Goal: Information Seeking & Learning: Learn about a topic

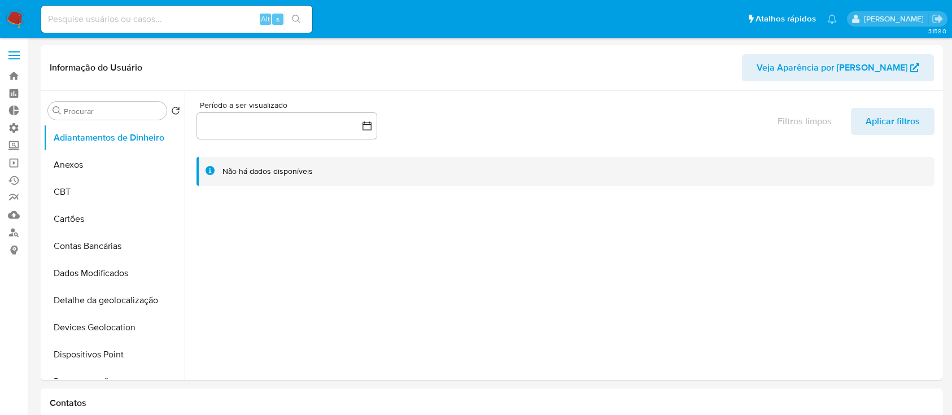
select select "10"
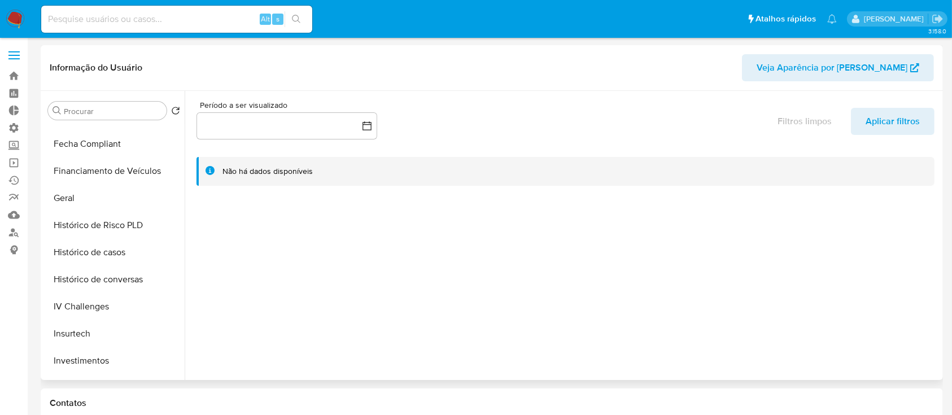
scroll to position [322, 0]
click at [13, 230] on link "Localizador de pessoas" at bounding box center [67, 233] width 134 height 18
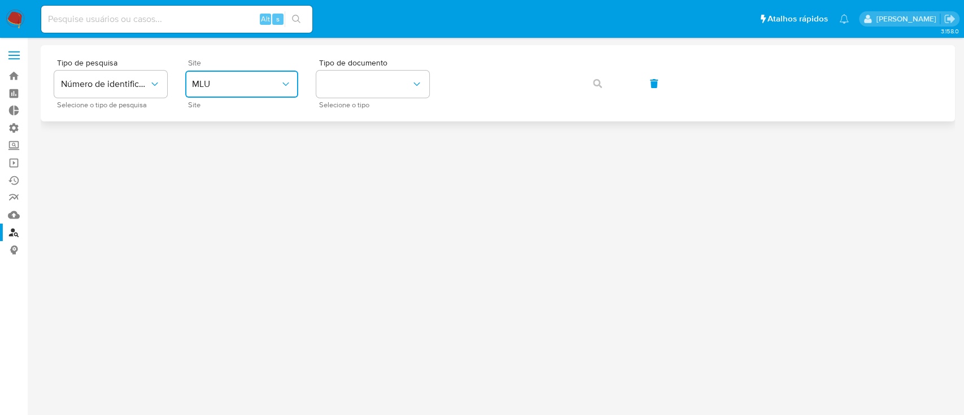
click at [272, 92] on button "MLU" at bounding box center [241, 84] width 113 height 27
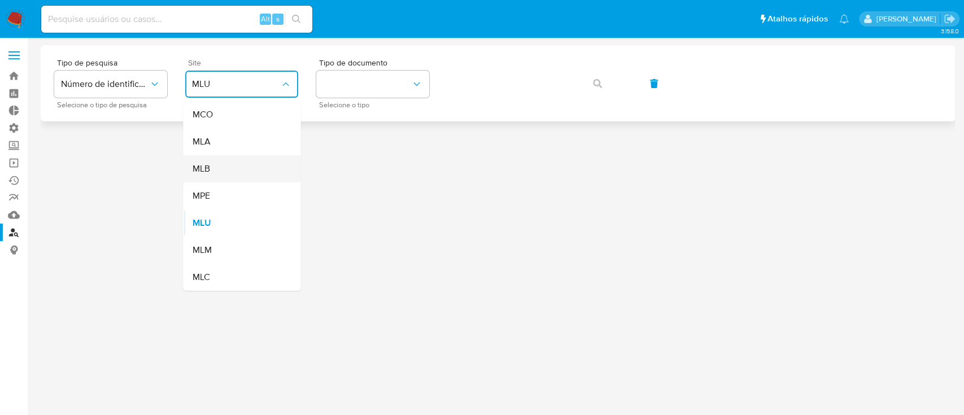
click at [223, 172] on div "MLB" at bounding box center [238, 168] width 93 height 27
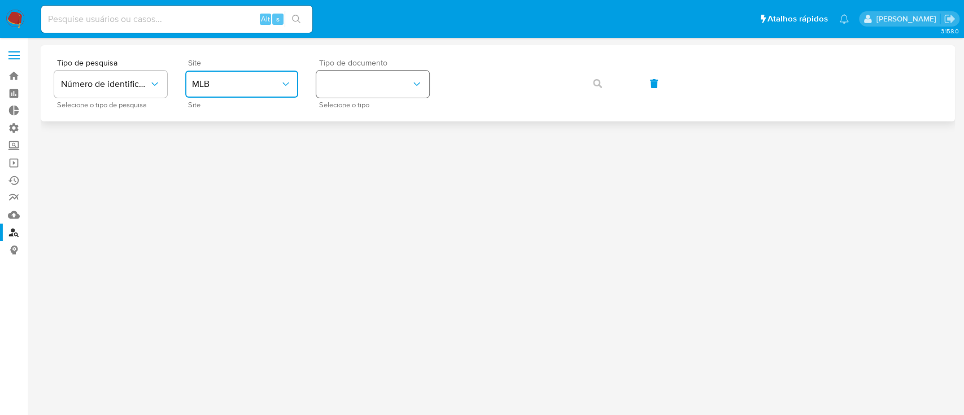
click at [418, 79] on icon "identificationType" at bounding box center [416, 84] width 11 height 11
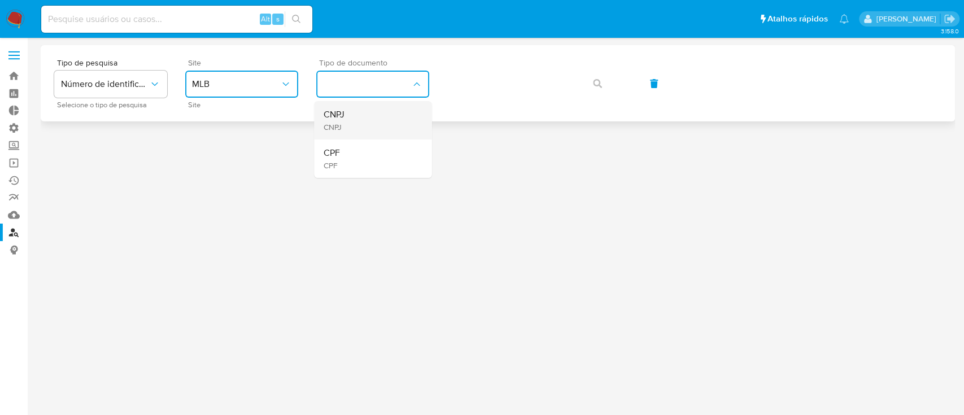
click at [386, 120] on div "CNPJ CNPJ" at bounding box center [369, 120] width 93 height 38
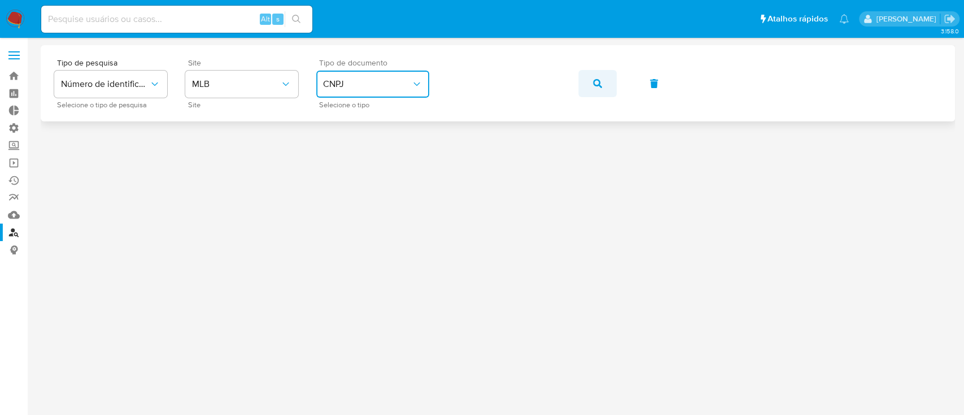
click at [589, 80] on button "button" at bounding box center [597, 83] width 38 height 27
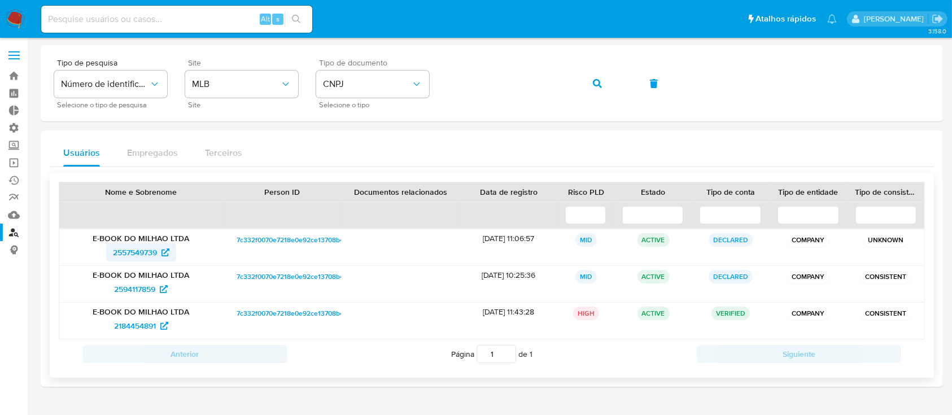
click at [131, 251] on span "2557549739" at bounding box center [135, 252] width 44 height 18
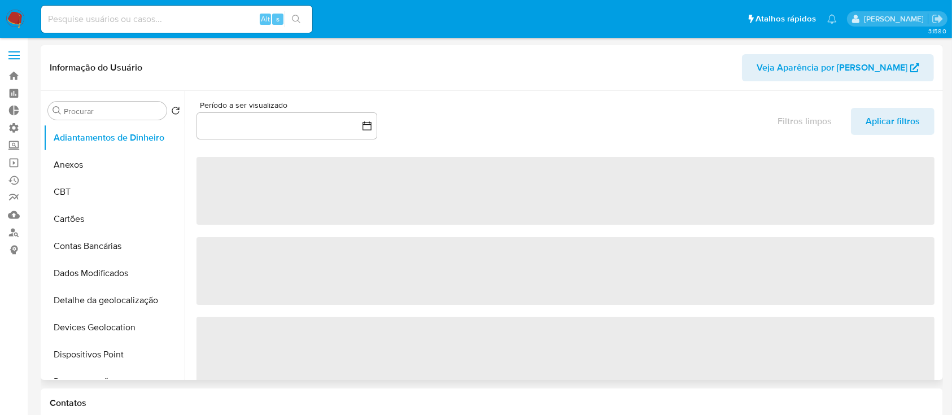
select select "10"
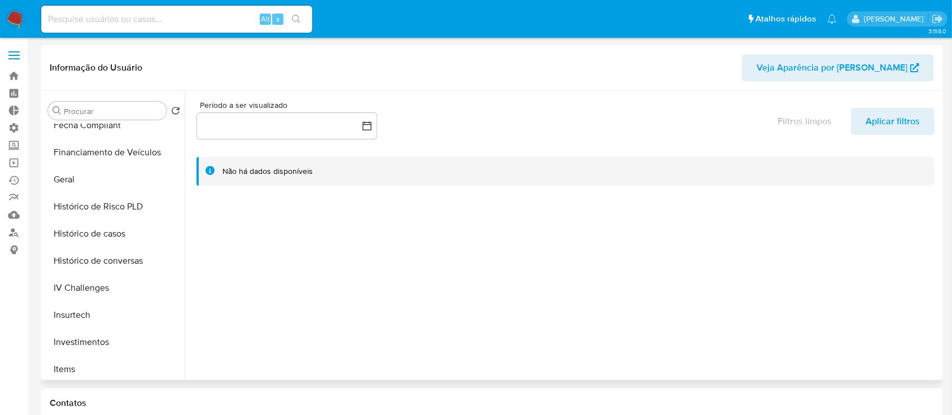
scroll to position [350, 0]
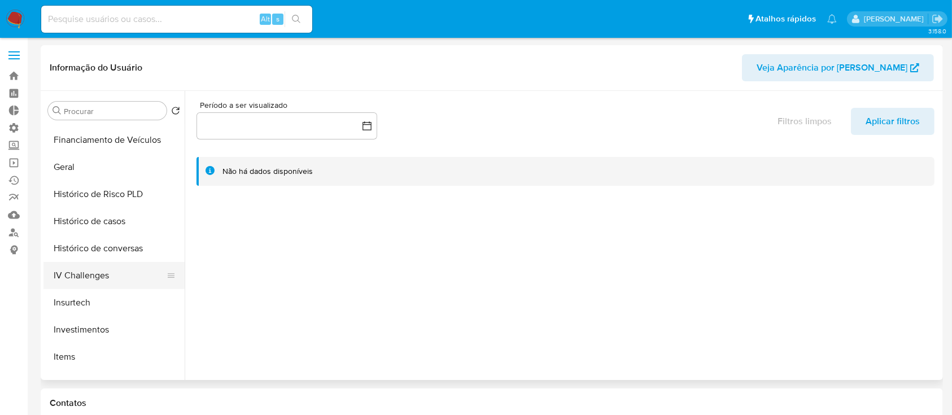
click at [176, 273] on button "IV Challenges" at bounding box center [109, 275] width 132 height 27
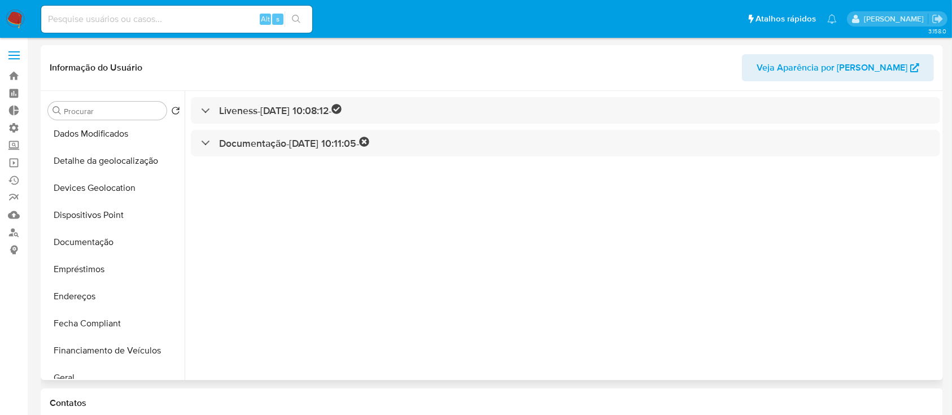
scroll to position [141, 0]
click at [90, 237] on button "Documentação" at bounding box center [109, 241] width 132 height 27
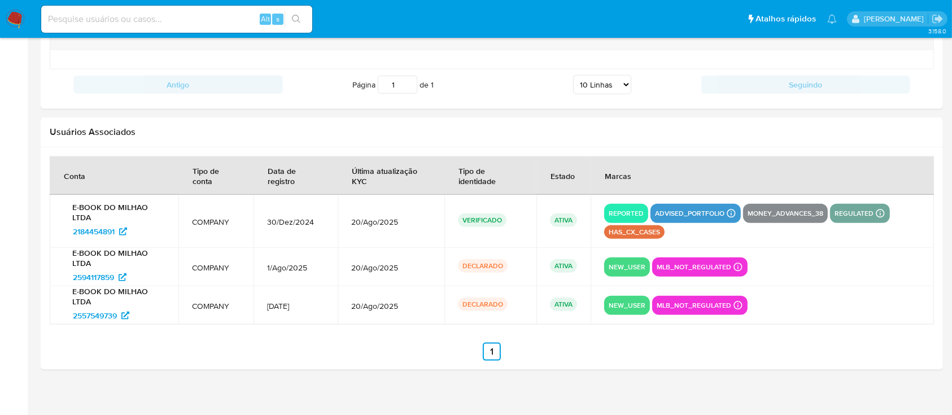
scroll to position [1313, 0]
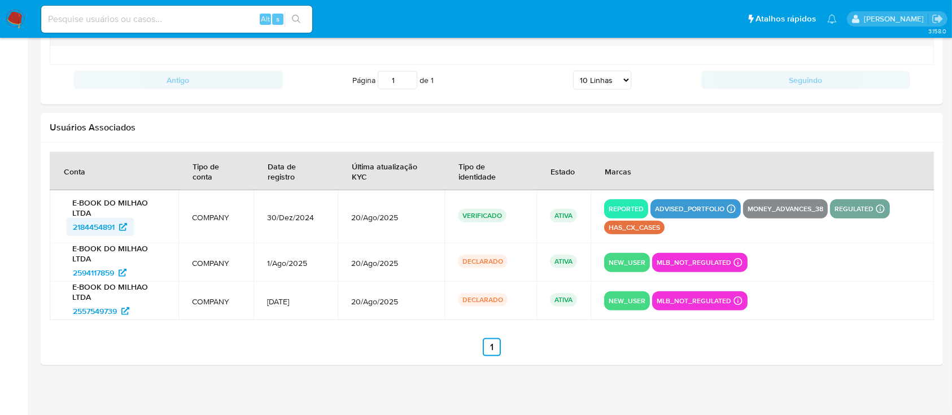
click at [93, 223] on span "2184454891" at bounding box center [94, 227] width 42 height 18
drag, startPoint x: 63, startPoint y: 224, endPoint x: 115, endPoint y: 229, distance: 52.3
click at [115, 229] on td "E-BOOK DO MILHAO LTDA 2184454891" at bounding box center [114, 216] width 129 height 53
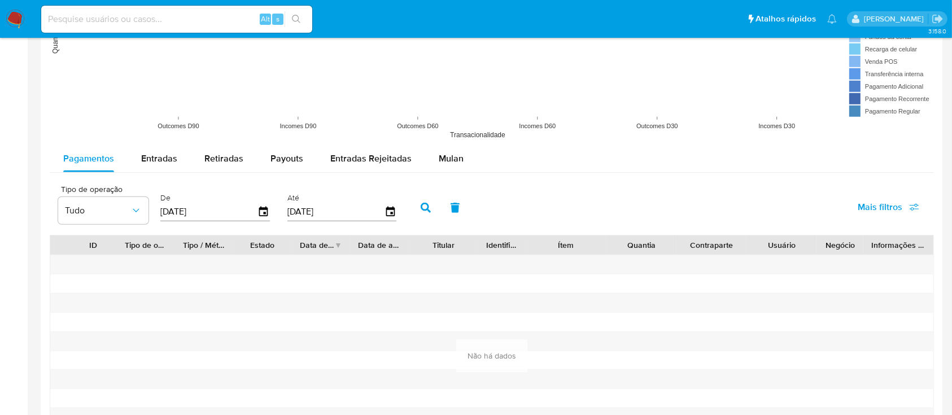
scroll to position [919, 0]
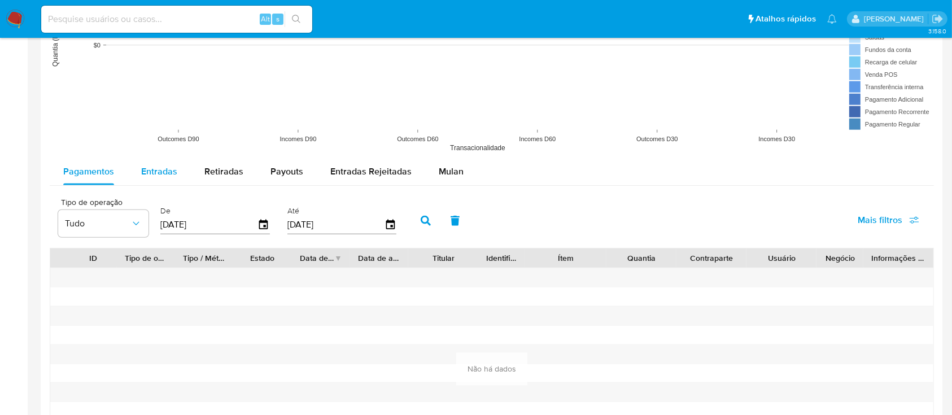
click at [155, 169] on span "Entradas" at bounding box center [159, 171] width 36 height 13
select select "10"
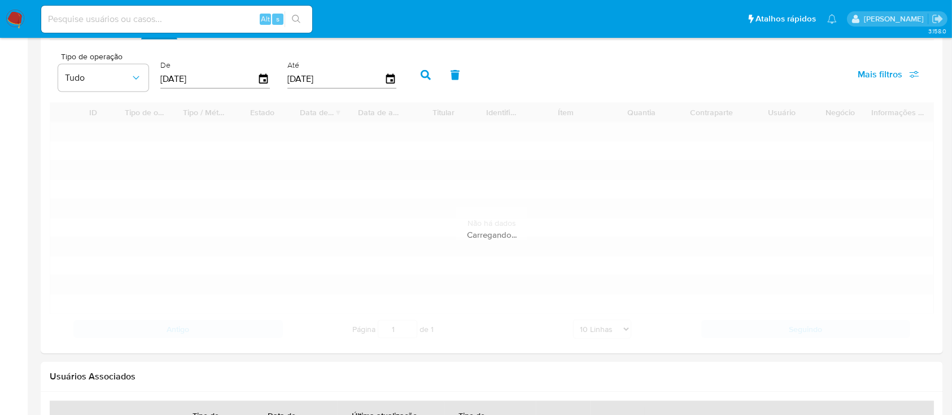
scroll to position [1055, 0]
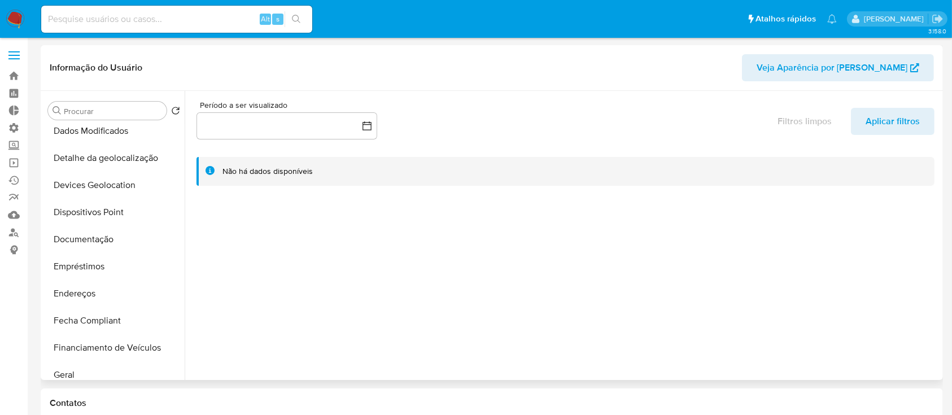
scroll to position [146, 0]
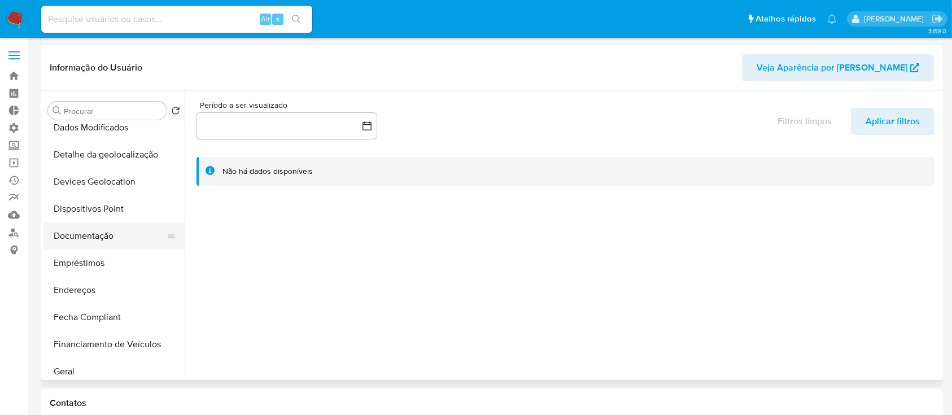
click at [102, 237] on button "Documentação" at bounding box center [109, 236] width 132 height 27
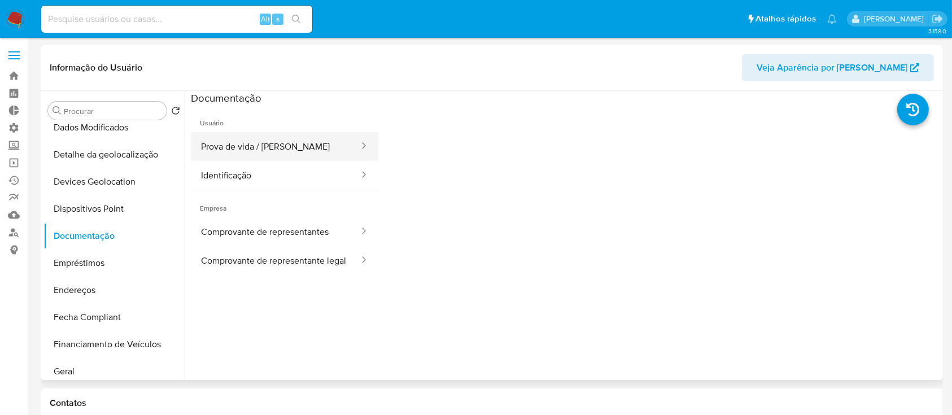
click at [307, 143] on button "Prova de vida / Selfie" at bounding box center [275, 146] width 169 height 29
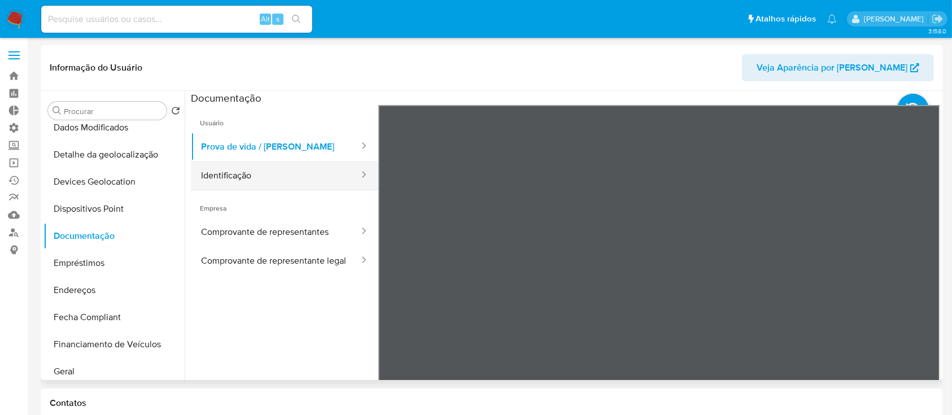
click at [282, 179] on button "Identificação" at bounding box center [275, 175] width 169 height 29
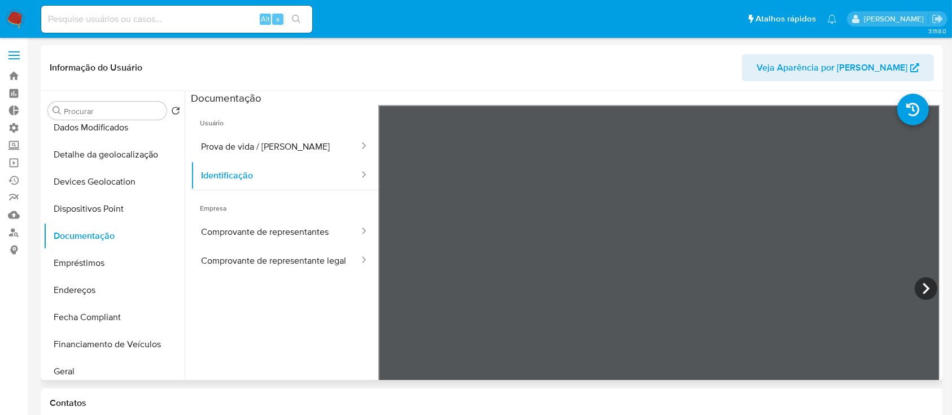
select select "10"
click at [336, 172] on button "Identificação" at bounding box center [275, 175] width 169 height 29
click at [307, 224] on button "Comprovante de representantes" at bounding box center [275, 231] width 169 height 29
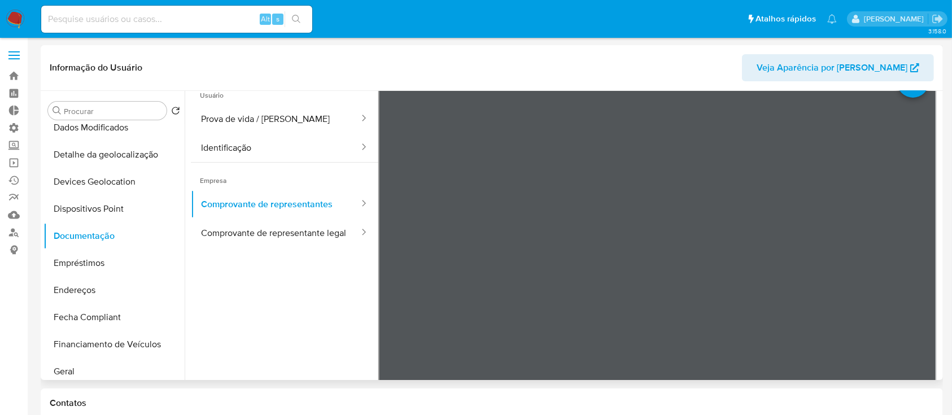
scroll to position [30, 0]
click at [299, 145] on button "Identificação" at bounding box center [275, 145] width 169 height 29
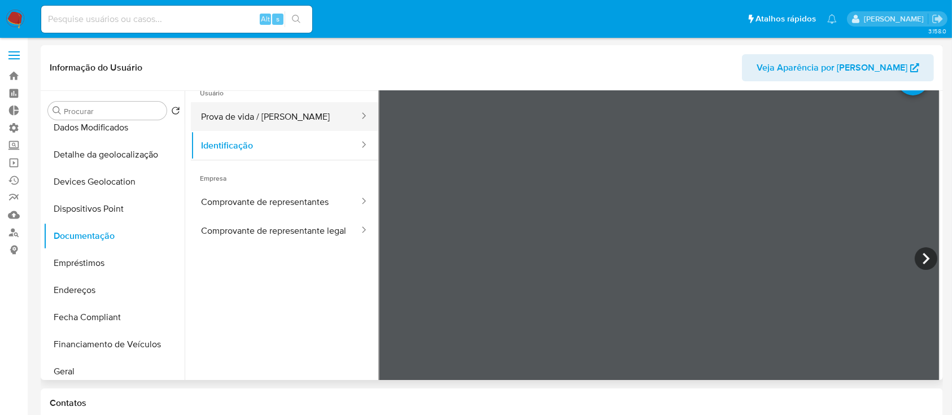
click at [310, 110] on button "Prova de vida / Selfie" at bounding box center [275, 116] width 169 height 29
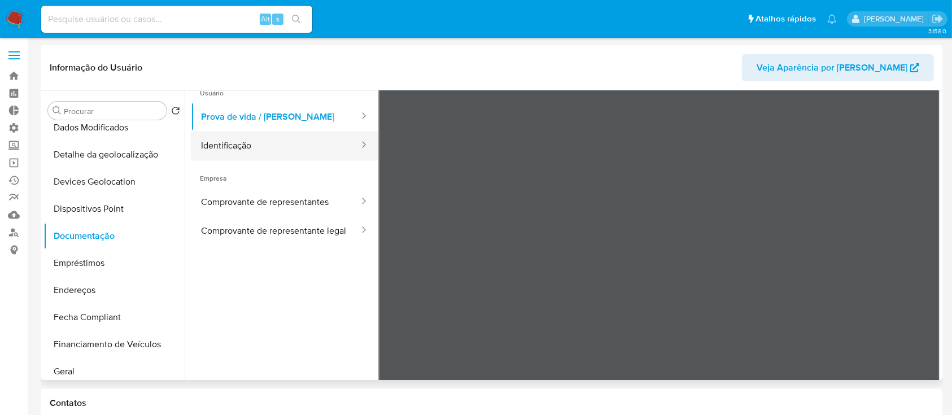
click at [273, 146] on button "Identificação" at bounding box center [275, 145] width 169 height 29
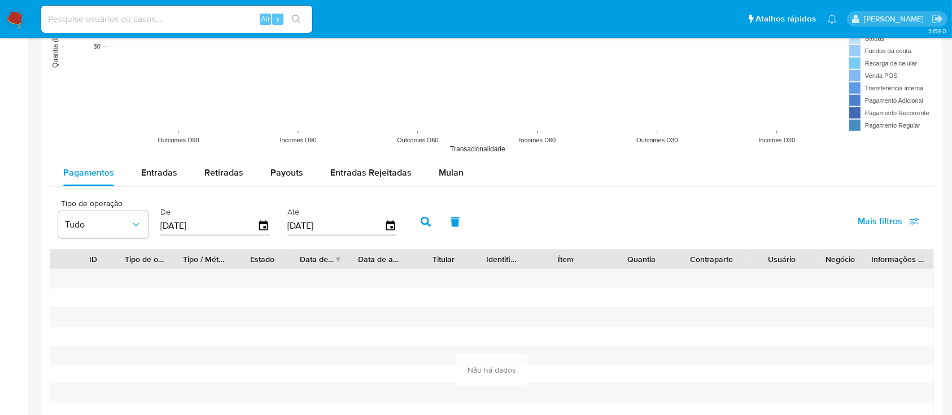
scroll to position [920, 0]
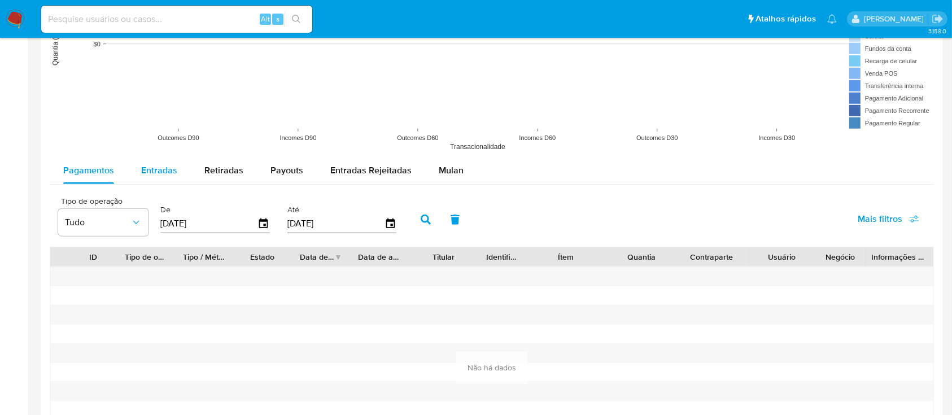
click at [163, 169] on span "Entradas" at bounding box center [159, 170] width 36 height 13
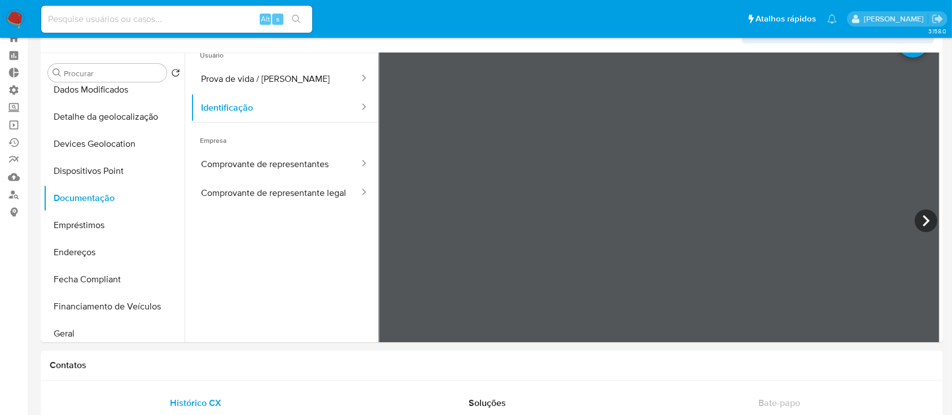
scroll to position [31, 0]
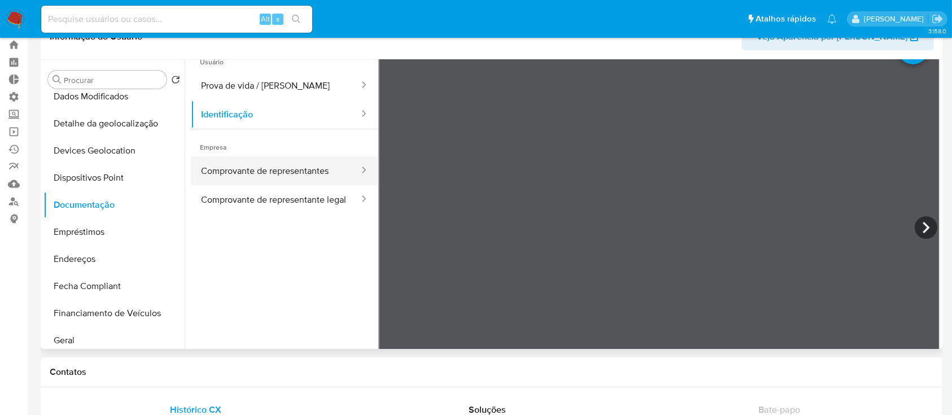
click at [283, 173] on button "Comprovante de representantes" at bounding box center [275, 170] width 169 height 29
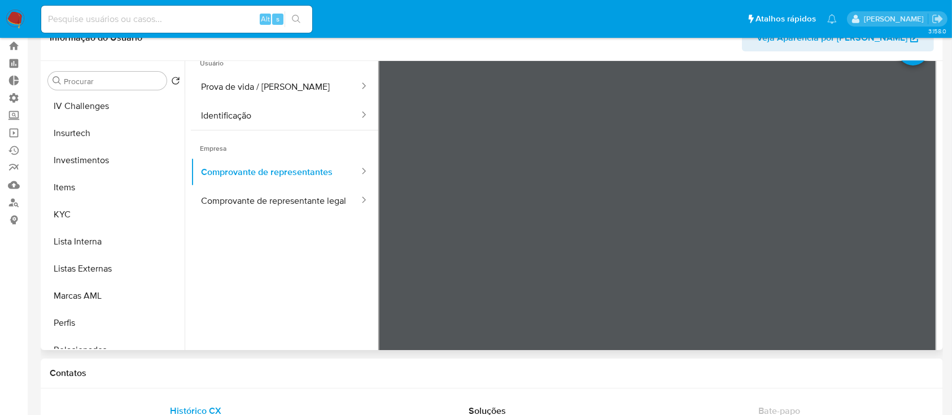
scroll to position [484, 0]
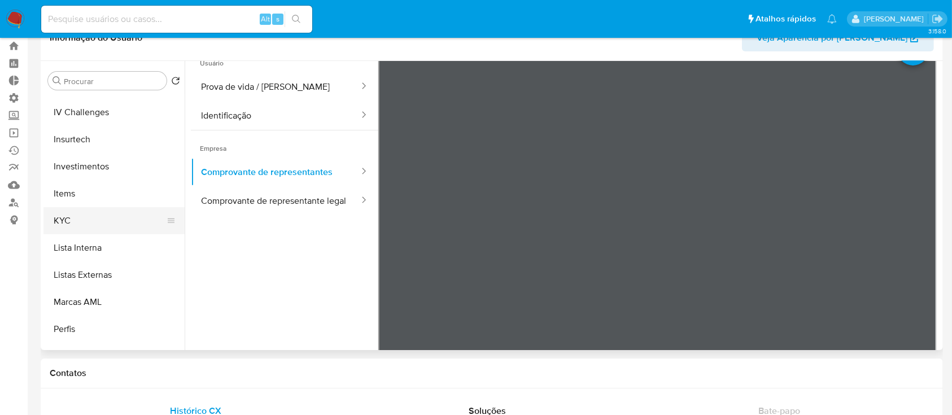
click at [76, 226] on button "KYC" at bounding box center [109, 220] width 132 height 27
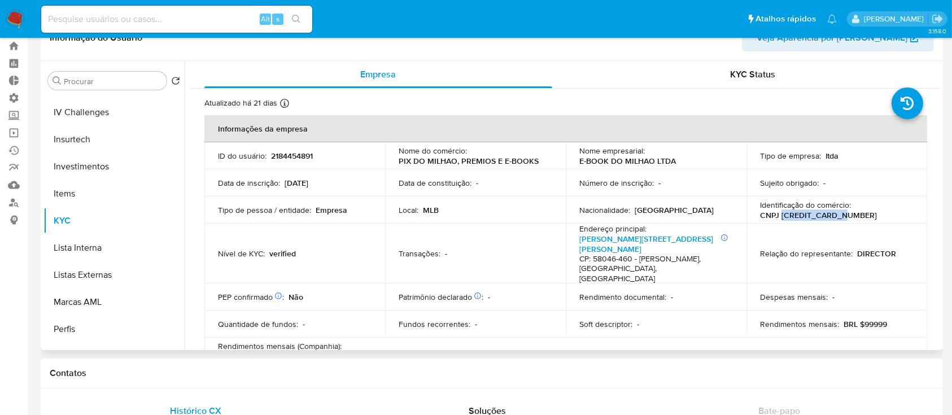
drag, startPoint x: 854, startPoint y: 215, endPoint x: 778, endPoint y: 214, distance: 76.3
click at [778, 214] on div "Identificação do comércio : CNPJ 58534909000100" at bounding box center [837, 210] width 154 height 20
copy p "58534909000100"
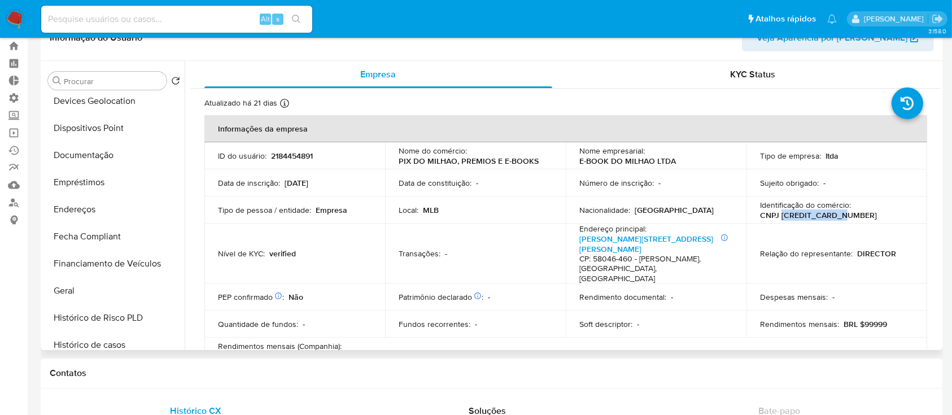
scroll to position [192, 0]
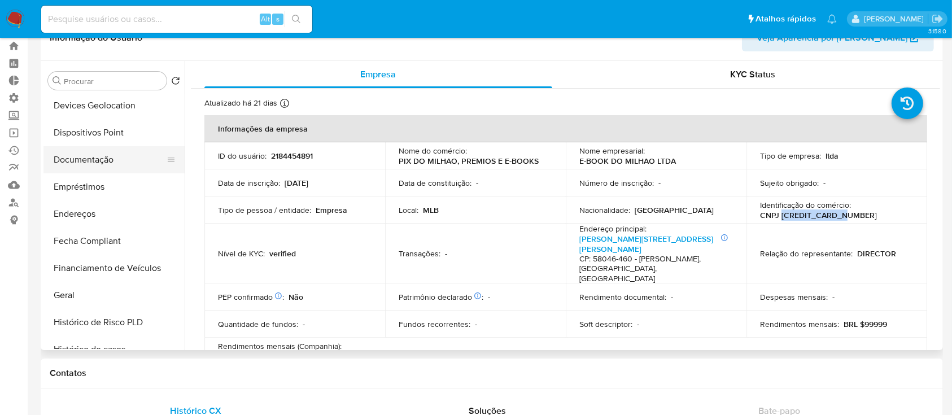
click at [94, 155] on button "Documentação" at bounding box center [109, 159] width 132 height 27
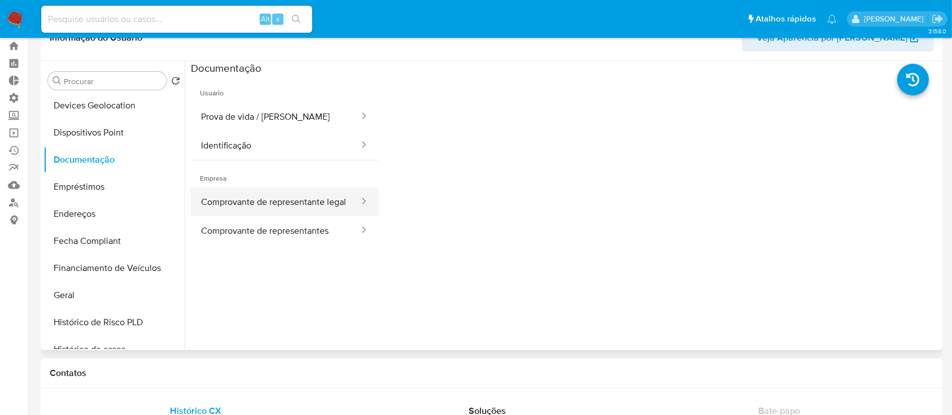
click at [305, 201] on button "Comprovante de representante legal" at bounding box center [275, 202] width 169 height 29
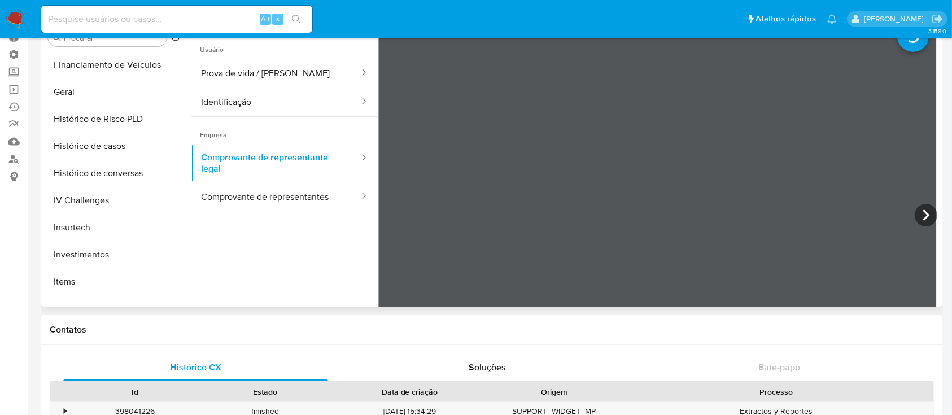
scroll to position [358, 0]
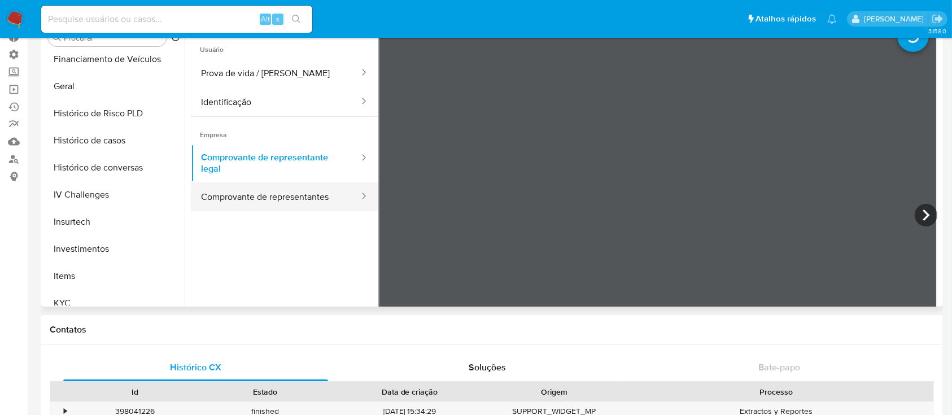
click at [242, 193] on button "Comprovante de representantes" at bounding box center [275, 196] width 169 height 29
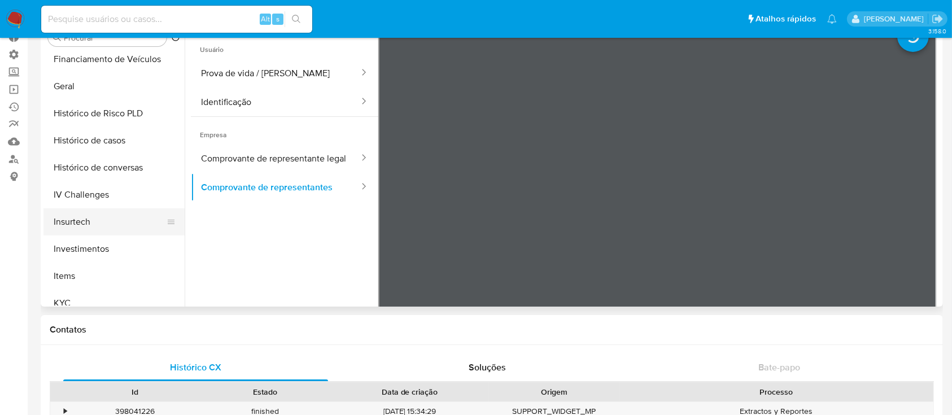
drag, startPoint x: 178, startPoint y: 206, endPoint x: 177, endPoint y: 227, distance: 21.5
click at [177, 227] on ul "Adiantamentos de Dinheiro Anexos CBT Cartões Contas Bancárias Dados Modificados…" at bounding box center [113, 178] width 141 height 255
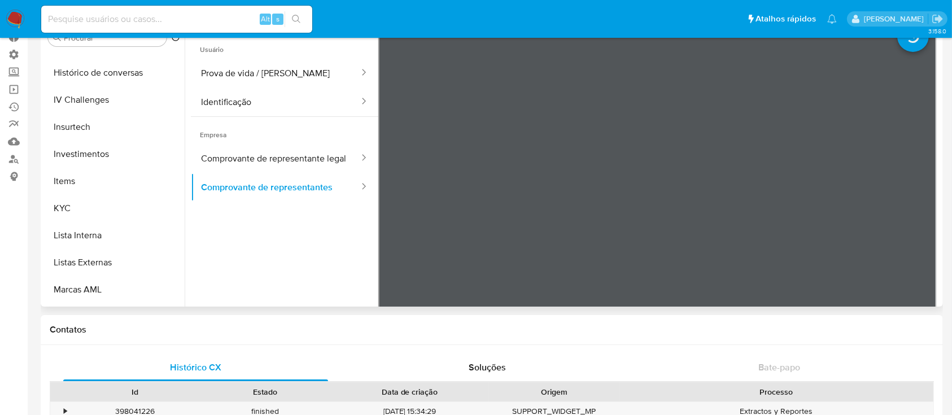
scroll to position [440, 0]
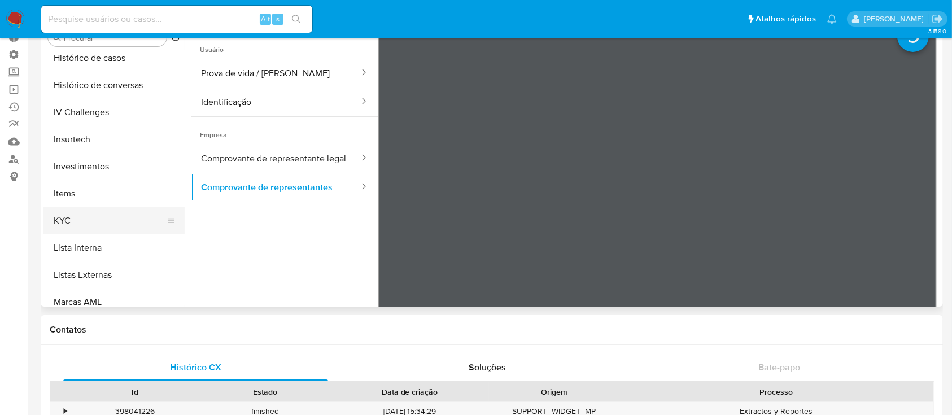
click at [107, 223] on button "KYC" at bounding box center [109, 220] width 132 height 27
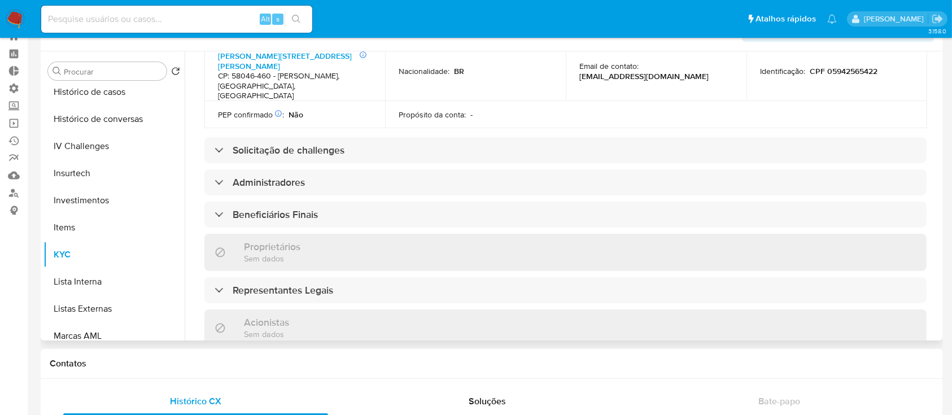
scroll to position [458, 0]
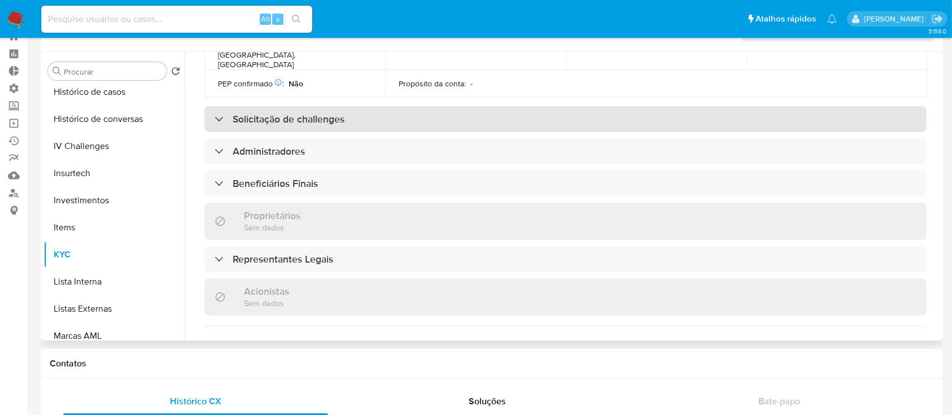
click at [217, 113] on div "Solicitação de challenges" at bounding box center [280, 119] width 130 height 12
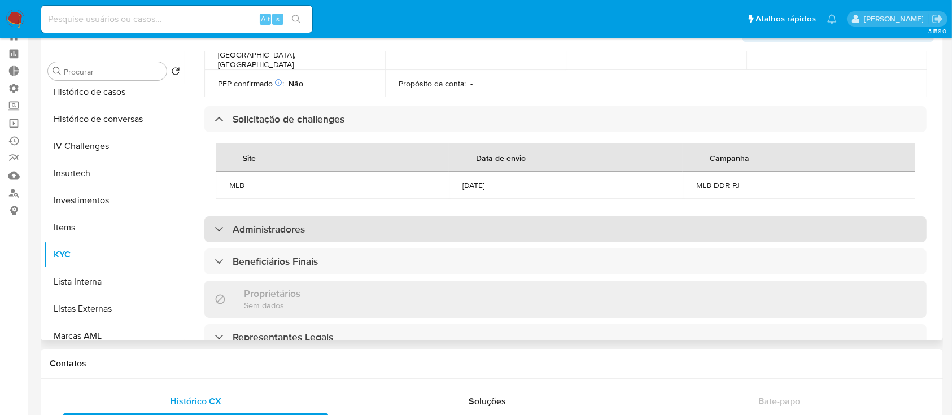
click at [220, 223] on div "Administradores" at bounding box center [260, 229] width 90 height 12
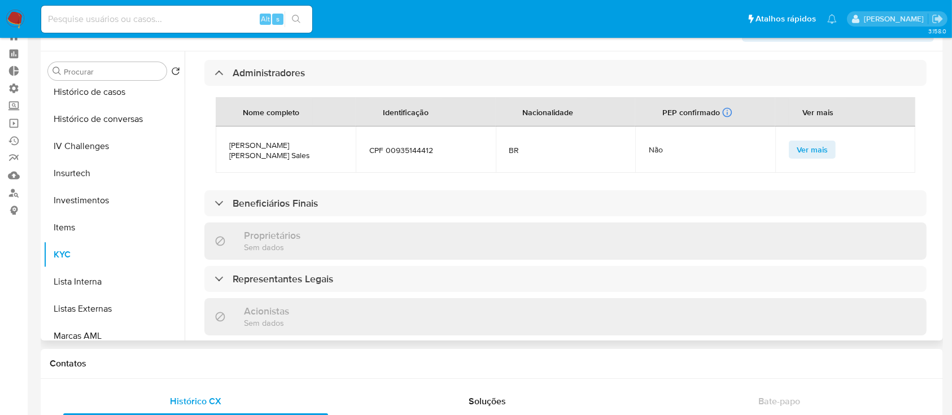
scroll to position [622, 0]
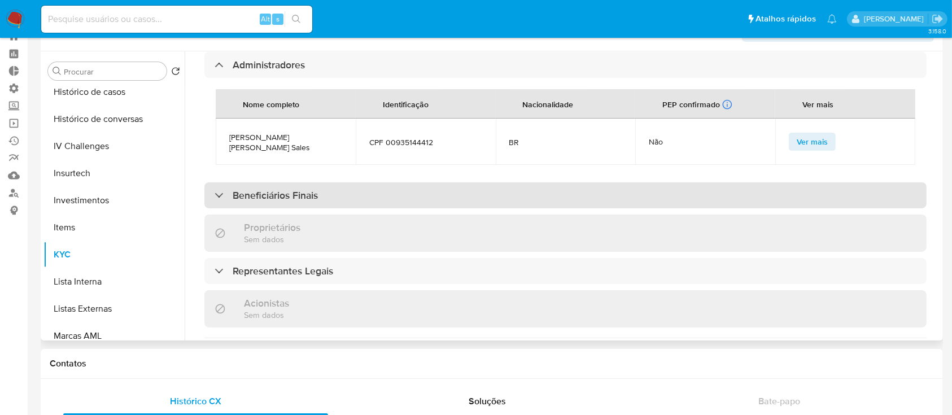
click at [215, 189] on div "Beneficiários Finais" at bounding box center [266, 195] width 103 height 12
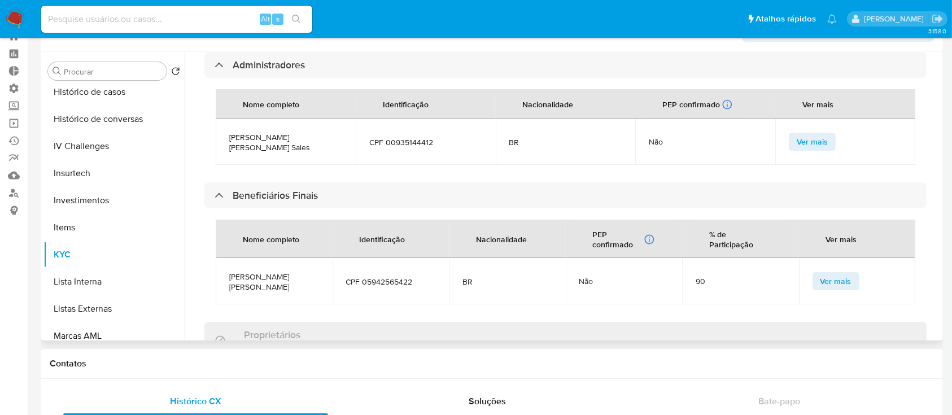
drag, startPoint x: 935, startPoint y: 204, endPoint x: 933, endPoint y: 242, distance: 37.9
click at [933, 242] on div "Atualizado há 21 dias Criado: 30/12/2024 11:44:45 Atualizado: 20/08/2025 14:46:…" at bounding box center [566, 89] width 750 height 1265
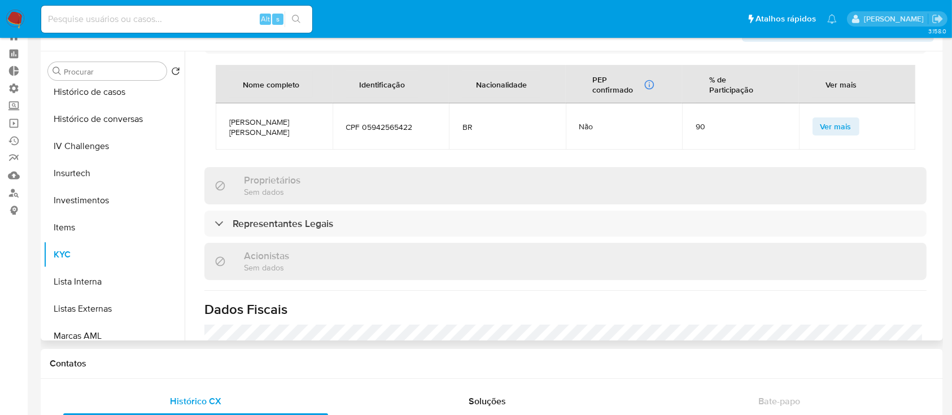
scroll to position [779, 0]
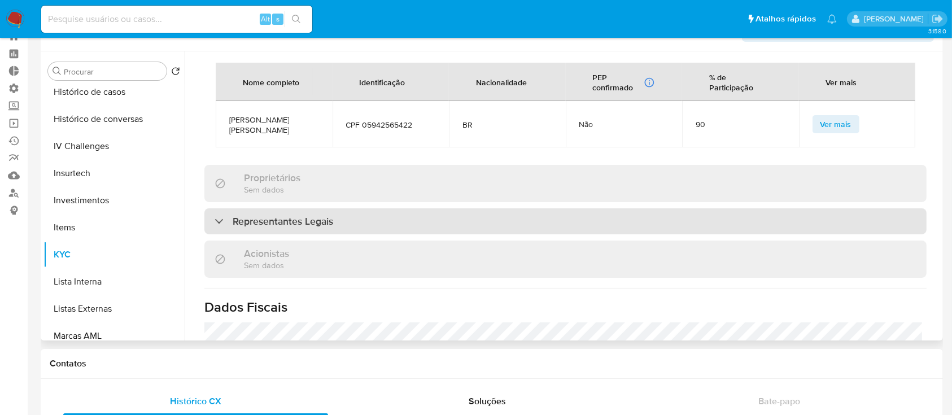
click at [221, 215] on div "Representantes Legais" at bounding box center [274, 221] width 119 height 12
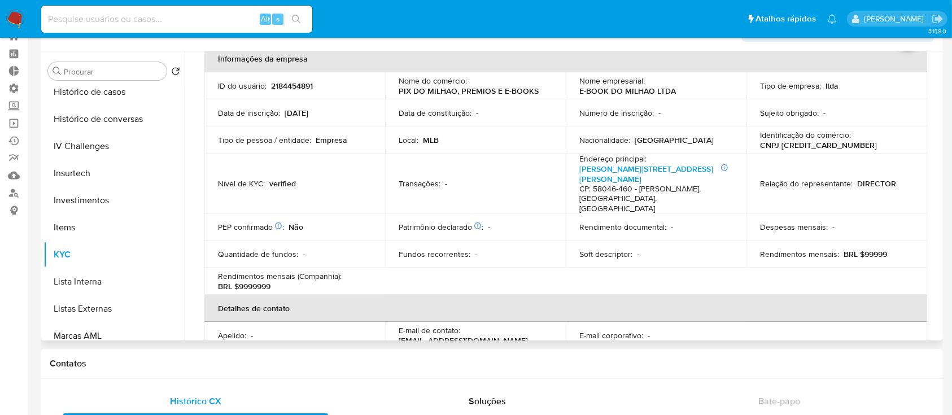
scroll to position [0, 0]
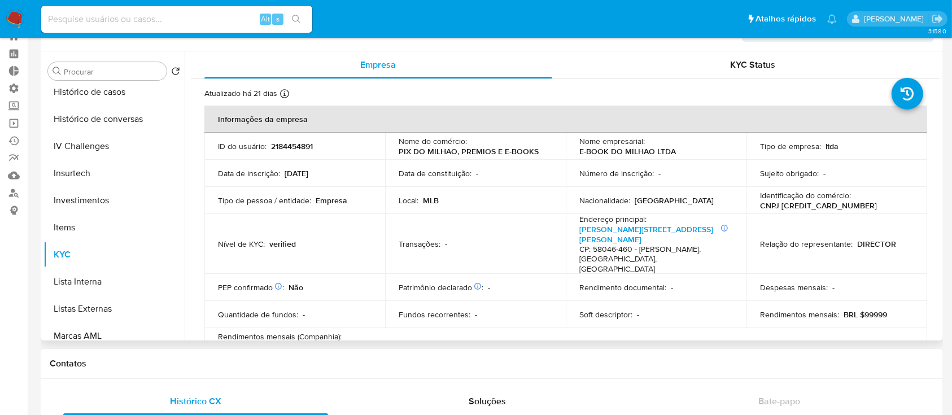
click at [825, 205] on p "CNPJ 58534909000100" at bounding box center [818, 206] width 117 height 10
copy p "58534909000100"
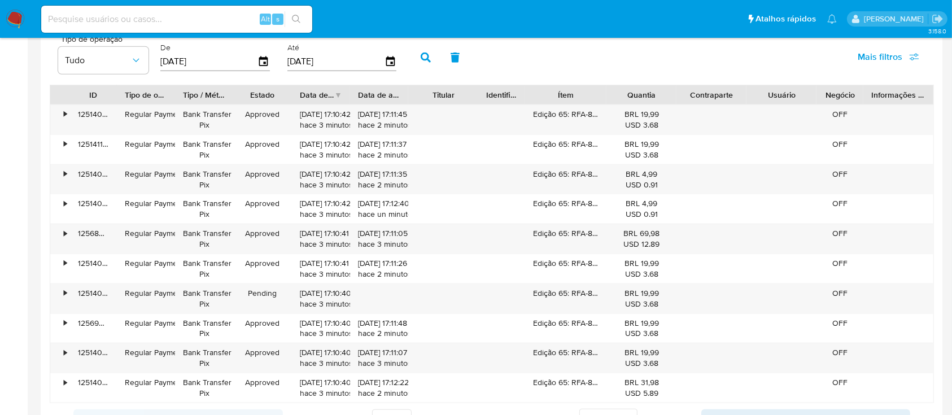
scroll to position [1080, 0]
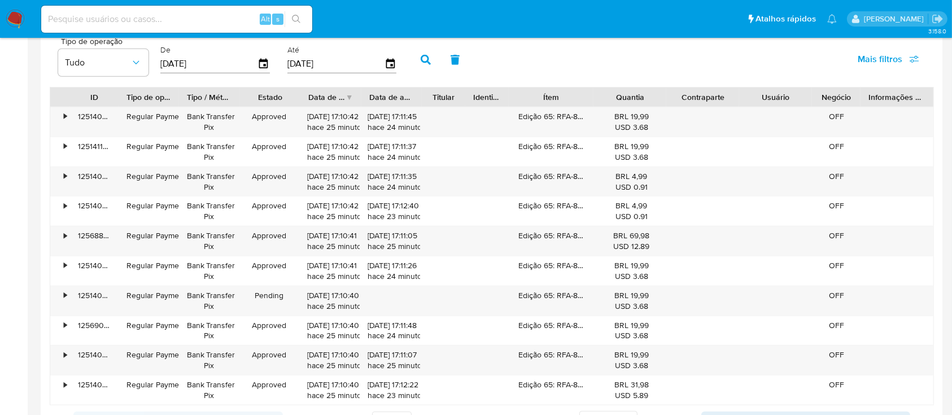
drag, startPoint x: 479, startPoint y: 94, endPoint x: 447, endPoint y: 86, distance: 33.0
click at [447, 87] on div "ID Tipo de operação Tipo / Método Estado Data de criação Data de aprovação Titu…" at bounding box center [492, 97] width 885 height 20
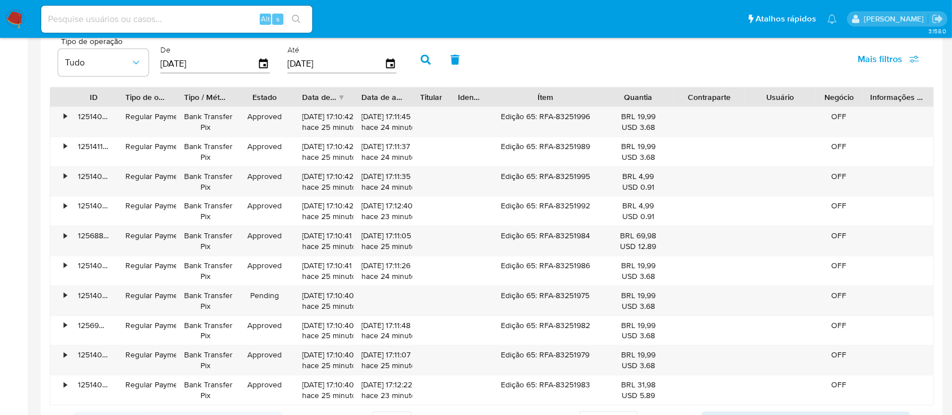
drag, startPoint x: 594, startPoint y: 93, endPoint x: 623, endPoint y: 93, distance: 28.8
click at [623, 93] on div "ID Tipo de operação Tipo / Método Estado Data de criação Data de aprovação Titu…" at bounding box center [492, 97] width 884 height 19
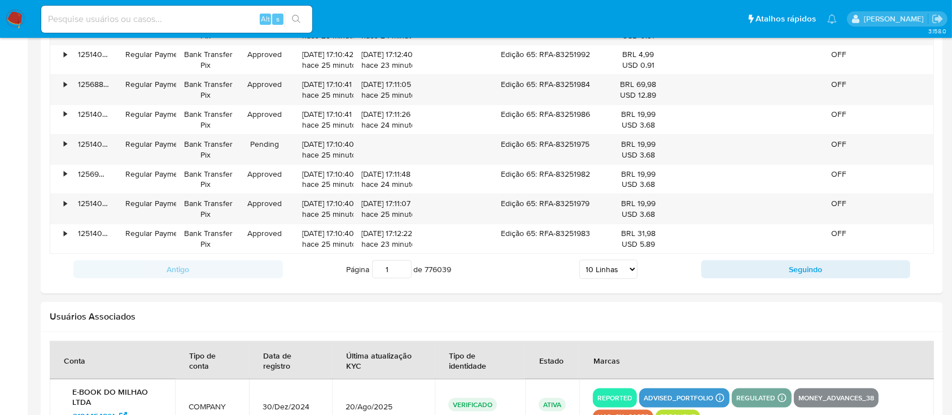
scroll to position [1243, 0]
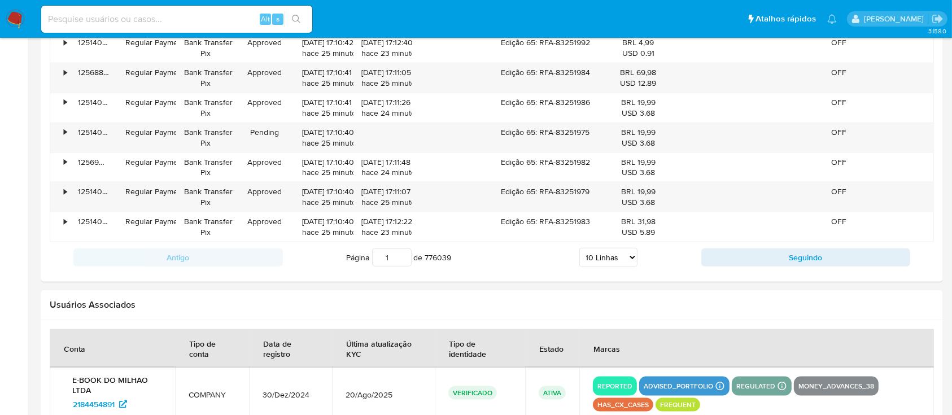
click at [632, 256] on select "5 Linhas 10 Linhas 20 Linhas 25 Linhas 50 Linhas 100 Linhas" at bounding box center [609, 257] width 58 height 19
select select "100"
click at [580, 248] on select "5 Linhas 10 Linhas 20 Linhas 25 Linhas 50 Linhas 100 Linhas" at bounding box center [609, 257] width 58 height 19
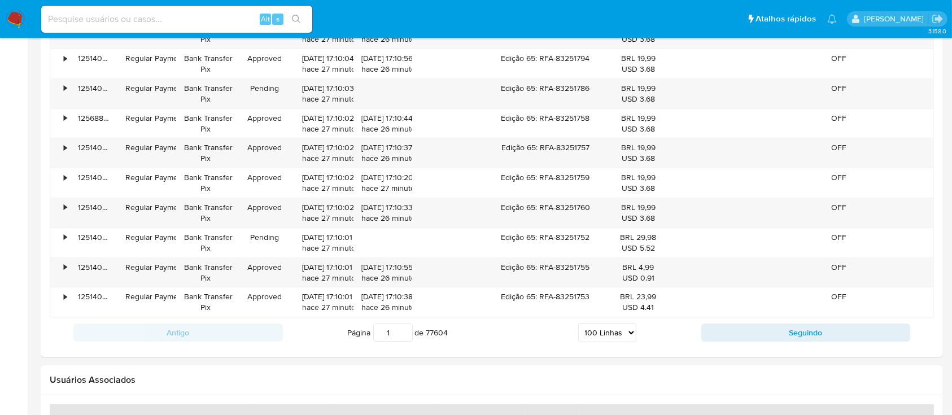
scroll to position [3892, 0]
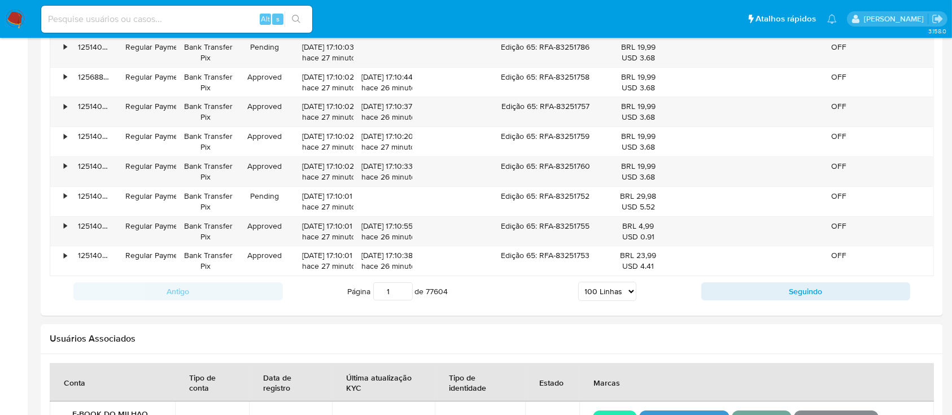
click at [630, 291] on select "5 Linhas 10 Linhas 20 Linhas 25 Linhas 50 Linhas 100 Linhas" at bounding box center [607, 291] width 58 height 19
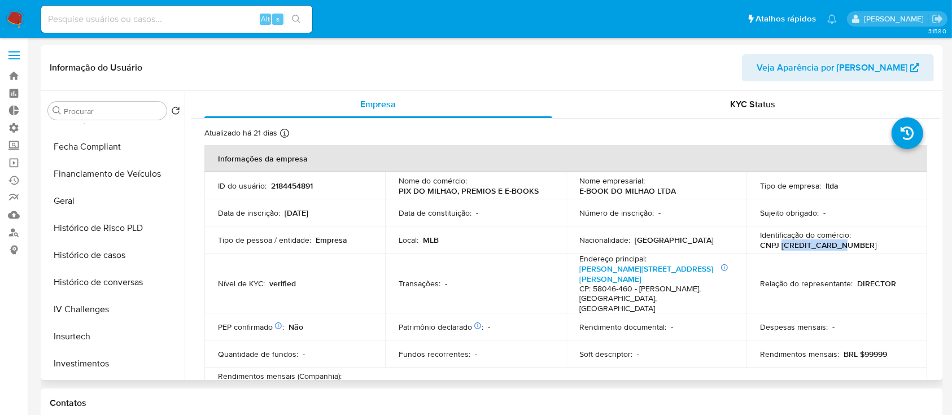
scroll to position [327, 0]
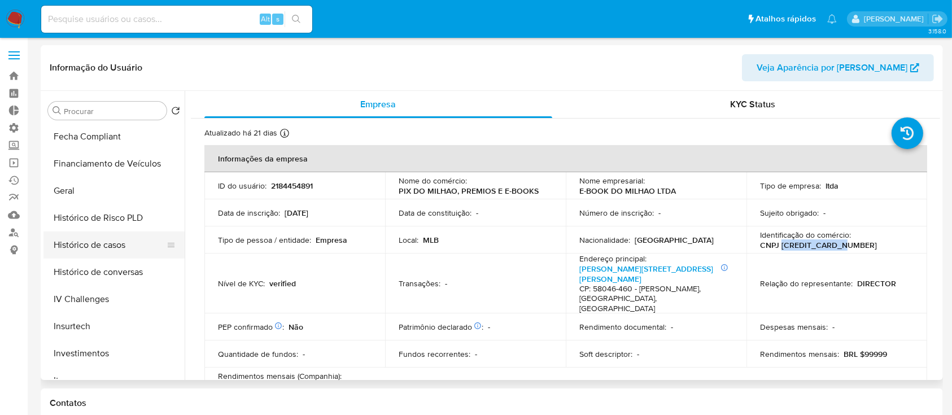
click at [104, 245] on button "Histórico de casos" at bounding box center [109, 245] width 132 height 27
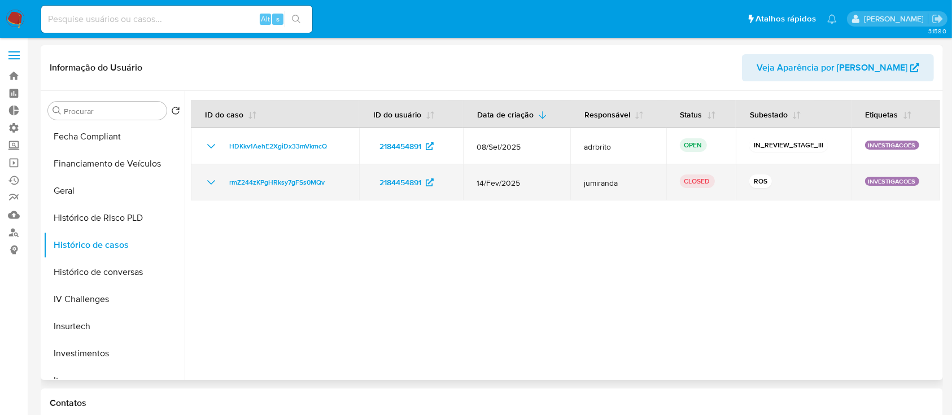
click at [215, 179] on icon "Mostrar/Ocultar" at bounding box center [212, 183] width 14 height 14
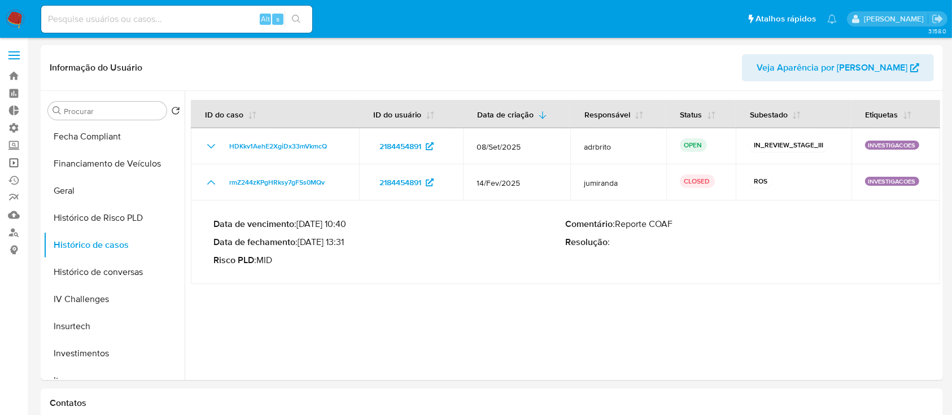
click at [18, 162] on link "Operações em massa" at bounding box center [67, 163] width 134 height 18
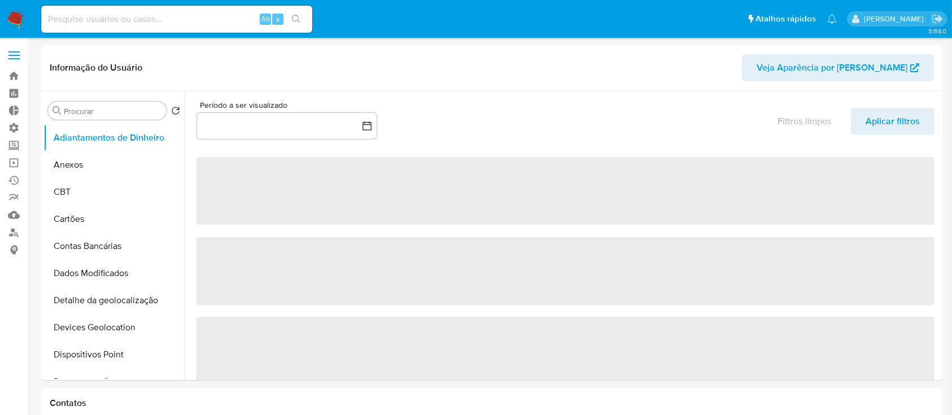
select select "10"
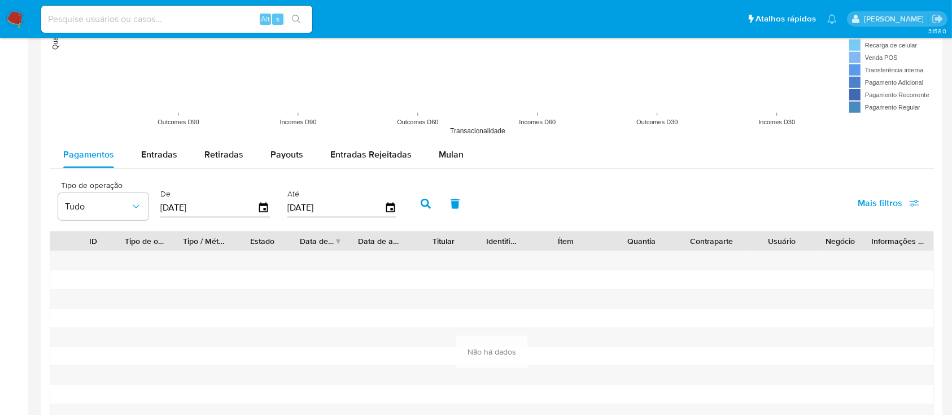
scroll to position [940, 0]
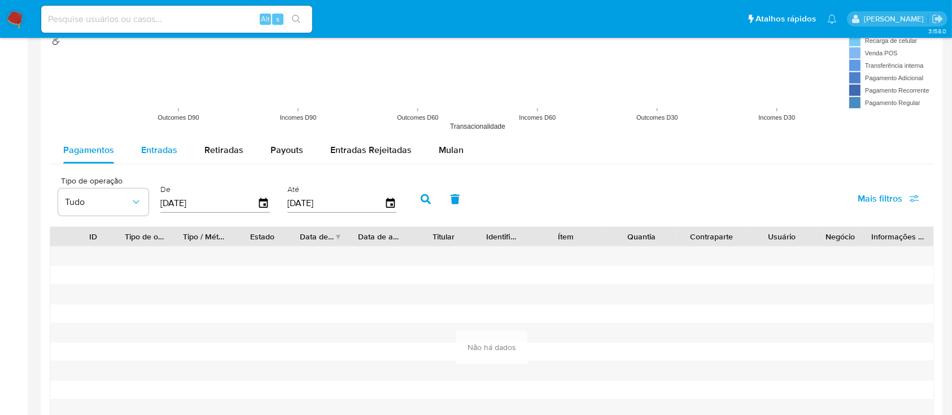
click at [155, 156] on div "Entradas" at bounding box center [159, 150] width 36 height 27
select select "10"
drag, startPoint x: 951, startPoint y: 275, endPoint x: 949, endPoint y: 306, distance: 31.7
click at [88, 145] on span "Pagamentos" at bounding box center [88, 149] width 51 height 13
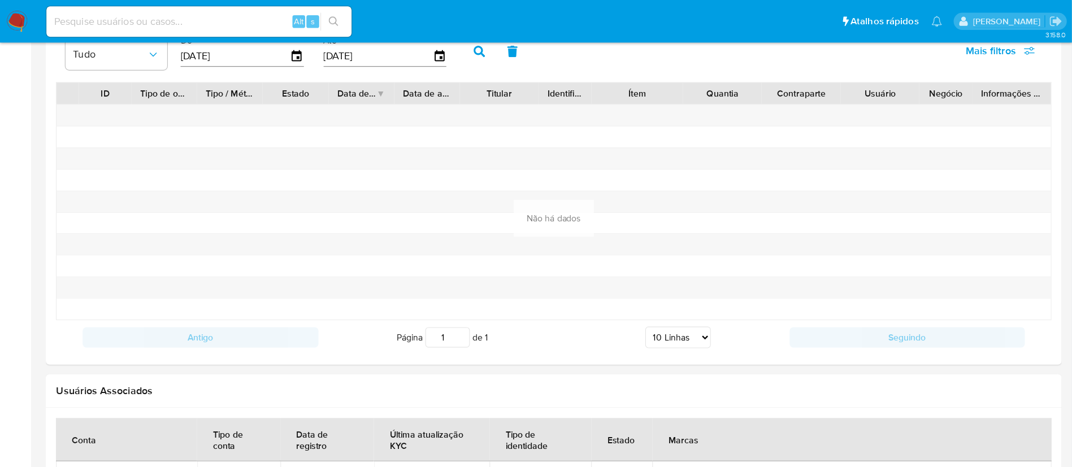
scroll to position [1094, 0]
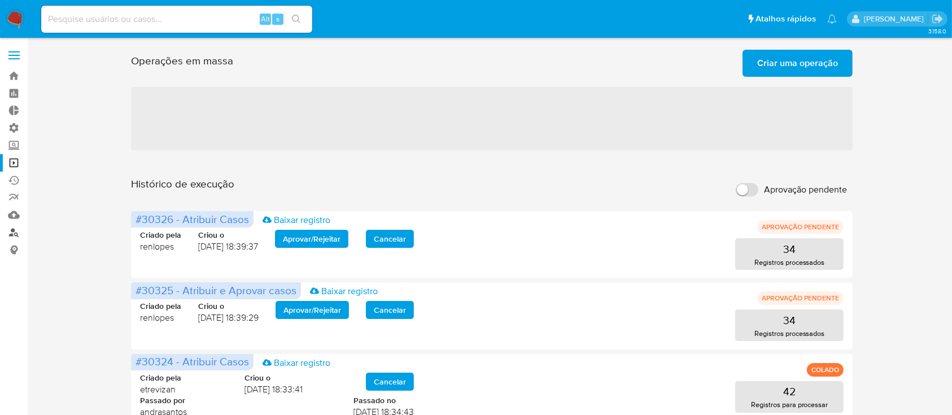
click at [16, 228] on link "Localizador de pessoas" at bounding box center [67, 233] width 134 height 18
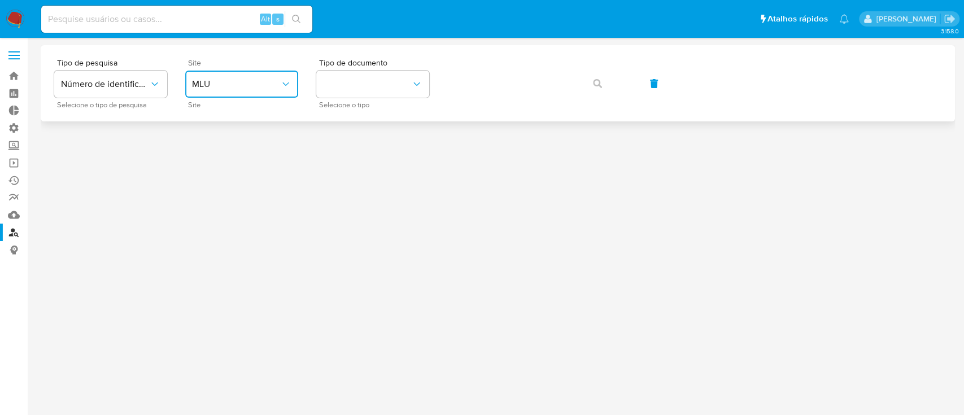
click at [287, 79] on icon "site_id" at bounding box center [285, 84] width 11 height 11
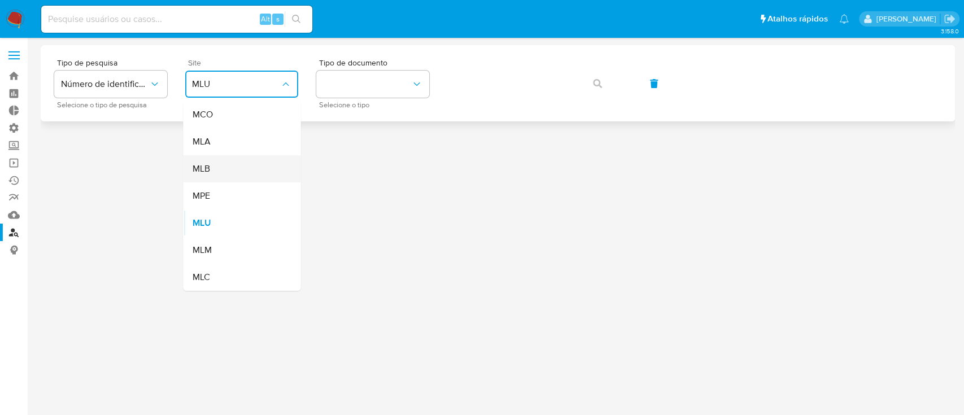
click at [224, 169] on div "MLB" at bounding box center [238, 168] width 93 height 27
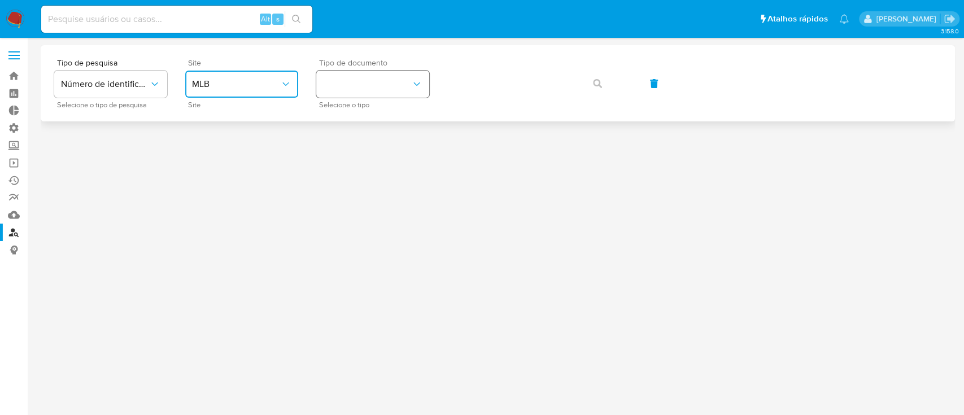
click at [390, 88] on button "identificationType" at bounding box center [372, 84] width 113 height 27
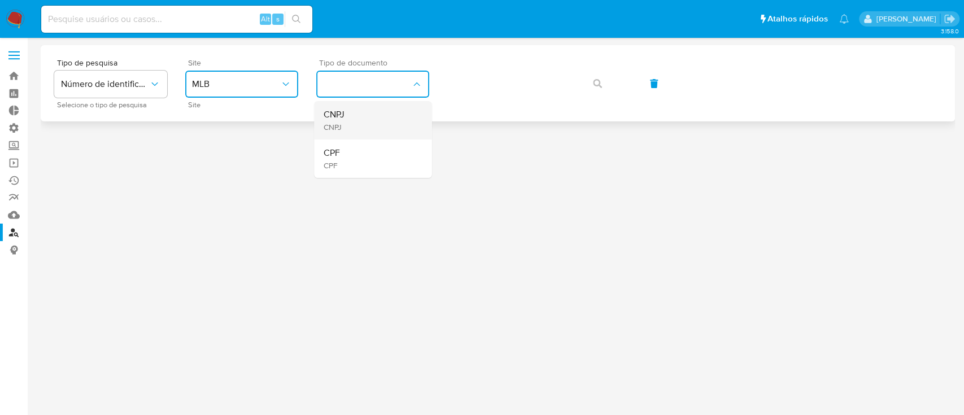
click at [372, 121] on div "CNPJ CNPJ" at bounding box center [369, 120] width 93 height 38
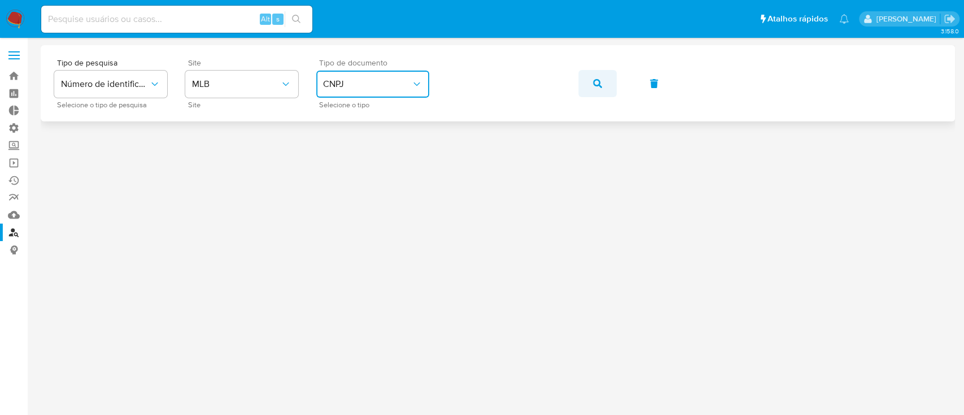
click at [607, 82] on button "button" at bounding box center [597, 83] width 38 height 27
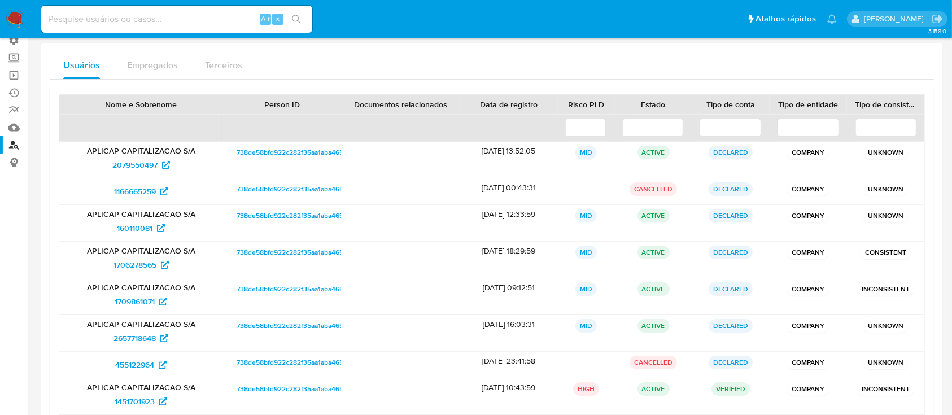
scroll to position [89, 0]
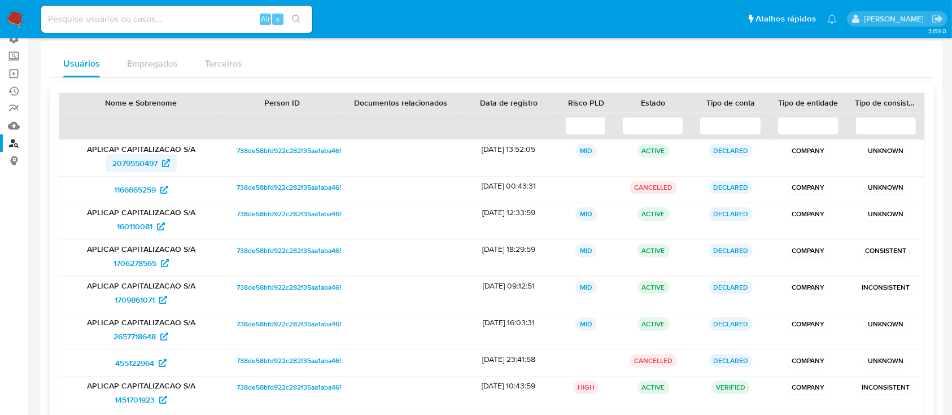
click at [134, 160] on span "2079550497" at bounding box center [134, 163] width 45 height 18
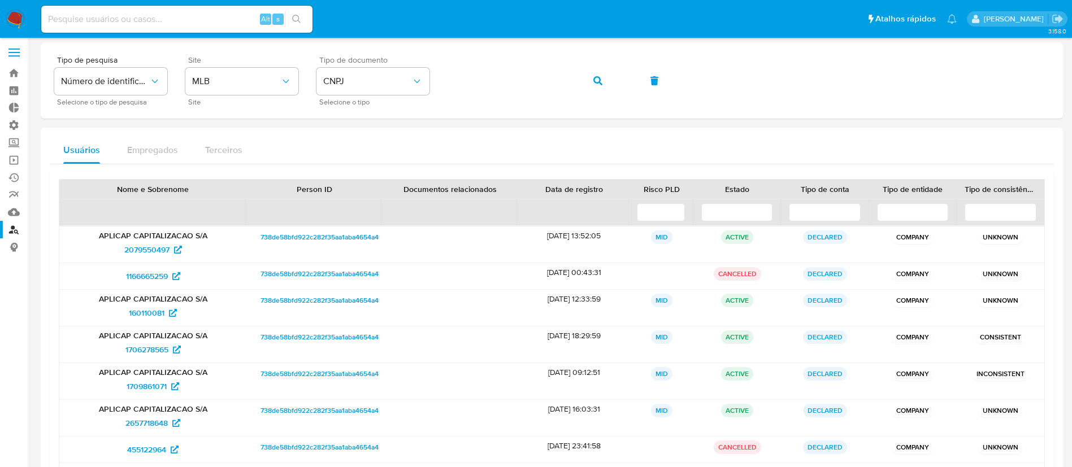
scroll to position [0, 0]
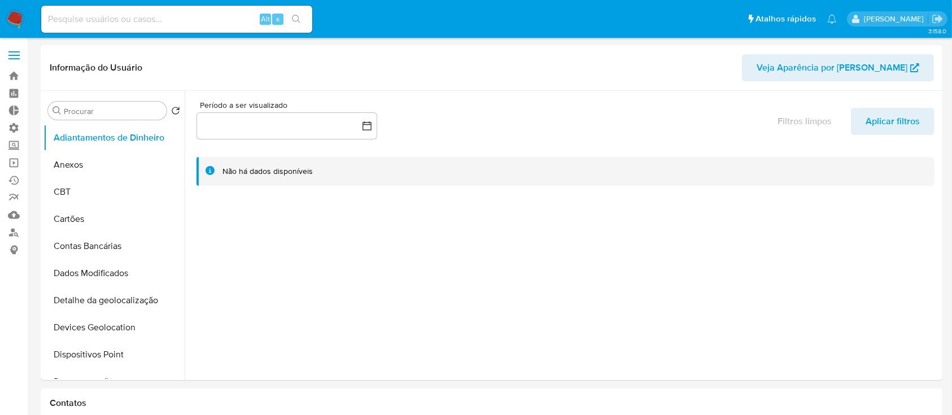
select select "10"
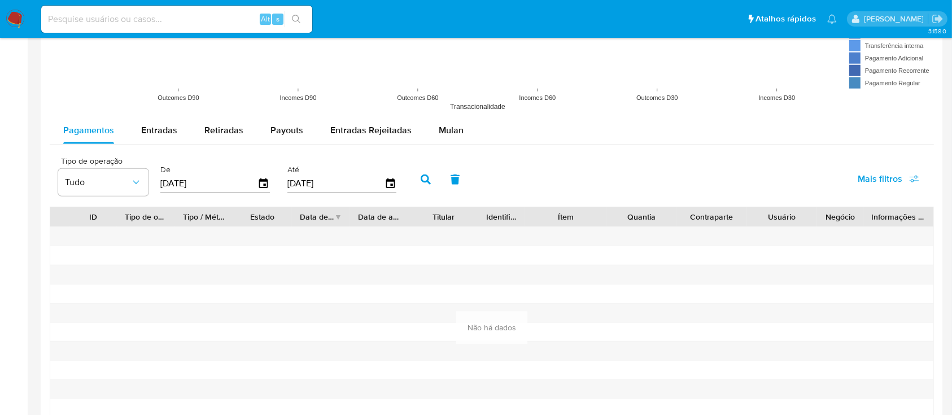
scroll to position [963, 0]
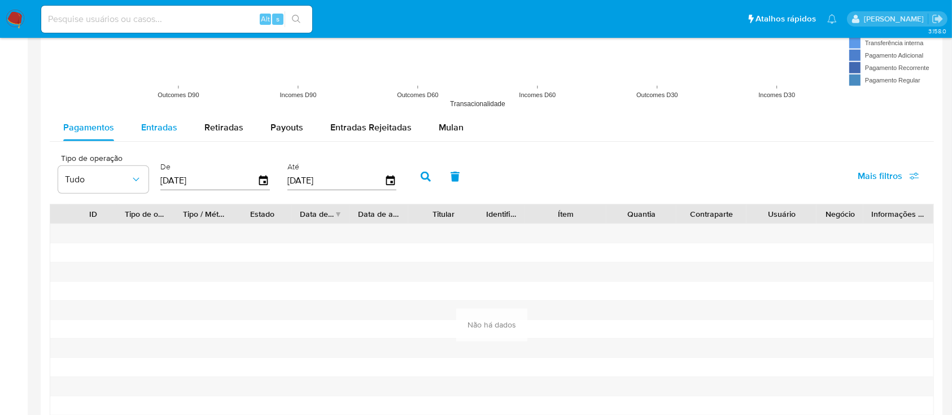
click at [164, 128] on span "Entradas" at bounding box center [159, 127] width 36 height 13
select select "10"
click at [211, 128] on span "Retiradas" at bounding box center [224, 127] width 39 height 13
select select "10"
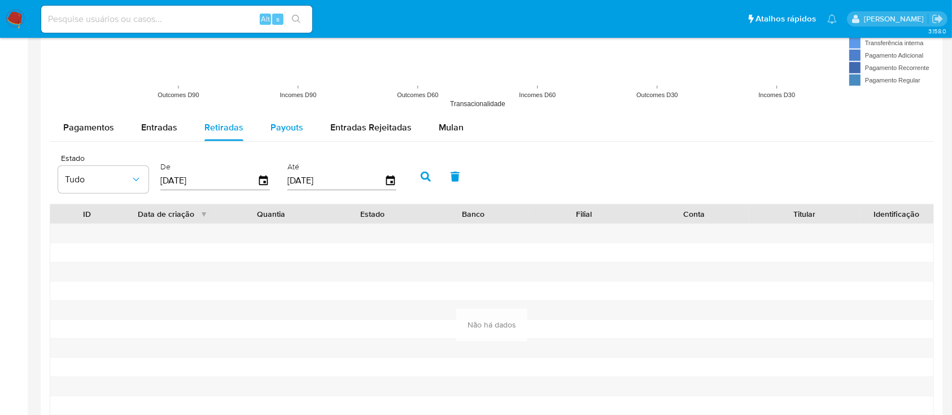
click at [285, 129] on span "Payouts" at bounding box center [287, 127] width 33 height 13
select select "10"
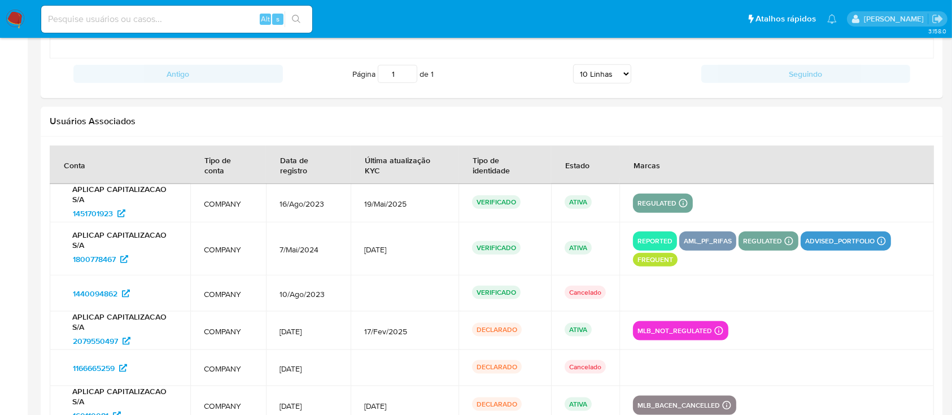
scroll to position [1361, 0]
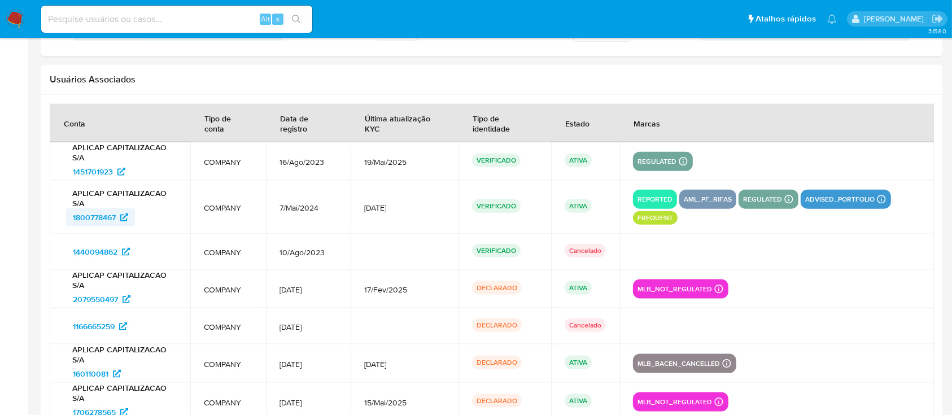
click at [100, 216] on span "1800778467" at bounding box center [94, 217] width 43 height 18
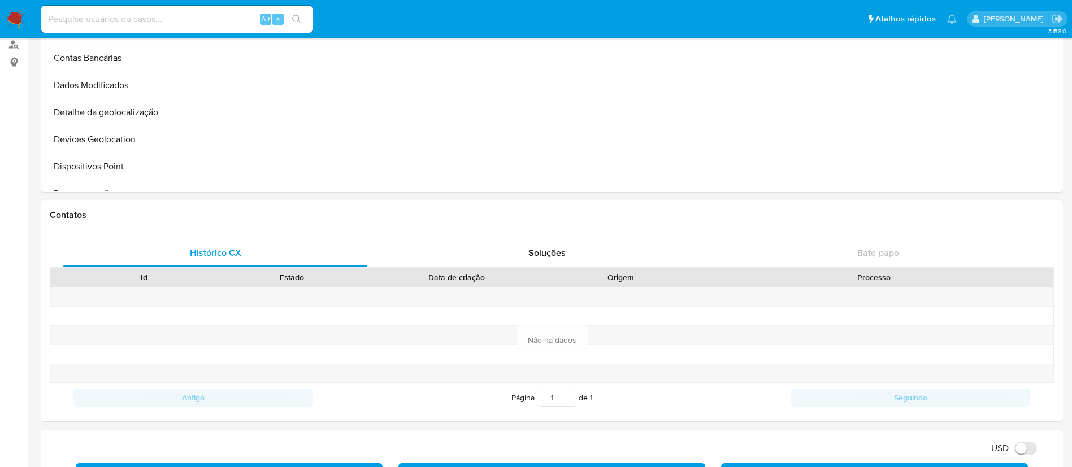
scroll to position [0, 0]
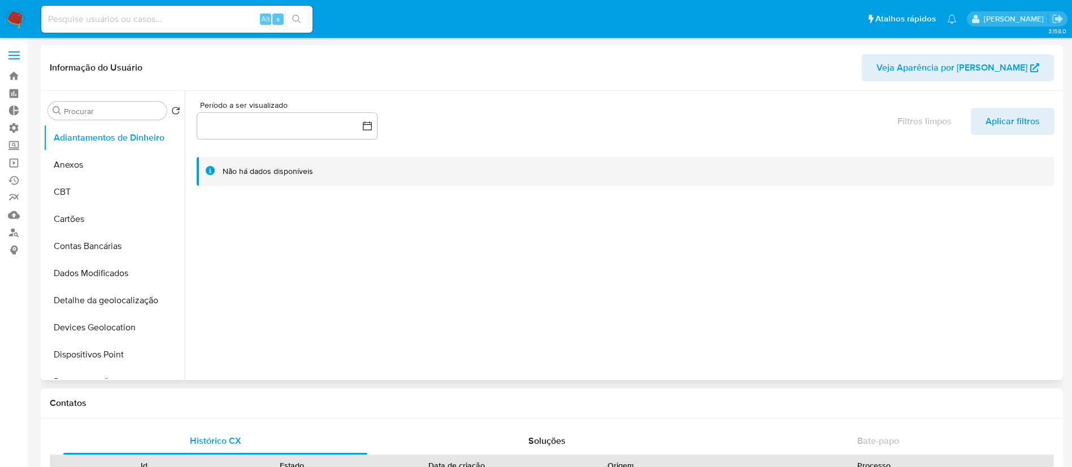
click at [940, 73] on span "Veja Aparência por [PERSON_NAME]" at bounding box center [951, 67] width 151 height 27
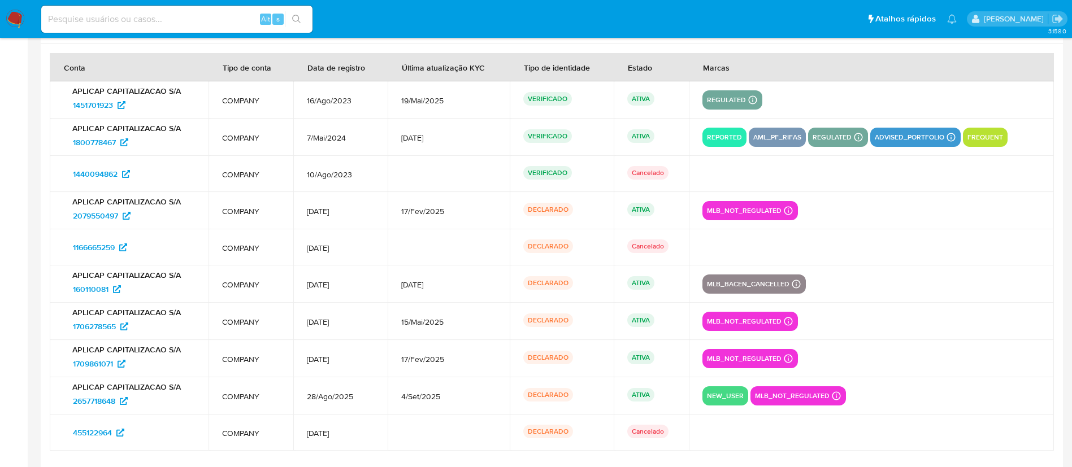
scroll to position [1415, 0]
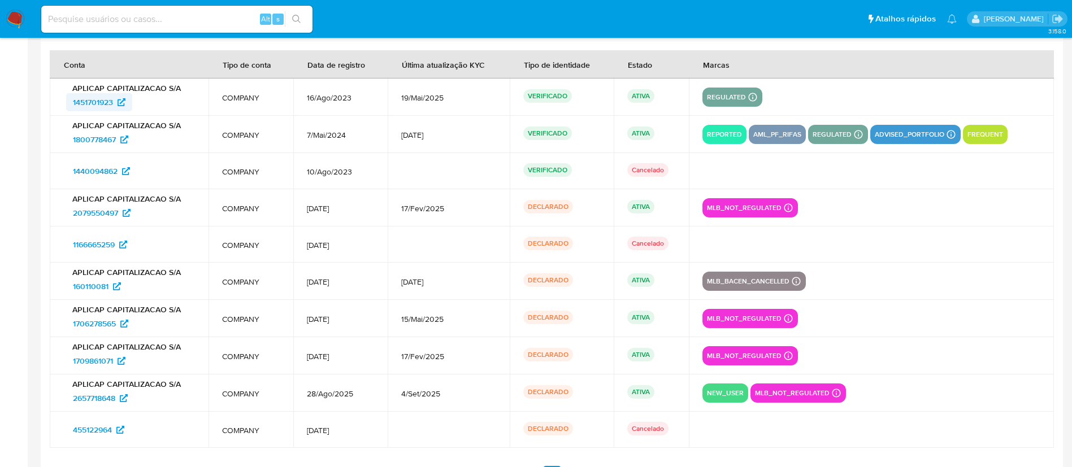
click at [94, 101] on span "1451701923" at bounding box center [93, 102] width 40 height 18
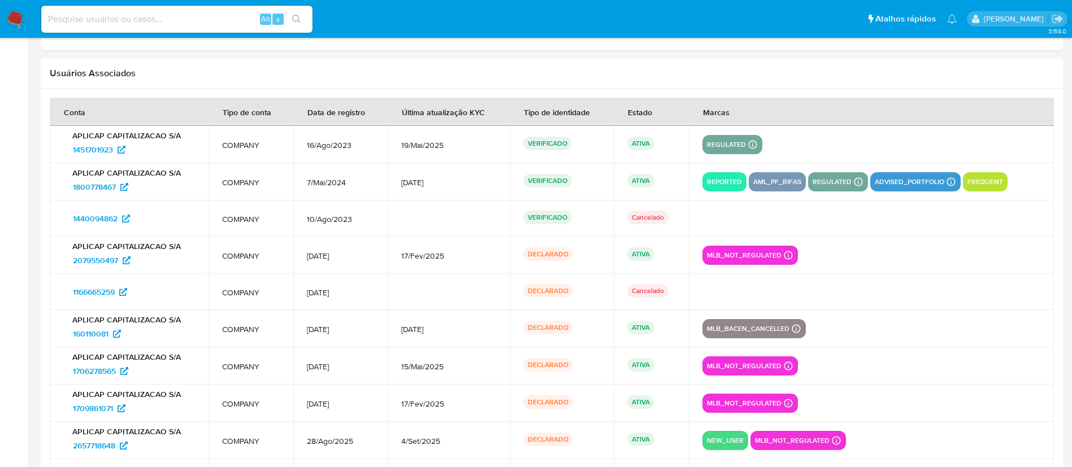
scroll to position [1365, 0]
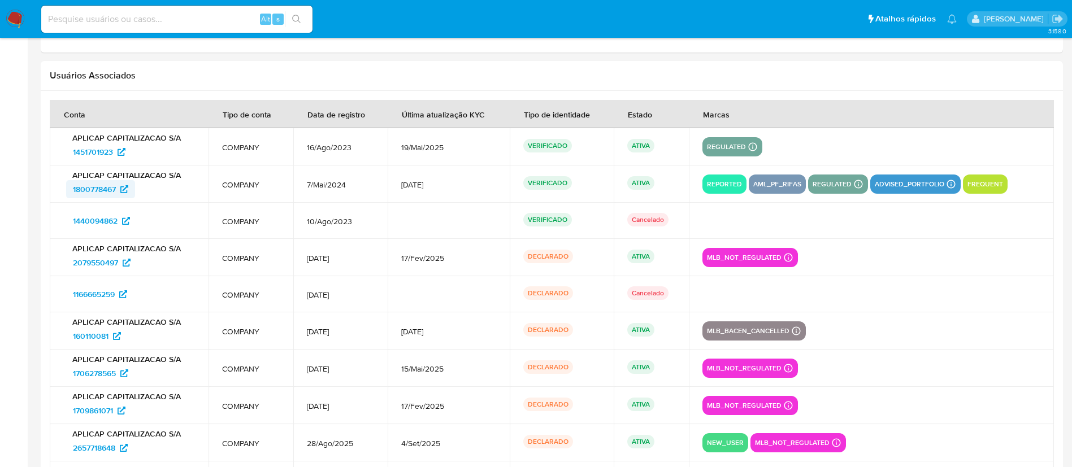
click at [97, 186] on span "1800778467" at bounding box center [94, 189] width 43 height 18
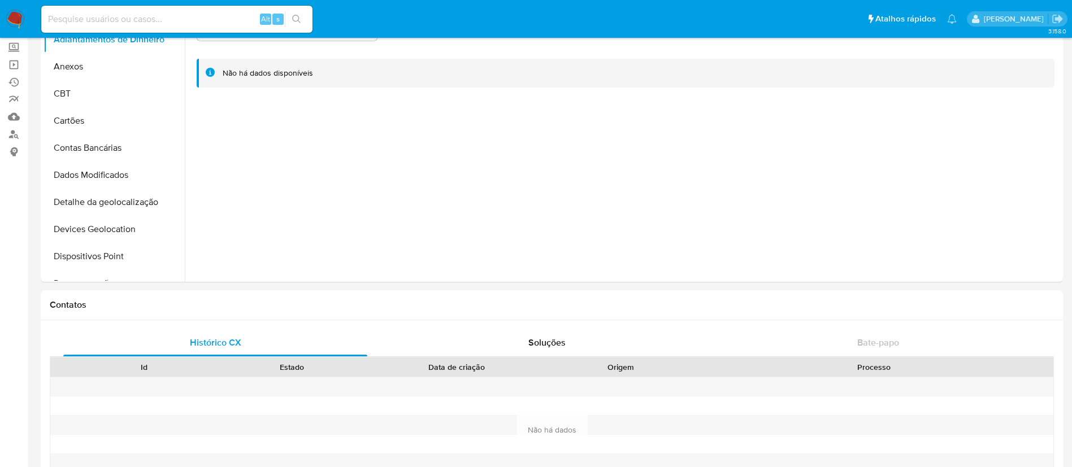
scroll to position [0, 0]
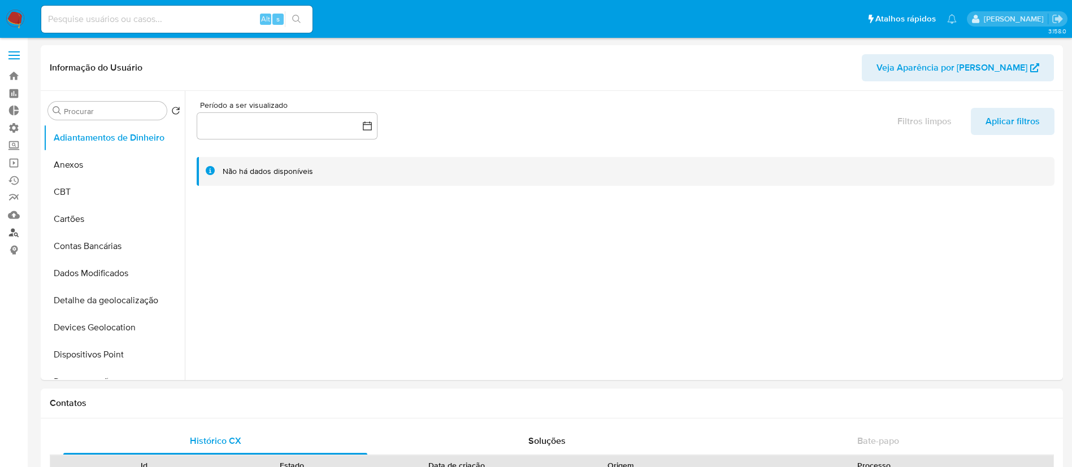
click at [11, 233] on link "Localizador de pessoas" at bounding box center [67, 233] width 134 height 18
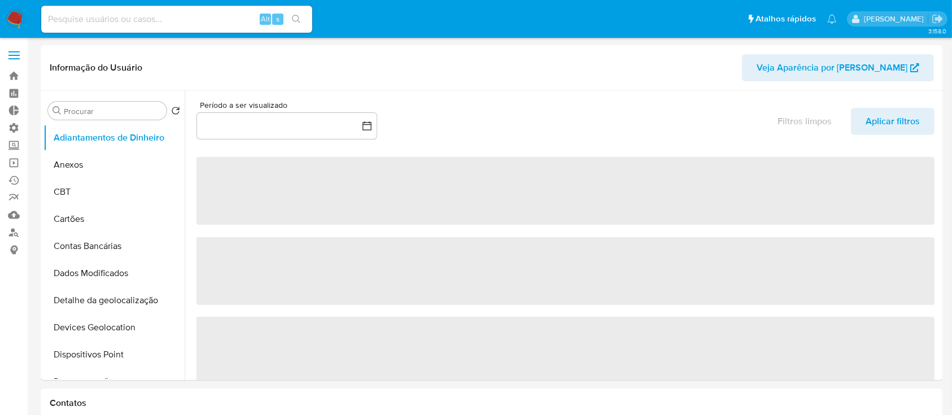
select select "10"
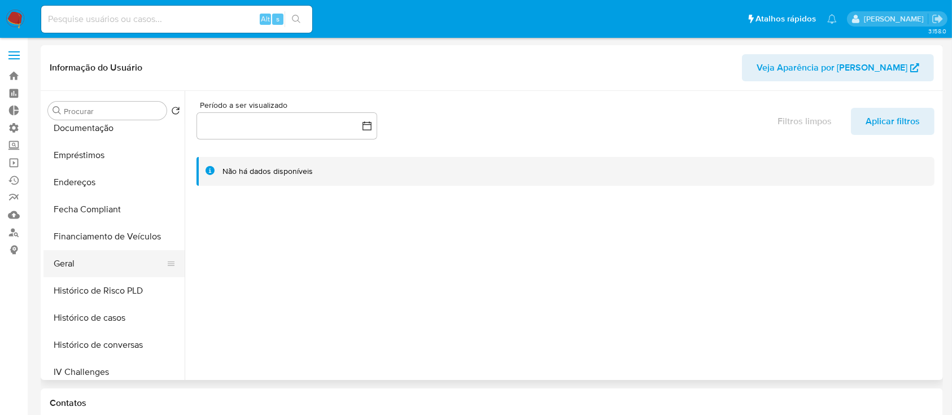
scroll to position [260, 0]
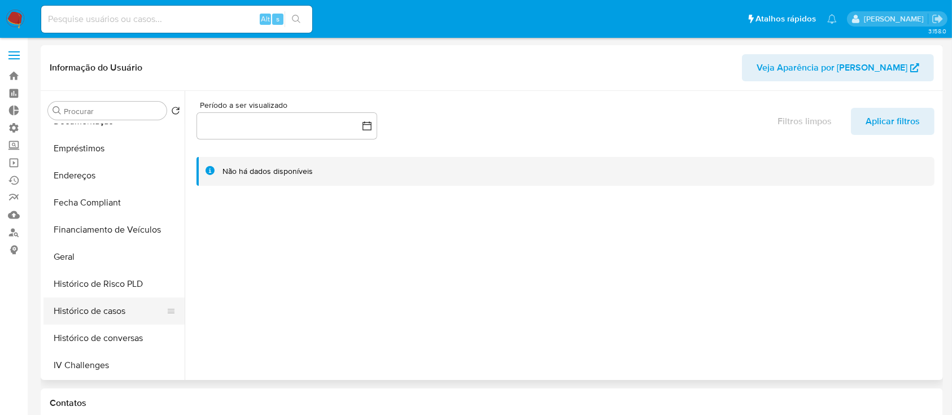
click at [121, 311] on button "Histórico de casos" at bounding box center [109, 311] width 132 height 27
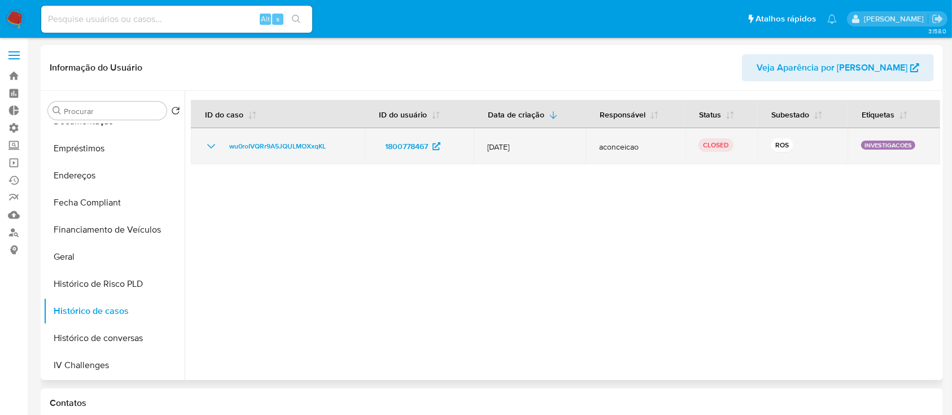
click at [211, 152] on icon "Mostrar/Ocultar" at bounding box center [212, 147] width 14 height 14
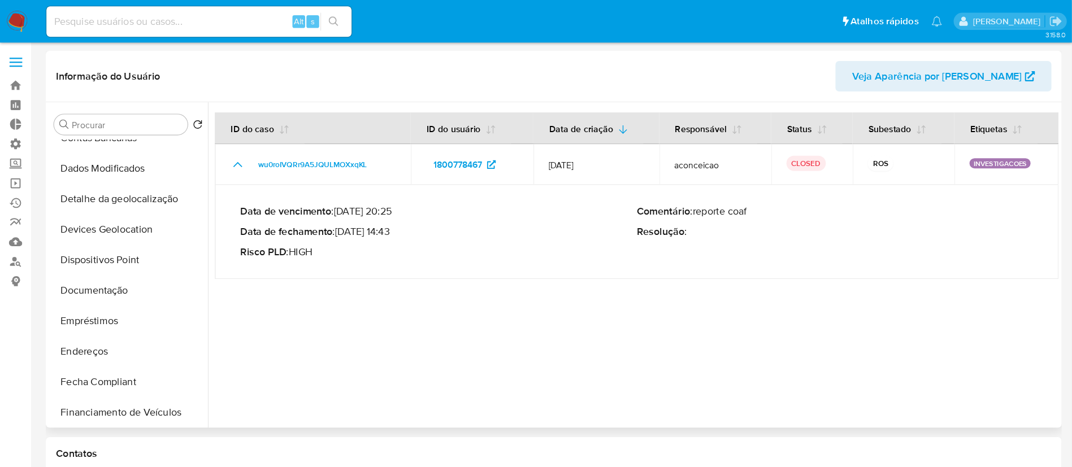
scroll to position [141, 0]
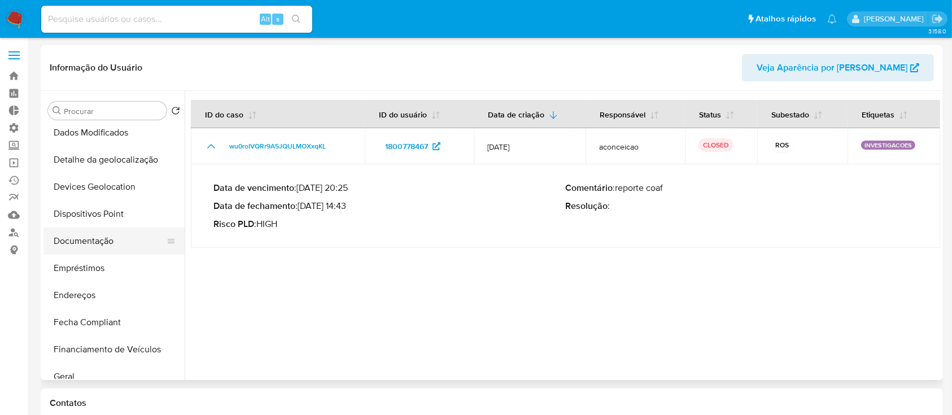
click at [99, 243] on button "Documentação" at bounding box center [109, 241] width 132 height 27
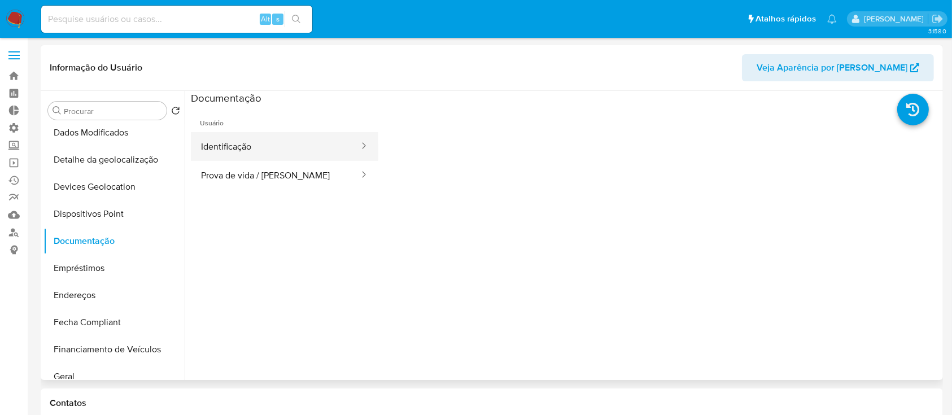
click at [269, 150] on button "Identificação" at bounding box center [275, 146] width 169 height 29
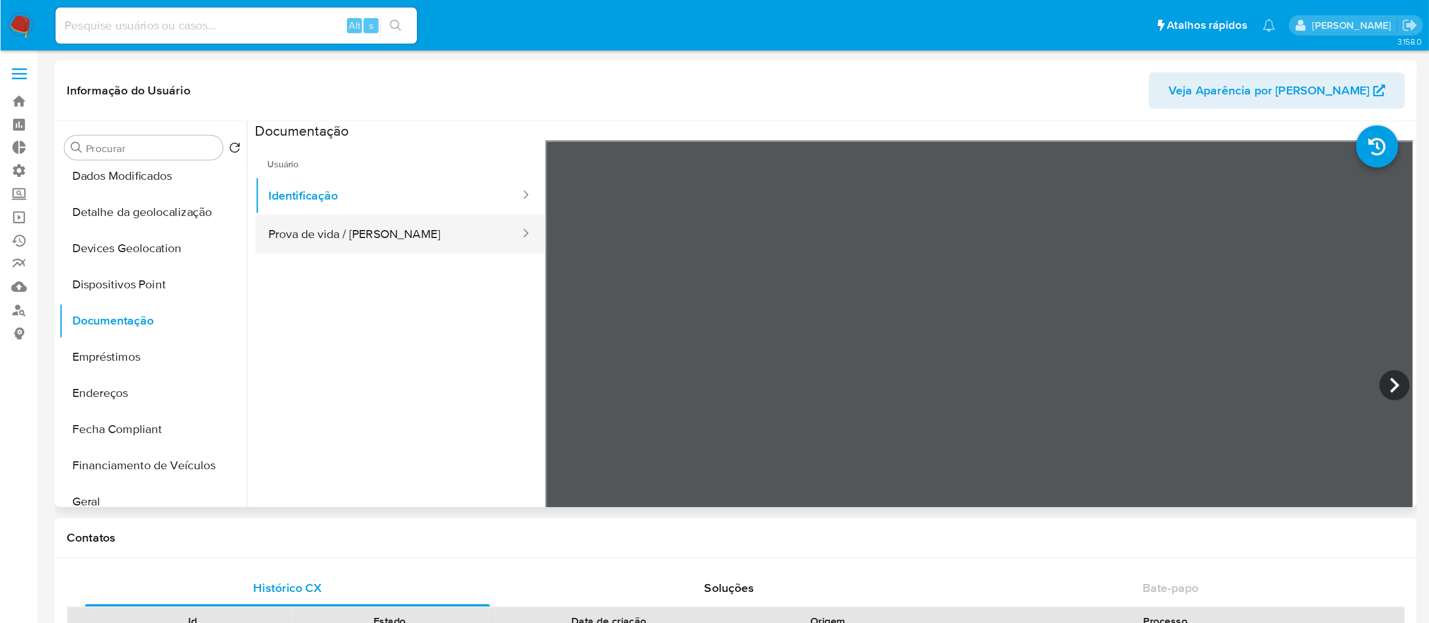
scroll to position [141, 0]
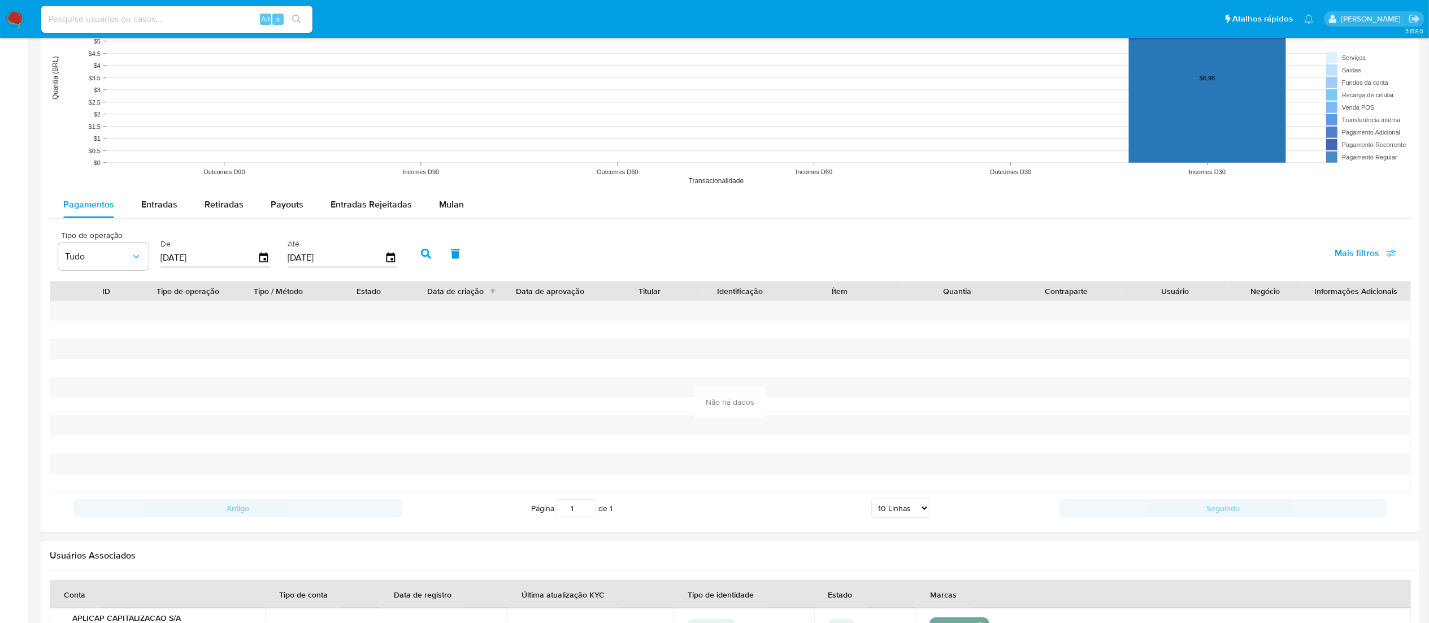
scroll to position [880, 0]
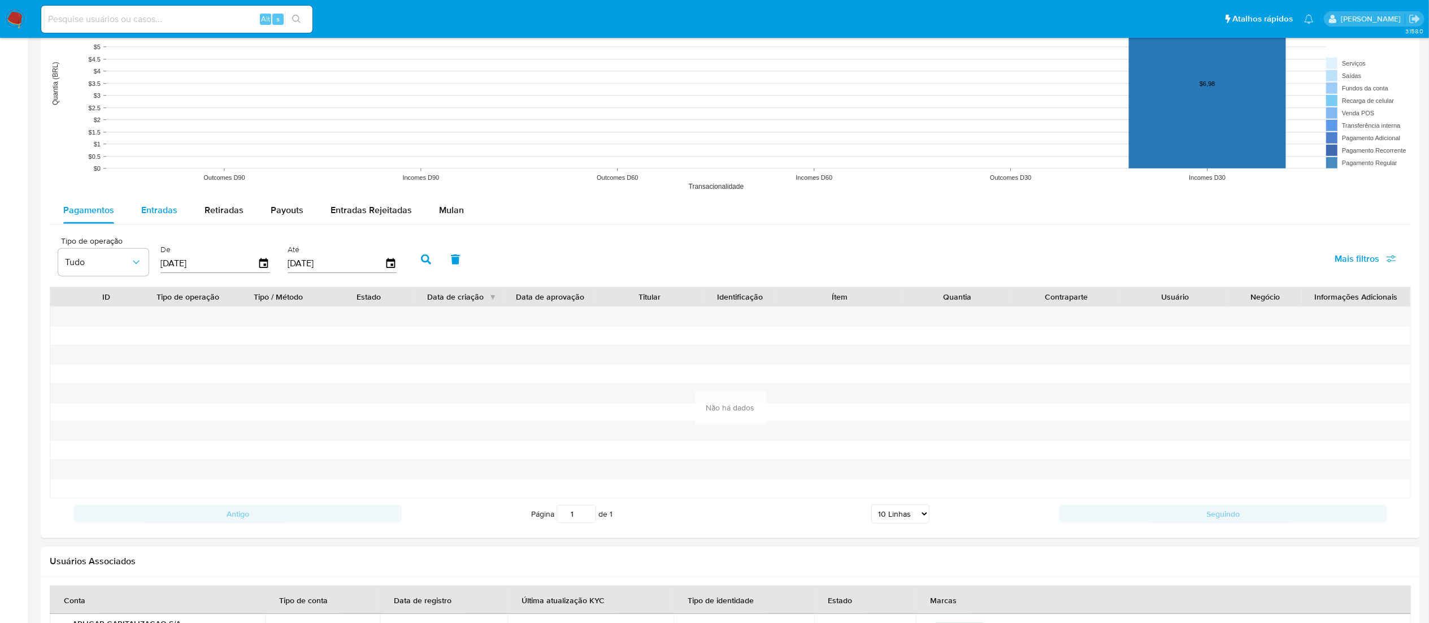
click at [138, 215] on button "Entradas" at bounding box center [159, 210] width 63 height 27
select select "10"
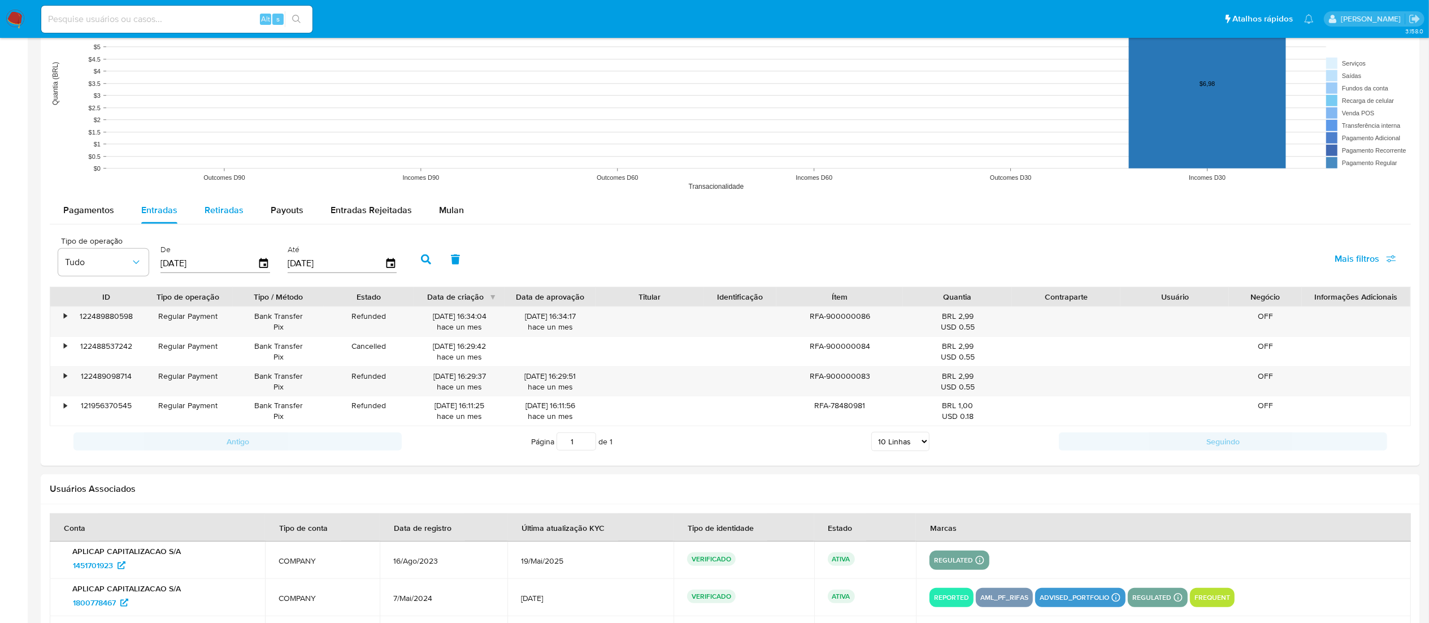
click at [199, 212] on button "Retiradas" at bounding box center [224, 210] width 66 height 27
select select "10"
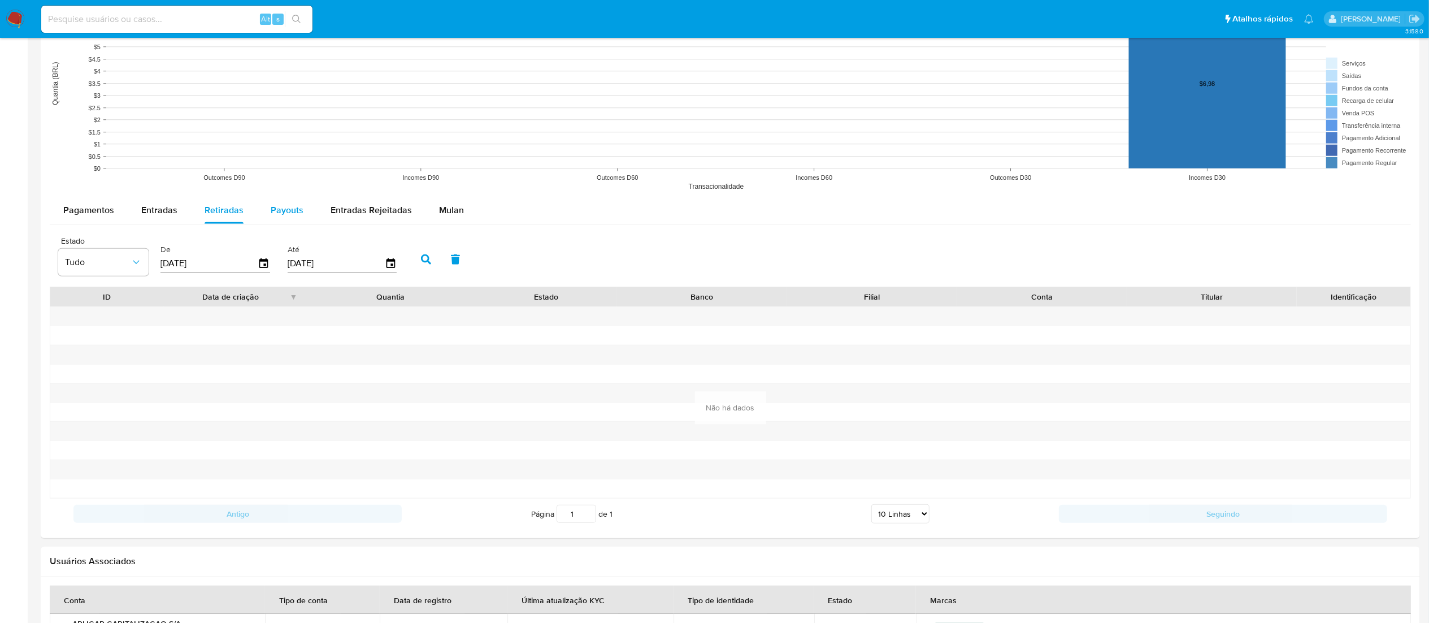
click at [276, 215] on span "Payouts" at bounding box center [287, 209] width 33 height 13
select select "10"
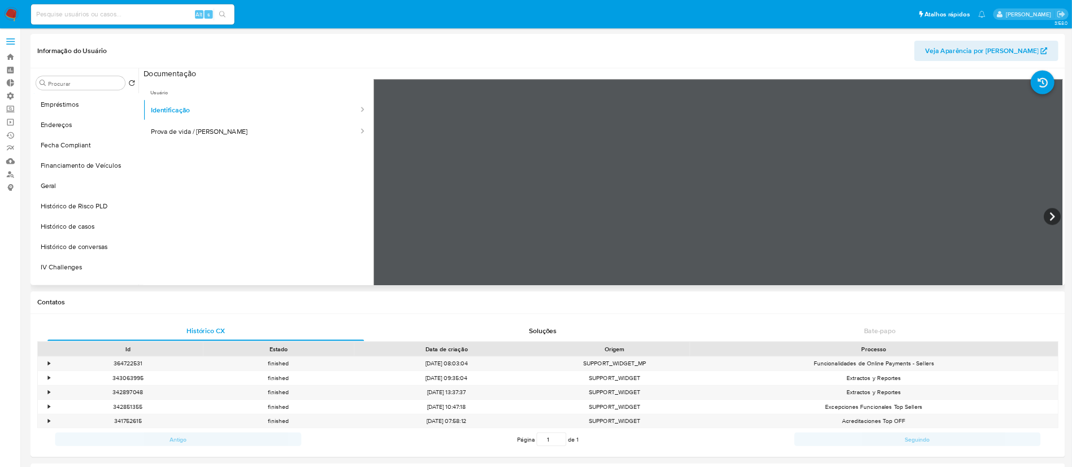
scroll to position [292, 0]
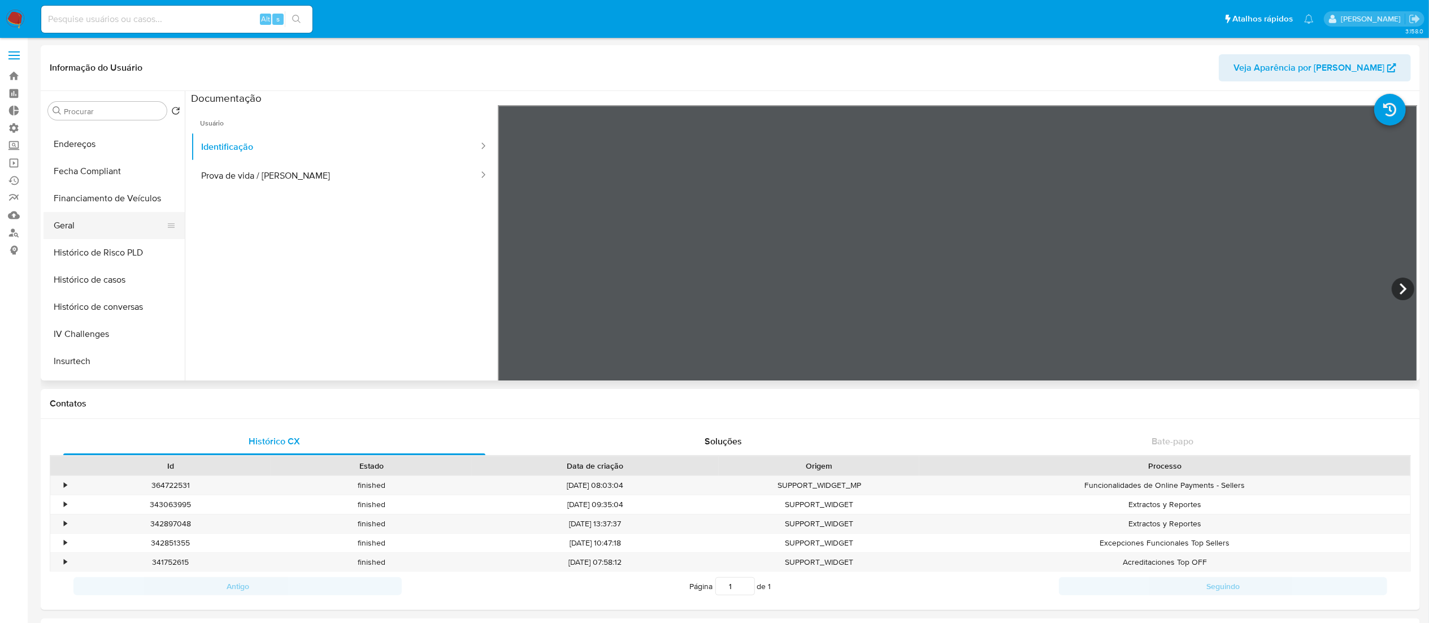
click at [67, 235] on button "Geral" at bounding box center [109, 225] width 132 height 27
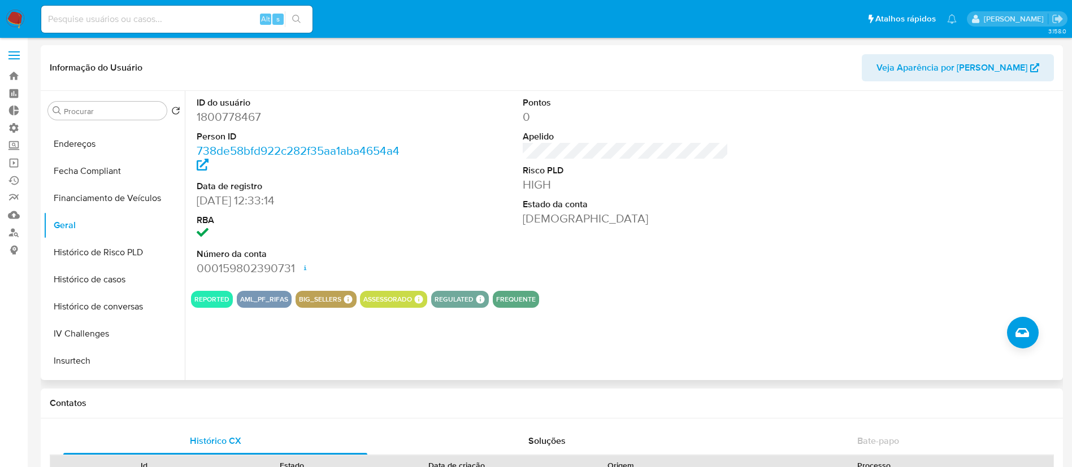
click at [185, 248] on div "ID do usuário 1800778467 Person ID 738de58bfd922c282f35aa1aba4654a4 Data de reg…" at bounding box center [622, 235] width 875 height 289
click at [101, 163] on button "Fecha Compliant" at bounding box center [109, 171] width 132 height 27
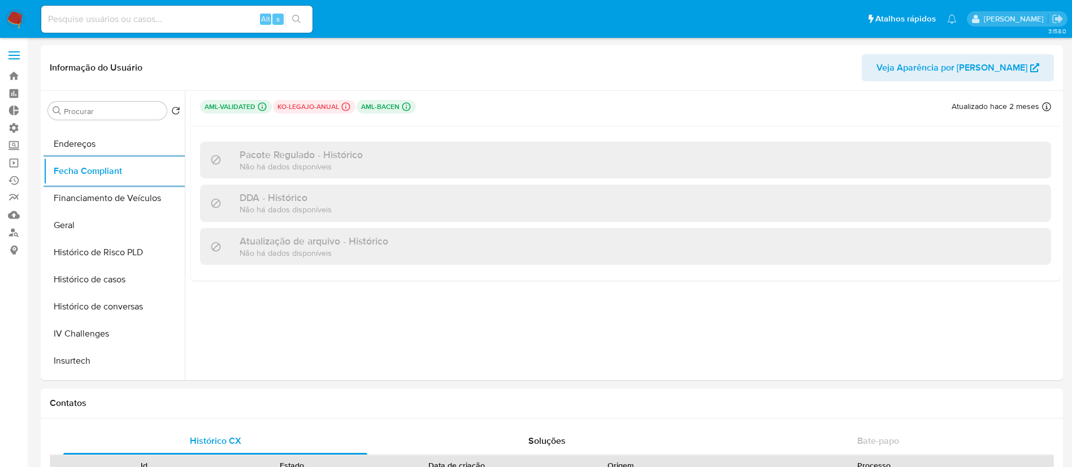
scroll to position [293, 0]
click at [14, 224] on link "Localizador de pessoas" at bounding box center [67, 233] width 134 height 18
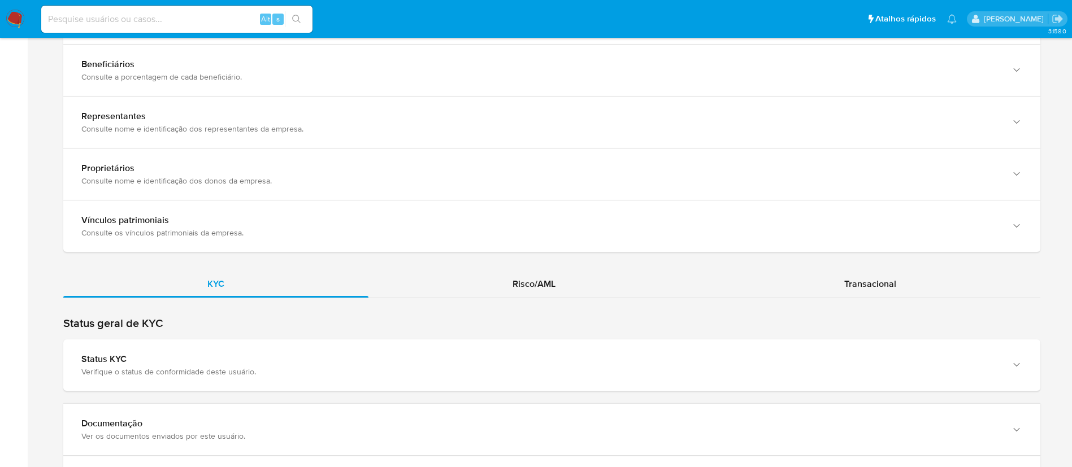
scroll to position [902, 0]
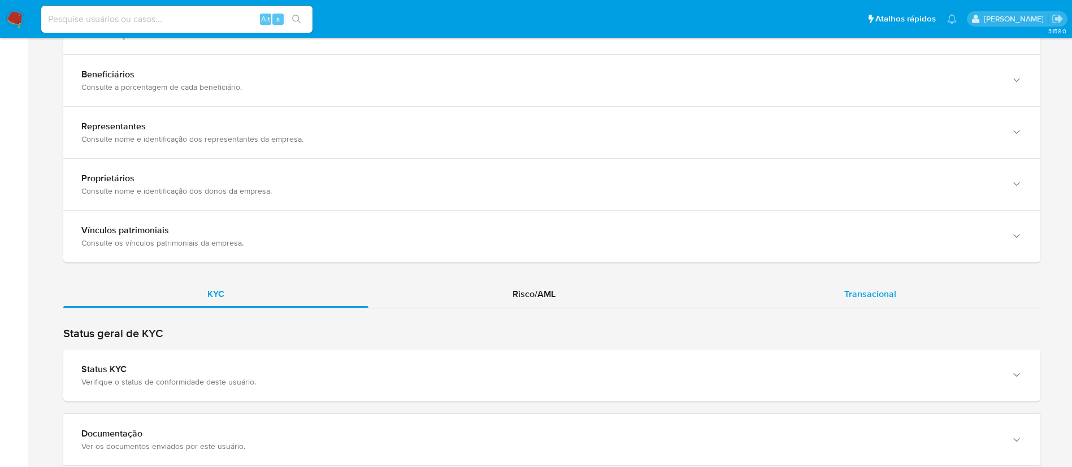
click at [894, 288] on span "Transacional" at bounding box center [870, 294] width 52 height 13
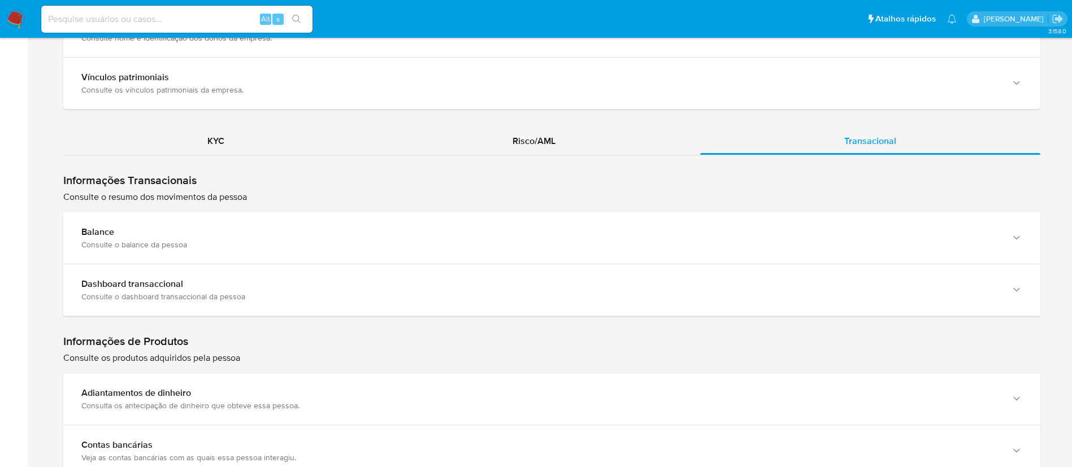
scroll to position [1058, 0]
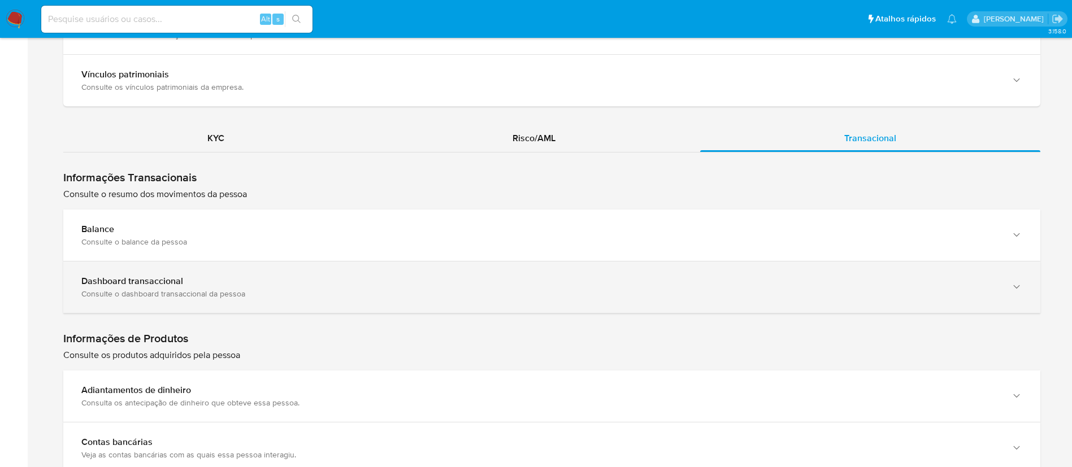
click at [1003, 279] on div "Dashboard transaccional Consulte o dashboard transaccional da pessoa" at bounding box center [551, 287] width 977 height 51
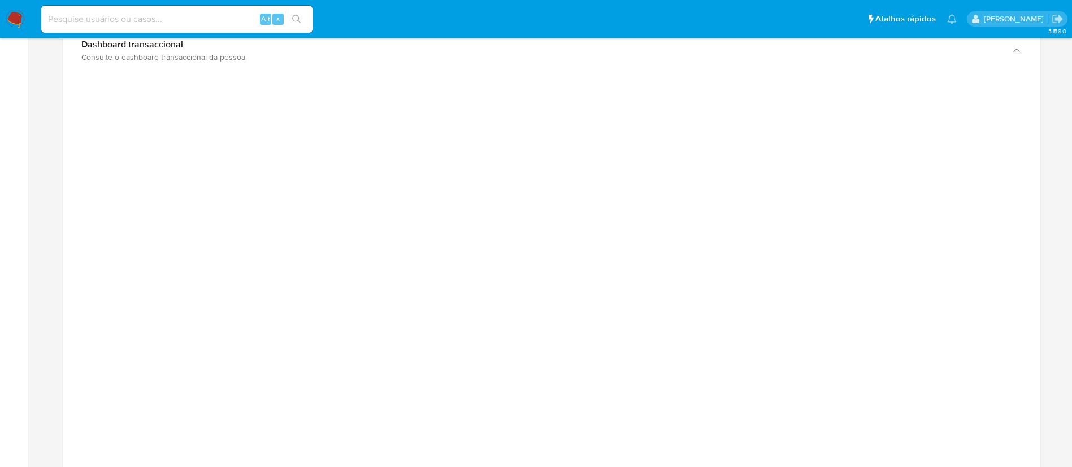
scroll to position [1295, 0]
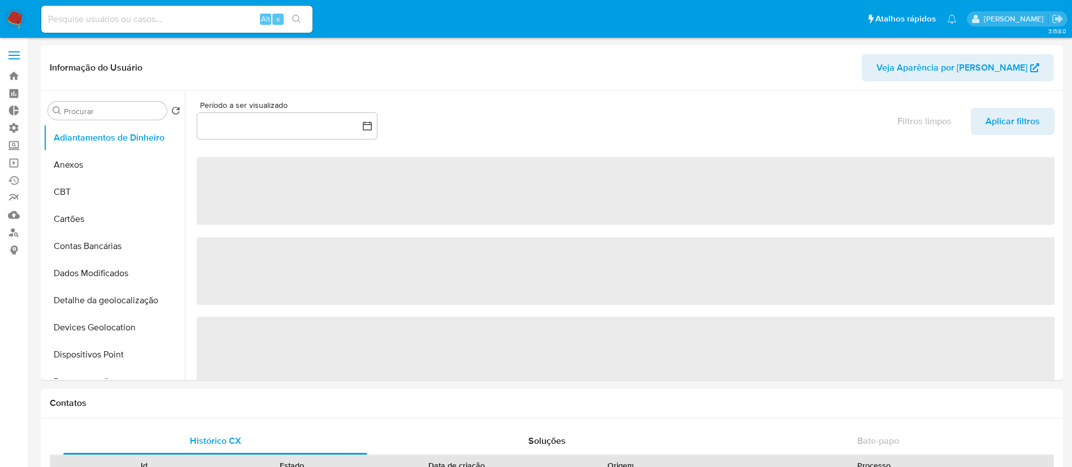
select select "10"
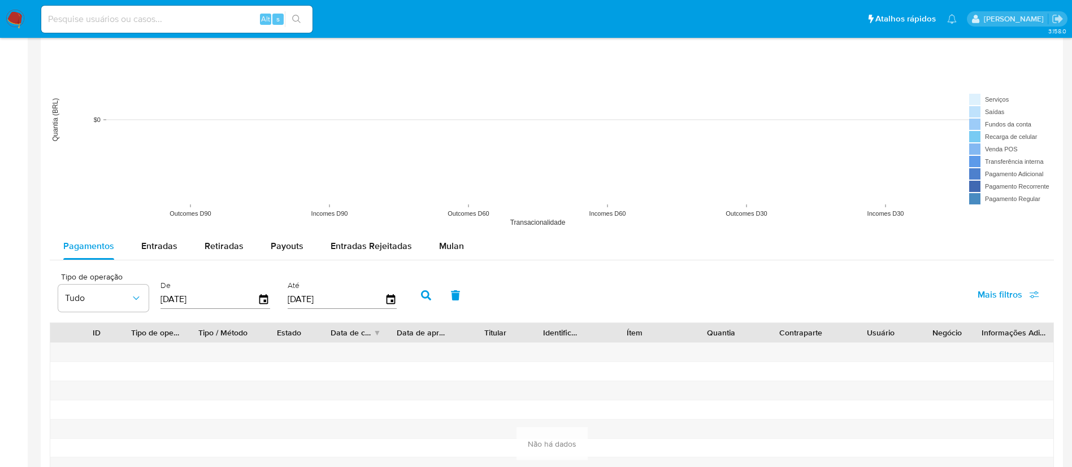
scroll to position [857, 0]
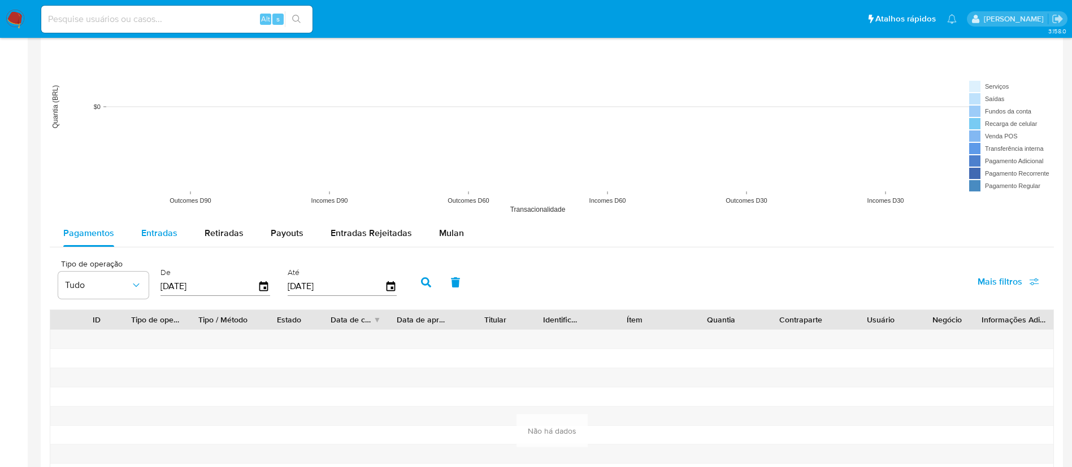
click at [167, 232] on span "Entradas" at bounding box center [159, 233] width 36 height 13
select select "10"
click at [214, 224] on div "Retiradas" at bounding box center [224, 233] width 39 height 27
select select "10"
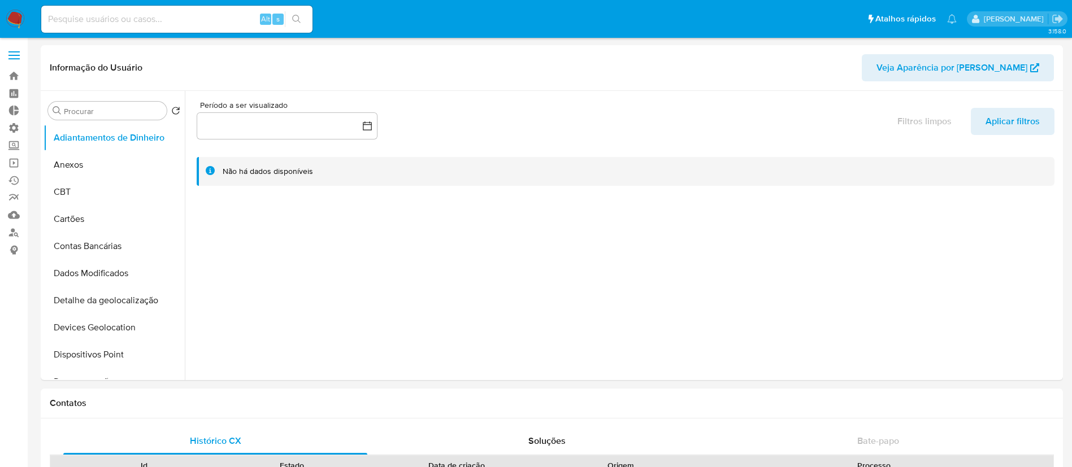
select select "10"
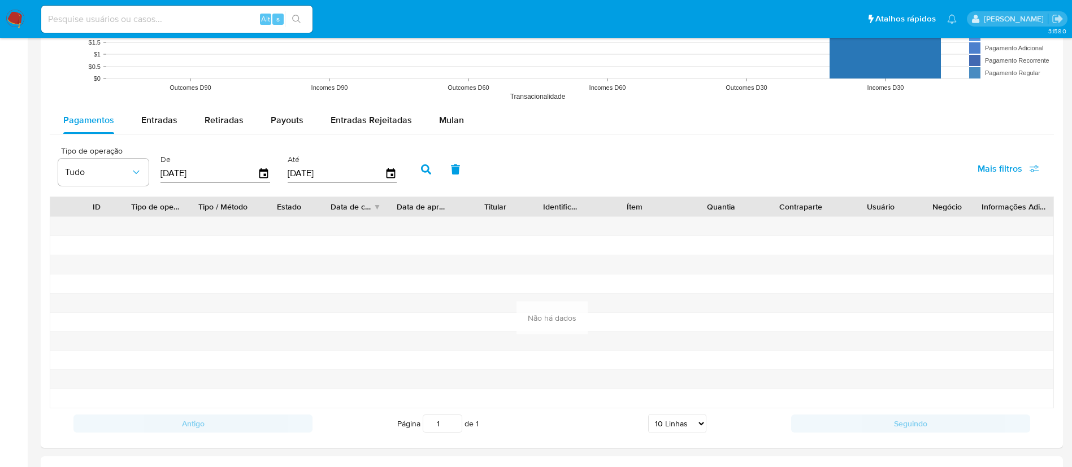
scroll to position [929, 0]
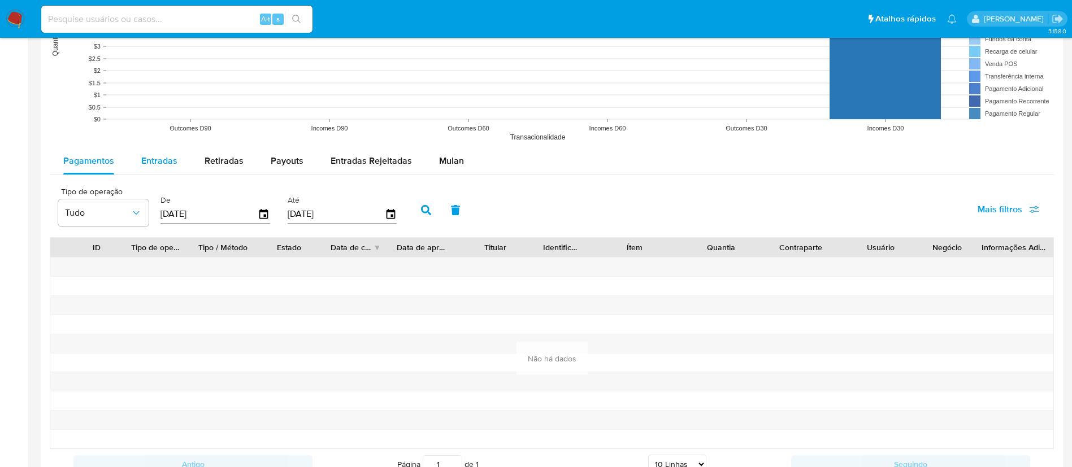
click at [160, 162] on span "Entradas" at bounding box center [159, 160] width 36 height 13
select select "10"
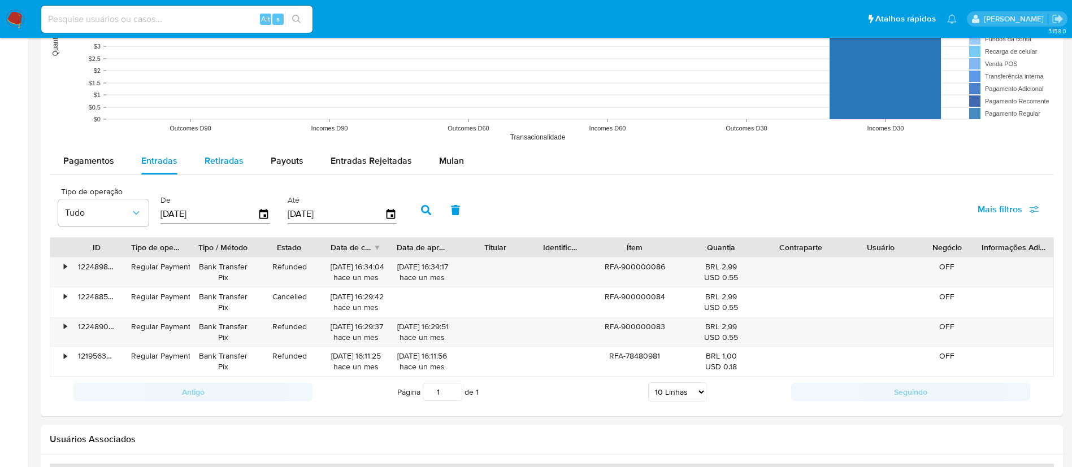
click at [214, 155] on span "Retiradas" at bounding box center [224, 160] width 39 height 13
select select "10"
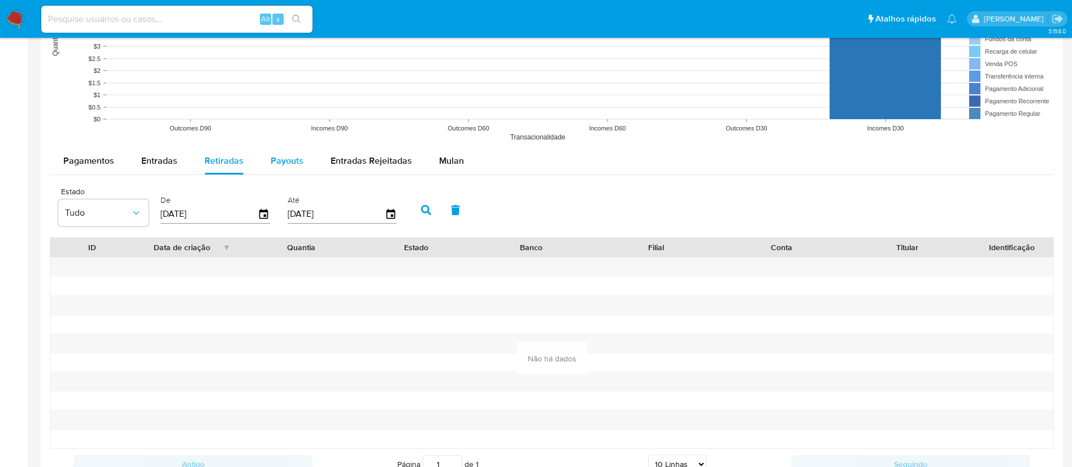
click at [283, 158] on span "Payouts" at bounding box center [287, 160] width 33 height 13
select select "10"
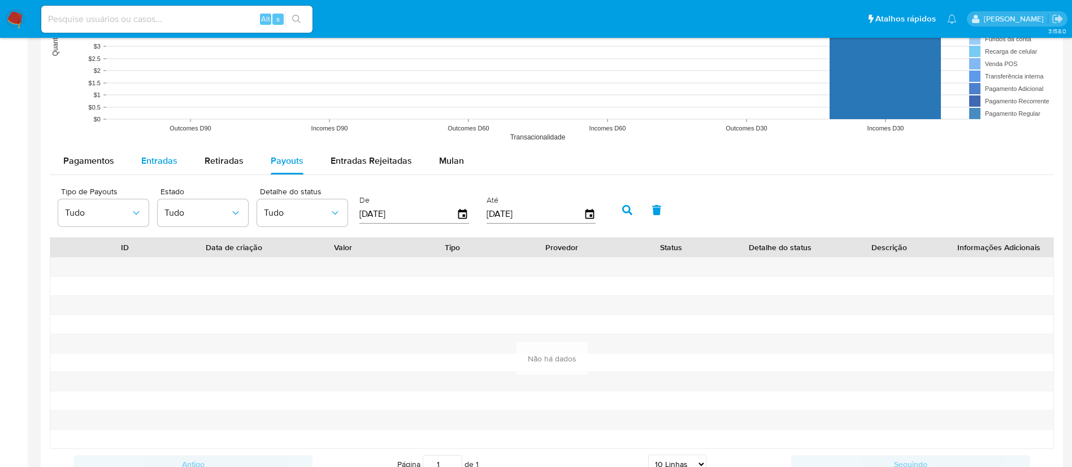
click at [156, 159] on span "Entradas" at bounding box center [159, 160] width 36 height 13
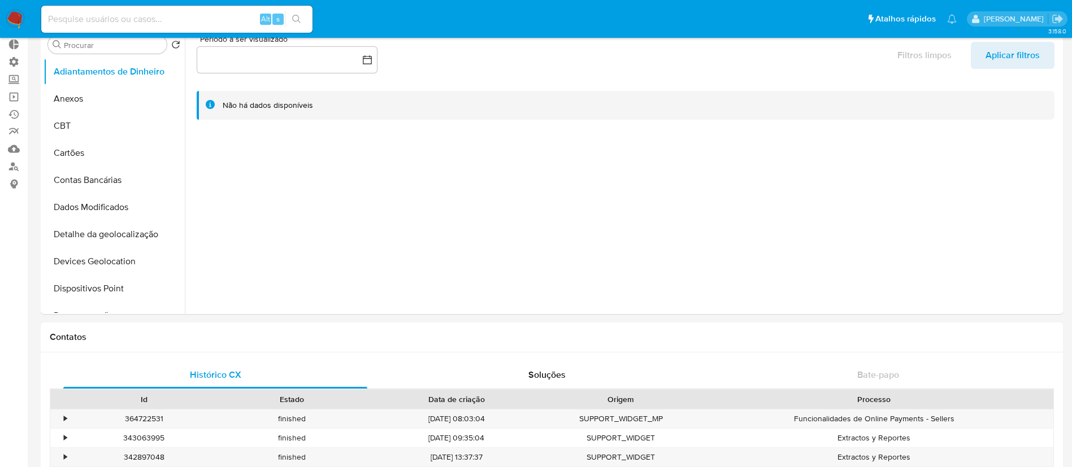
scroll to position [0, 0]
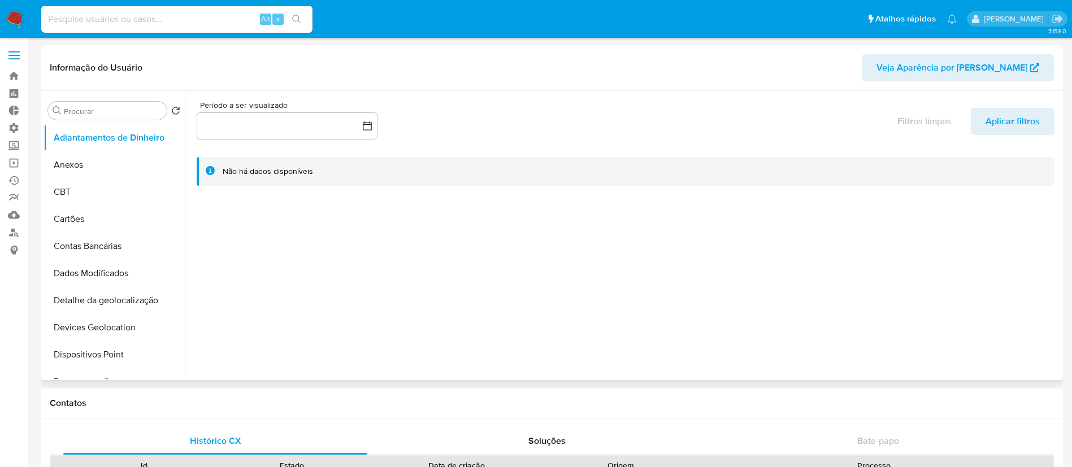
click at [181, 184] on ul "Adiantamentos de Dinheiro Anexos CBT Cartões Contas Bancárias Dados Modificados…" at bounding box center [113, 251] width 141 height 255
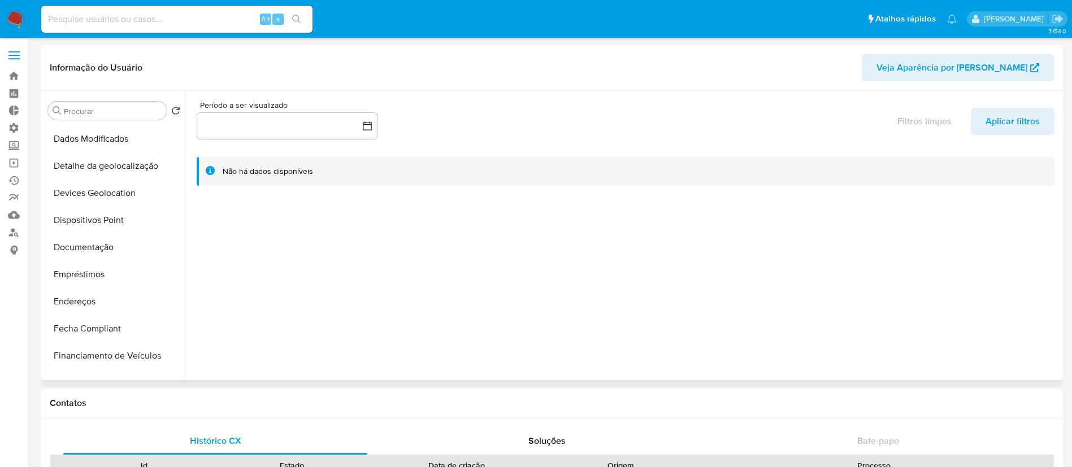
scroll to position [140, 0]
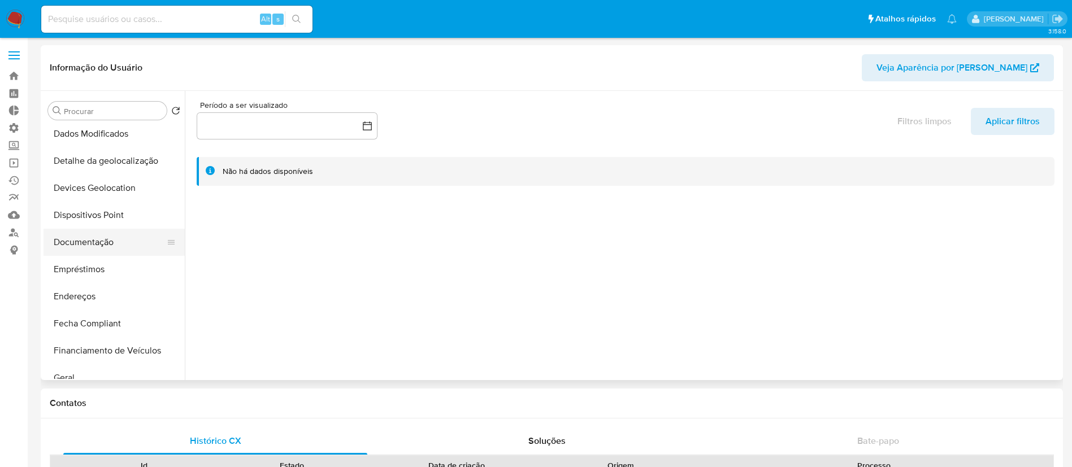
click at [94, 241] on button "Documentação" at bounding box center [109, 242] width 132 height 27
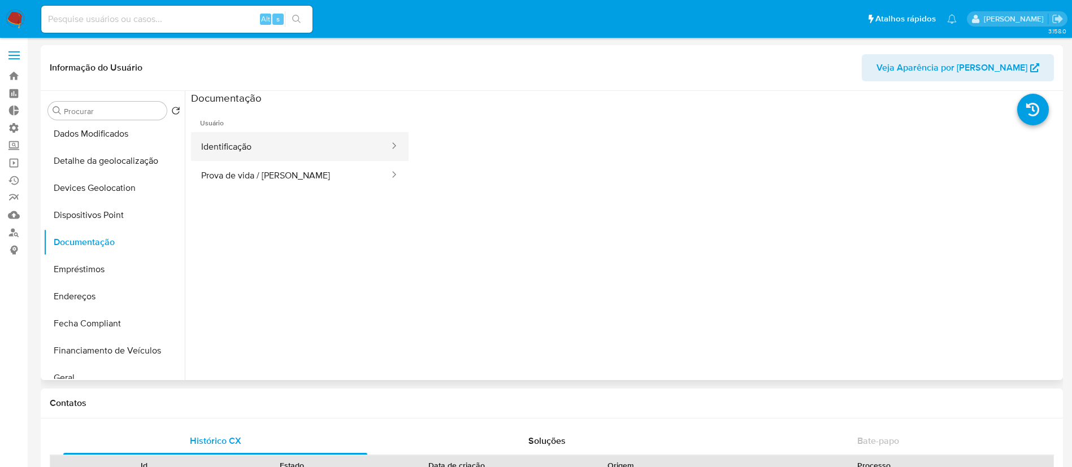
click at [299, 150] on button "Identificação" at bounding box center [290, 146] width 199 height 29
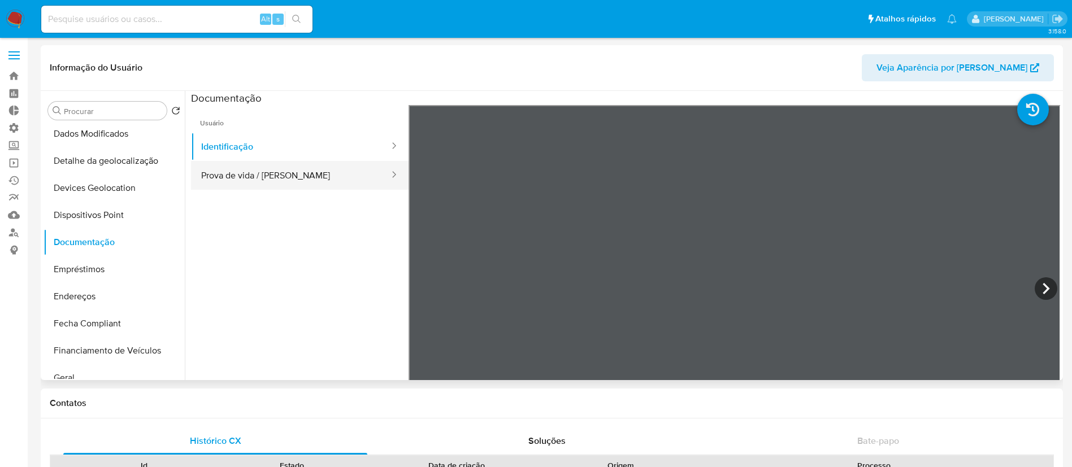
click at [315, 176] on button "Prova de vida / [PERSON_NAME]" at bounding box center [290, 175] width 199 height 29
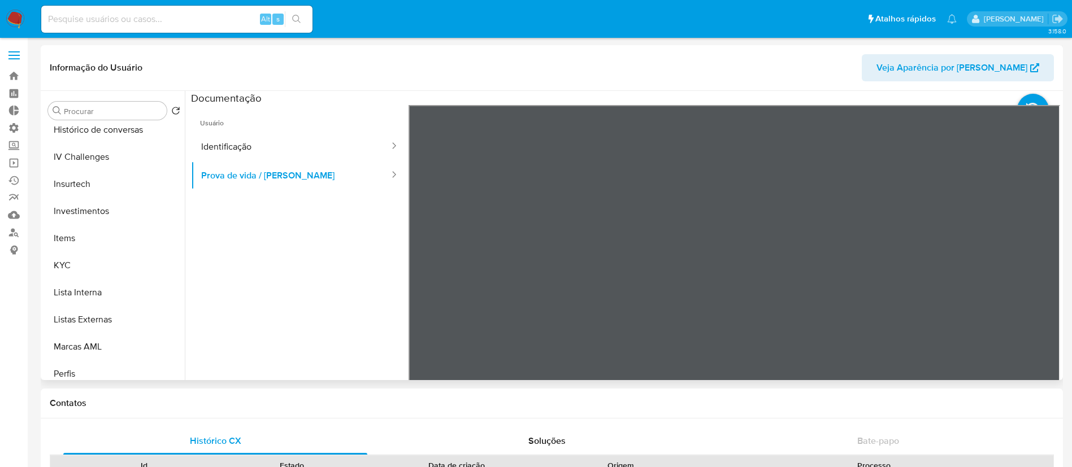
scroll to position [481, 0]
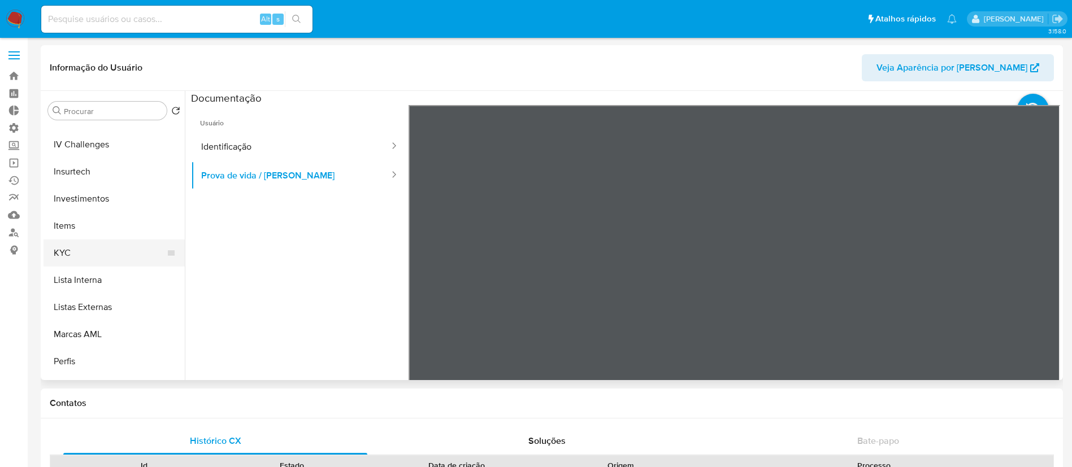
click at [93, 264] on button "KYC" at bounding box center [109, 253] width 132 height 27
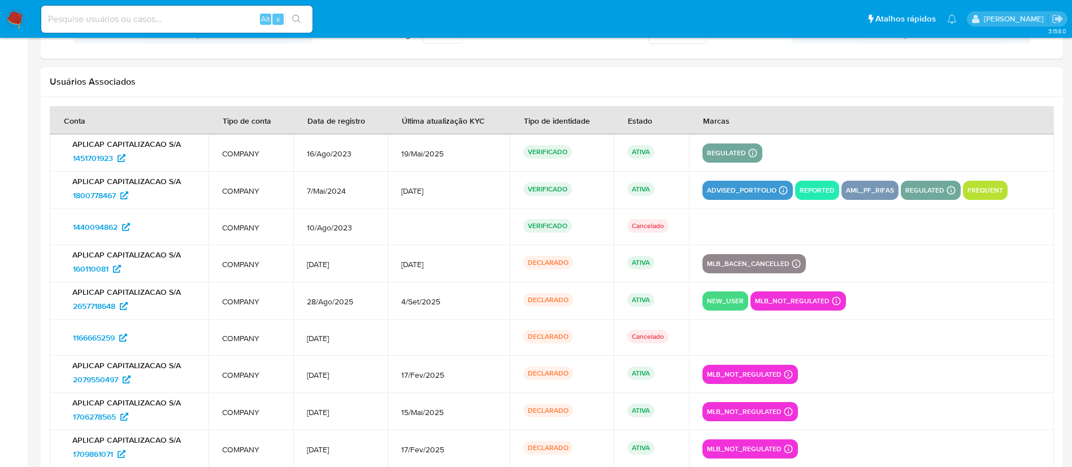
scroll to position [1299, 0]
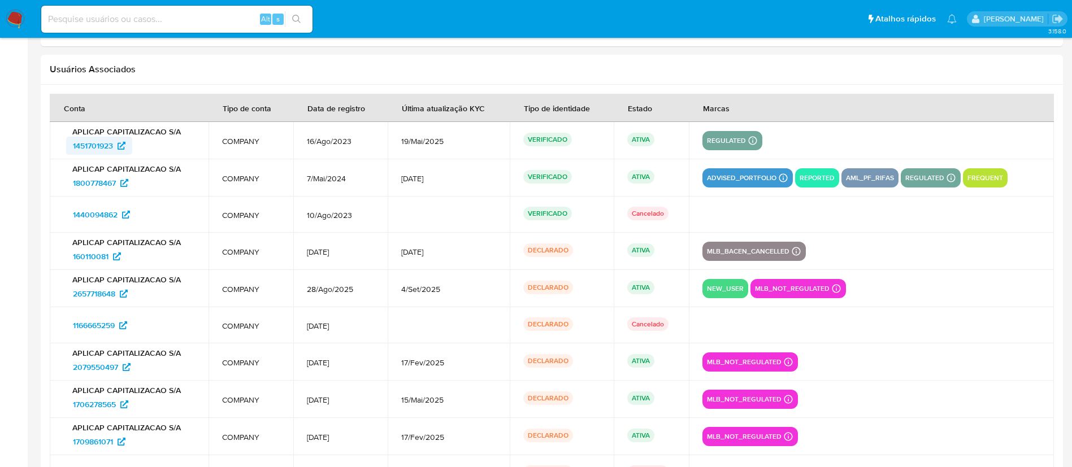
click at [103, 144] on span "1451701923" at bounding box center [93, 146] width 40 height 18
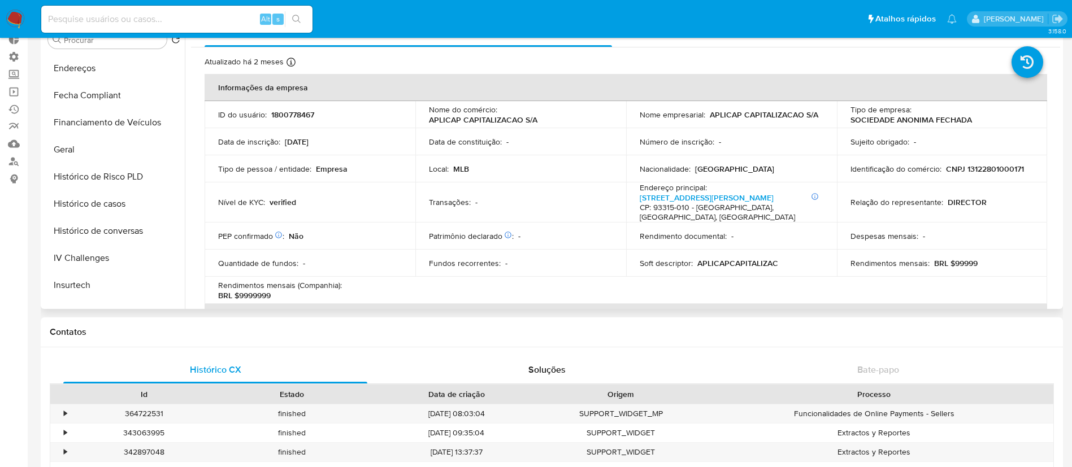
scroll to position [298, 0]
click at [185, 187] on div "Empresa KYC Status Atualizado há 2 meses Criado: 07/05/2024 13:33:50 Atualizado…" at bounding box center [622, 164] width 875 height 289
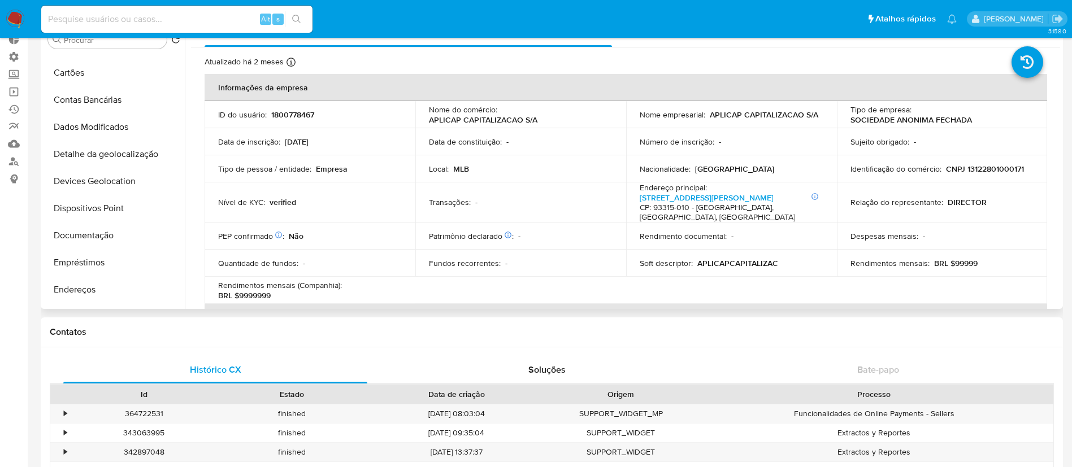
scroll to position [77, 0]
click at [95, 233] on button "Documentação" at bounding box center [109, 233] width 132 height 27
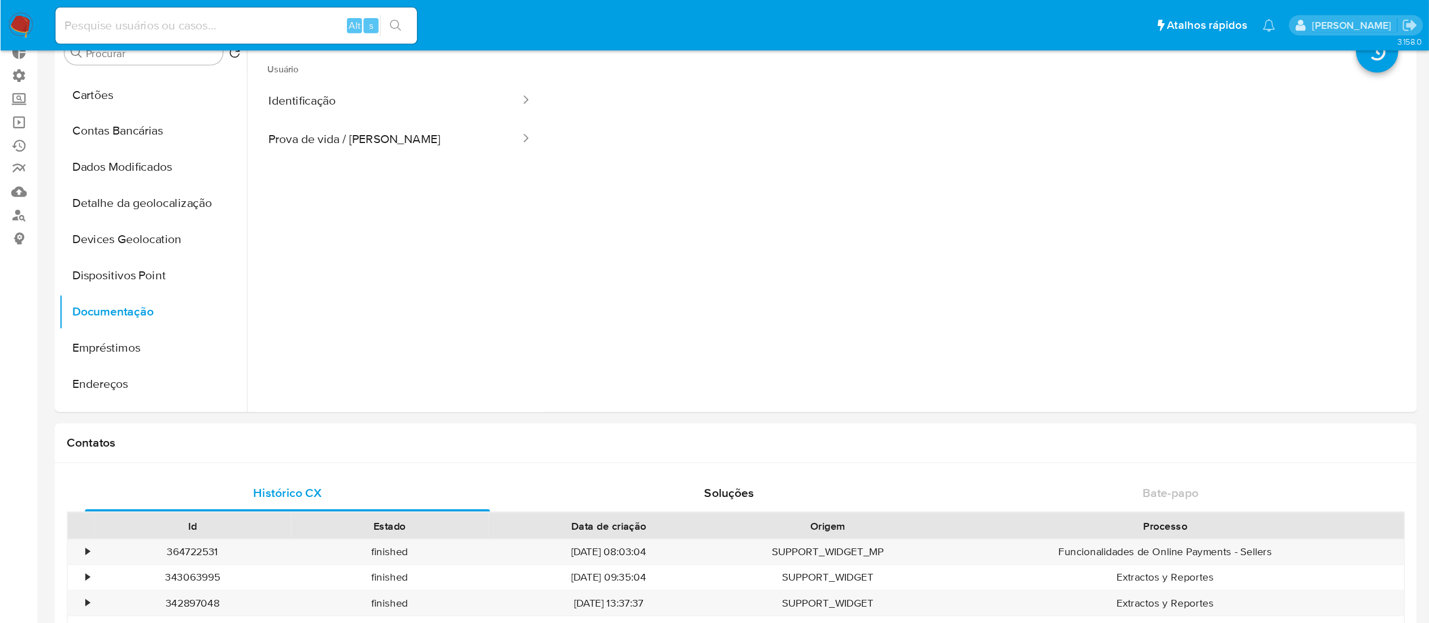
scroll to position [0, 0]
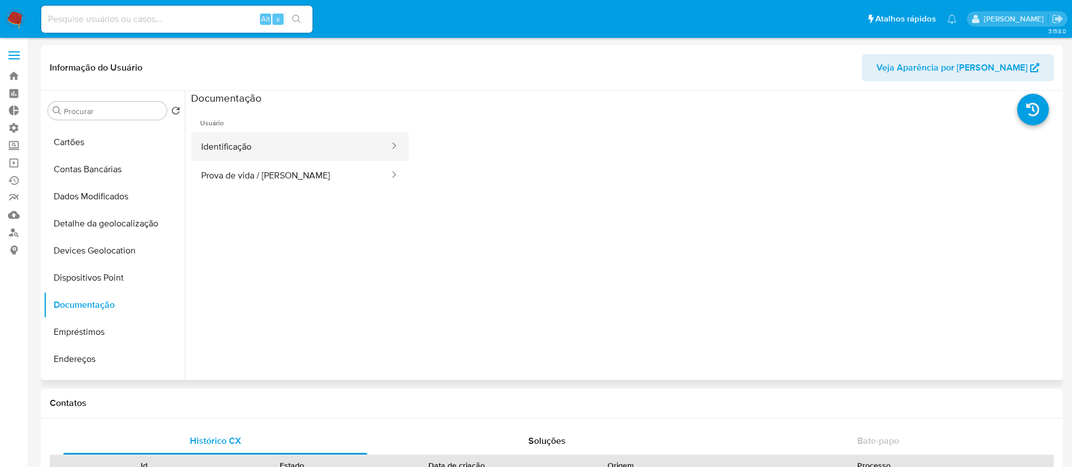
click at [295, 143] on button "Identificação" at bounding box center [290, 146] width 199 height 29
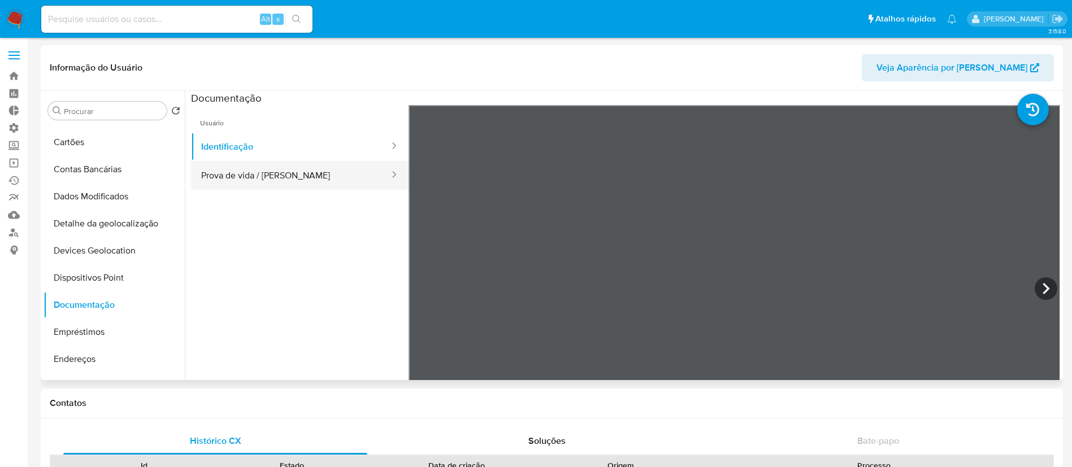
click at [259, 172] on button "Prova de vida / [PERSON_NAME]" at bounding box center [290, 175] width 199 height 29
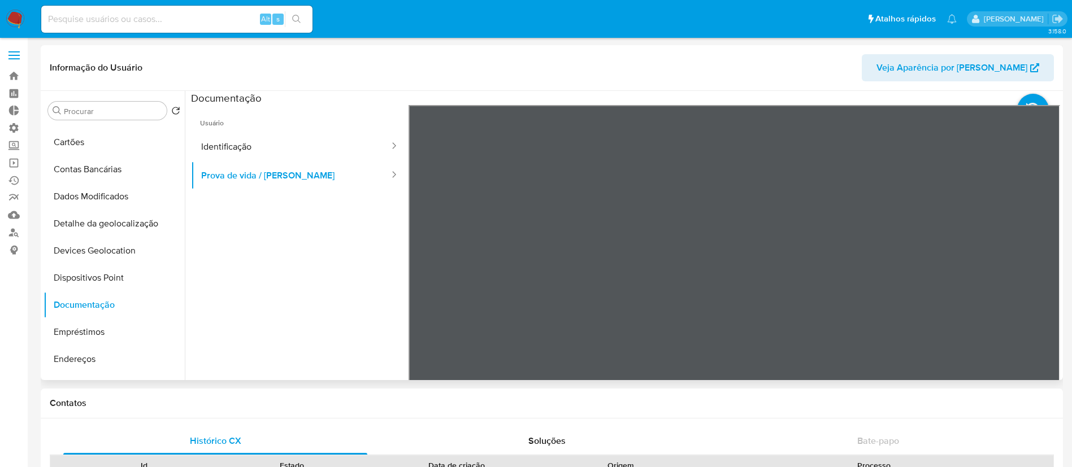
scroll to position [77, 0]
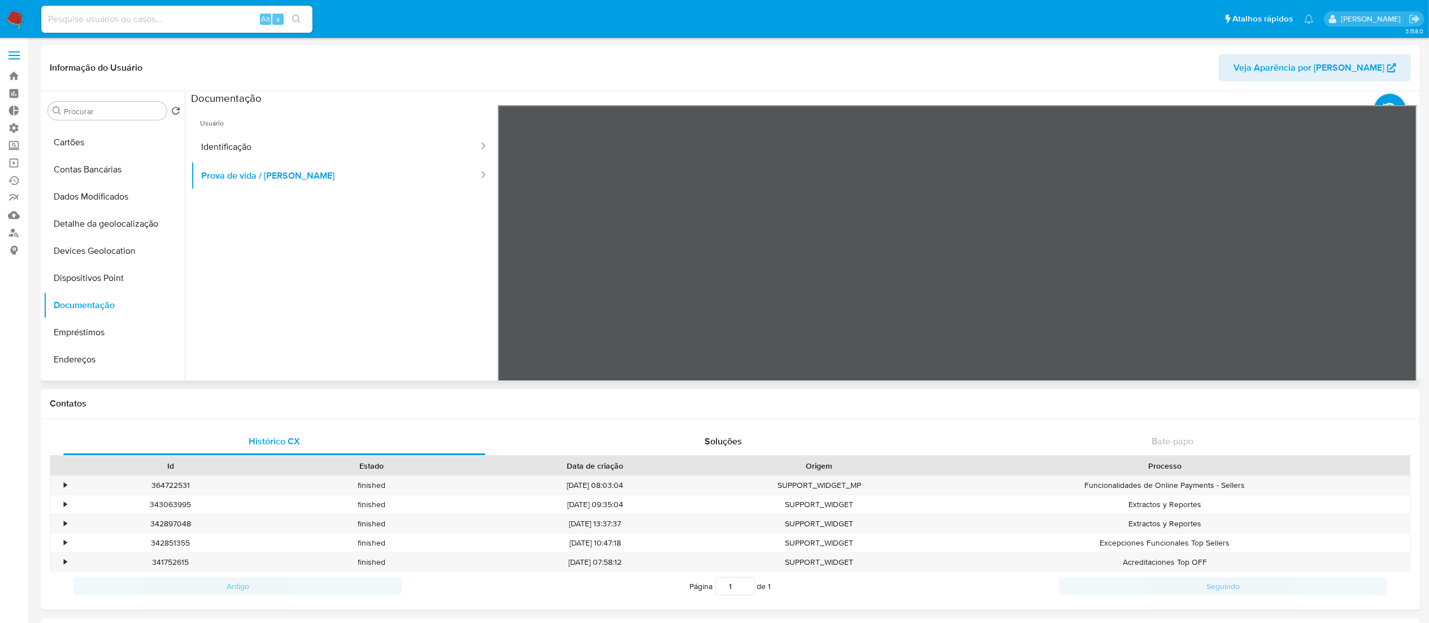
click at [1084, 188] on div at bounding box center [958, 290] width 920 height 371
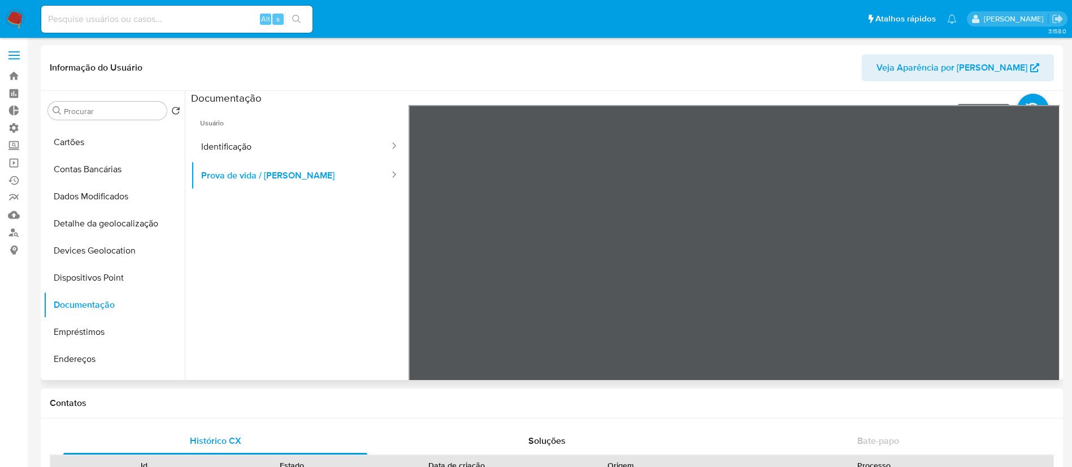
click at [1022, 103] on icon at bounding box center [1033, 110] width 32 height 32
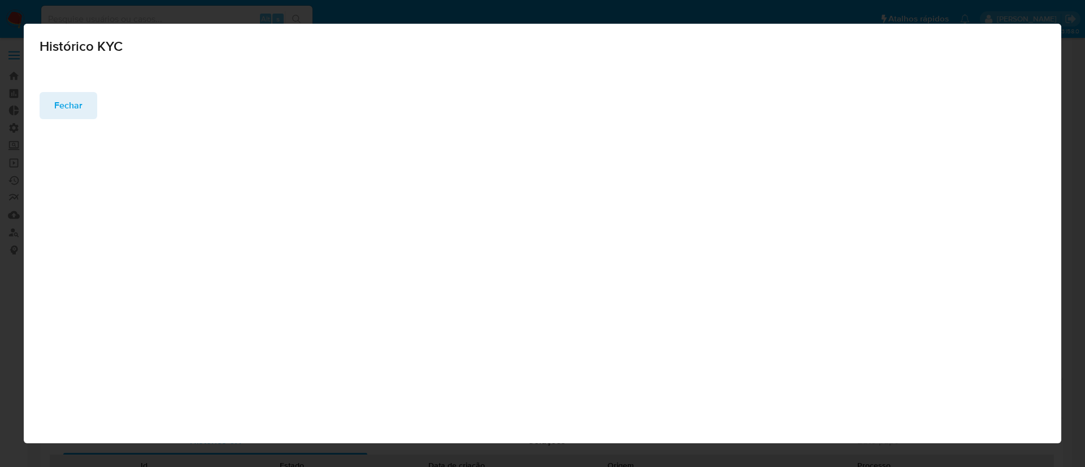
click at [65, 110] on span "Fechar" at bounding box center [68, 105] width 28 height 25
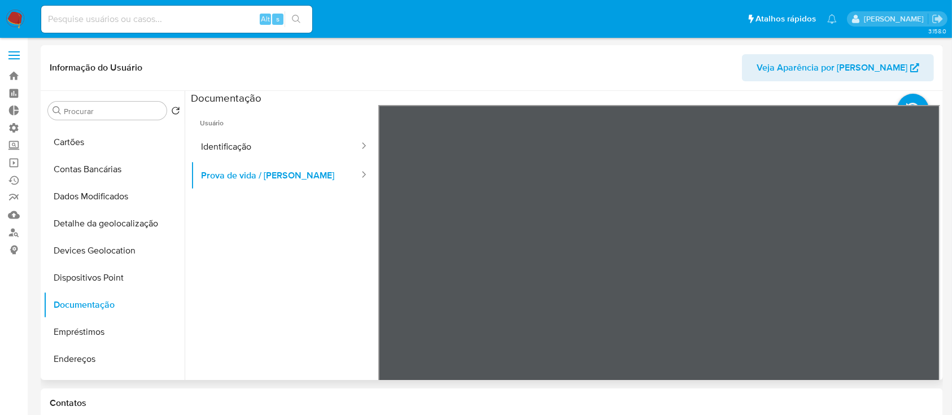
scroll to position [92, 0]
click at [223, 147] on button "Identificação" at bounding box center [275, 146] width 169 height 29
click at [930, 288] on icon at bounding box center [926, 288] width 23 height 23
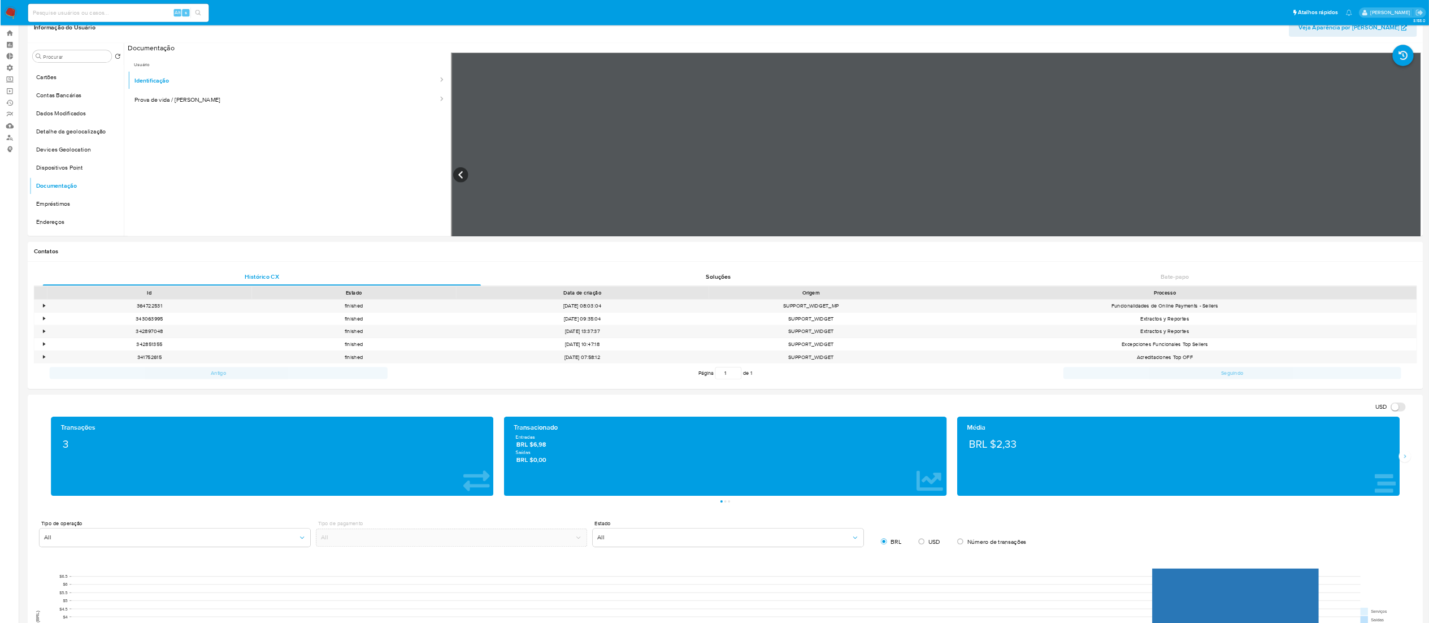
scroll to position [0, 0]
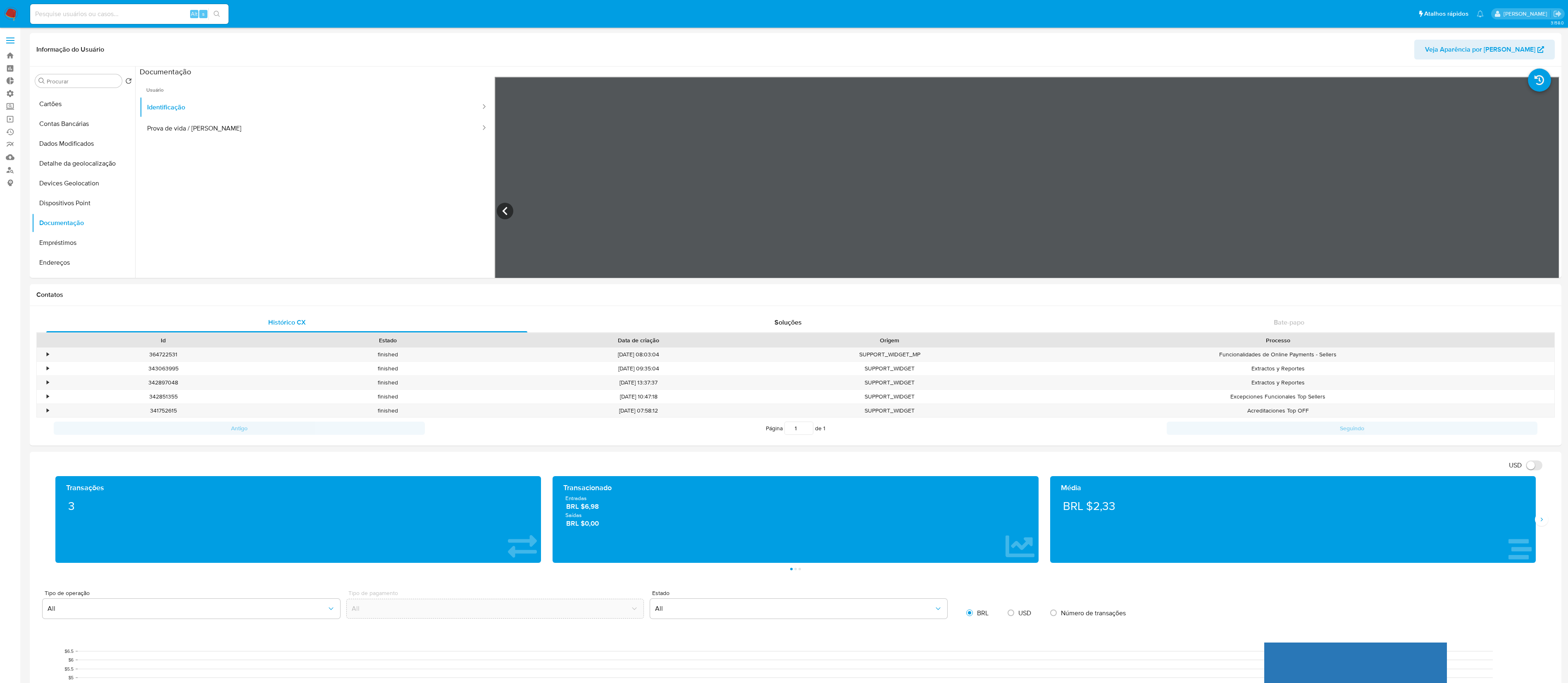
click at [221, 139] on ul "Usuário Identificação Prova de vida / Selfie" at bounding box center [317, 195] width 355 height 238
click at [197, 130] on button "Prova de vida / [PERSON_NAME]" at bounding box center [310, 128] width 342 height 21
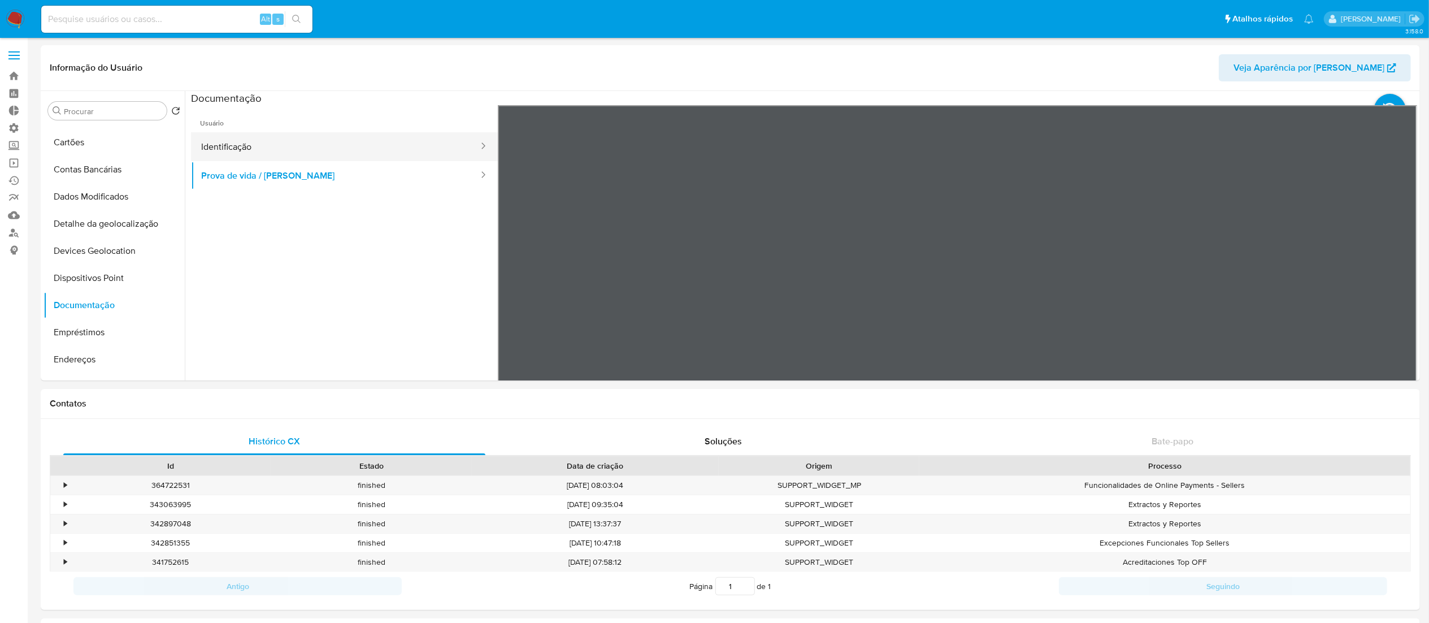
click at [269, 145] on button "Identificação" at bounding box center [335, 146] width 289 height 29
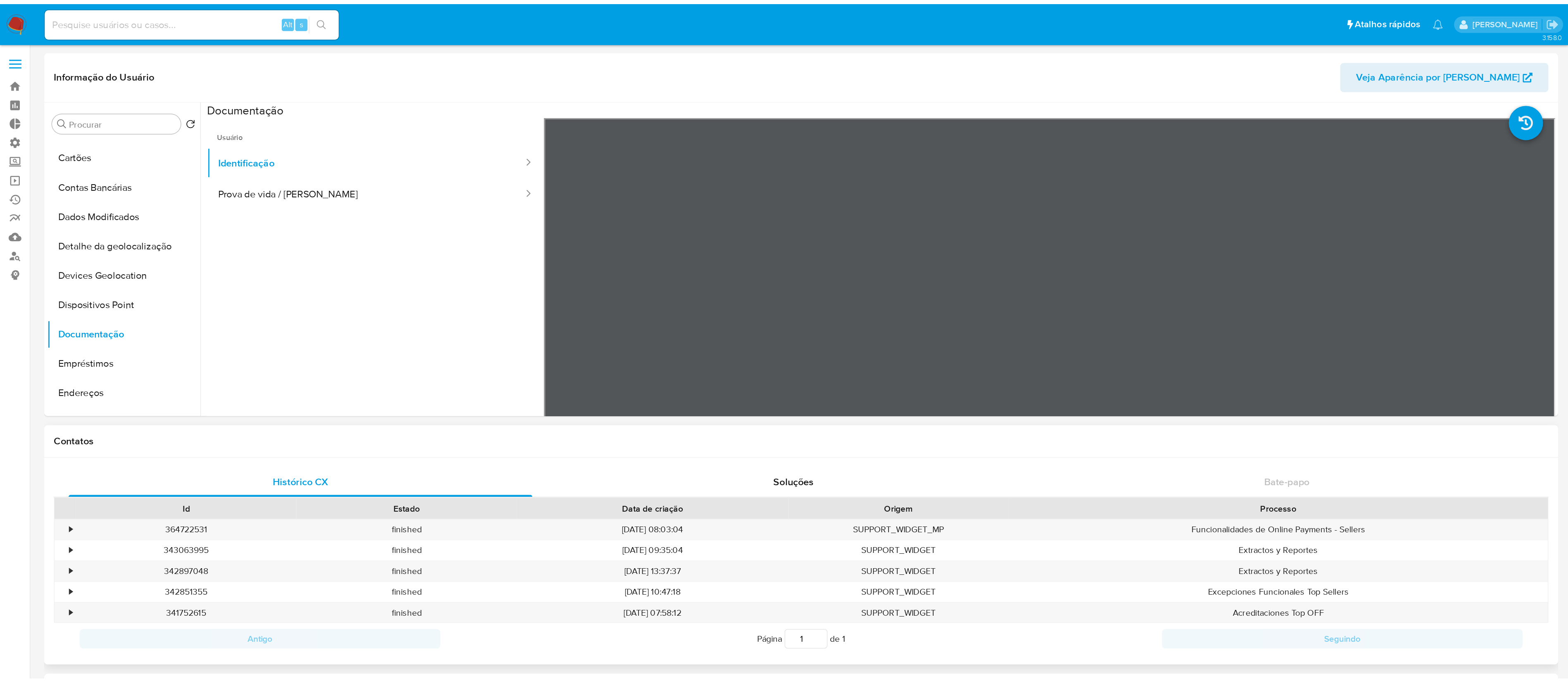
scroll to position [56, 0]
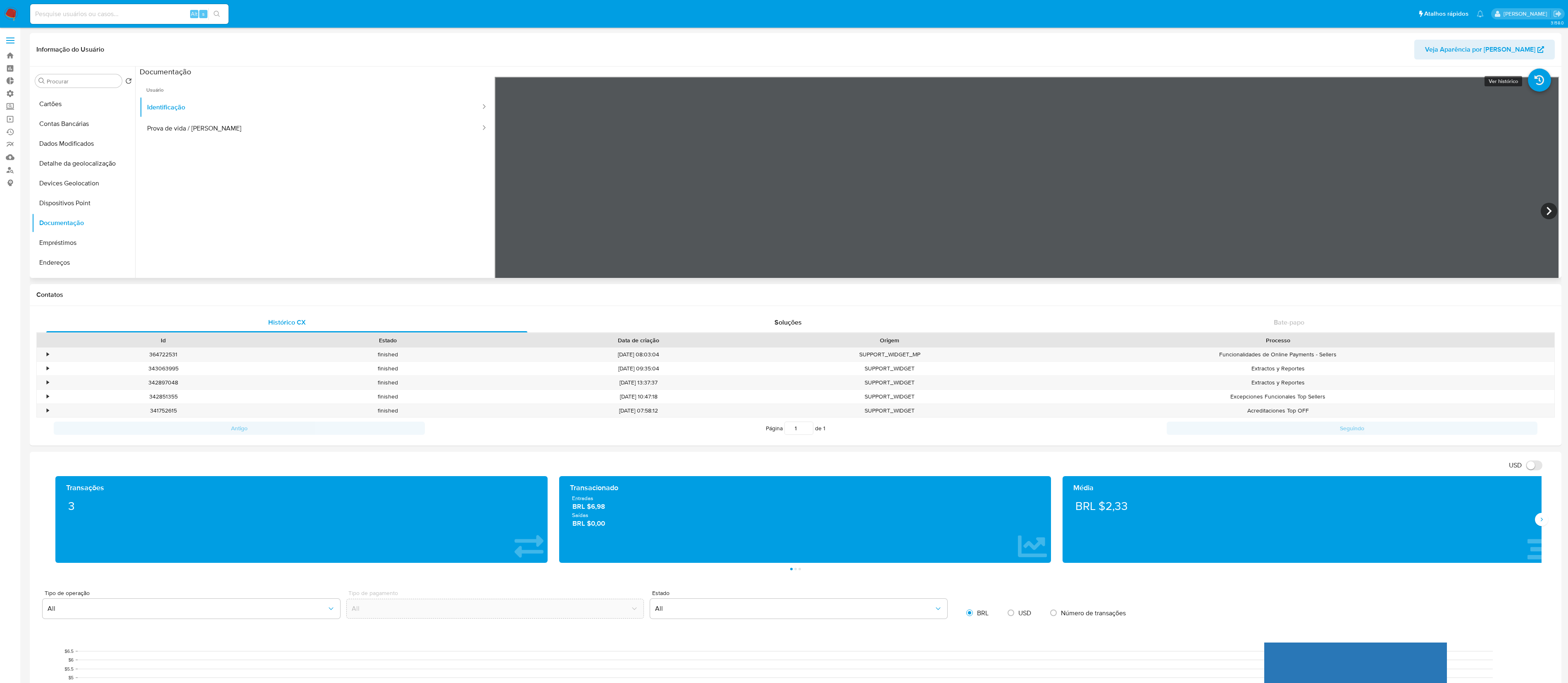
click at [793, 80] on icon at bounding box center [1540, 80] width 23 height 23
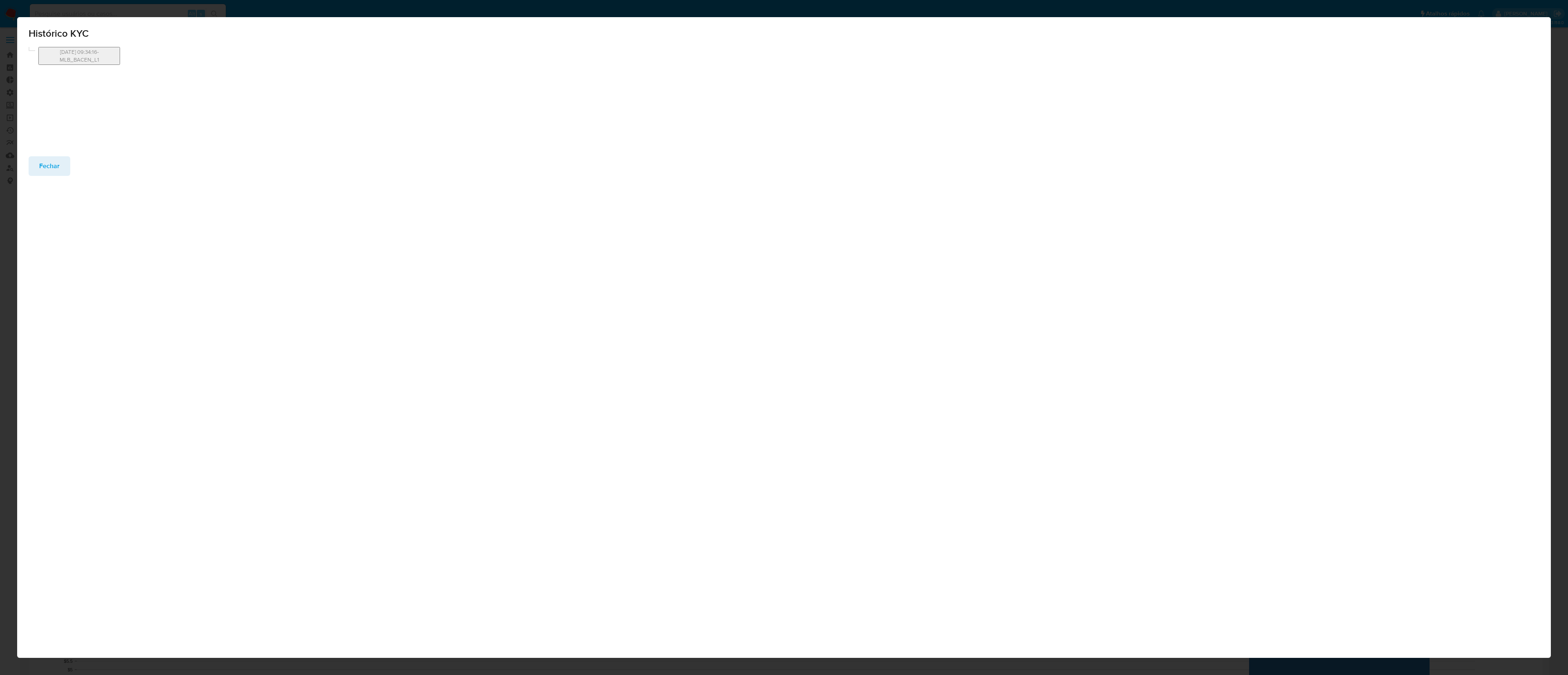
click at [46, 172] on span "Fechar" at bounding box center [49, 165] width 20 height 18
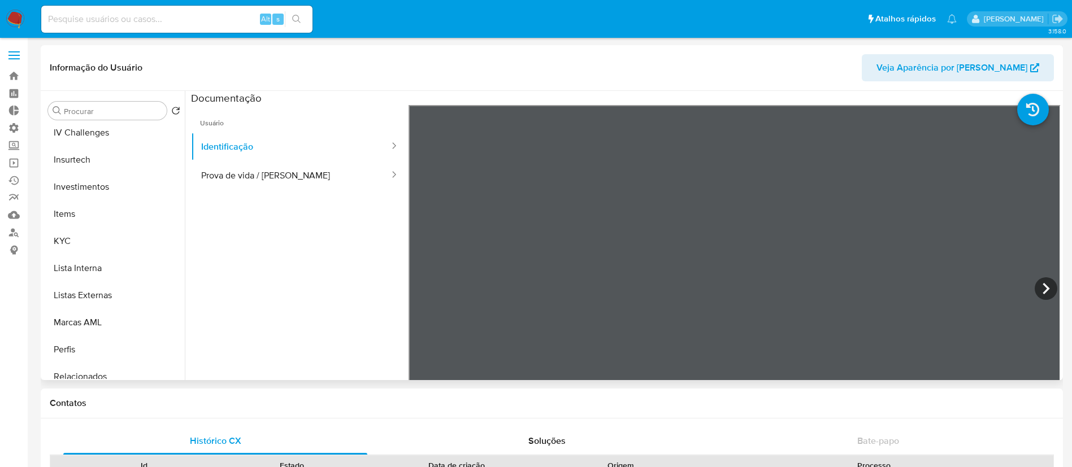
scroll to position [497, 0]
click at [80, 247] on button "KYC" at bounding box center [109, 237] width 132 height 27
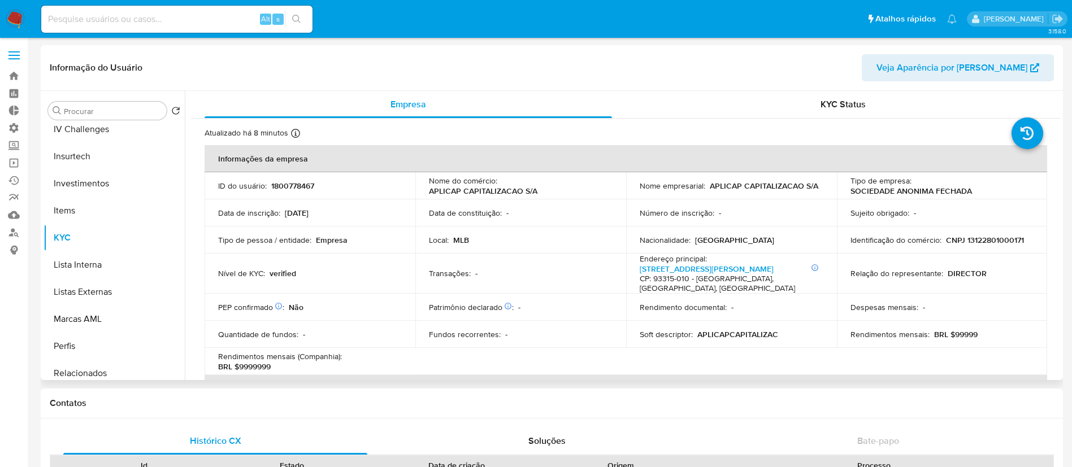
drag, startPoint x: 1055, startPoint y: 153, endPoint x: 1055, endPoint y: 234, distance: 81.3
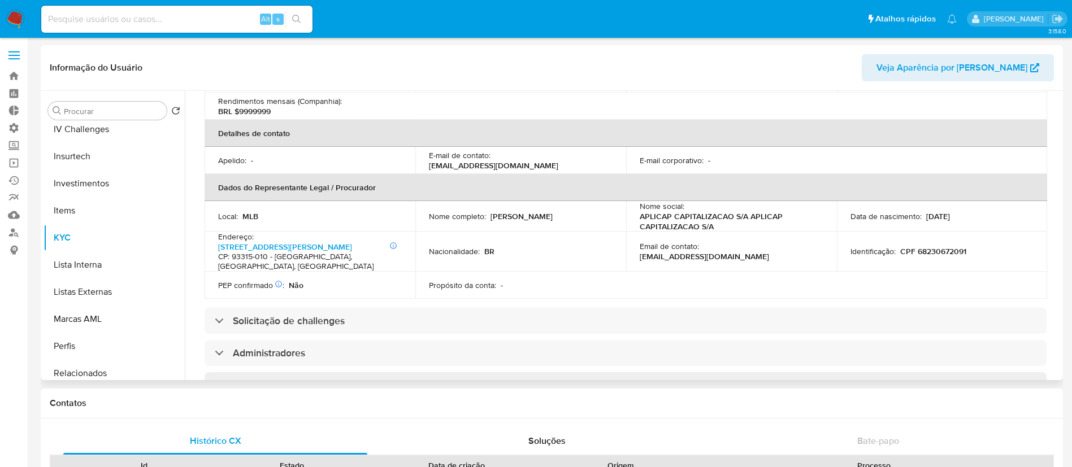
scroll to position [257, 0]
drag, startPoint x: 560, startPoint y: 217, endPoint x: 487, endPoint y: 211, distance: 73.2
click at [487, 211] on div "Nome completo : Marcio Jose Fritsch" at bounding box center [521, 215] width 184 height 10
copy div "Marcio Jose Fritsch"
drag, startPoint x: 979, startPoint y: 249, endPoint x: 895, endPoint y: 247, distance: 84.2
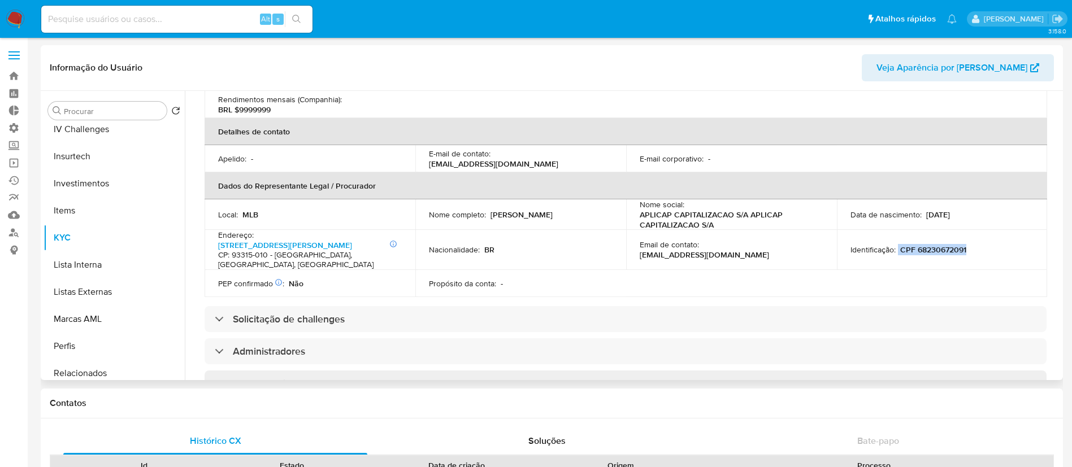
click at [895, 247] on div "Identificação : CPF 68230672091" at bounding box center [942, 250] width 184 height 10
copy div "CPF 68230672091"
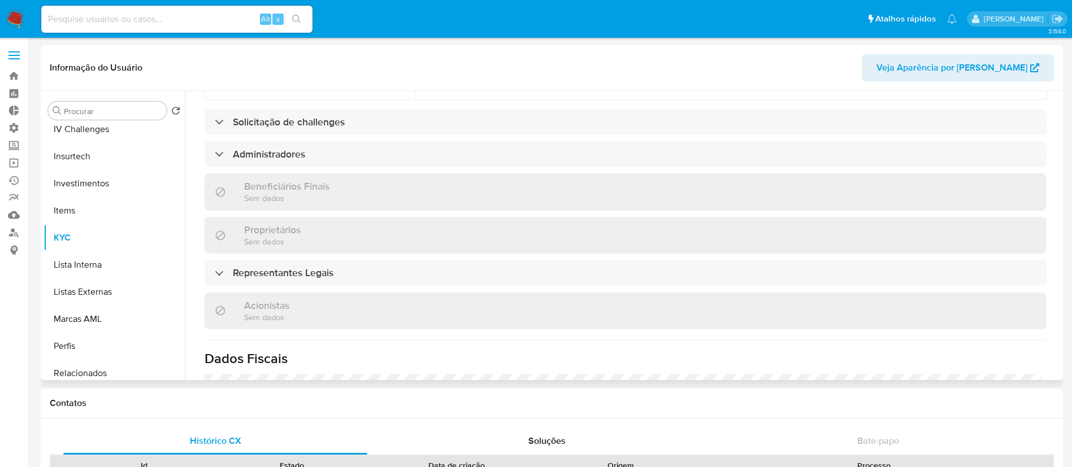
scroll to position [452, 0]
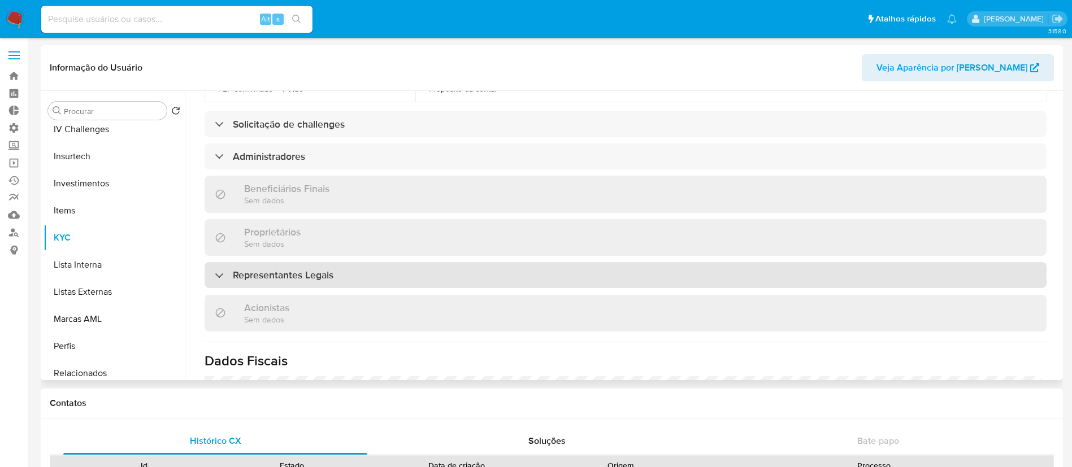
click at [215, 276] on div "Representantes Legais" at bounding box center [274, 275] width 119 height 12
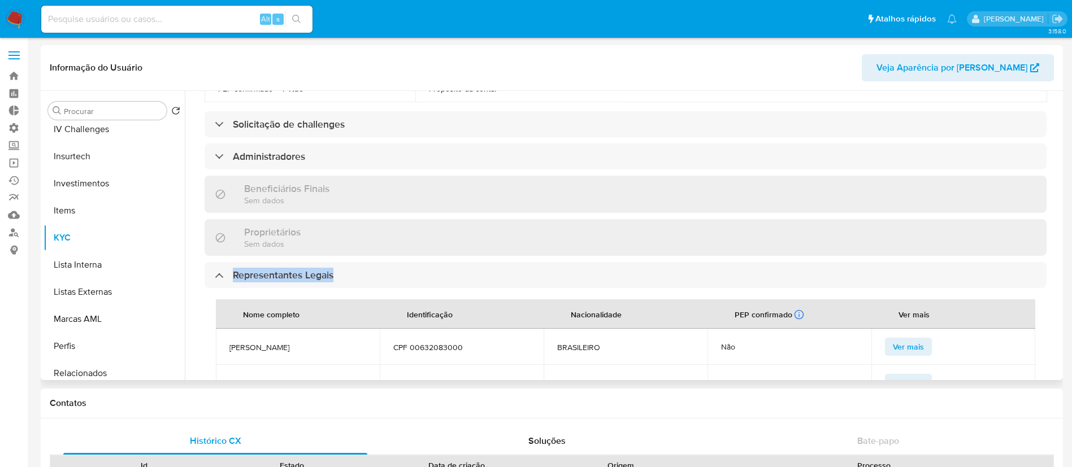
drag, startPoint x: 1055, startPoint y: 251, endPoint x: 1057, endPoint y: 281, distance: 30.0
click at [1057, 281] on div "Empresa KYC Status Atualizado há 8 minutos Criado: 07/05/2024 13:33:50 Atualiza…" at bounding box center [622, 235] width 875 height 289
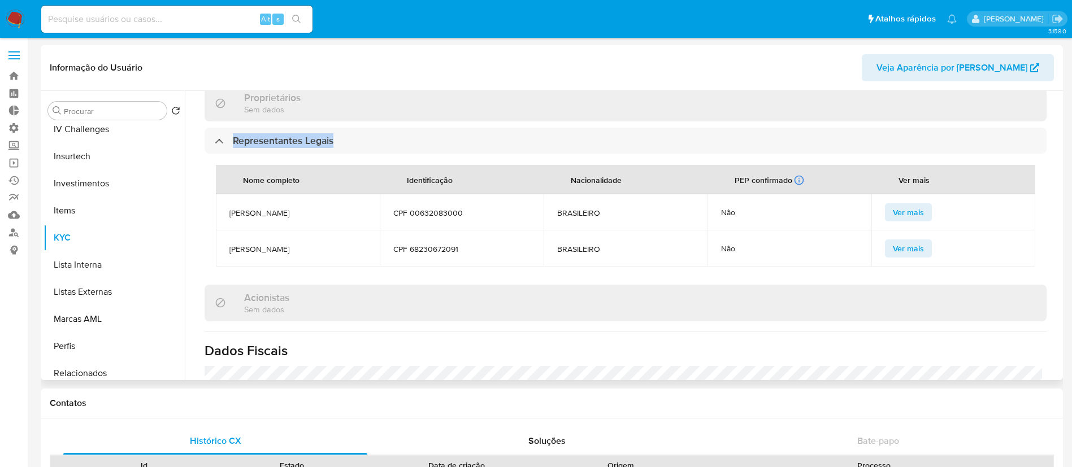
scroll to position [589, 0]
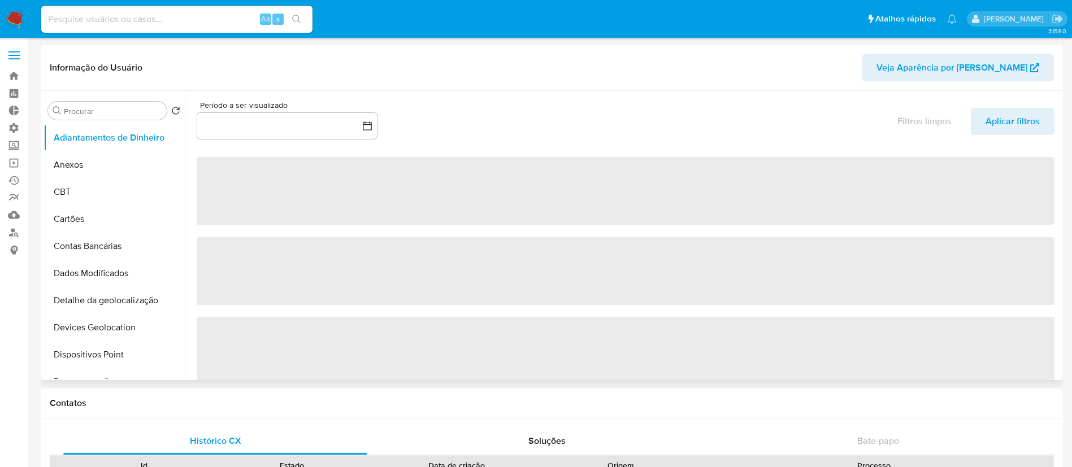
select select "10"
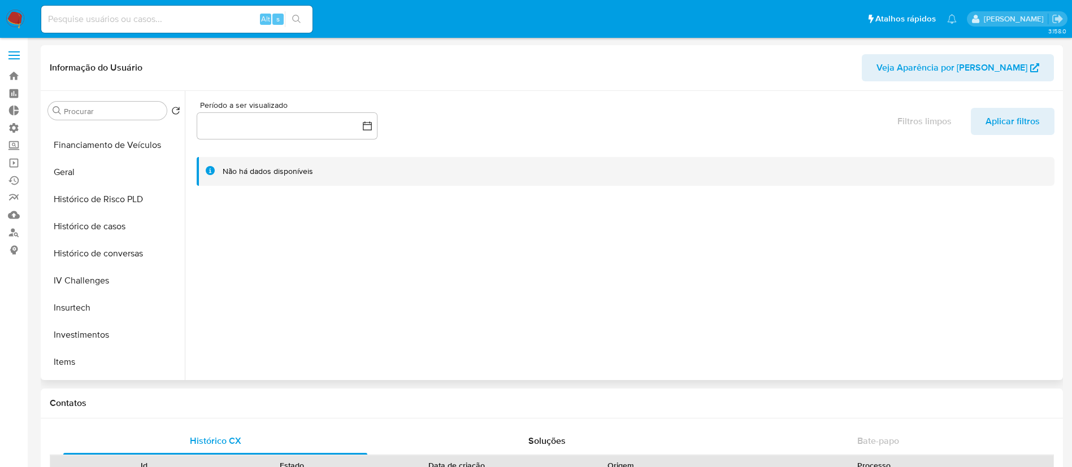
scroll to position [434, 0]
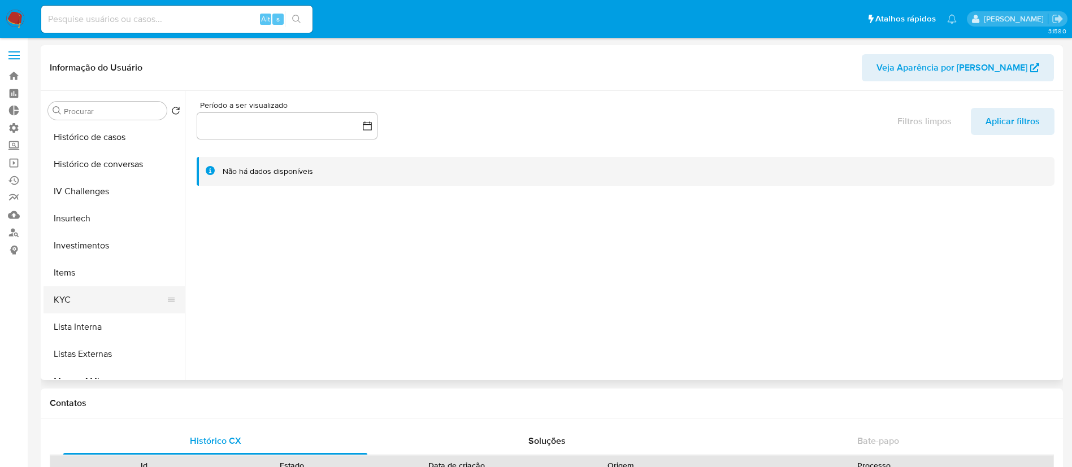
click at [90, 296] on button "KYC" at bounding box center [109, 299] width 132 height 27
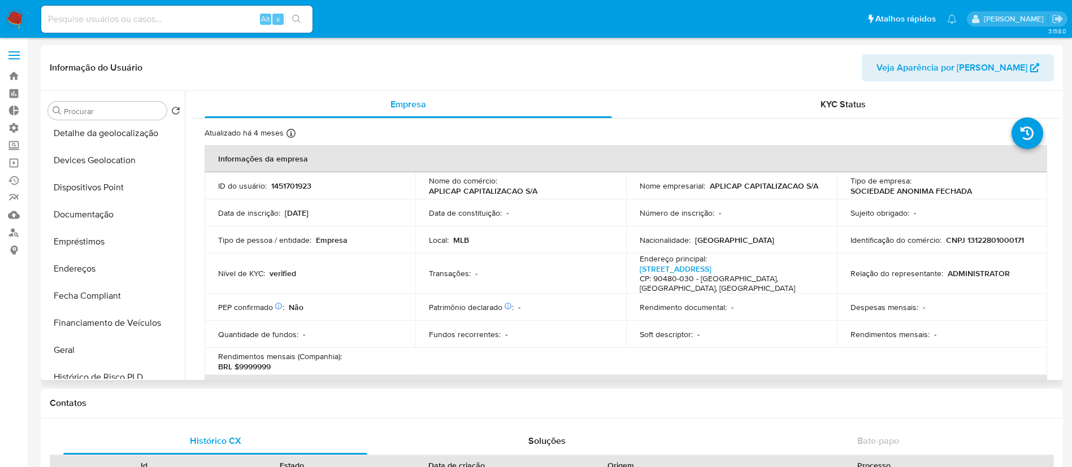
scroll to position [169, 0]
click at [120, 216] on button "Documentação" at bounding box center [109, 212] width 132 height 27
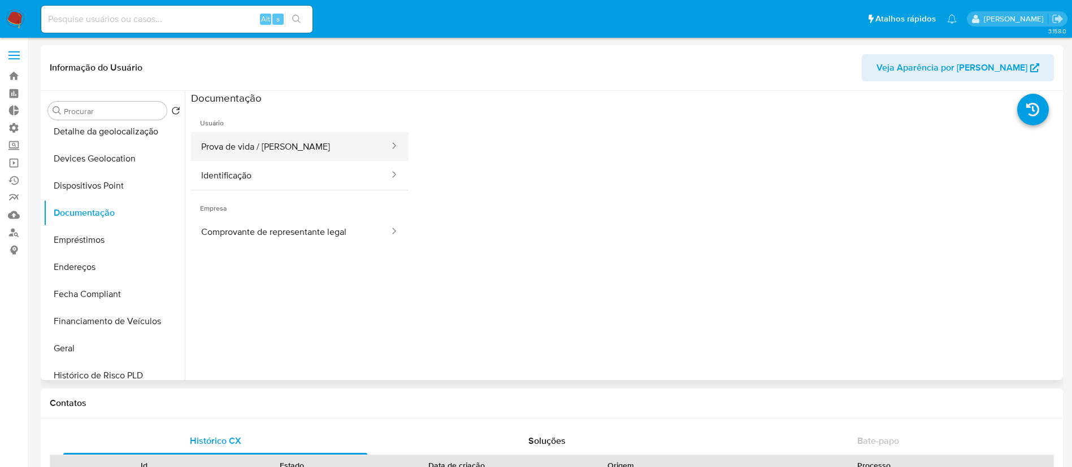
click at [336, 154] on button "Prova de vida / [PERSON_NAME]" at bounding box center [290, 146] width 199 height 29
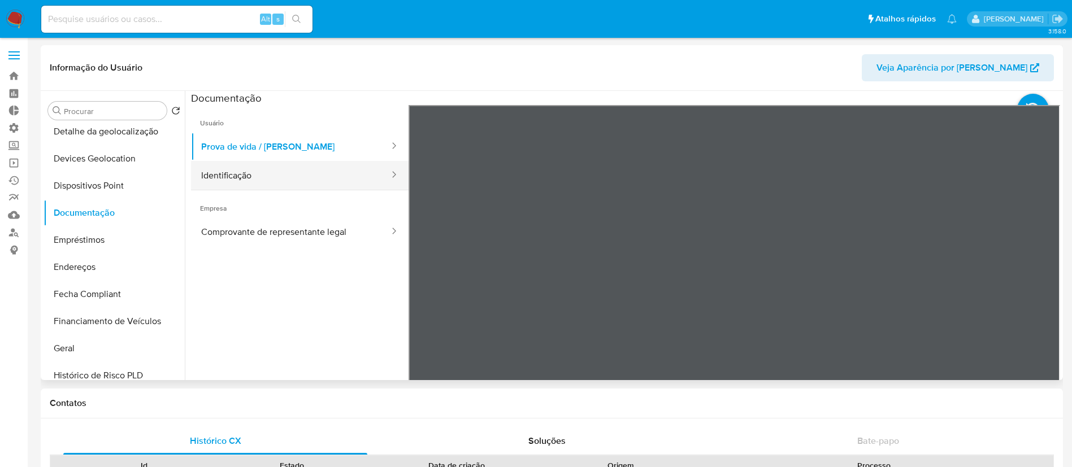
click at [310, 181] on button "Identificação" at bounding box center [290, 175] width 199 height 29
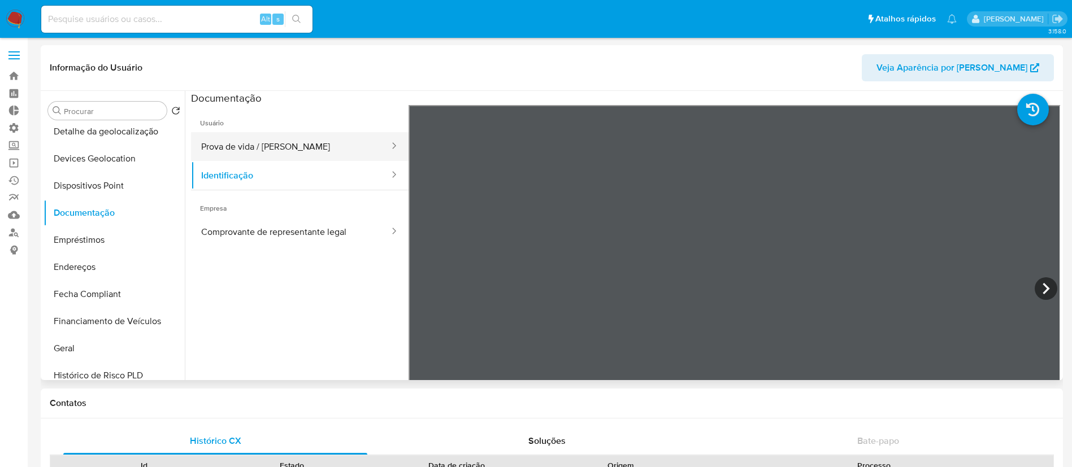
click at [237, 148] on button "Prova de vida / [PERSON_NAME]" at bounding box center [290, 146] width 199 height 29
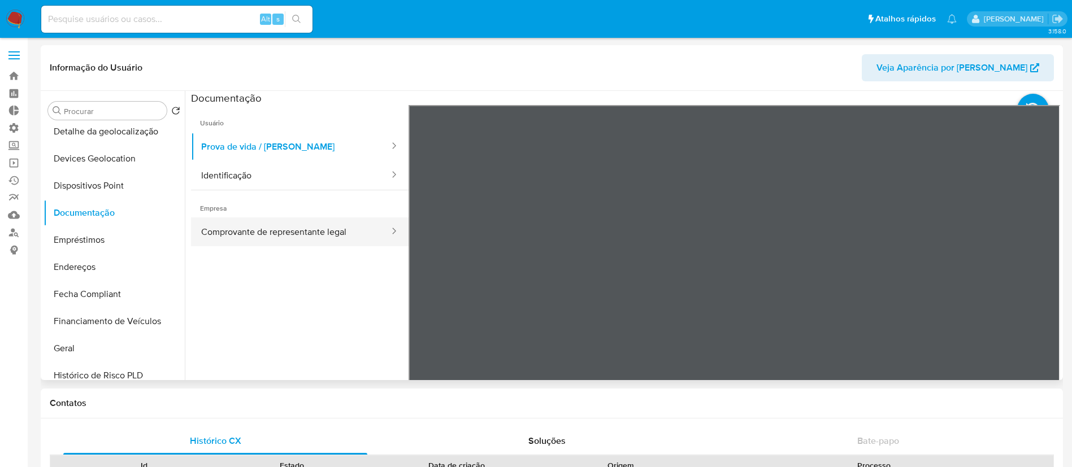
click at [294, 230] on button "Comprovante de representante legal" at bounding box center [290, 231] width 199 height 29
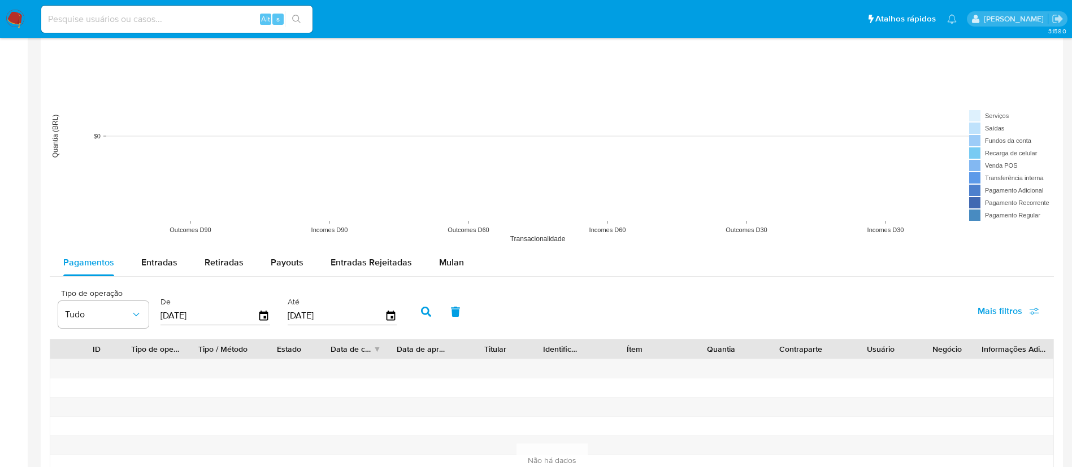
scroll to position [853, 0]
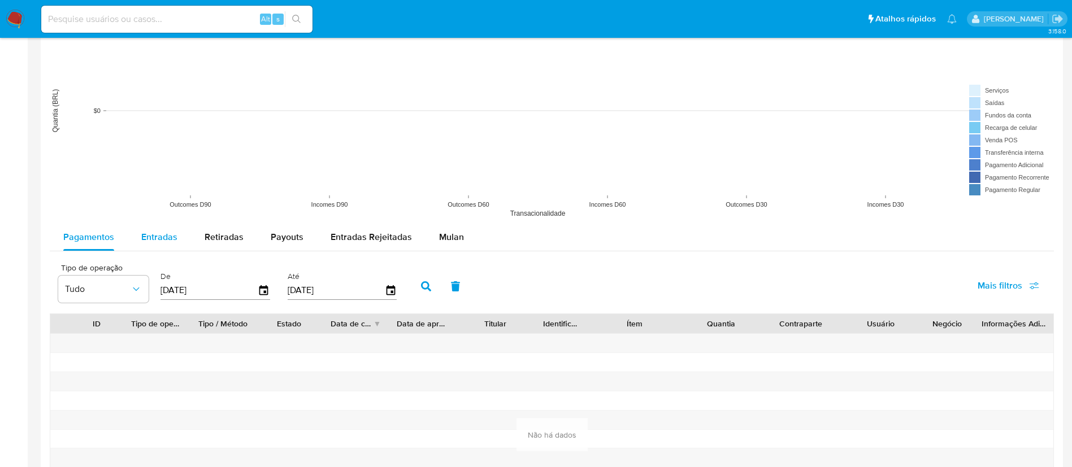
click at [170, 230] on span "Entradas" at bounding box center [159, 236] width 36 height 13
select select "10"
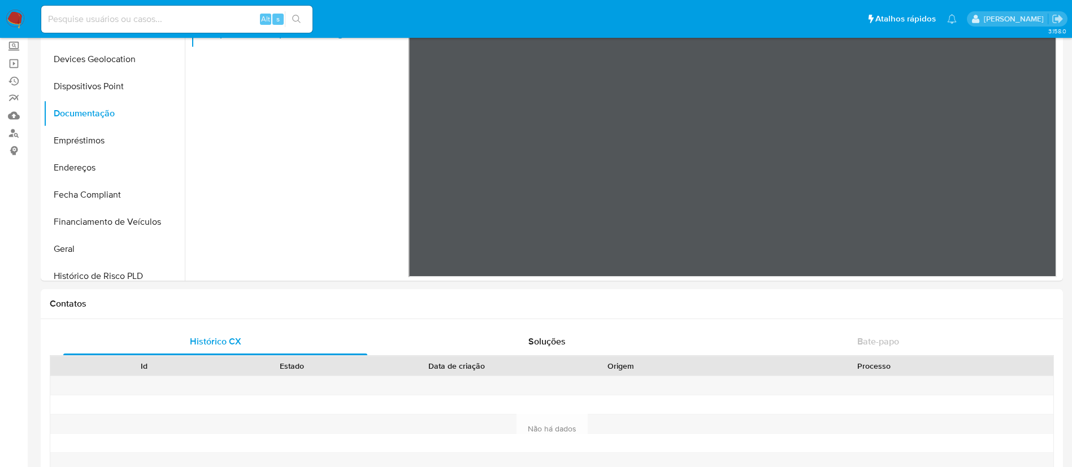
scroll to position [0, 0]
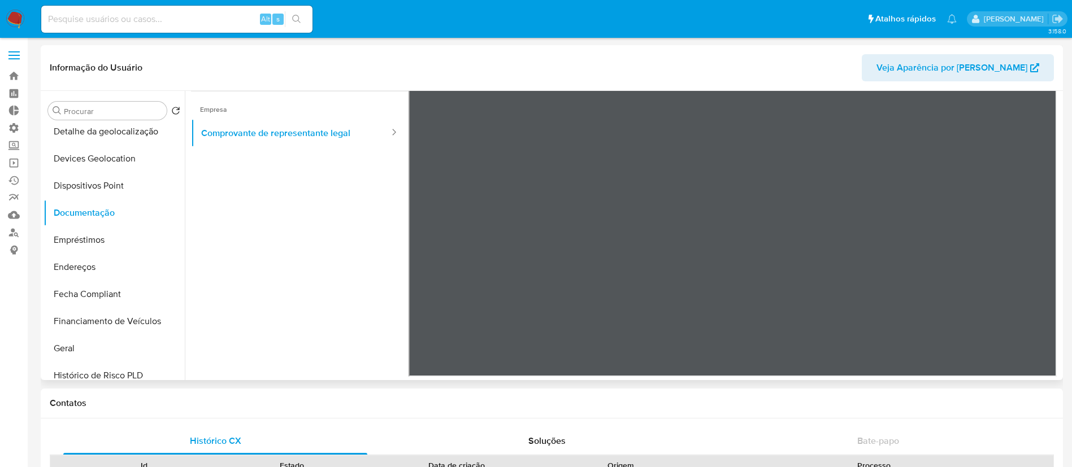
drag, startPoint x: 186, startPoint y: 238, endPoint x: 184, endPoint y: 286, distance: 48.1
click at [184, 286] on div "Procurar Retornar ao pedido padrão Adiantamentos de Dinheiro Anexos CBT Cartões…" at bounding box center [551, 235] width 1016 height 289
drag, startPoint x: 176, startPoint y: 259, endPoint x: 216, endPoint y: 234, distance: 47.7
click at [216, 234] on div "Procurar Retornar ao pedido padrão Adiantamentos de Dinheiro Anexos CBT Cartões…" at bounding box center [551, 235] width 1016 height 289
drag, startPoint x: 216, startPoint y: 234, endPoint x: 182, endPoint y: 219, distance: 37.7
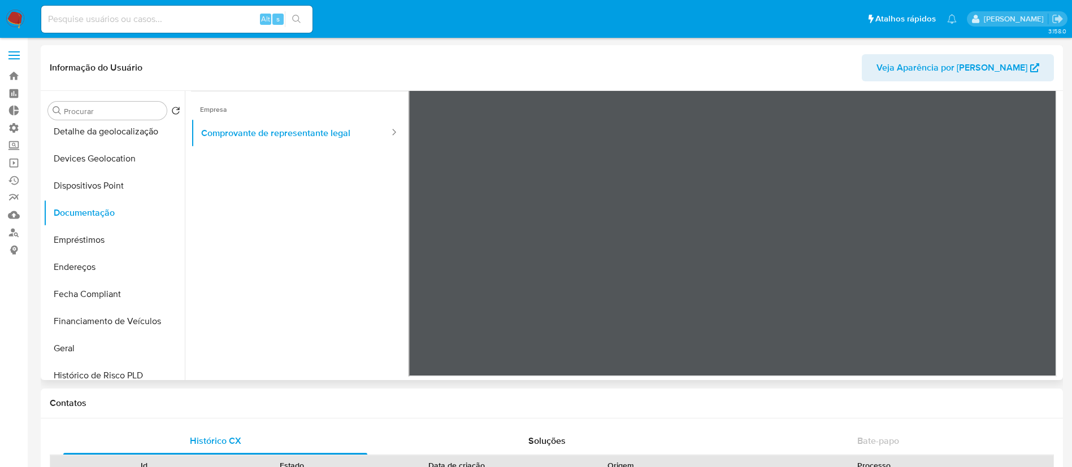
click at [182, 219] on div "Procurar Retornar ao pedido padrão Adiantamentos de Dinheiro Anexos CBT Cartões…" at bounding box center [551, 235] width 1016 height 289
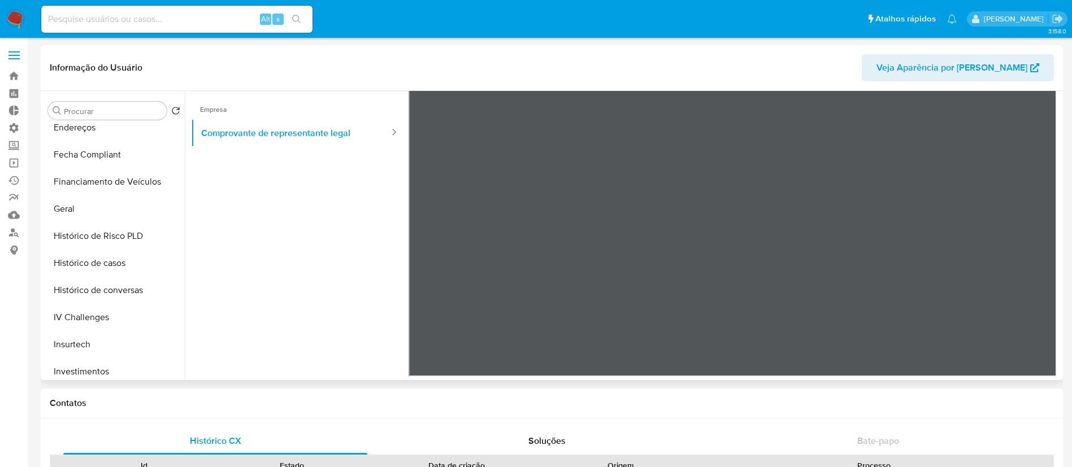
scroll to position [319, 0]
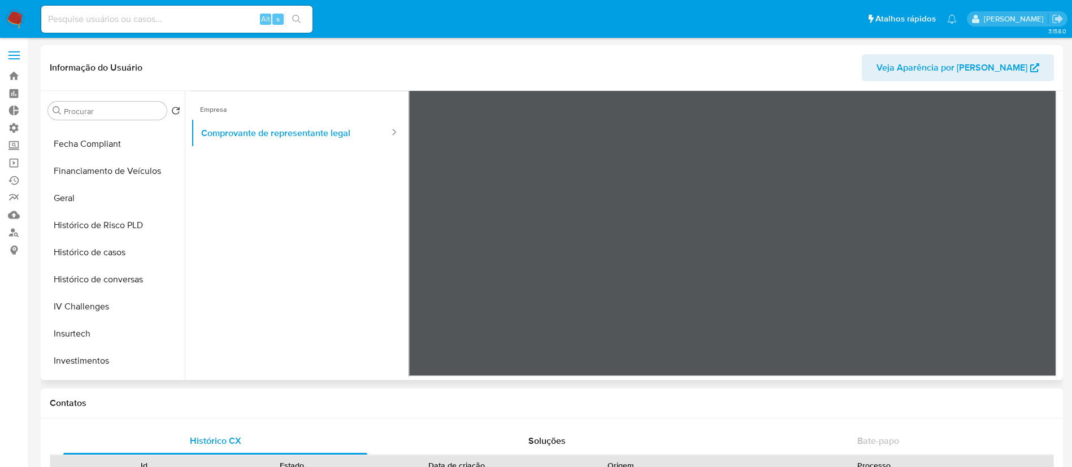
click at [261, 256] on ul "Usuário Prova de vida / Selfie Identificação Empresa Comprovante de representan…" at bounding box center [299, 168] width 217 height 325
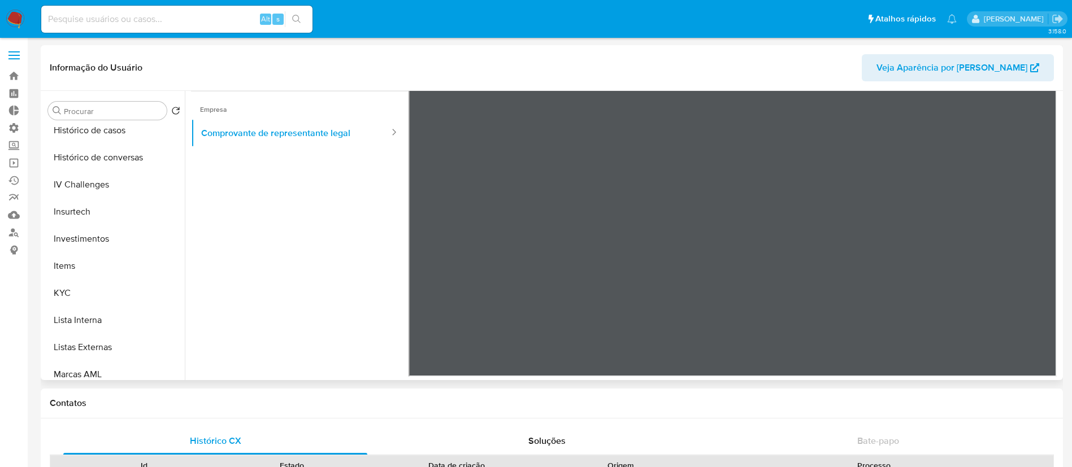
scroll to position [442, 0]
click at [88, 294] on button "KYC" at bounding box center [109, 292] width 132 height 27
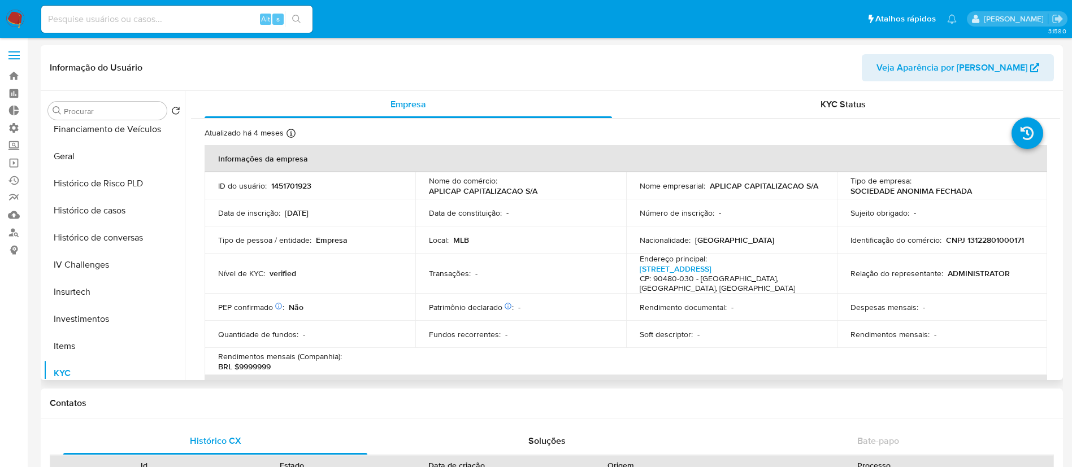
scroll to position [364, 0]
click at [104, 204] on button "Histórico de casos" at bounding box center [109, 207] width 132 height 27
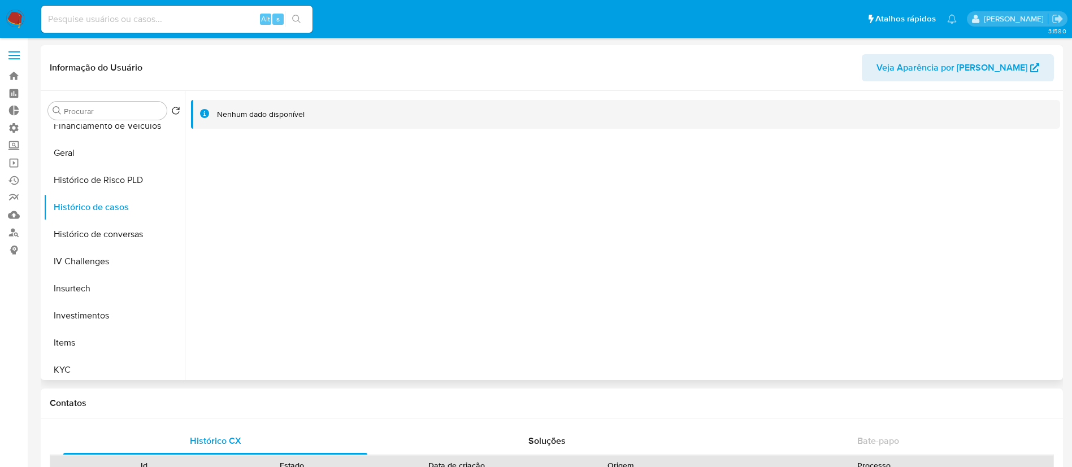
drag, startPoint x: 180, startPoint y: 272, endPoint x: 189, endPoint y: 216, distance: 56.7
click at [189, 216] on div "Procurar Retornar ao pedido padrão Adiantamentos de Dinheiro Anexos CBT Cartões…" at bounding box center [551, 235] width 1016 height 289
drag, startPoint x: 202, startPoint y: 234, endPoint x: 184, endPoint y: 256, distance: 28.4
click at [184, 256] on div "Procurar Retornar ao pedido padrão Adiantamentos de Dinheiro Anexos CBT Cartões…" at bounding box center [551, 235] width 1016 height 289
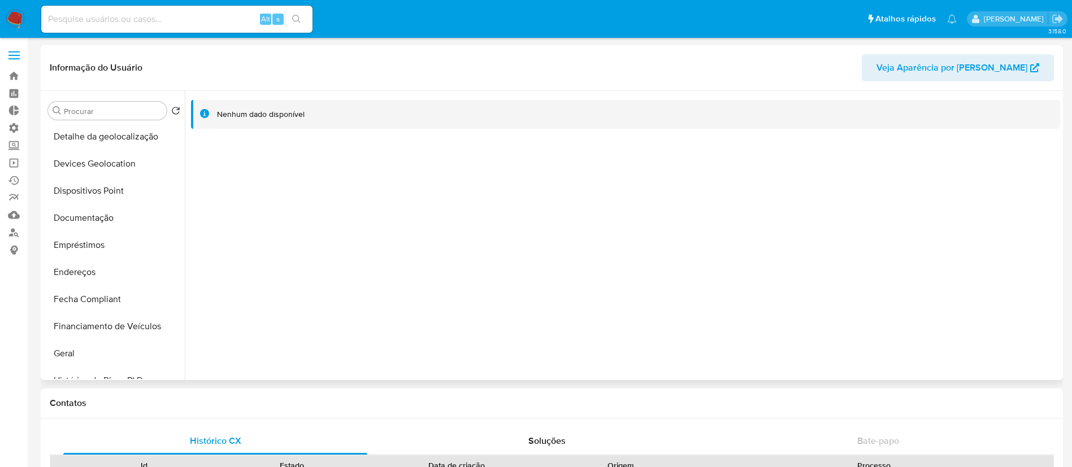
scroll to position [173, 0]
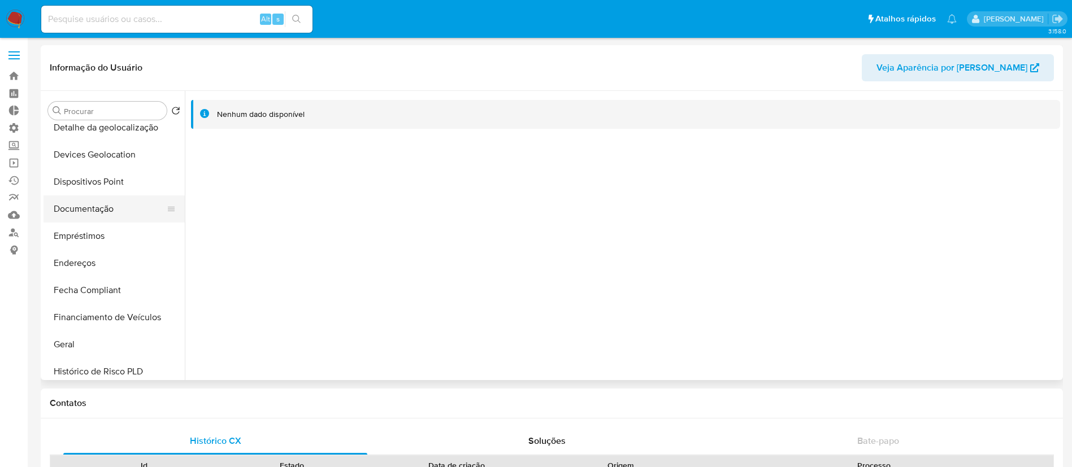
click at [104, 208] on button "Documentação" at bounding box center [109, 208] width 132 height 27
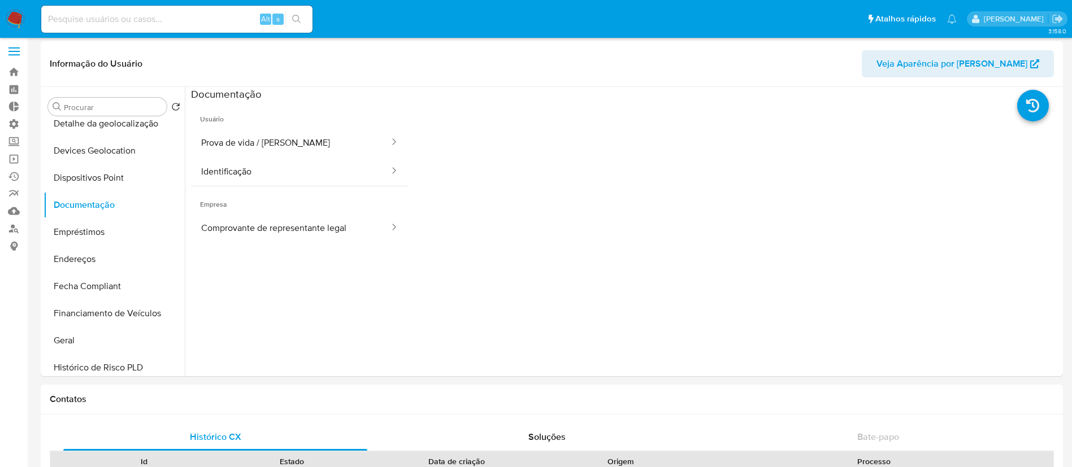
scroll to position [0, 0]
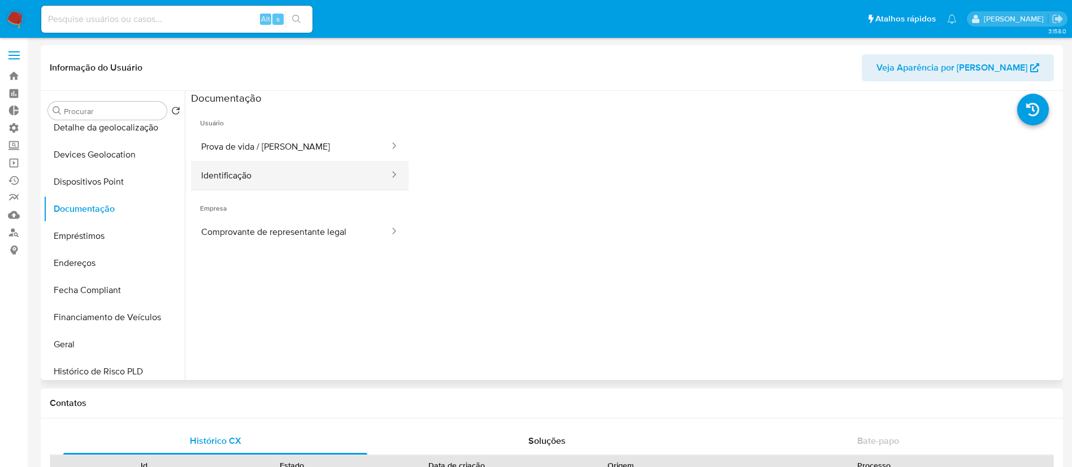
click at [356, 164] on button "Identificação" at bounding box center [290, 175] width 199 height 29
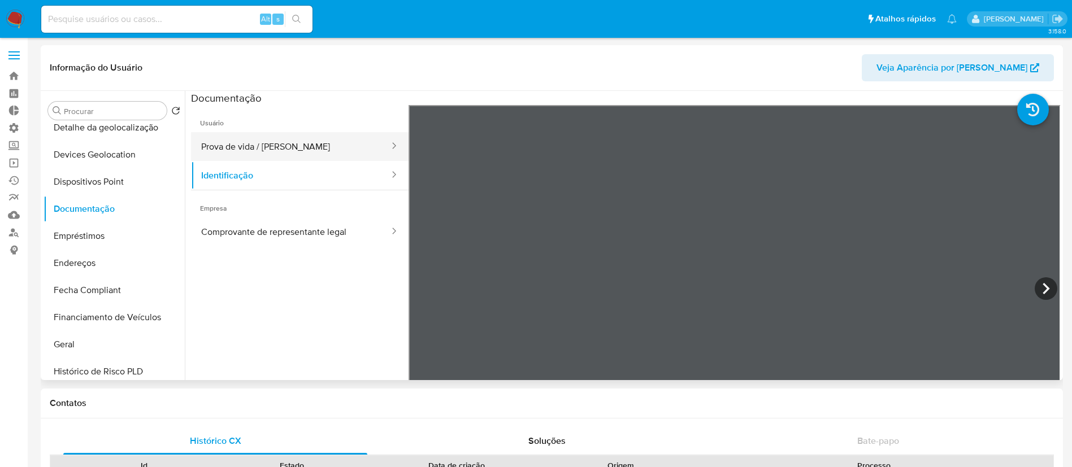
click at [331, 157] on button "Prova de vida / [PERSON_NAME]" at bounding box center [290, 146] width 199 height 29
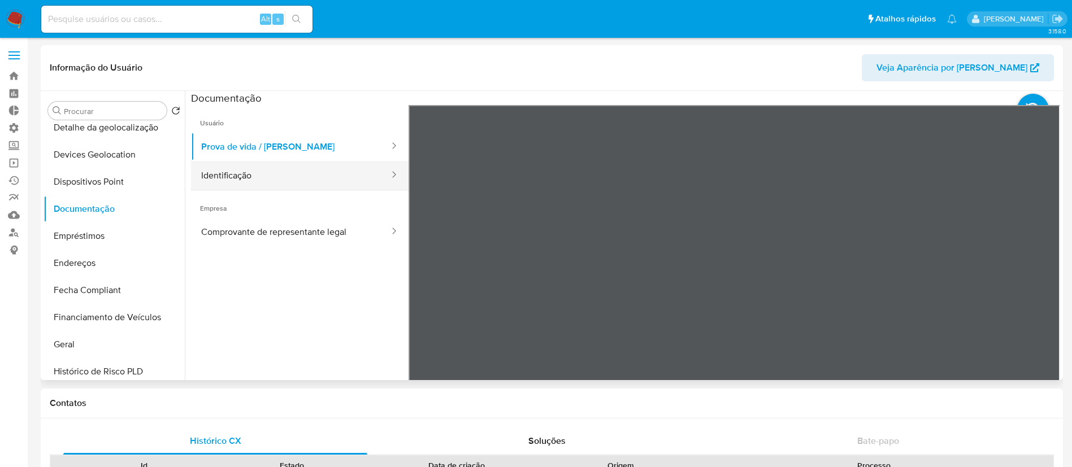
click at [295, 174] on button "Identificação" at bounding box center [290, 175] width 199 height 29
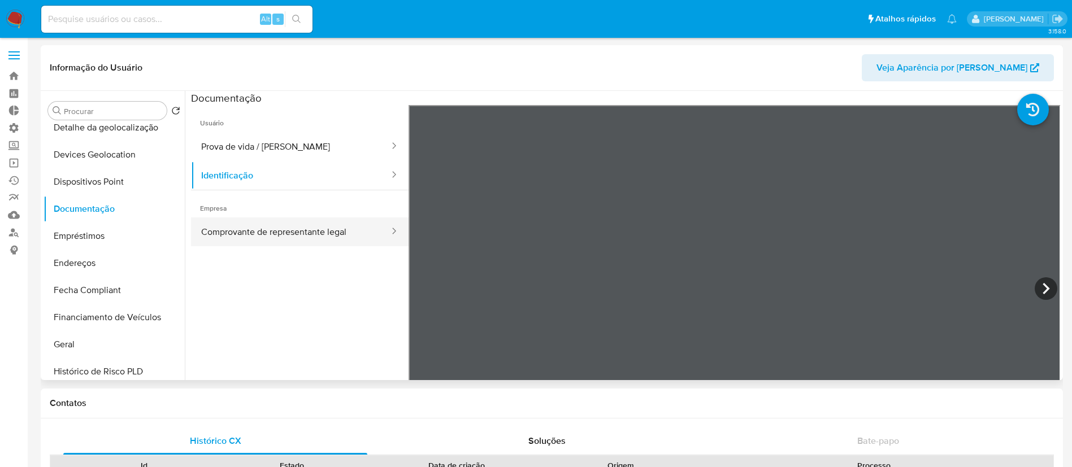
click at [329, 227] on button "Comprovante de representante legal" at bounding box center [290, 231] width 199 height 29
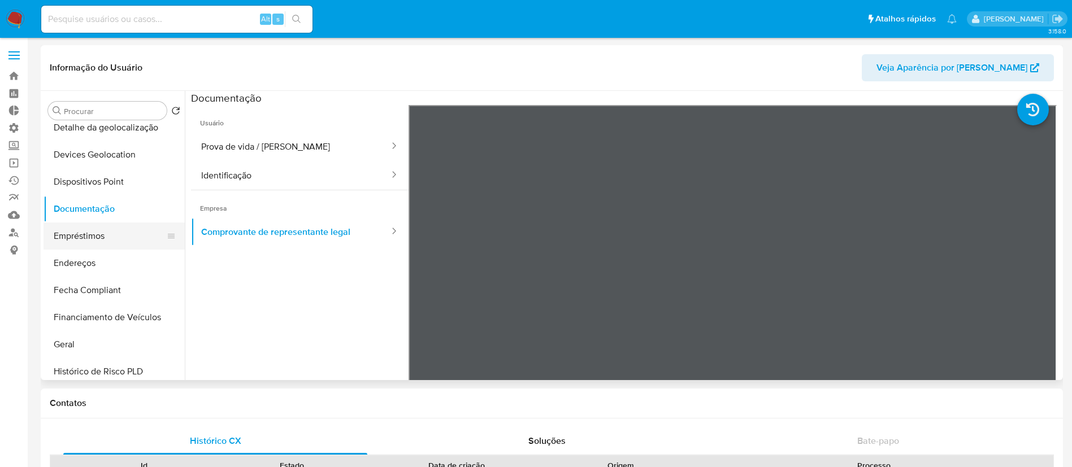
drag, startPoint x: 98, startPoint y: 348, endPoint x: 179, endPoint y: 226, distance: 146.3
click at [179, 226] on ul "Adiantamentos de Dinheiro Anexos CBT Cartões Contas Bancárias Dados Modificados…" at bounding box center [113, 251] width 141 height 255
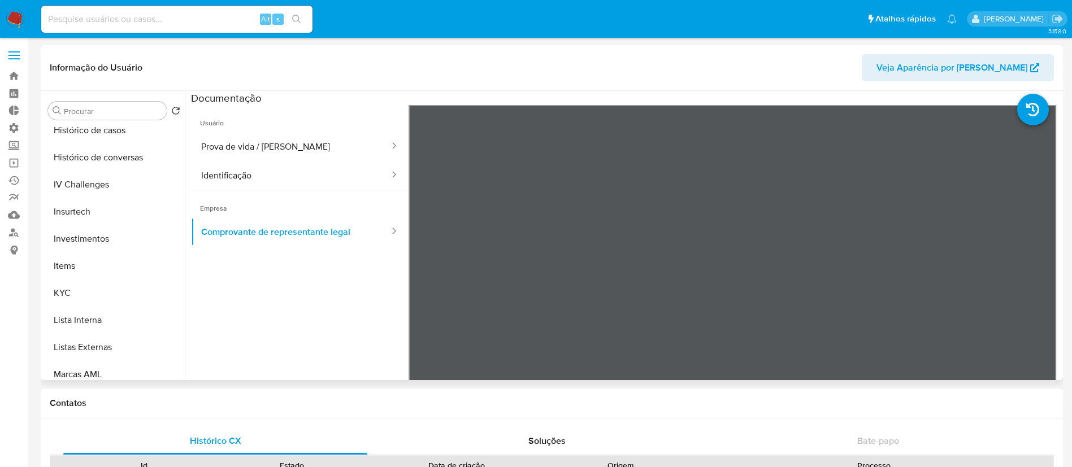
scroll to position [467, 0]
click at [89, 264] on button "KYC" at bounding box center [109, 267] width 132 height 27
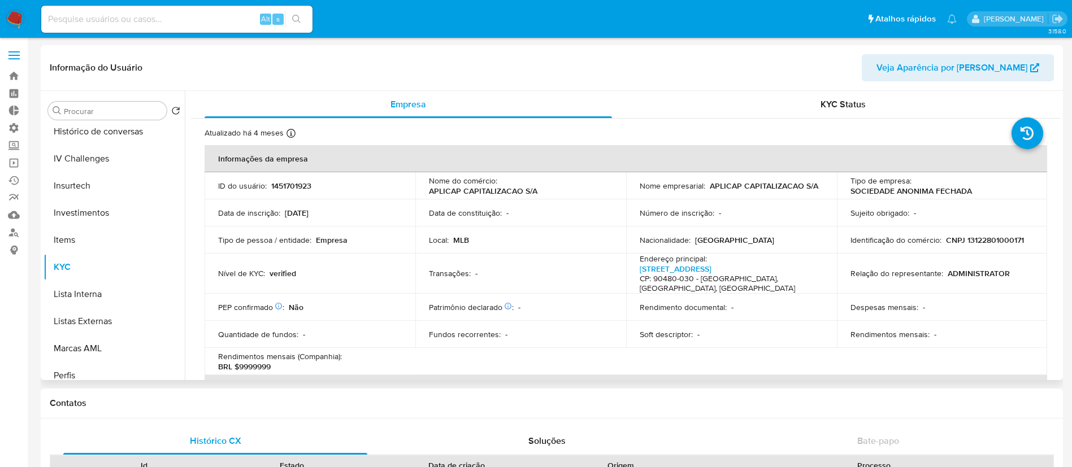
drag, startPoint x: 1060, startPoint y: 145, endPoint x: 1057, endPoint y: 185, distance: 40.8
click at [1057, 185] on div "Procurar Retornar ao pedido padrão Adiantamentos de Dinheiro Anexos CBT Cartões…" at bounding box center [552, 235] width 1022 height 289
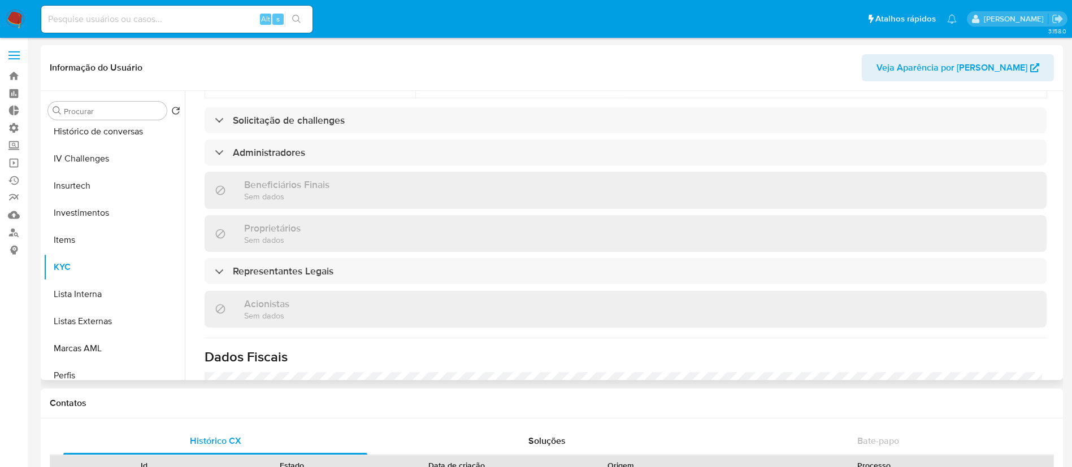
scroll to position [458, 0]
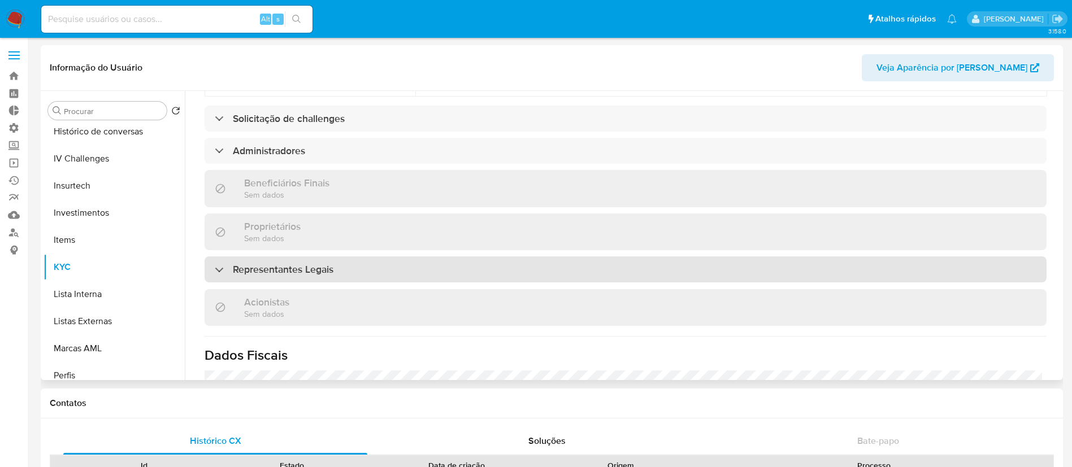
click at [220, 266] on div "Representantes Legais" at bounding box center [274, 269] width 119 height 12
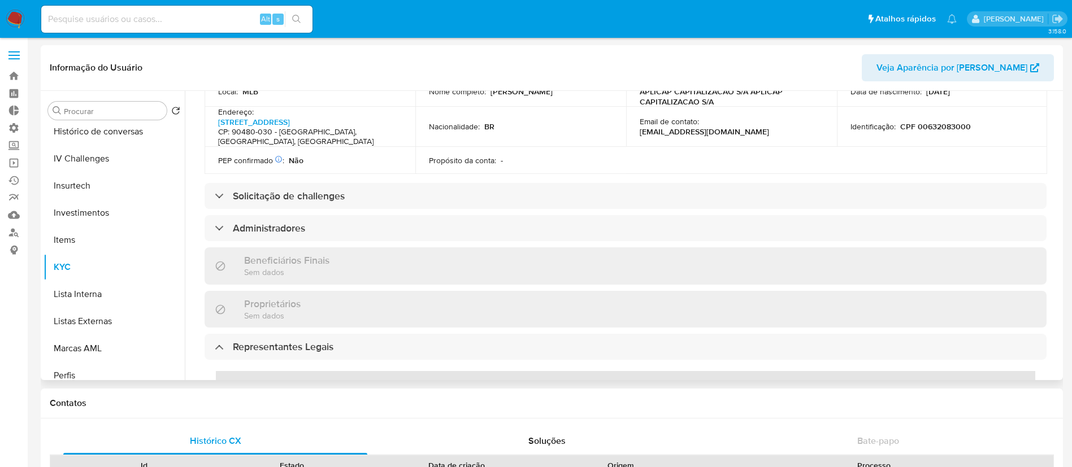
scroll to position [401, 0]
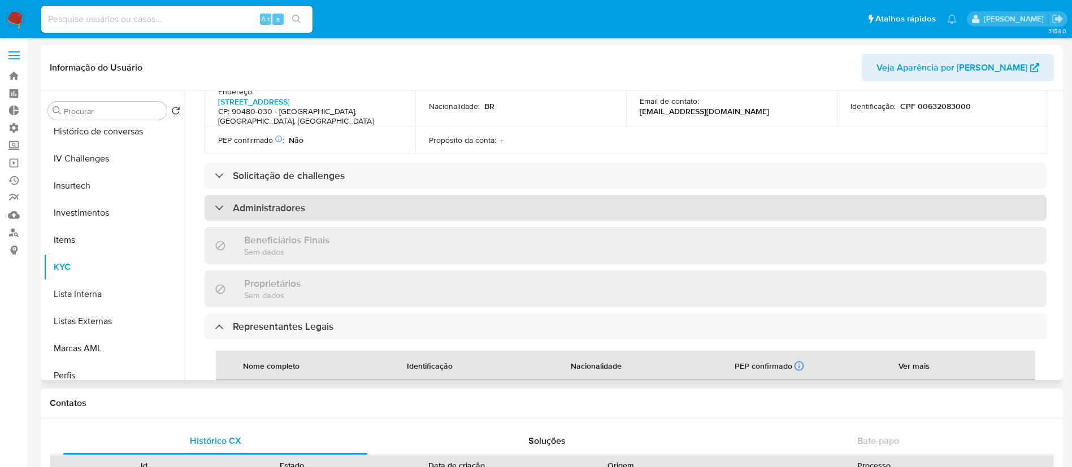
click at [223, 204] on div "Administradores" at bounding box center [260, 208] width 90 height 12
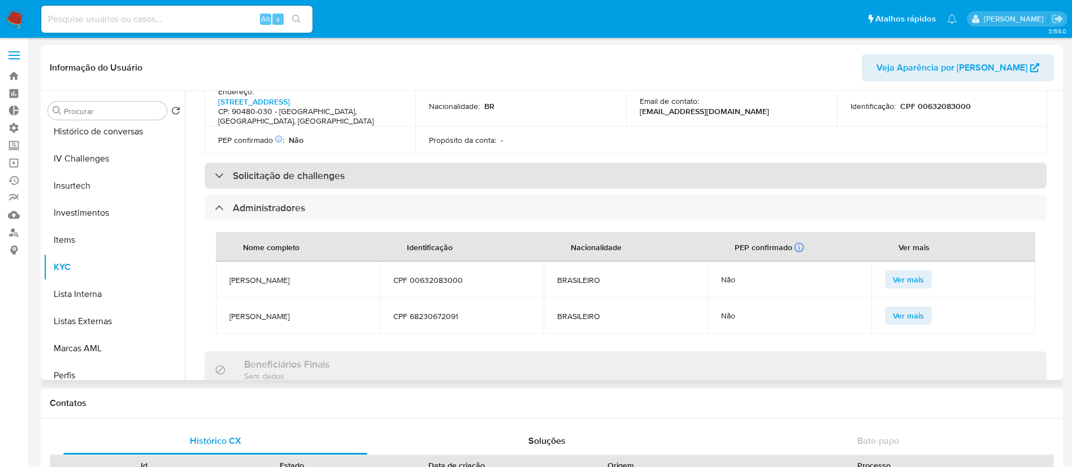
click at [223, 175] on div "Solicitação de challenges" at bounding box center [280, 175] width 130 height 12
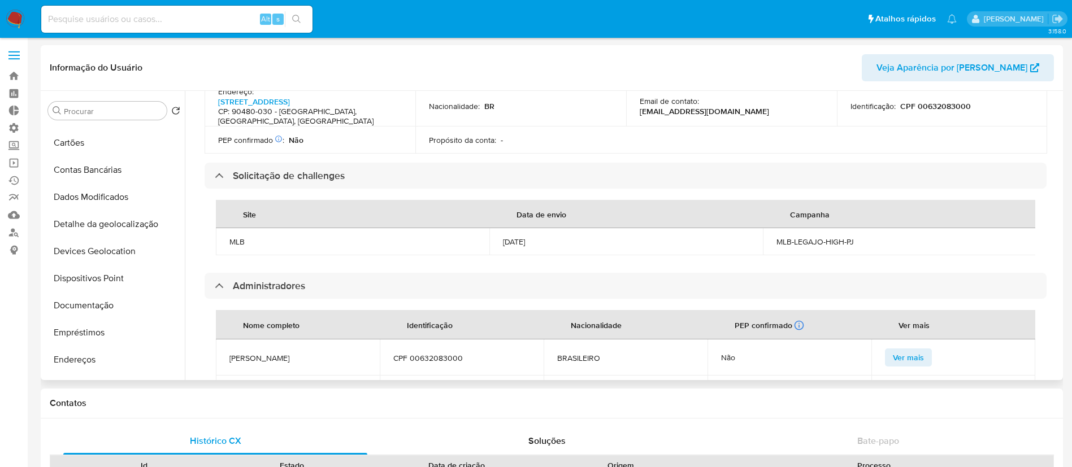
scroll to position [89, 0]
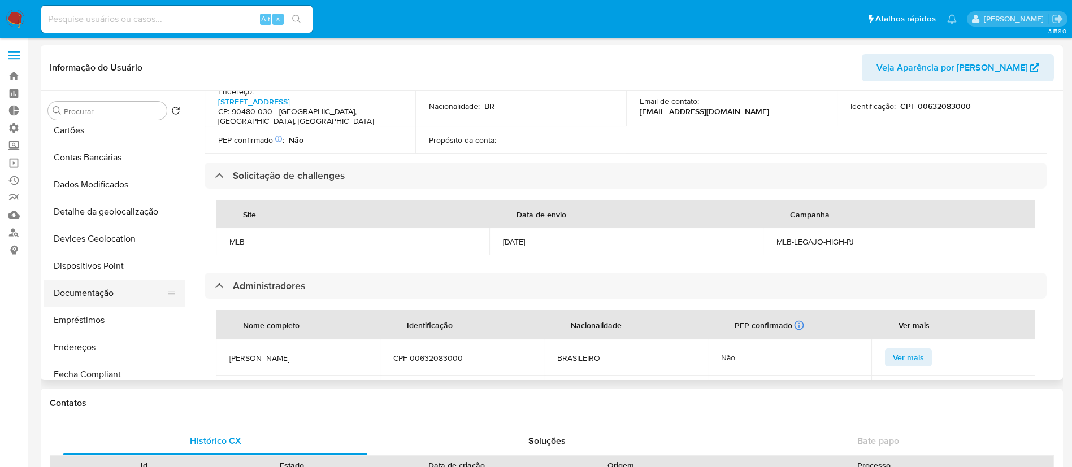
click at [105, 298] on button "Documentação" at bounding box center [109, 293] width 132 height 27
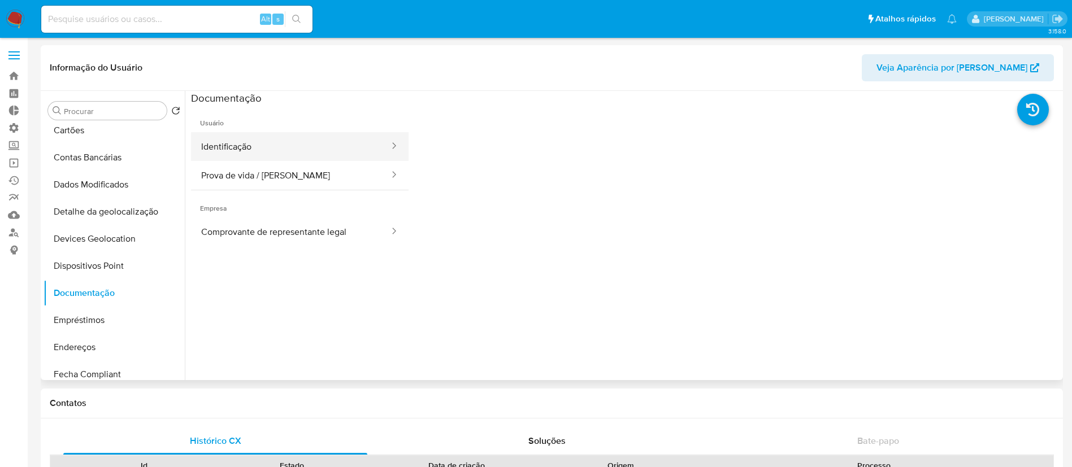
click at [332, 153] on button "Identificação" at bounding box center [290, 146] width 199 height 29
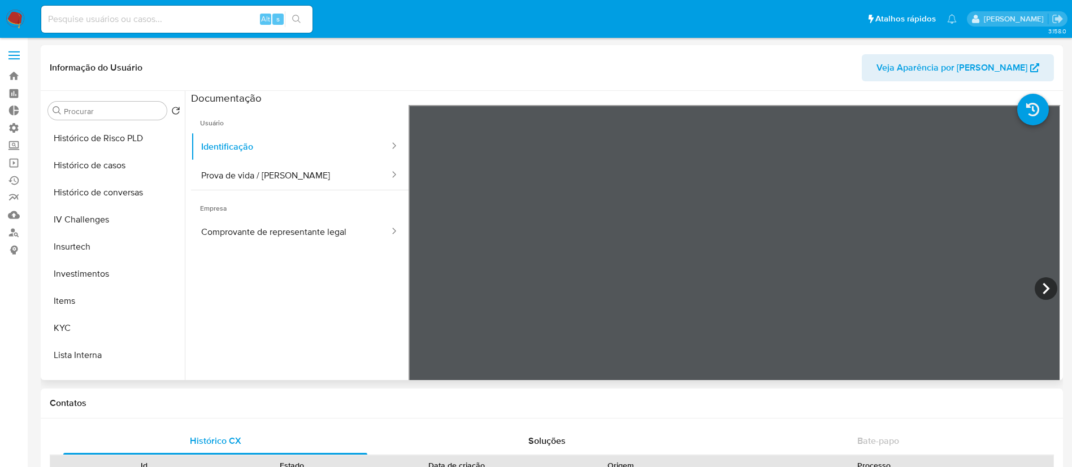
scroll to position [415, 0]
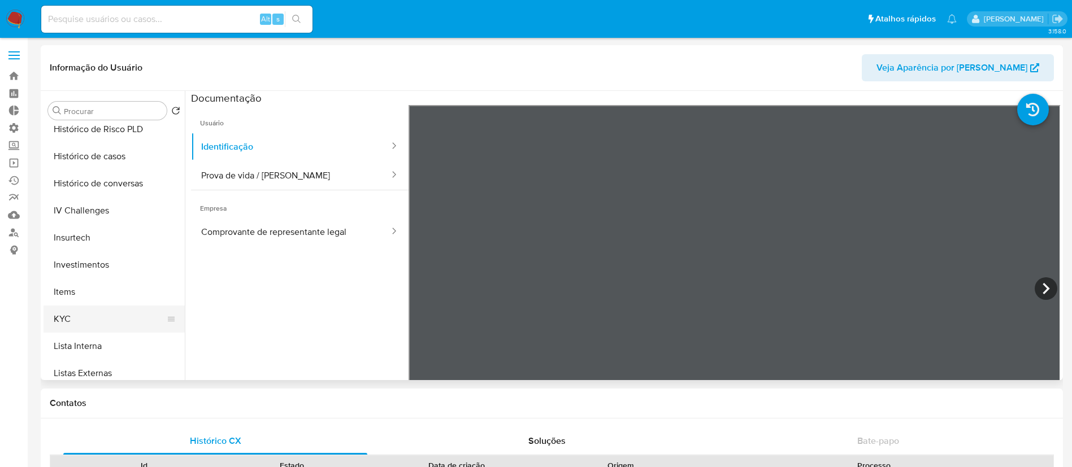
click at [106, 312] on button "KYC" at bounding box center [109, 319] width 132 height 27
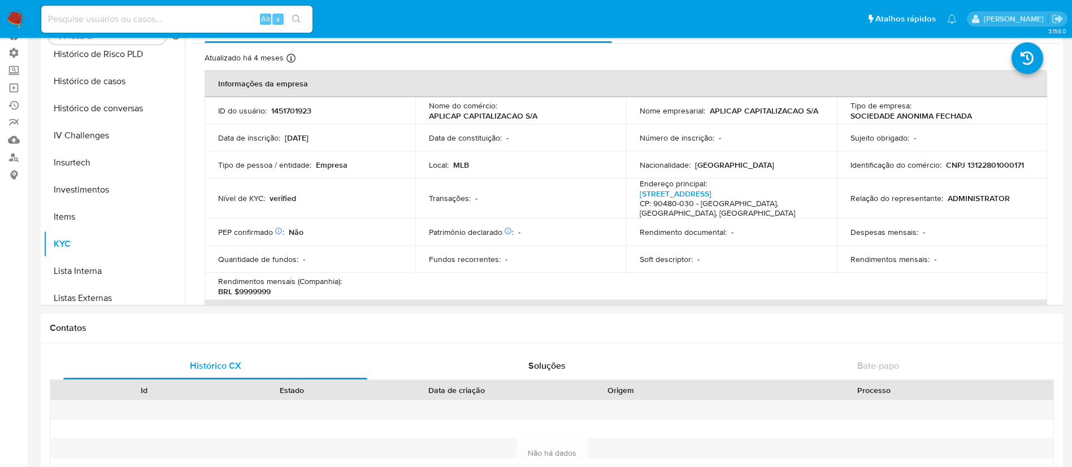
scroll to position [82, 0]
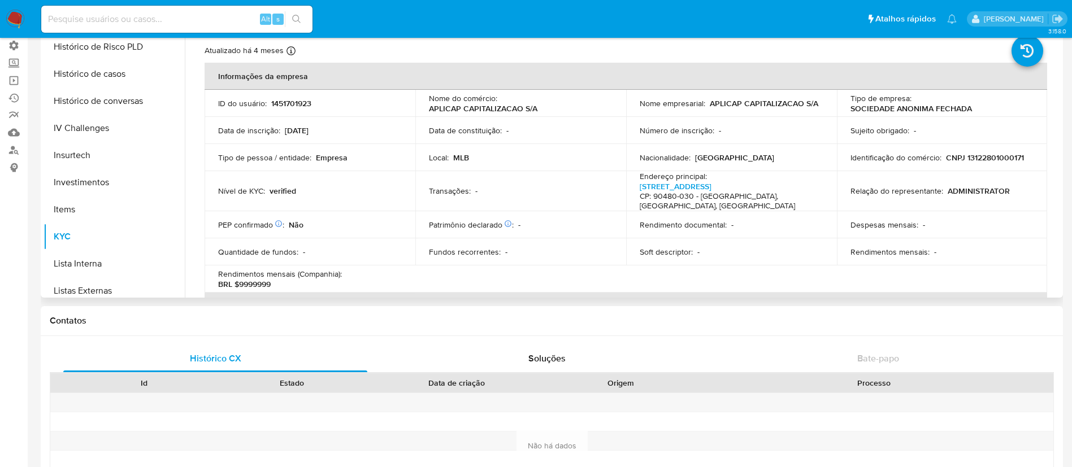
drag, startPoint x: 1060, startPoint y: 74, endPoint x: 1062, endPoint y: 132, distance: 57.6
click at [1062, 132] on div "Procurar Retornar ao pedido padrão Adiantamentos de Dinheiro Anexos CBT Cartões…" at bounding box center [552, 152] width 1022 height 289
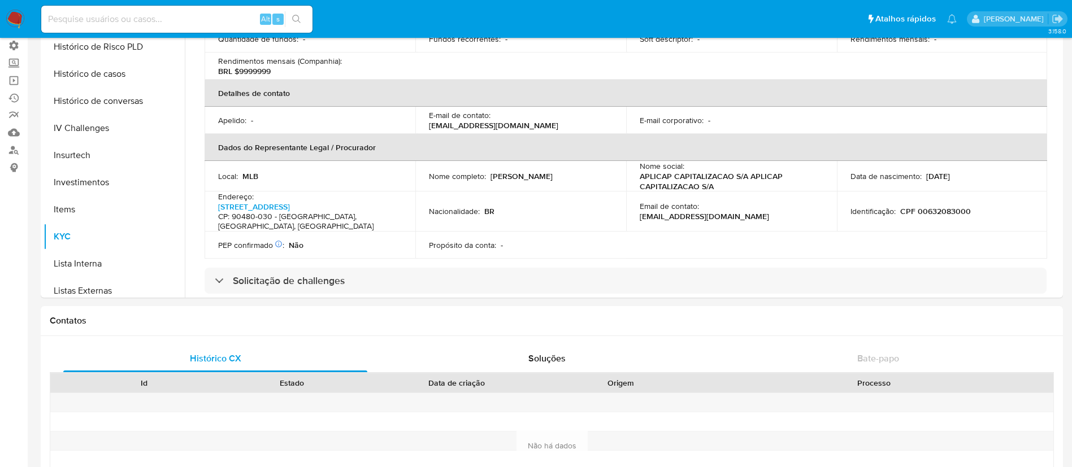
scroll to position [209, 0]
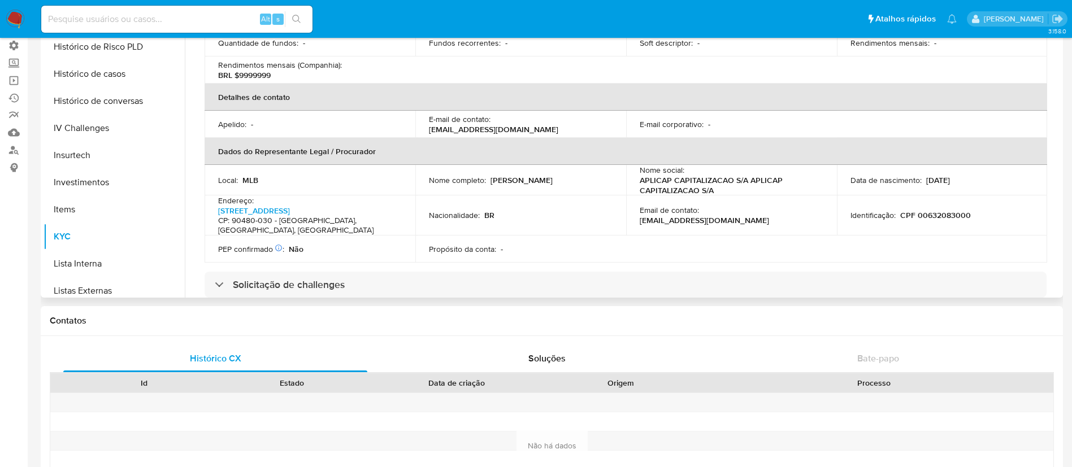
drag, startPoint x: 488, startPoint y: 178, endPoint x: 577, endPoint y: 182, distance: 89.4
click at [577, 182] on div "Nome completo : Diego Zugno Kulczynski" at bounding box center [521, 180] width 184 height 10
copy div "Diego Zugno Kulczynski"
drag, startPoint x: 967, startPoint y: 215, endPoint x: 904, endPoint y: 209, distance: 63.0
click at [904, 210] on div "Identificação : CPF 00632083000" at bounding box center [942, 215] width 184 height 10
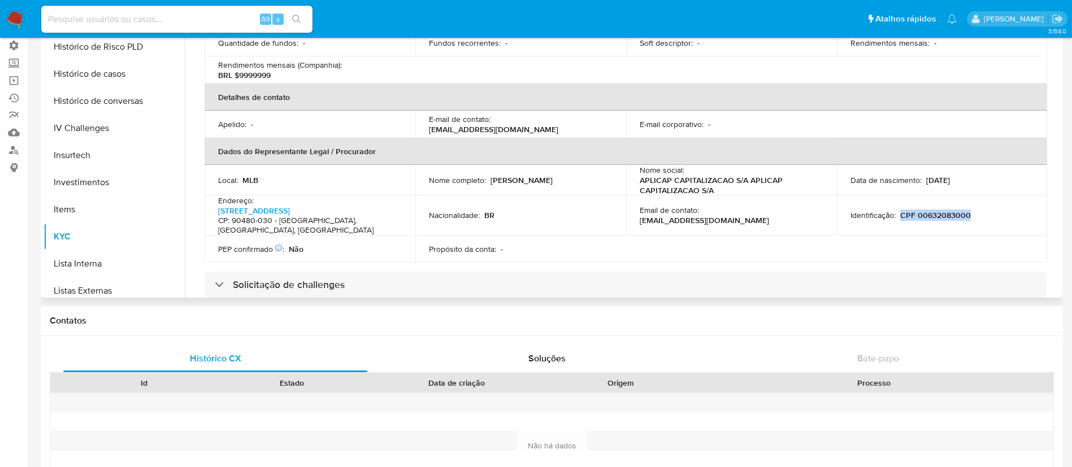
copy p "CPF 00632083000"
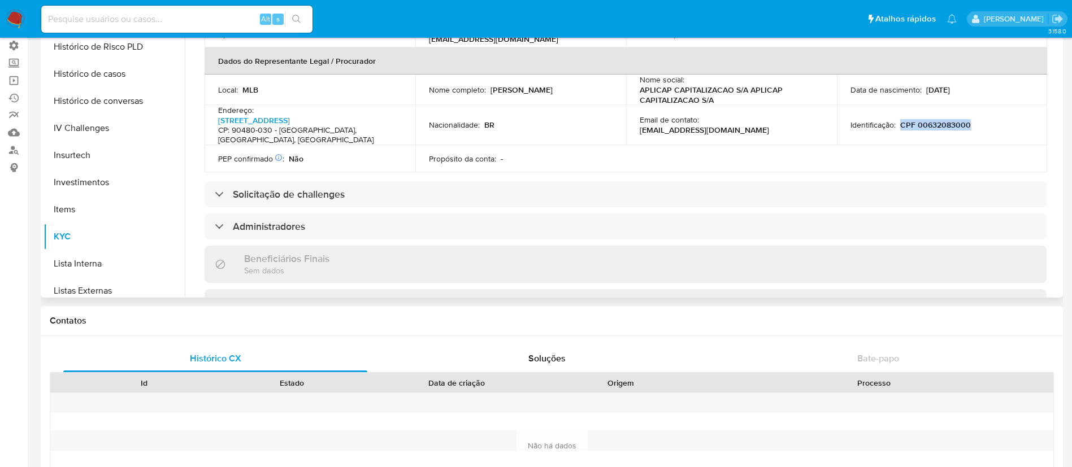
scroll to position [287, 0]
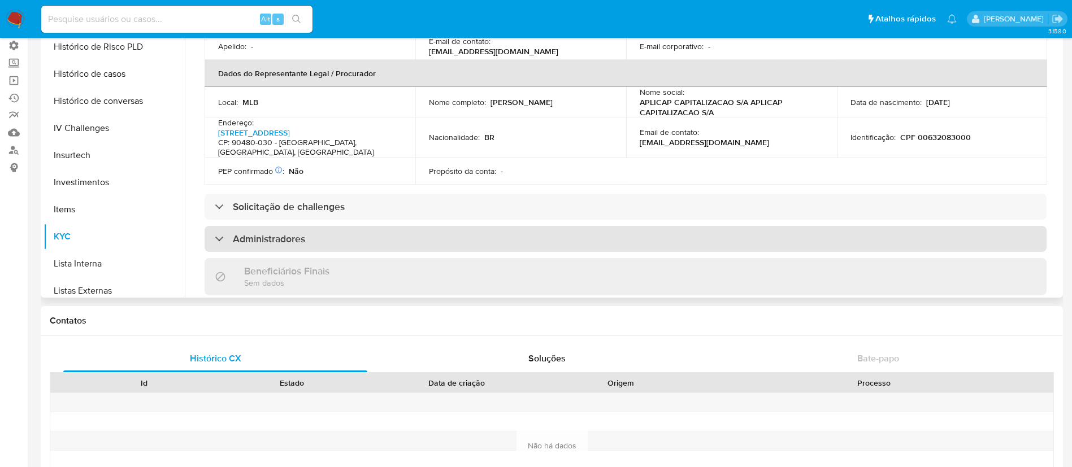
click at [216, 243] on div "Administradores" at bounding box center [260, 239] width 90 height 12
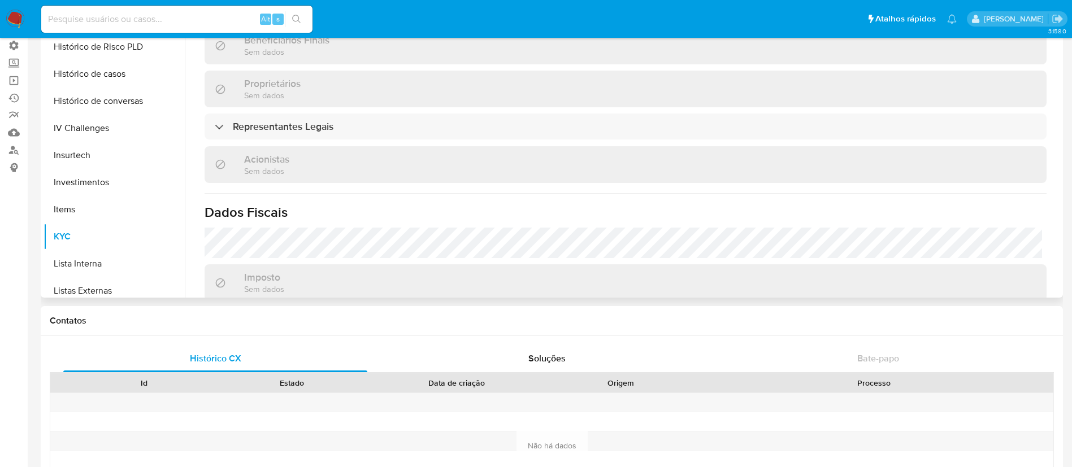
scroll to position [645, 0]
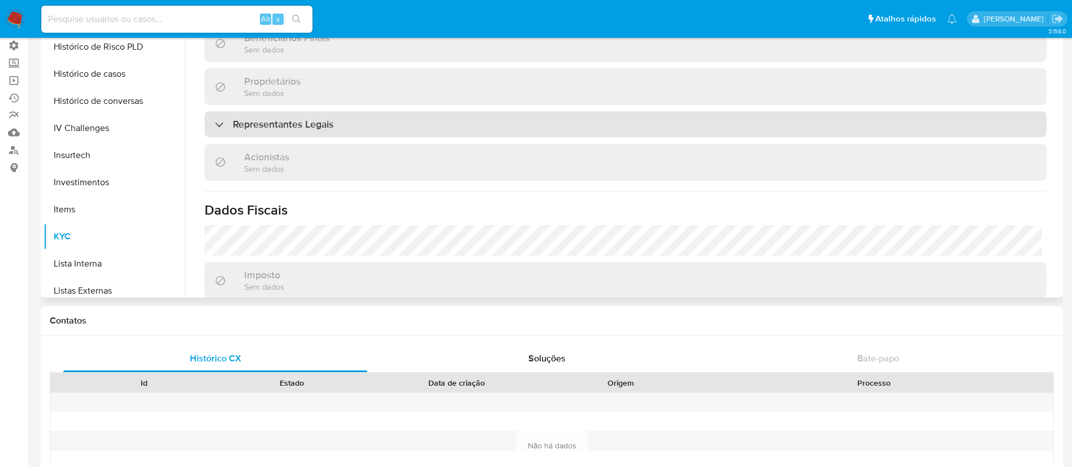
click at [231, 125] on div "Representantes Legais" at bounding box center [274, 124] width 119 height 12
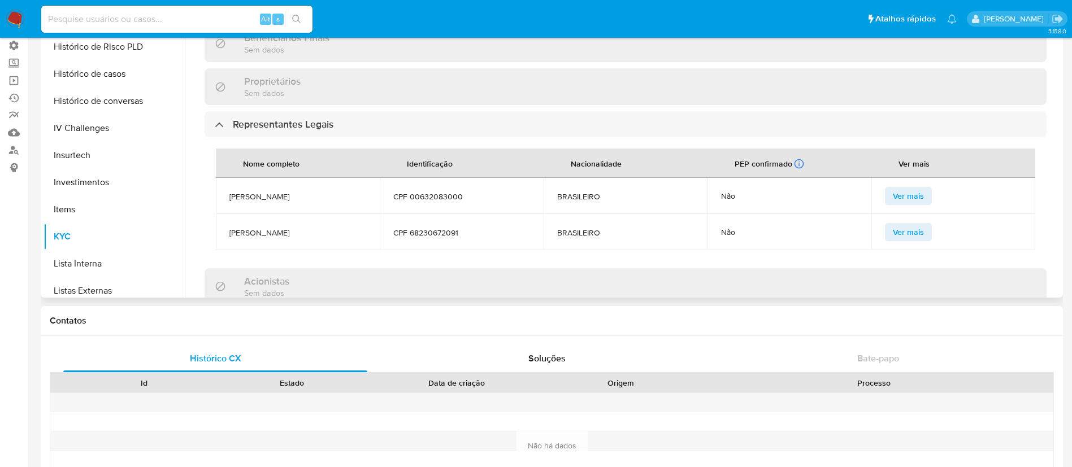
scroll to position [532, 0]
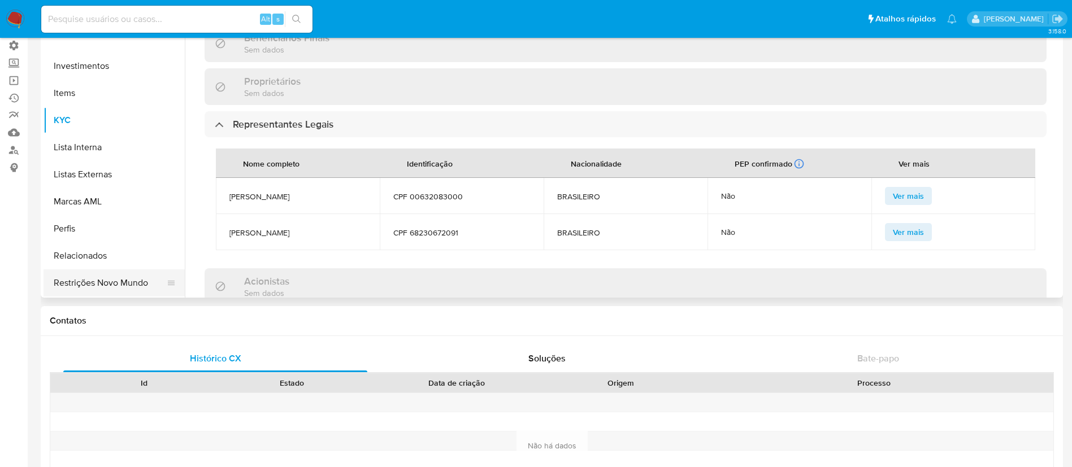
click at [136, 281] on button "Restrições Novo Mundo" at bounding box center [109, 282] width 132 height 27
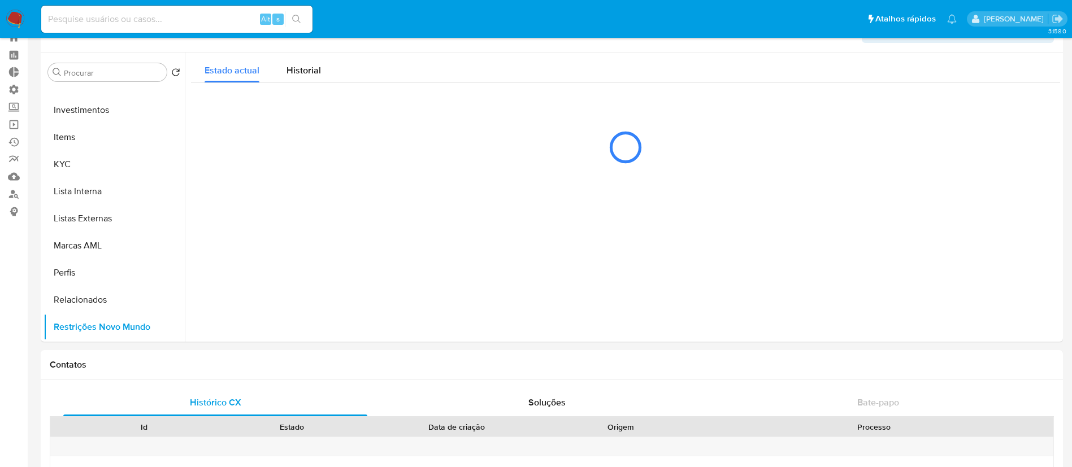
scroll to position [36, 0]
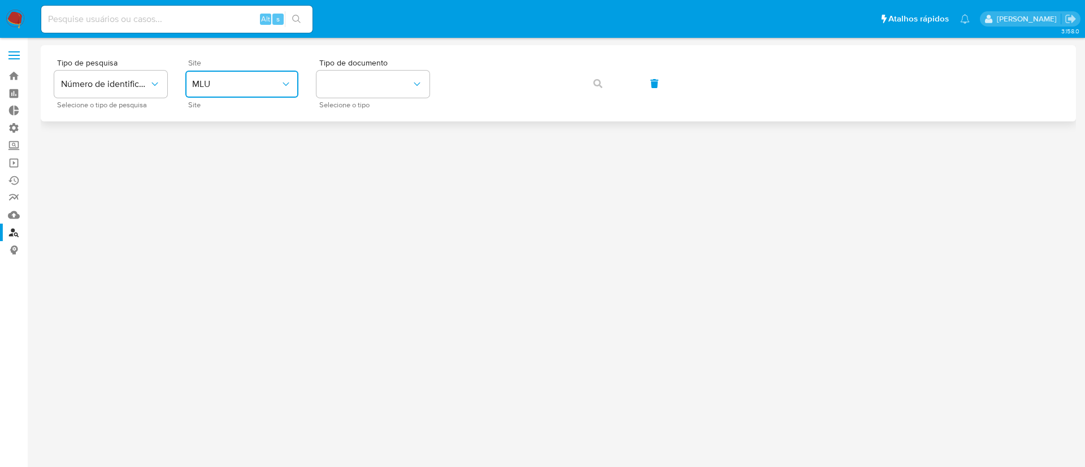
click at [286, 89] on icon "site_id" at bounding box center [285, 84] width 11 height 11
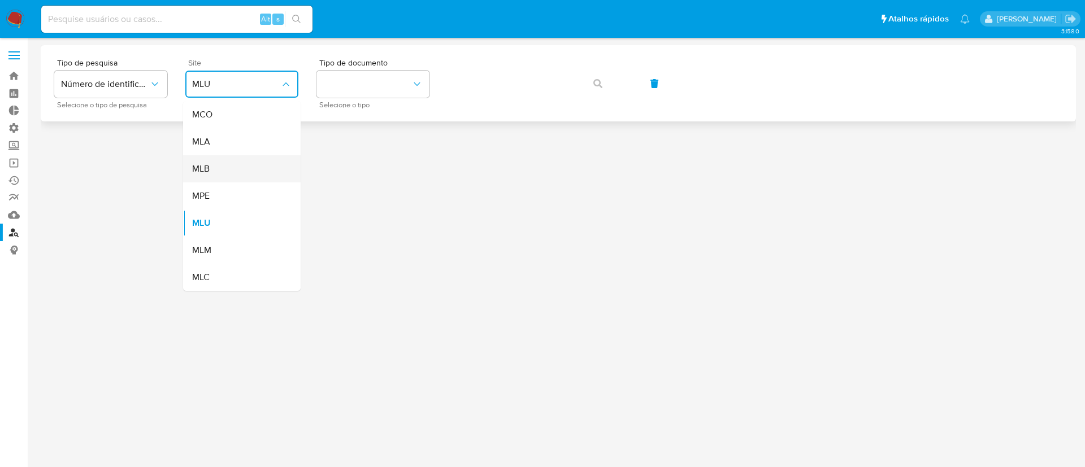
click at [232, 169] on div "MLB" at bounding box center [238, 168] width 93 height 27
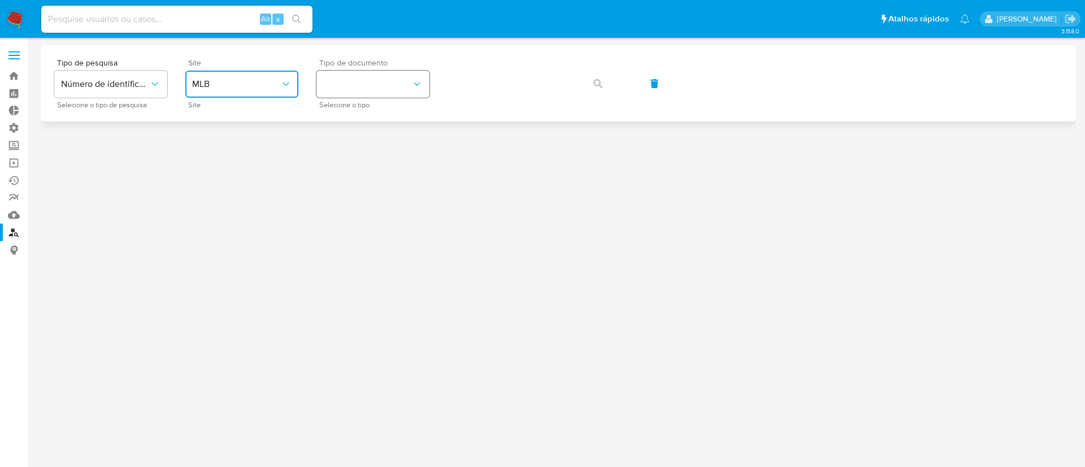
click at [383, 81] on button "identificationType" at bounding box center [372, 84] width 113 height 27
click at [370, 109] on div "CNPJ CNPJ" at bounding box center [369, 120] width 93 height 38
click at [599, 84] on icon "button" at bounding box center [597, 83] width 9 height 9
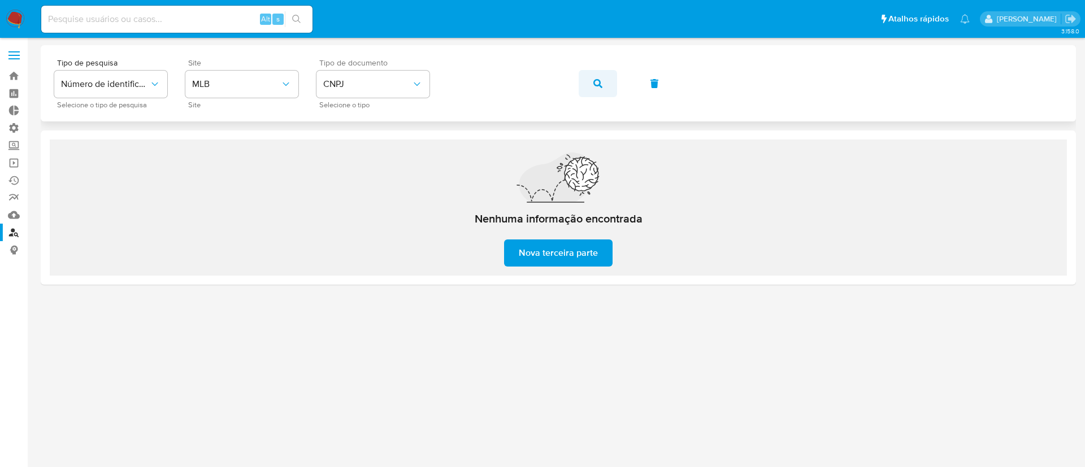
click at [597, 82] on icon "button" at bounding box center [597, 83] width 9 height 9
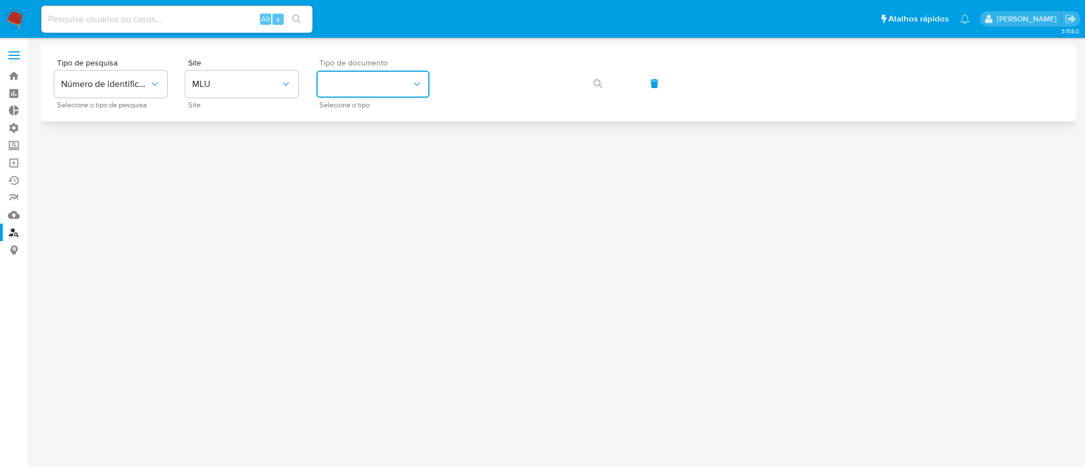
click at [416, 79] on icon "identificationType" at bounding box center [416, 84] width 11 height 11
click at [291, 85] on icon "site_id" at bounding box center [285, 84] width 11 height 11
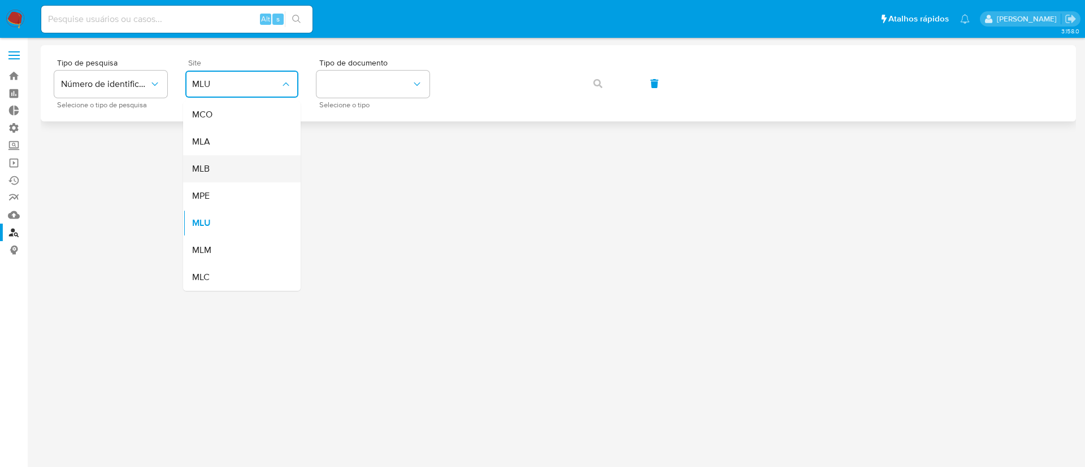
click at [221, 169] on div "MLB" at bounding box center [238, 168] width 93 height 27
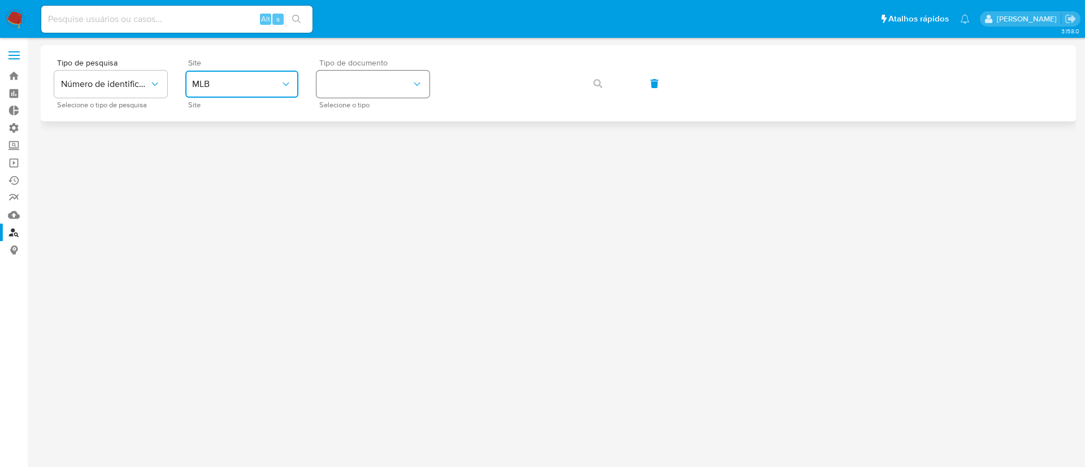
click at [377, 75] on button "identificationType" at bounding box center [372, 84] width 113 height 27
click at [364, 115] on div "CNPJ CNPJ" at bounding box center [369, 120] width 93 height 38
click at [601, 85] on icon "button" at bounding box center [597, 83] width 9 height 9
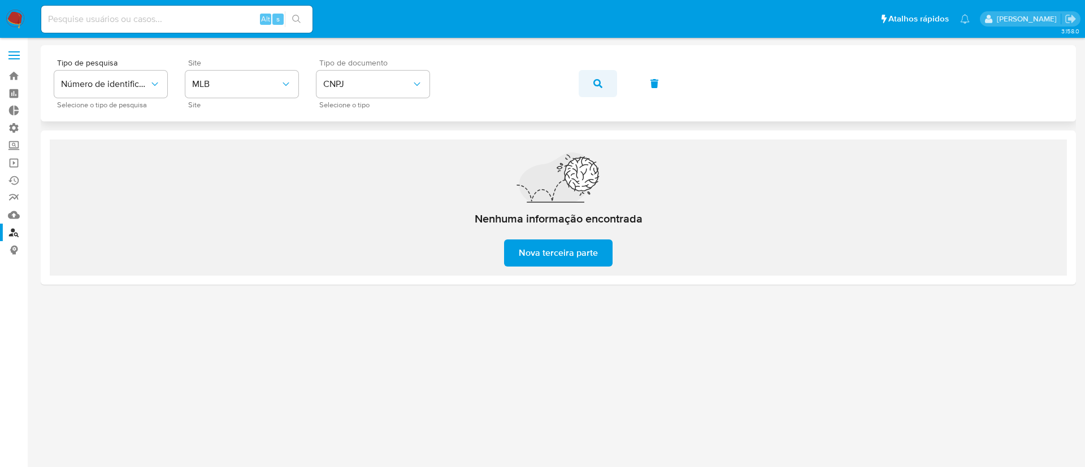
click at [594, 78] on span "button" at bounding box center [597, 83] width 9 height 25
click at [395, 80] on span "CNPJ" at bounding box center [367, 84] width 88 height 11
click at [349, 153] on div "CPF CPF" at bounding box center [369, 159] width 93 height 38
click at [437, 72] on div "Tipo de pesquisa Número de identificação Selecione o tipo de pesquisa Site MLB …" at bounding box center [558, 83] width 1008 height 49
click at [594, 76] on span "button" at bounding box center [597, 83] width 9 height 25
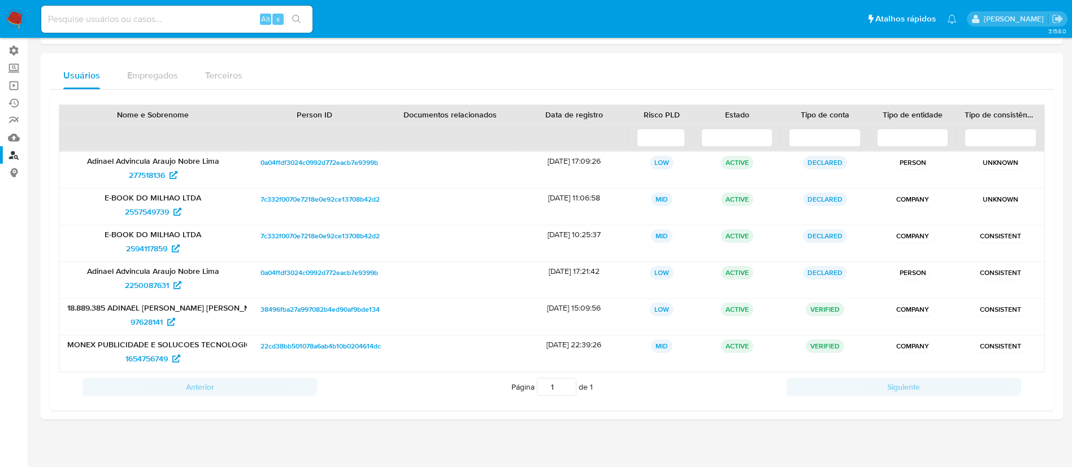
scroll to position [79, 0]
click at [143, 169] on span "277518136" at bounding box center [147, 174] width 36 height 18
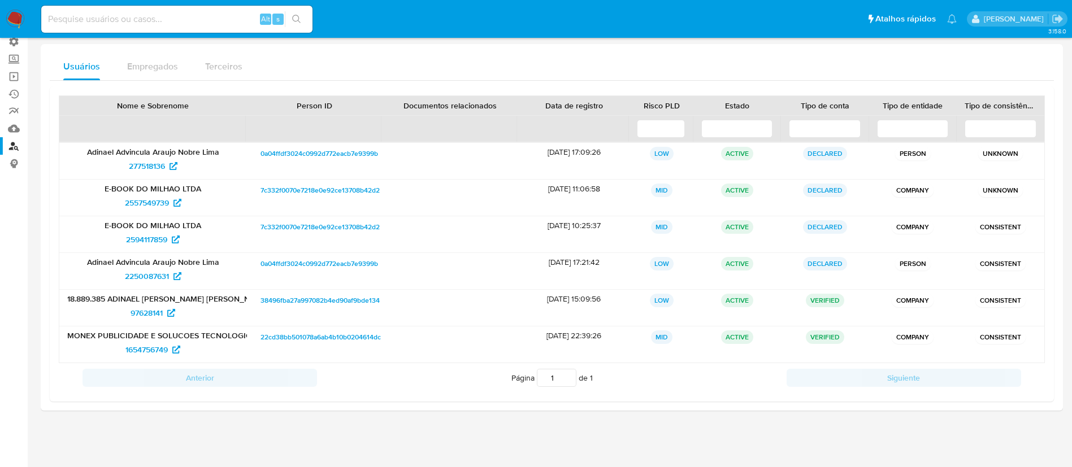
scroll to position [87, 0]
click at [142, 315] on span "97628141" at bounding box center [146, 312] width 32 height 18
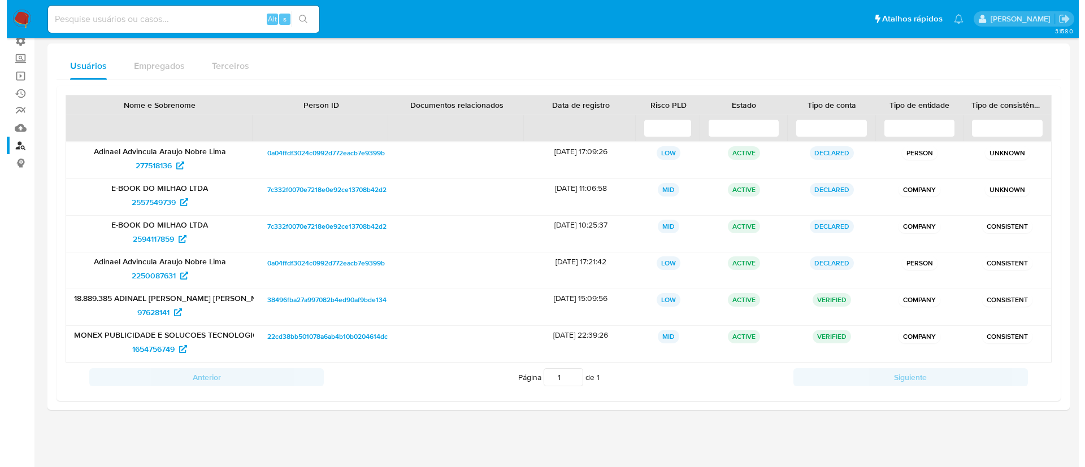
scroll to position [0, 0]
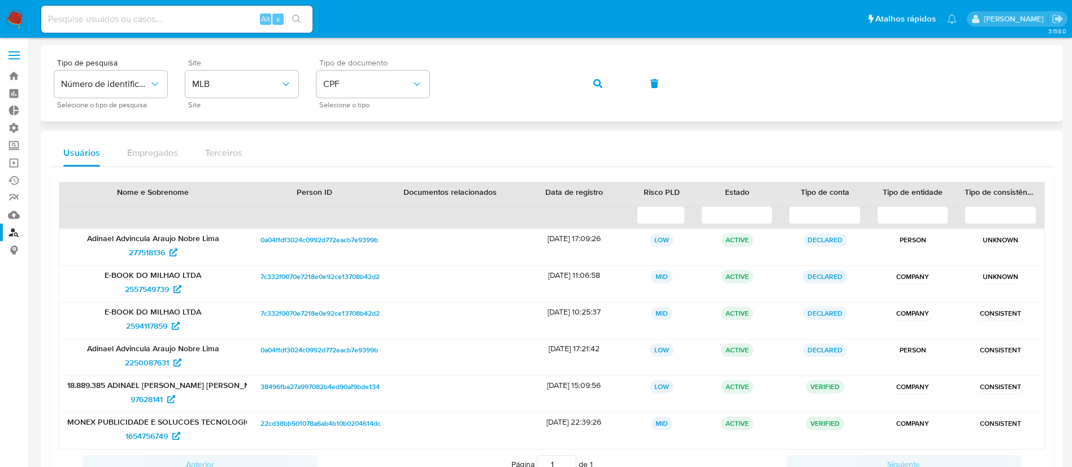
click at [411, 54] on div "Tipo de pesquisa Número de identificação Selecione o tipo de pesquisa Site MLB …" at bounding box center [552, 83] width 1022 height 76
click at [588, 80] on button "button" at bounding box center [597, 83] width 38 height 27
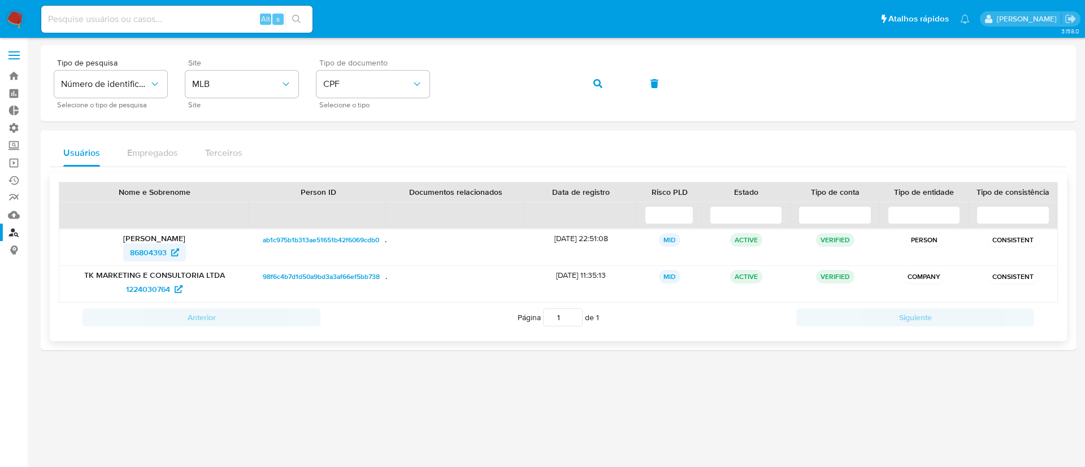
click at [156, 254] on span "86804393" at bounding box center [148, 252] width 37 height 18
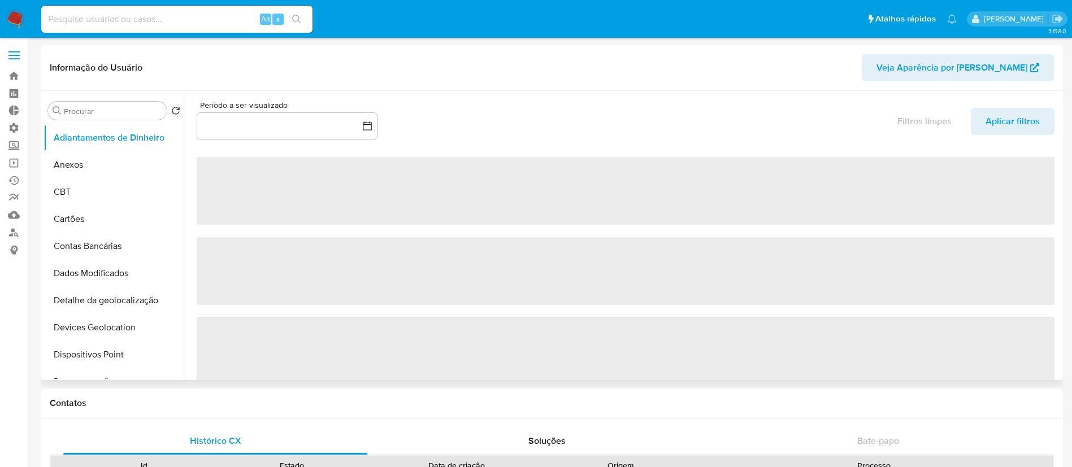
select select "10"
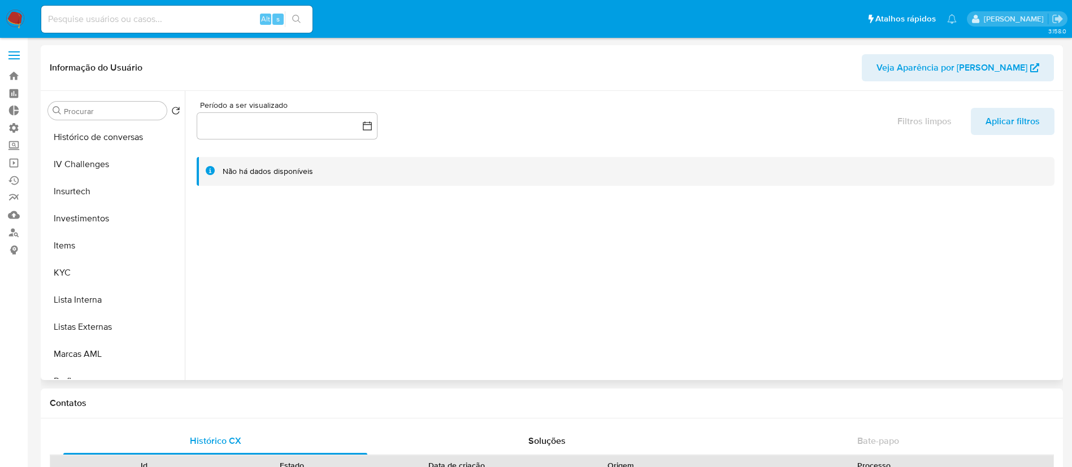
scroll to position [464, 0]
click at [94, 270] on button "KYC" at bounding box center [109, 270] width 132 height 27
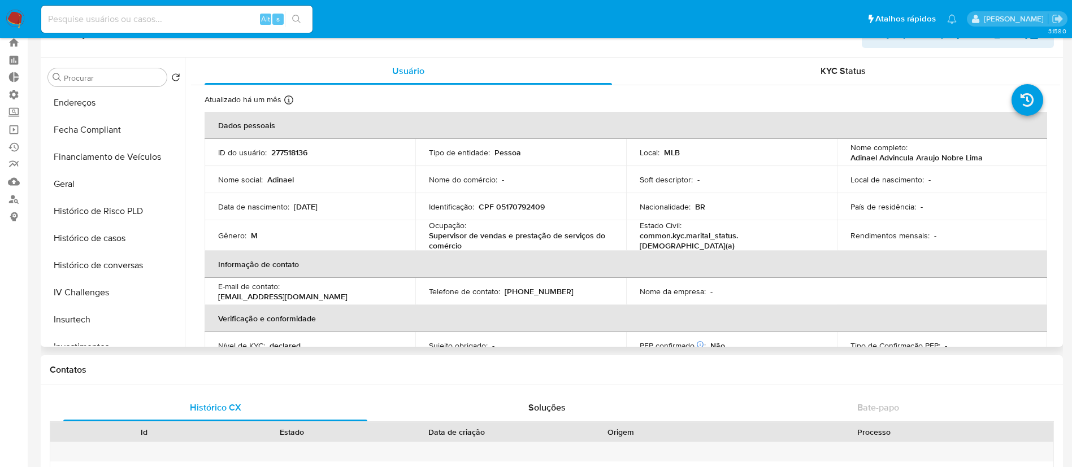
scroll to position [246, 0]
click at [120, 297] on button "Histórico de casos" at bounding box center [109, 292] width 132 height 27
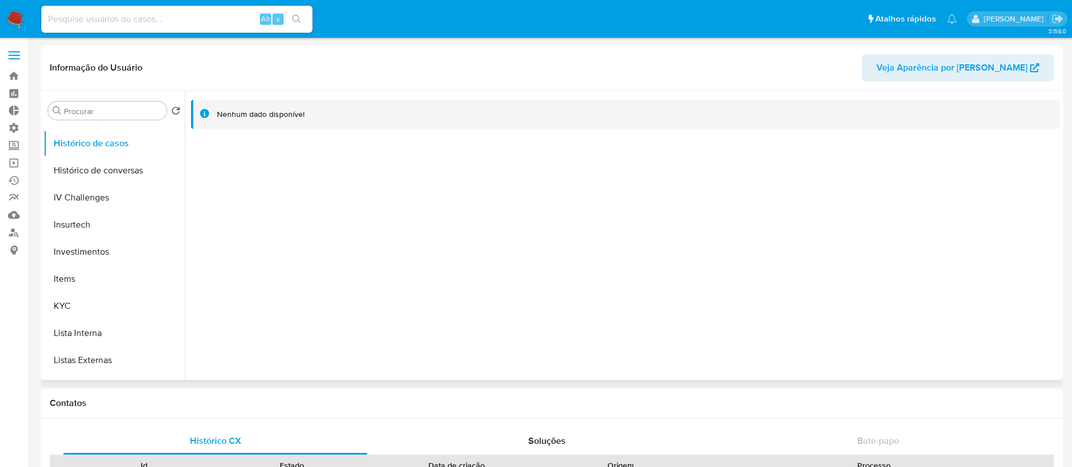
scroll to position [460, 0]
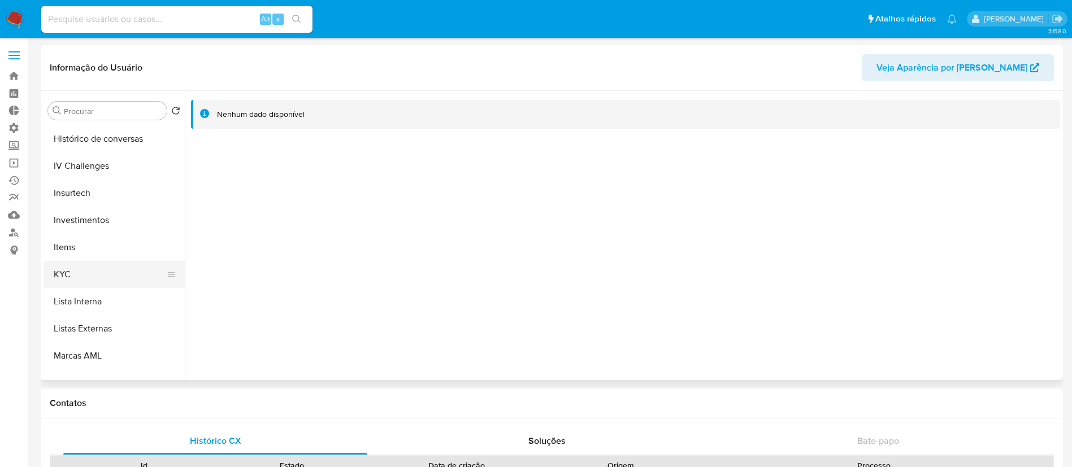
click at [96, 273] on button "KYC" at bounding box center [109, 274] width 132 height 27
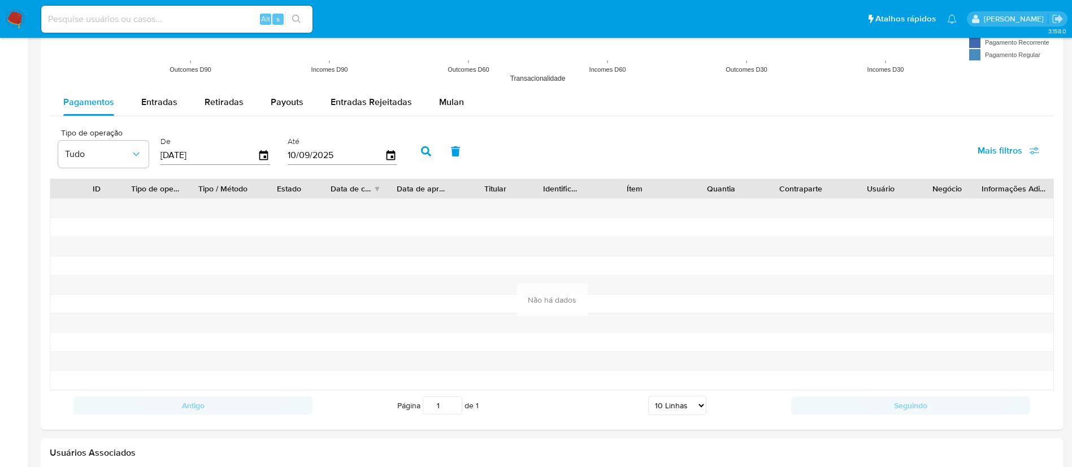
scroll to position [992, 0]
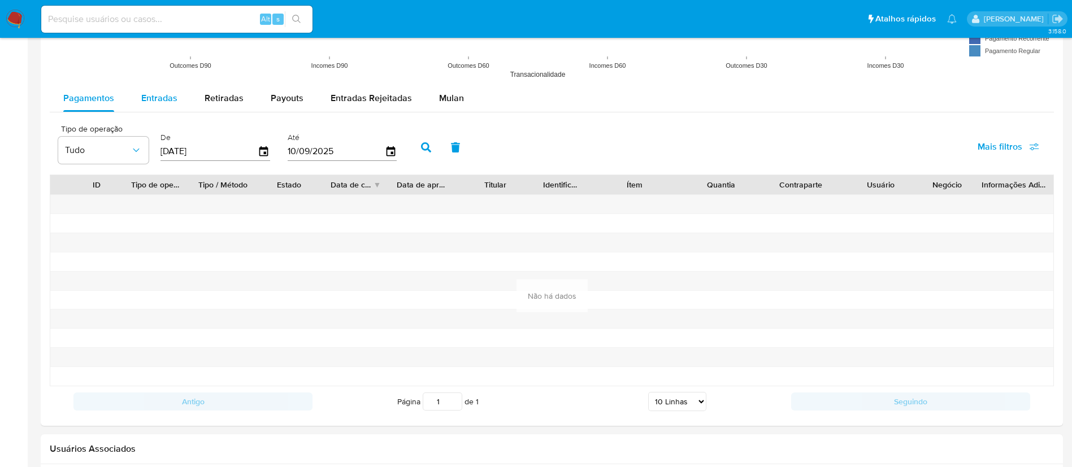
click at [151, 94] on span "Entradas" at bounding box center [159, 98] width 36 height 13
select select "10"
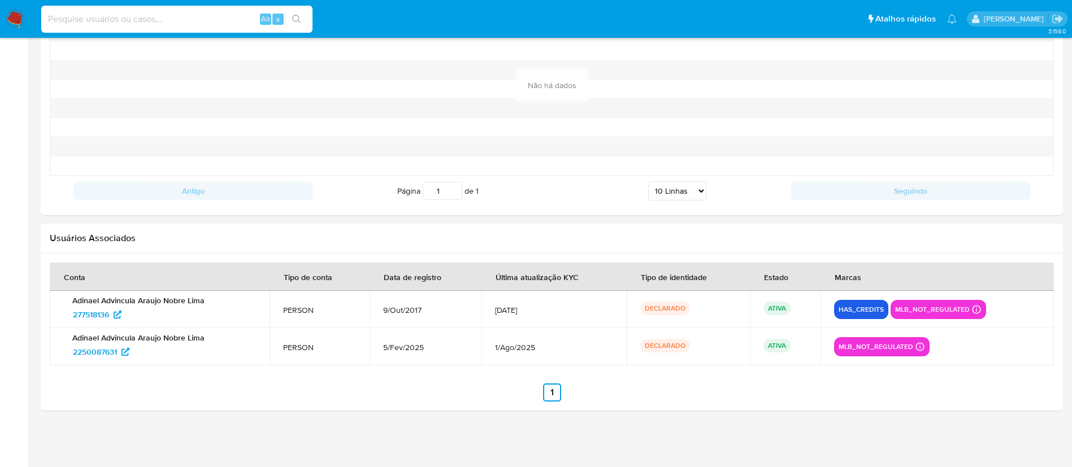
click at [211, 25] on input at bounding box center [176, 19] width 271 height 15
paste input "04984630442"
type input "04984630442"
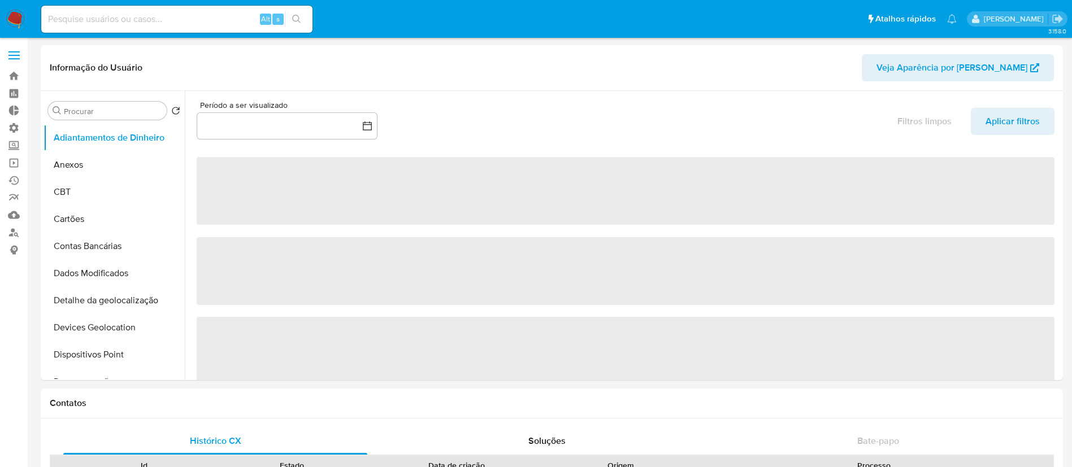
select select "10"
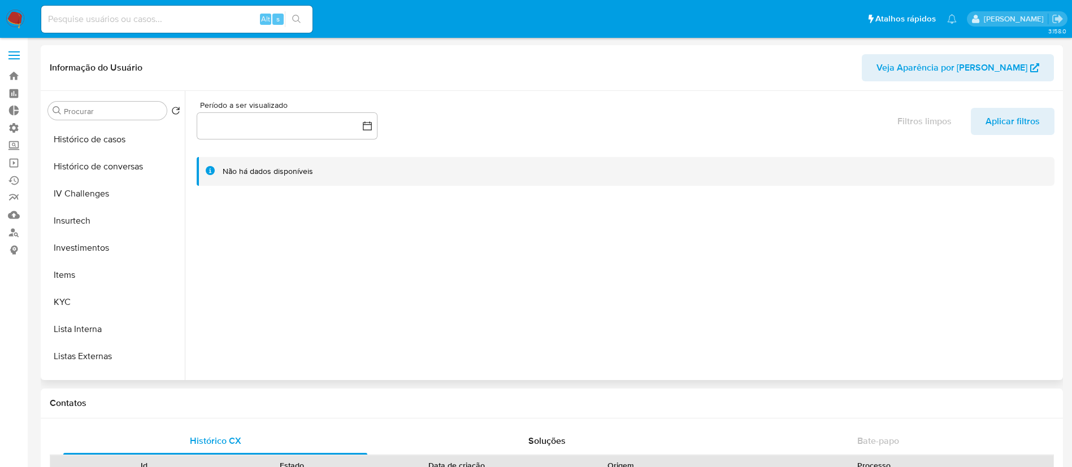
scroll to position [451, 0]
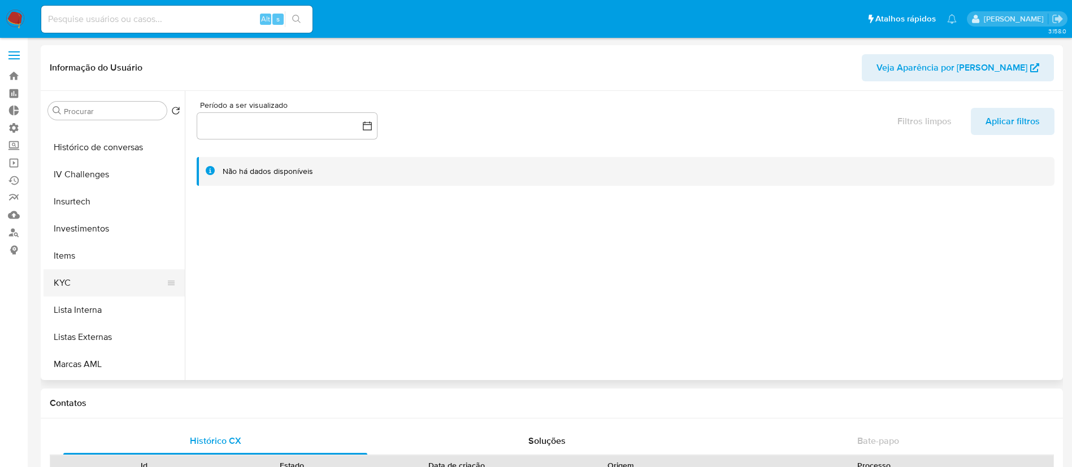
click at [84, 285] on button "KYC" at bounding box center [109, 282] width 132 height 27
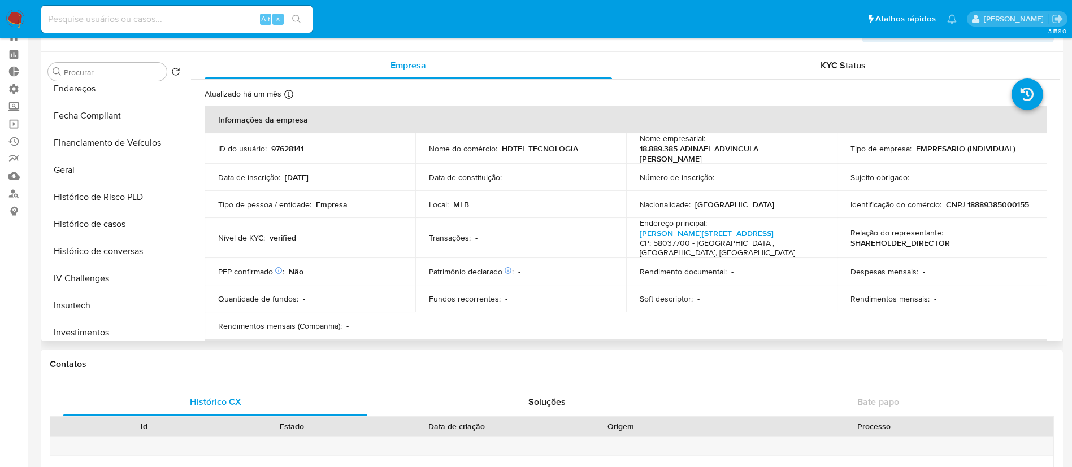
scroll to position [310, 0]
click at [123, 225] on button "Histórico de casos" at bounding box center [109, 222] width 132 height 27
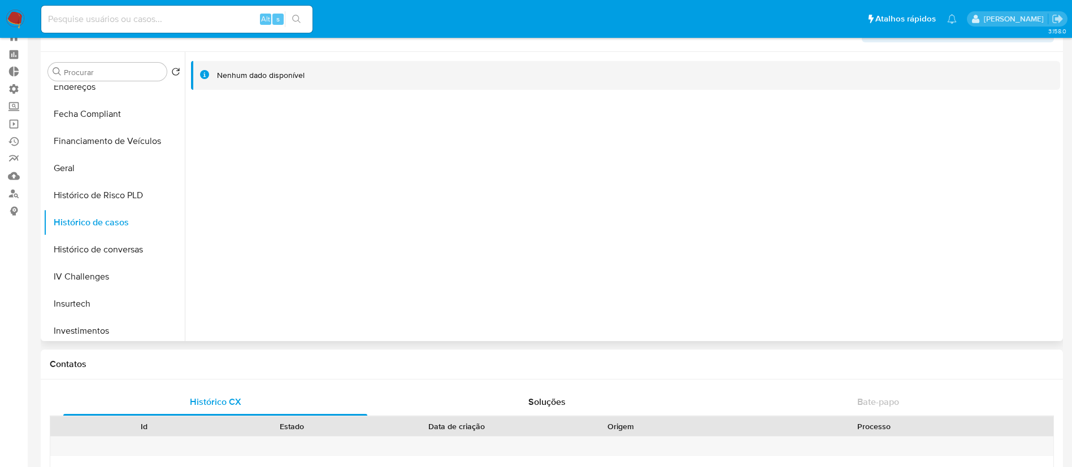
drag, startPoint x: 186, startPoint y: 203, endPoint x: 194, endPoint y: 282, distance: 80.0
click at [194, 282] on div at bounding box center [622, 196] width 875 height 289
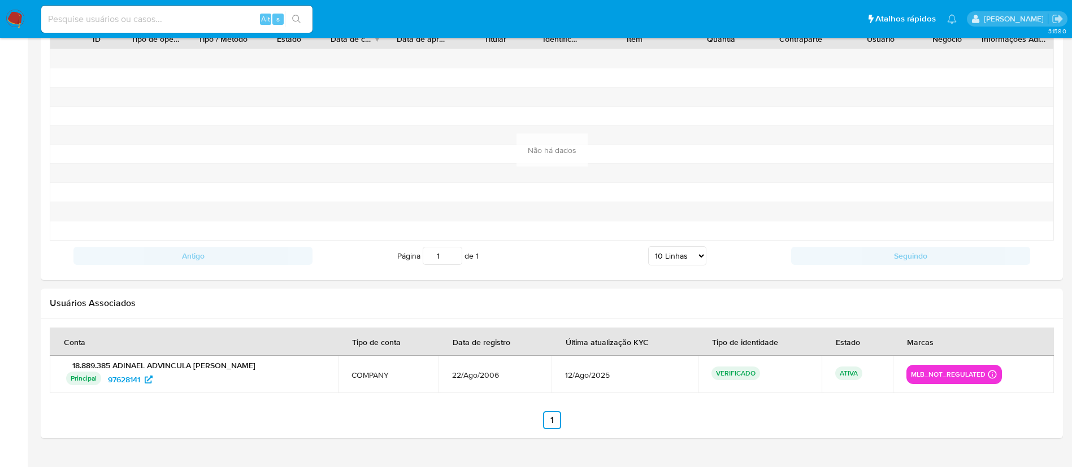
scroll to position [1165, 0]
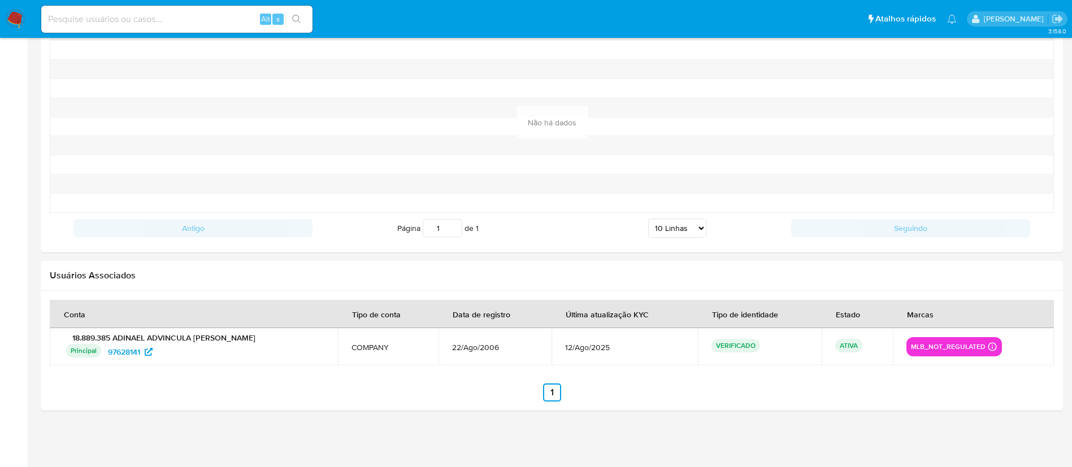
drag, startPoint x: 279, startPoint y: 338, endPoint x: 70, endPoint y: 341, distance: 208.5
click at [70, 341] on p "18.889.385 ADINAEL ADVINCULA [PERSON_NAME]" at bounding box center [193, 338] width 261 height 10
click at [138, 358] on span "97628141" at bounding box center [124, 352] width 32 height 18
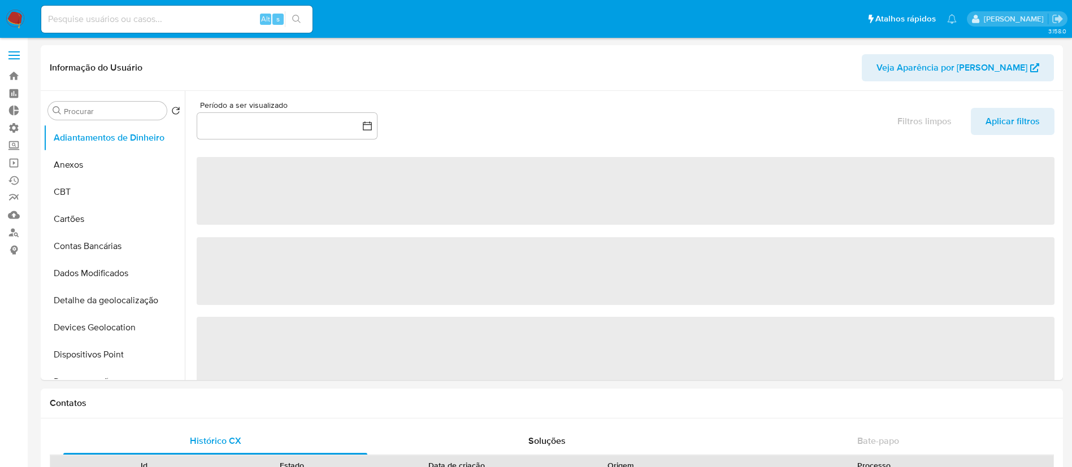
select select "10"
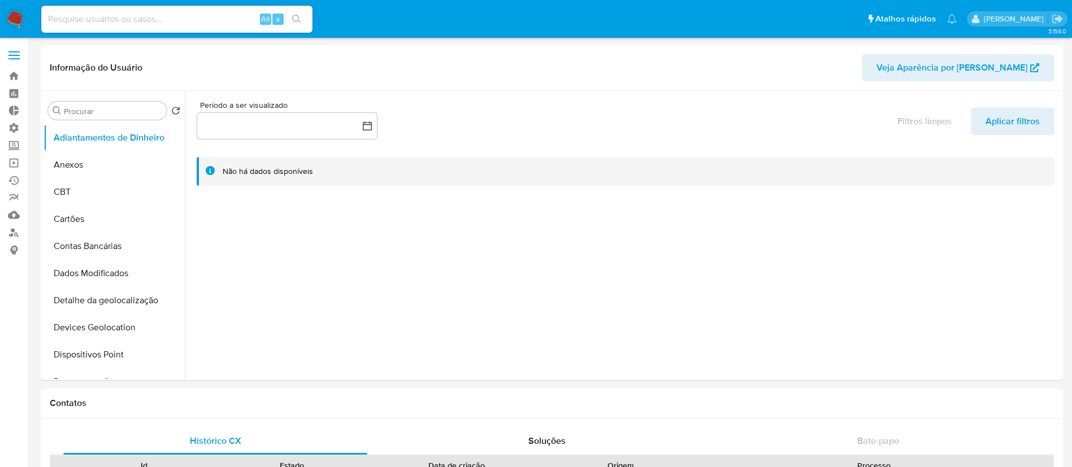
select select "10"
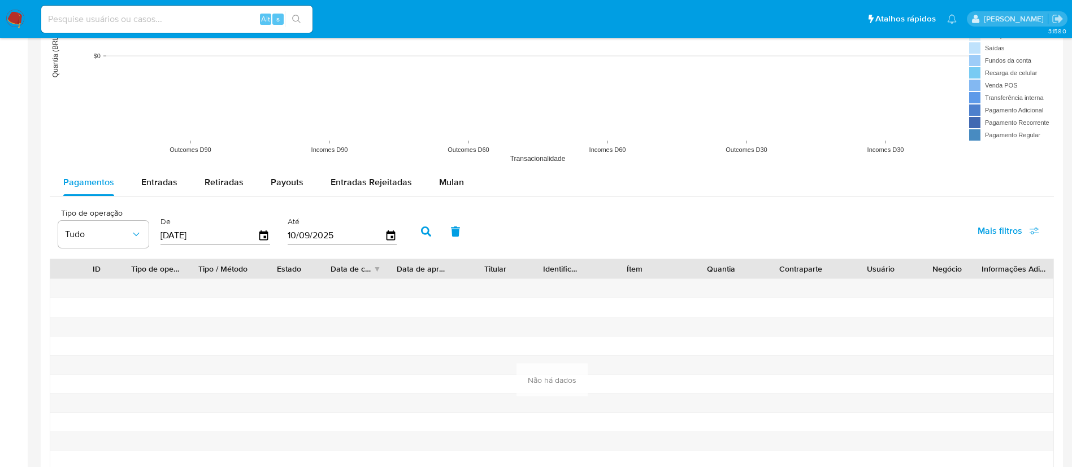
scroll to position [910, 0]
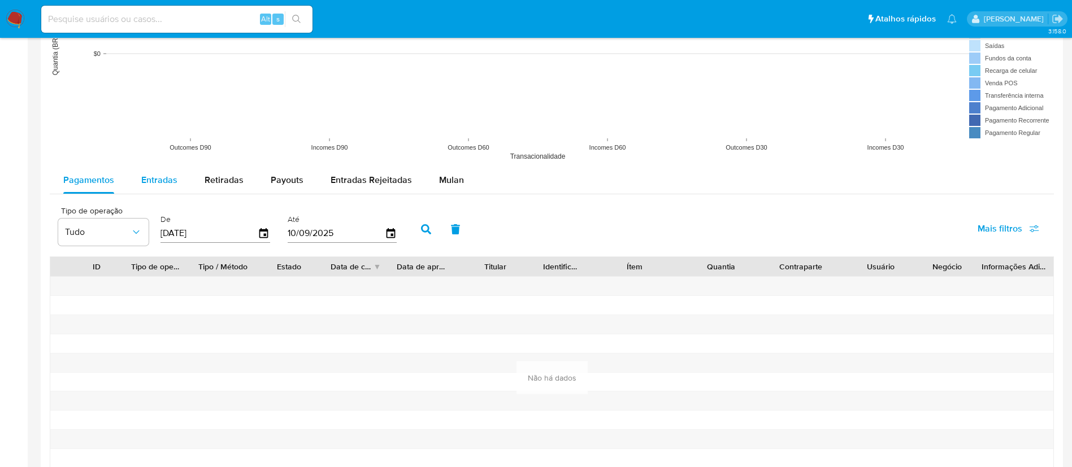
click at [161, 182] on span "Entradas" at bounding box center [159, 179] width 36 height 13
select select "10"
click at [219, 180] on span "Retiradas" at bounding box center [224, 179] width 39 height 13
select select "10"
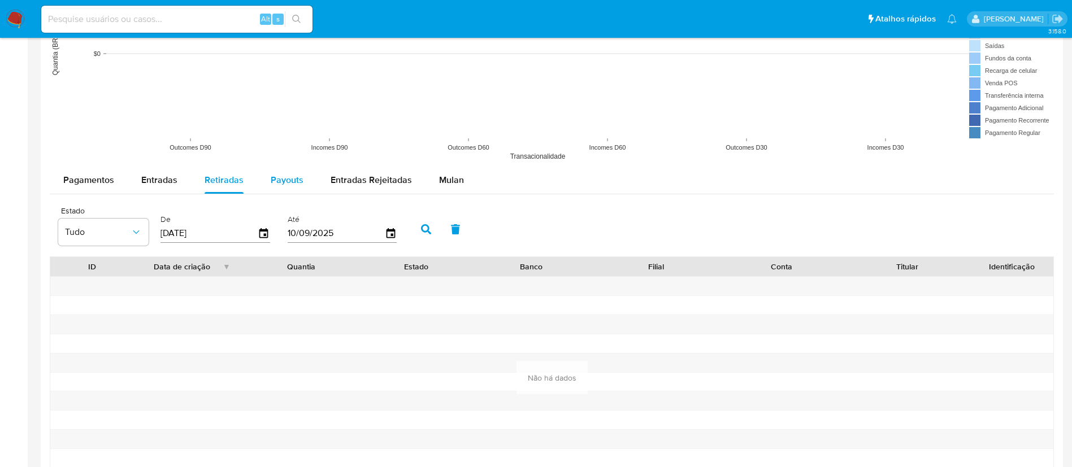
click at [271, 184] on span "Payouts" at bounding box center [287, 179] width 33 height 13
select select "10"
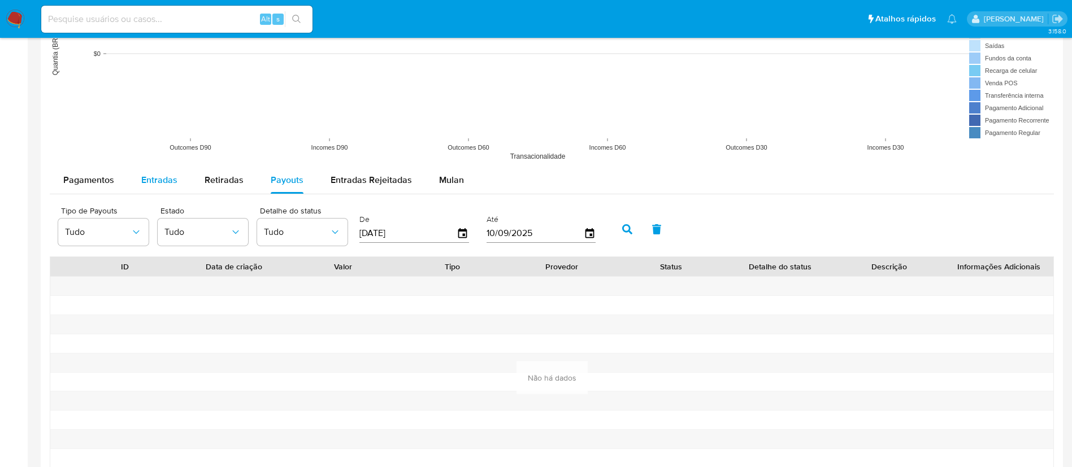
click at [128, 185] on button "Entradas" at bounding box center [159, 180] width 63 height 27
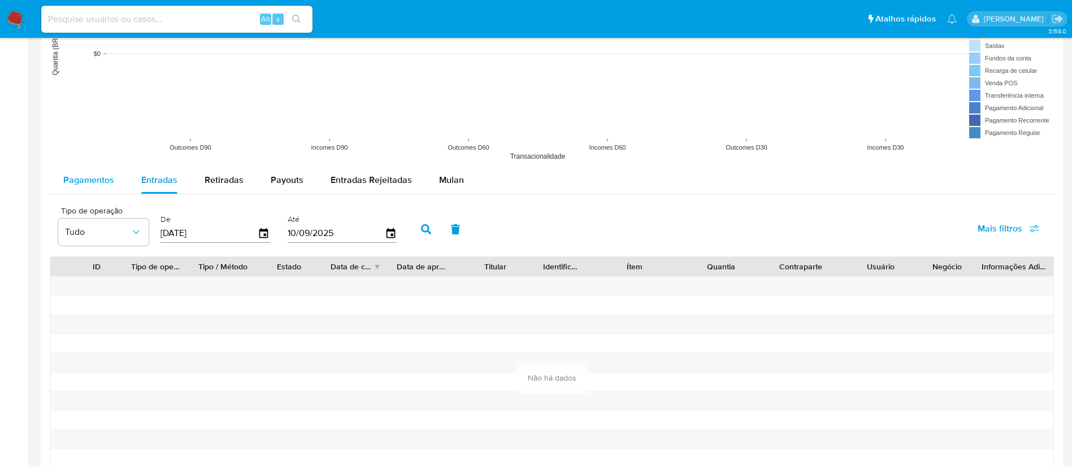
click at [112, 178] on span "Pagamentos" at bounding box center [88, 179] width 51 height 13
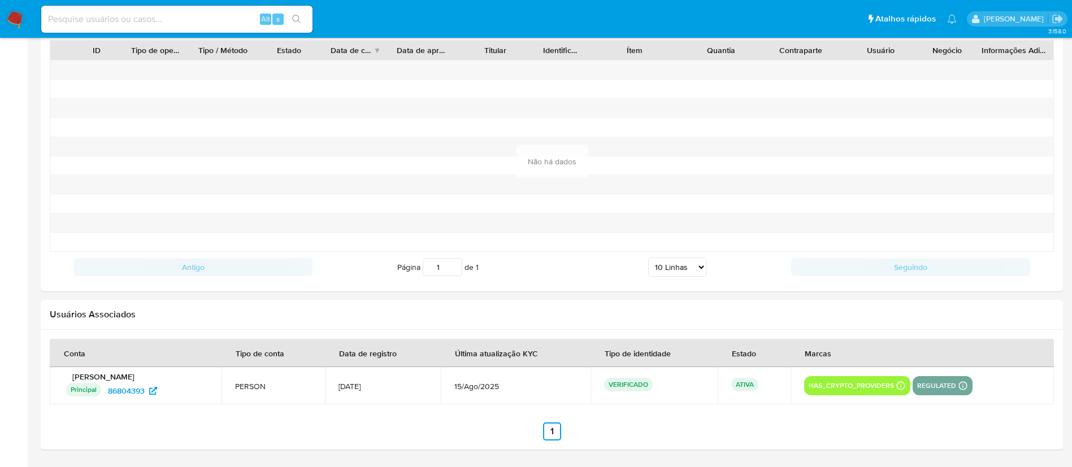
scroll to position [1165, 0]
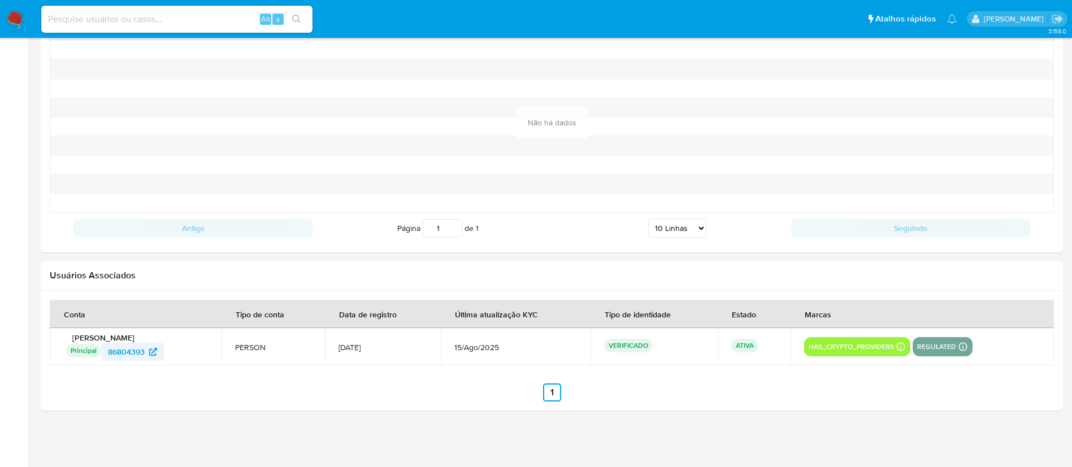
click at [134, 353] on span "86804393" at bounding box center [126, 352] width 37 height 18
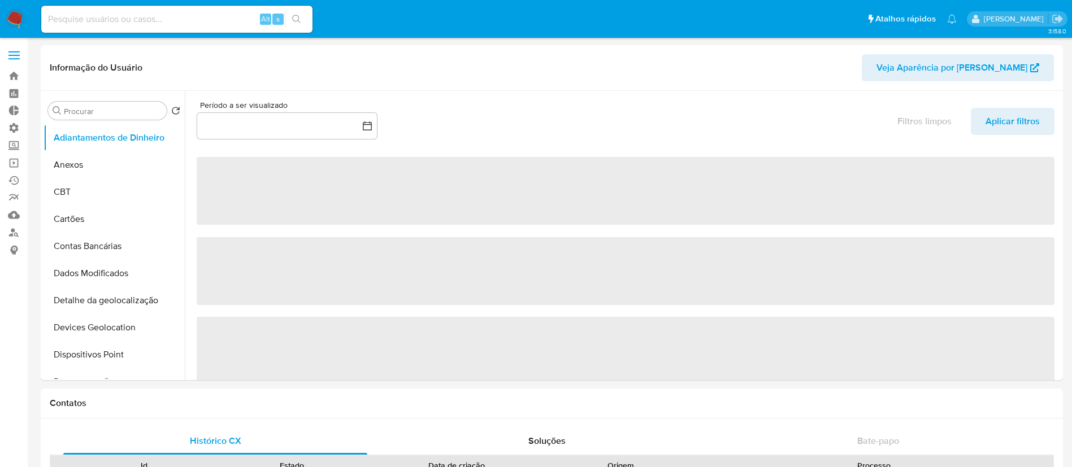
select select "10"
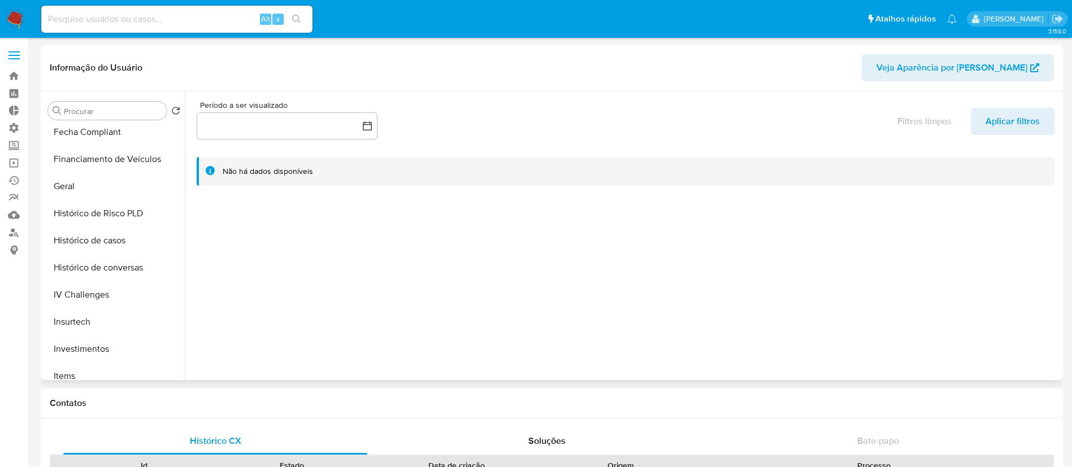
scroll to position [337, 0]
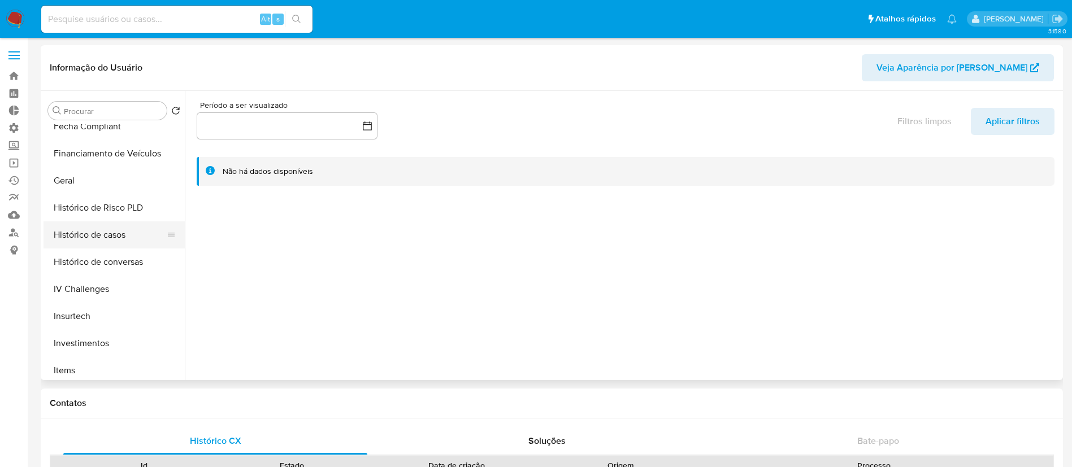
click at [105, 230] on button "Histórico de casos" at bounding box center [109, 234] width 132 height 27
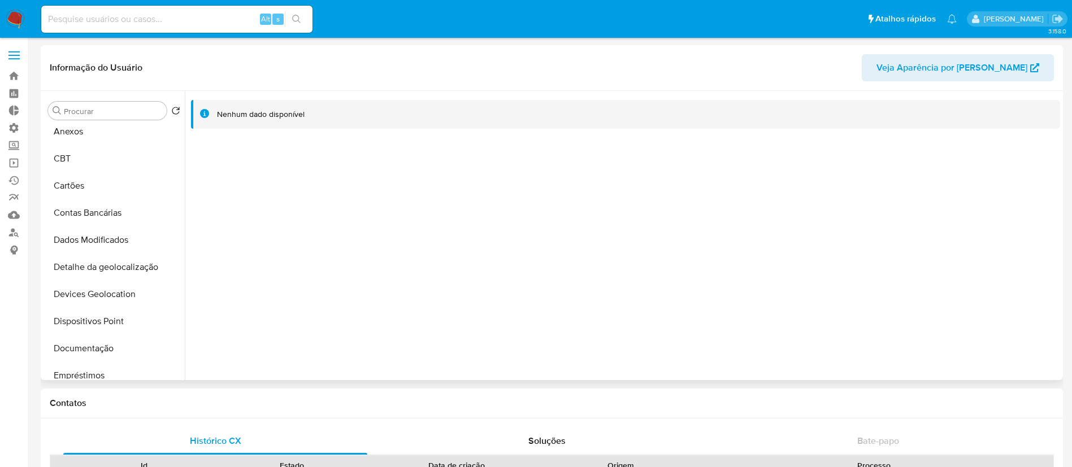
scroll to position [34, 0]
click at [115, 346] on button "Documentação" at bounding box center [109, 347] width 132 height 27
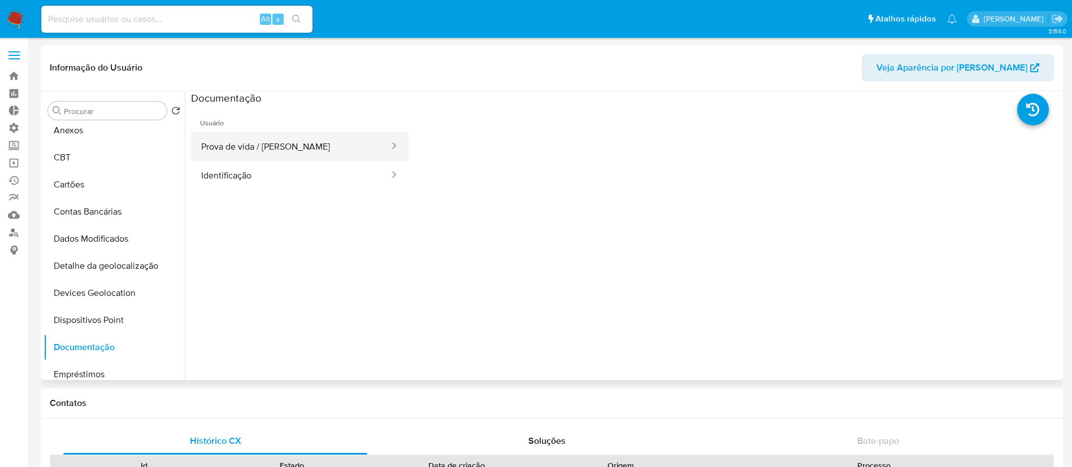
click at [328, 153] on button "Prova de vida / [PERSON_NAME]" at bounding box center [290, 146] width 199 height 29
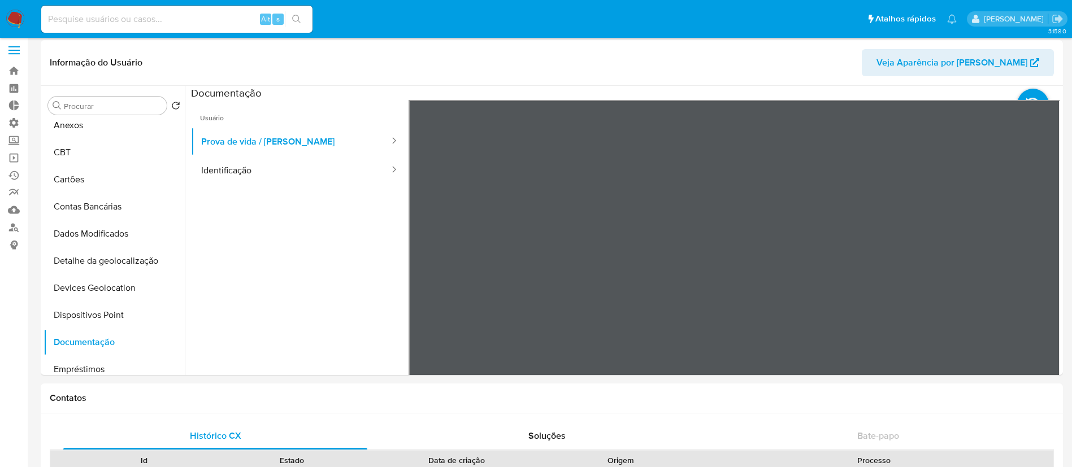
scroll to position [0, 0]
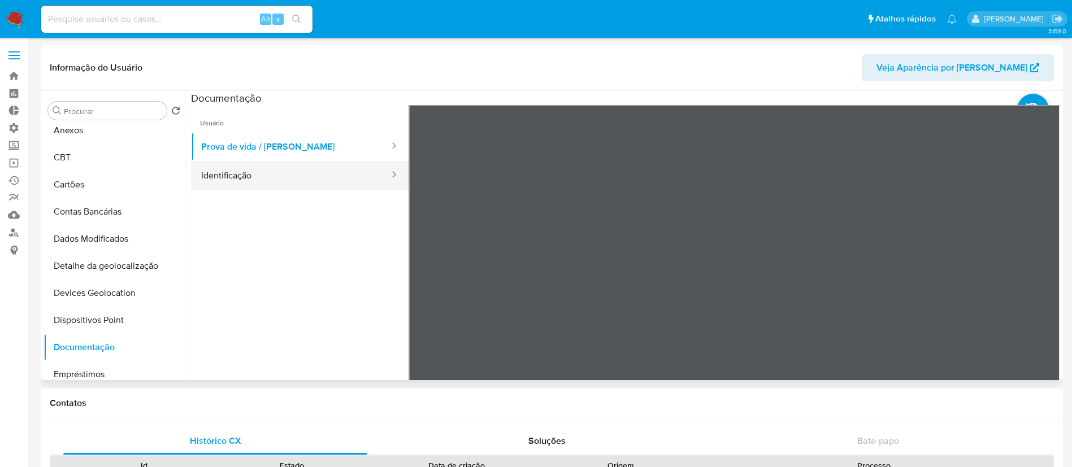
click at [224, 182] on button "Identificação" at bounding box center [290, 175] width 199 height 29
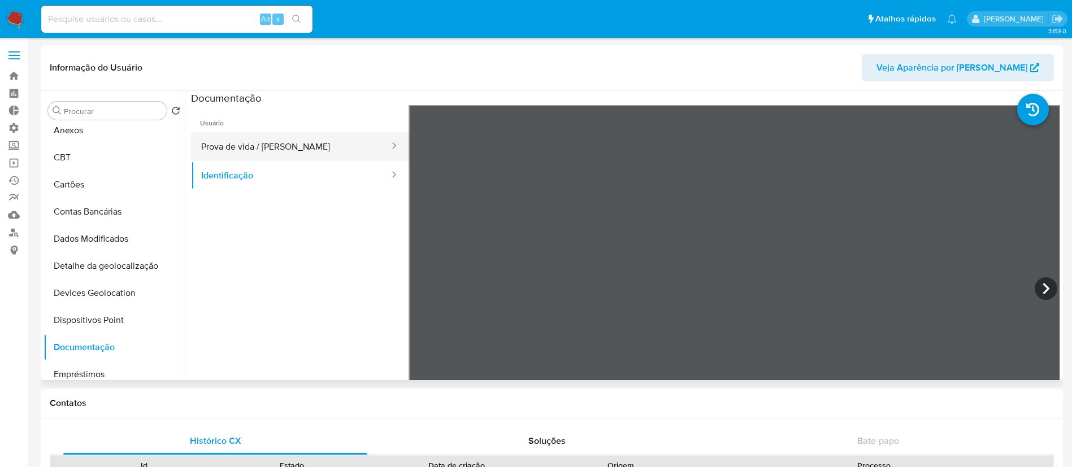
click at [297, 138] on button "Prova de vida / [PERSON_NAME]" at bounding box center [290, 146] width 199 height 29
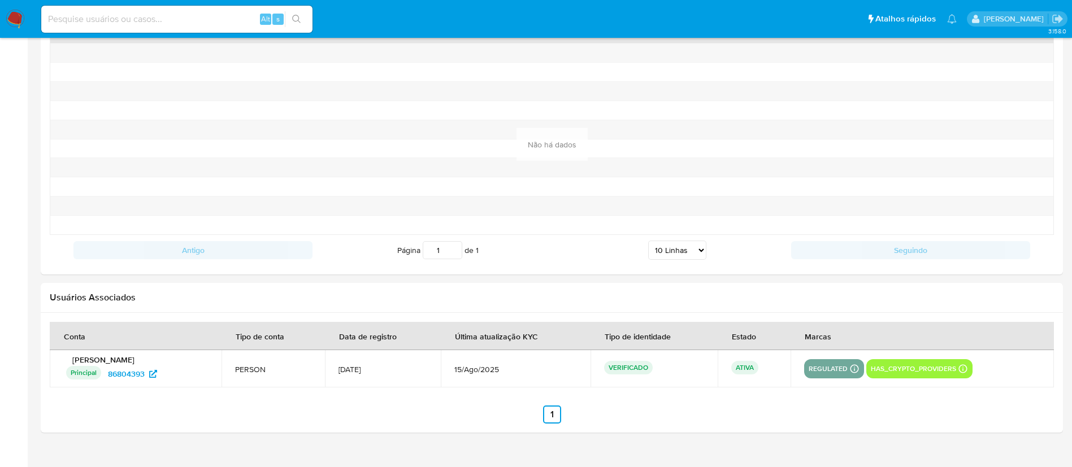
scroll to position [1165, 0]
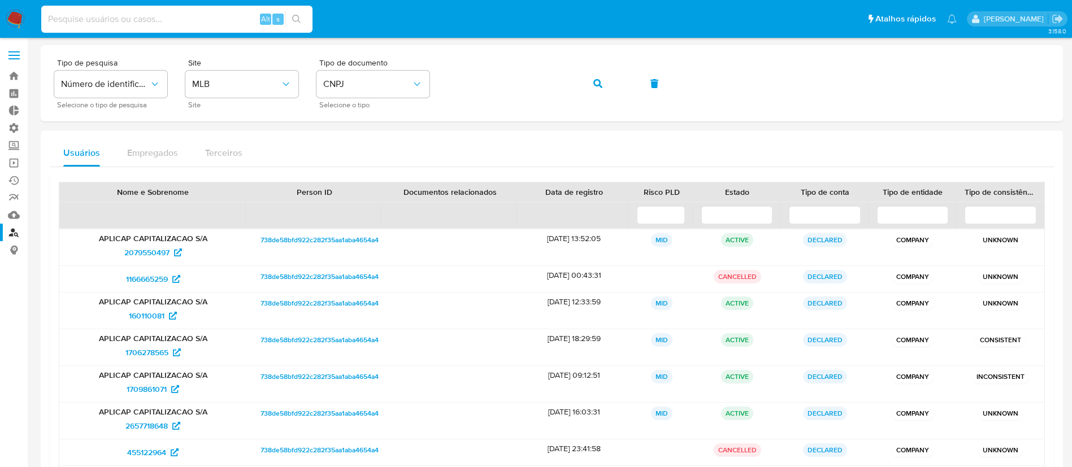
click at [189, 20] on input at bounding box center [176, 19] width 271 height 15
click at [381, 86] on span "CNPJ" at bounding box center [367, 84] width 88 height 11
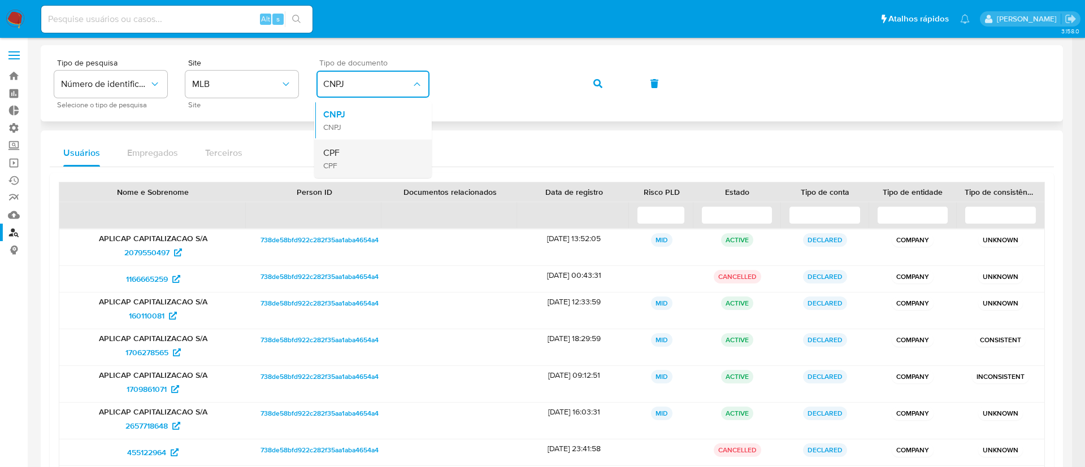
click at [346, 162] on div "CPF CPF" at bounding box center [369, 159] width 93 height 38
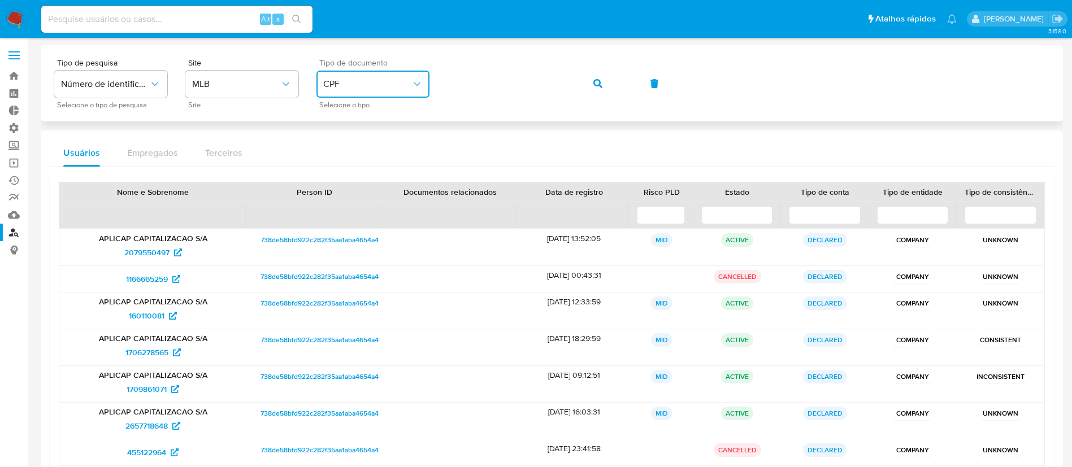
click at [430, 68] on div "Tipo de pesquisa Número de identificação Selecione o tipo de pesquisa Site MLB …" at bounding box center [551, 83] width 995 height 49
click at [595, 82] on icon "button" at bounding box center [597, 83] width 9 height 9
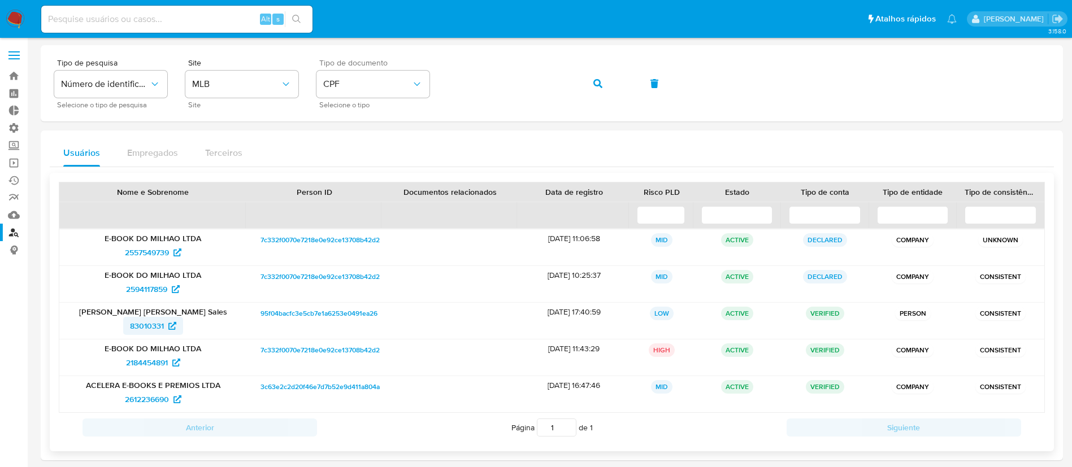
click at [152, 325] on span "83010331" at bounding box center [147, 326] width 34 height 18
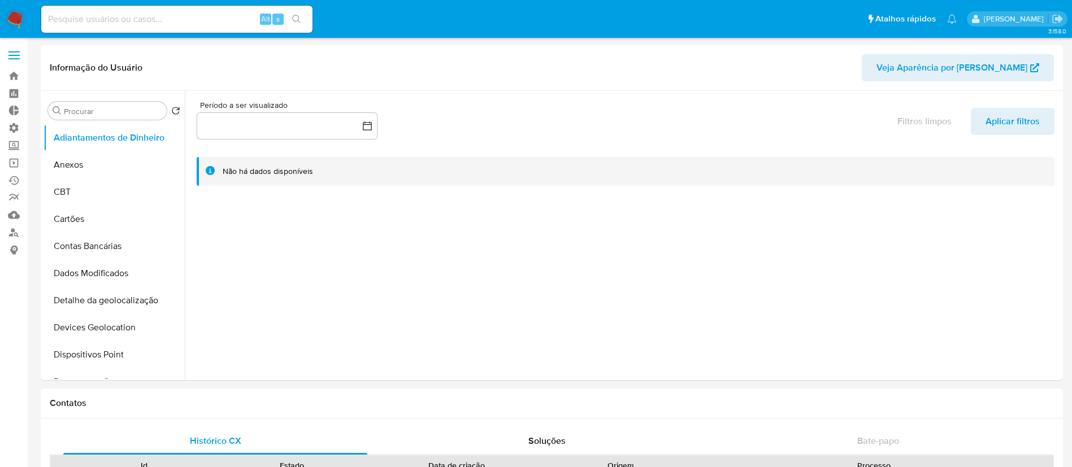
select select "10"
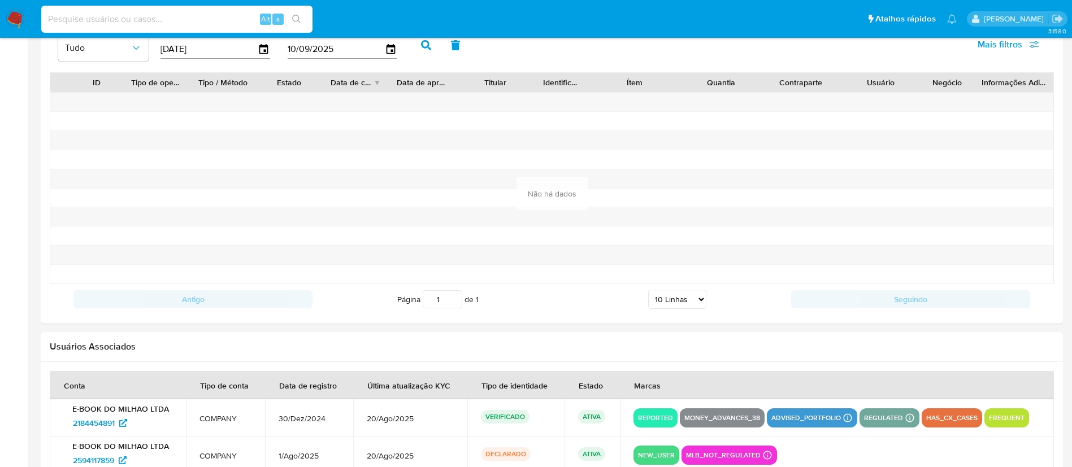
click at [158, 16] on input at bounding box center [176, 19] width 271 height 15
paste input "HDKkv1AehE2XgiDx33mVkmcQ"
type input "HDKkv1AehE2XgiDx33mVkmcQ"
click at [298, 16] on icon "search-icon" at bounding box center [296, 19] width 8 height 8
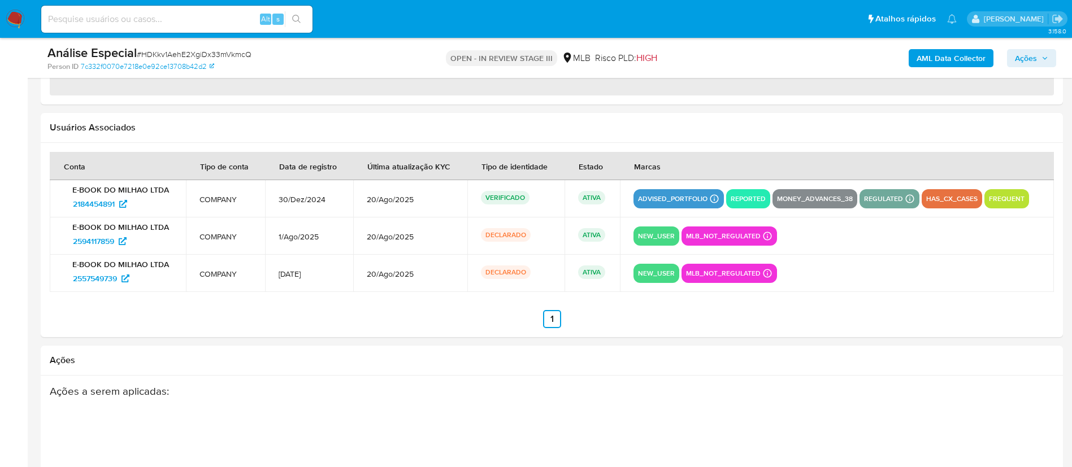
scroll to position [1310, 0]
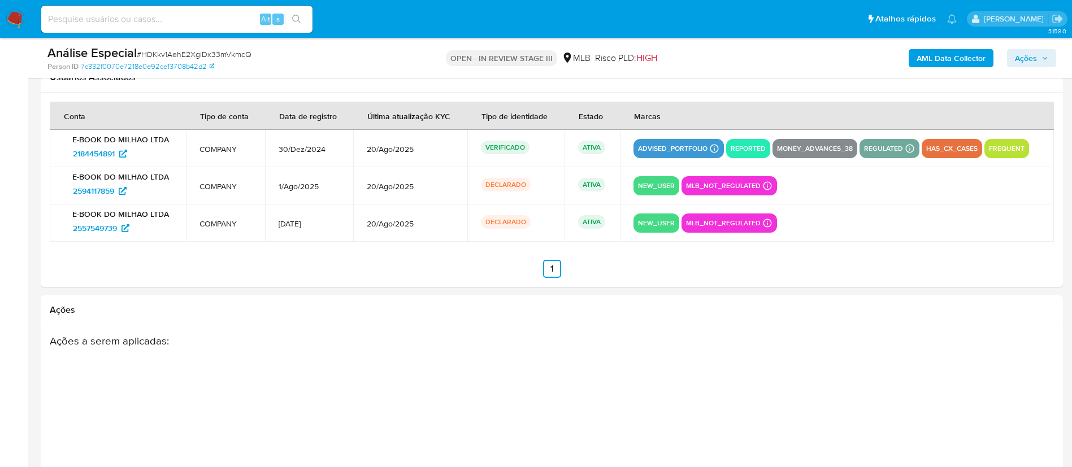
select select "10"
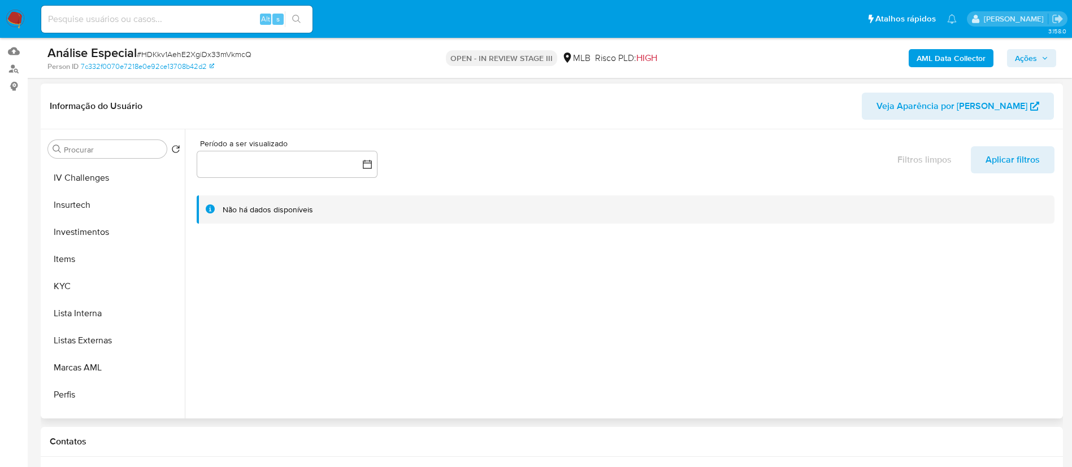
scroll to position [491, 0]
click at [64, 285] on button "KYC" at bounding box center [109, 281] width 132 height 27
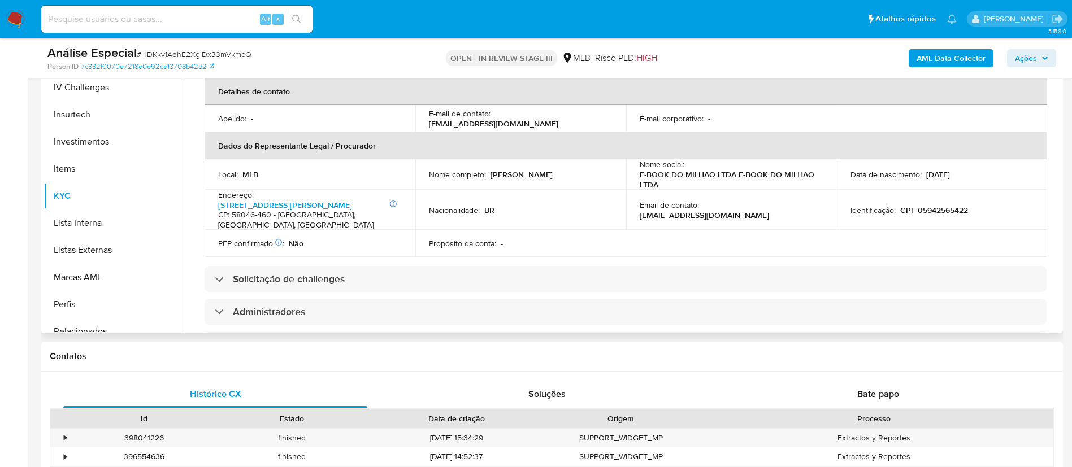
scroll to position [243, 0]
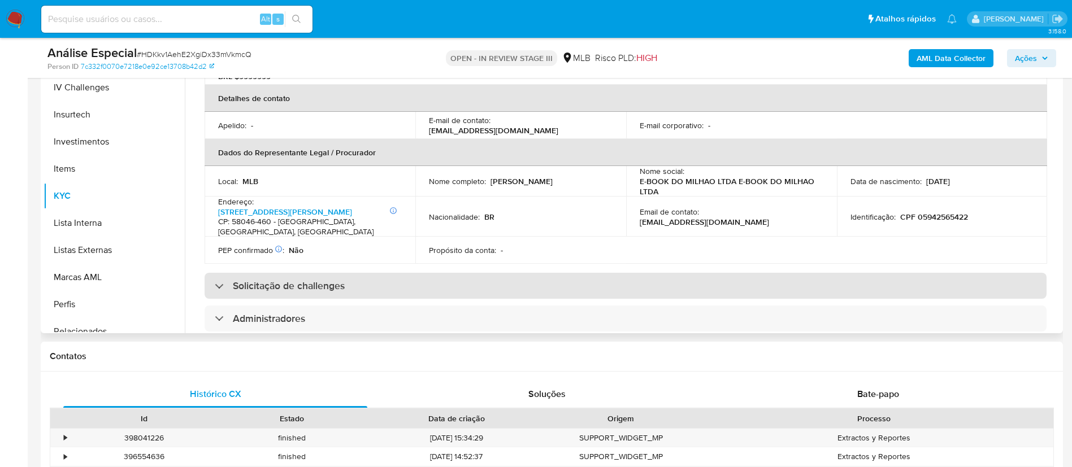
click at [219, 285] on div "Solicitação de challenges" at bounding box center [280, 286] width 130 height 12
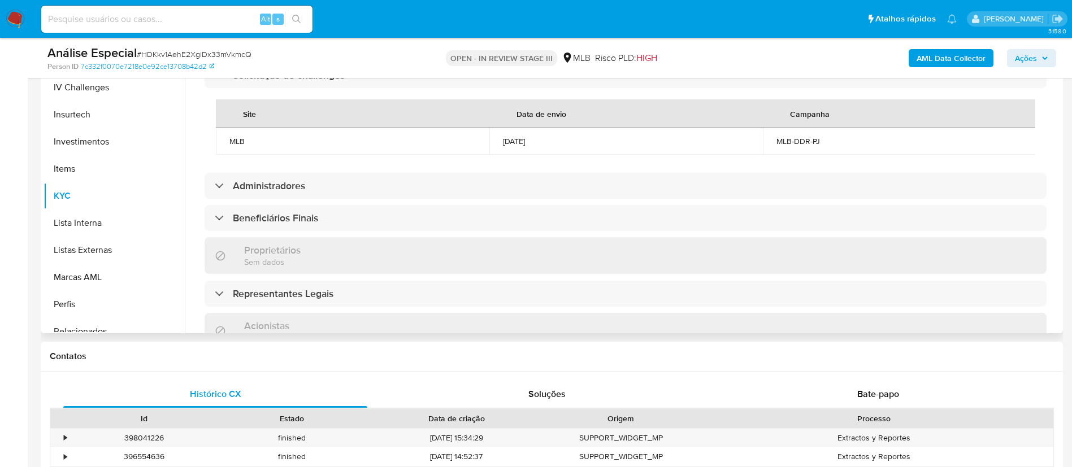
scroll to position [475, 0]
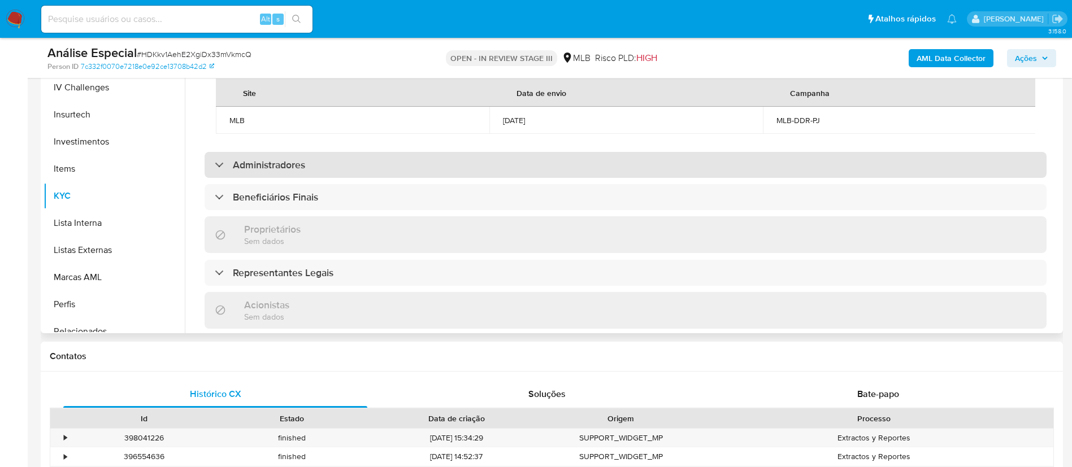
click at [228, 171] on div "Administradores" at bounding box center [260, 165] width 90 height 12
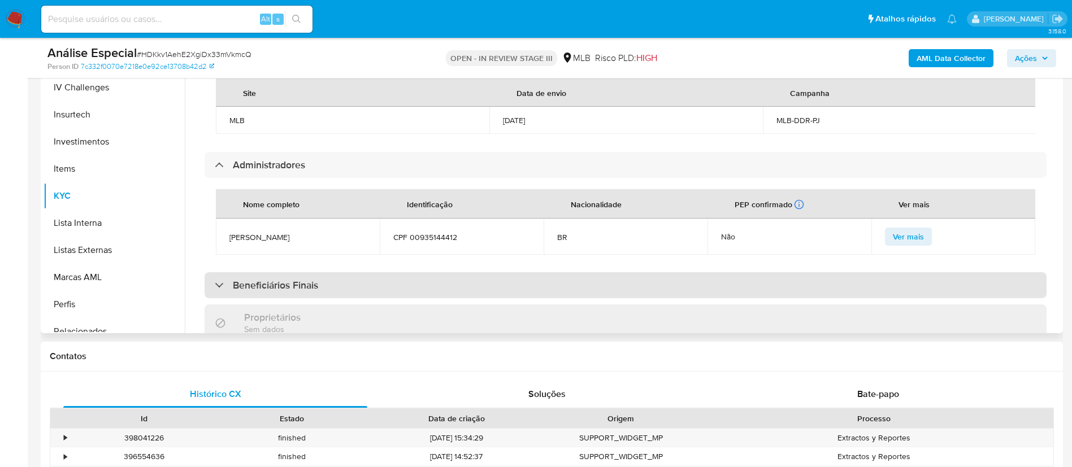
click at [213, 298] on div "Beneficiários Finais" at bounding box center [626, 285] width 842 height 26
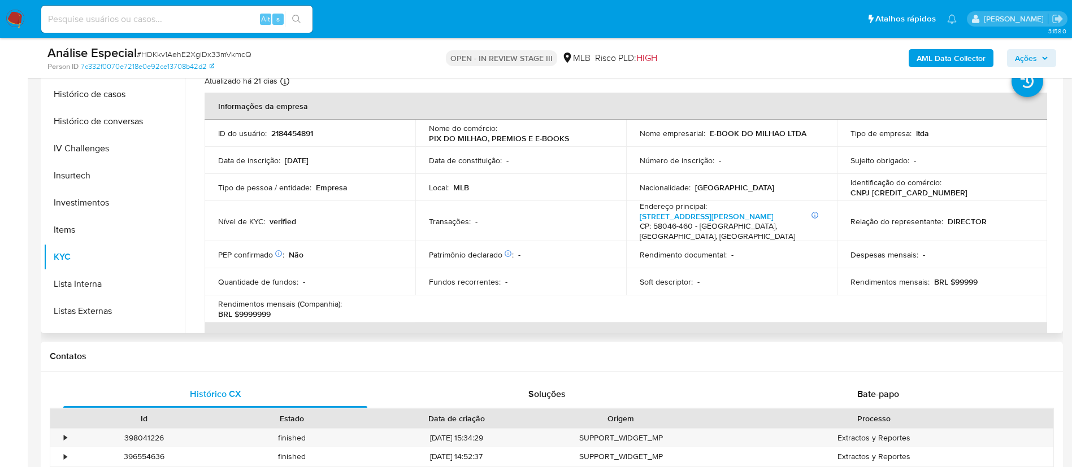
scroll to position [0, 0]
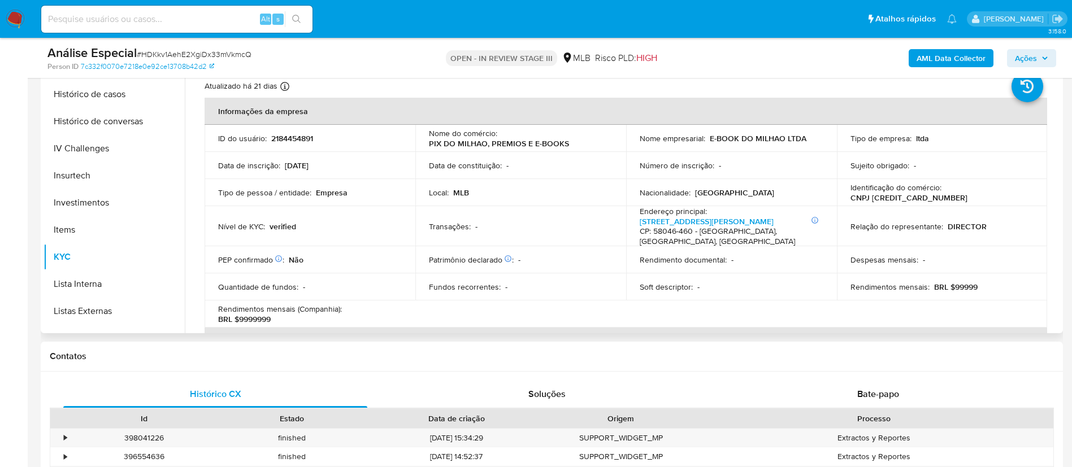
click at [879, 194] on p "CNPJ [CREDIT_CARD_NUMBER]" at bounding box center [908, 198] width 117 height 10
copy p "[CREDIT_CARD_NUMBER]"
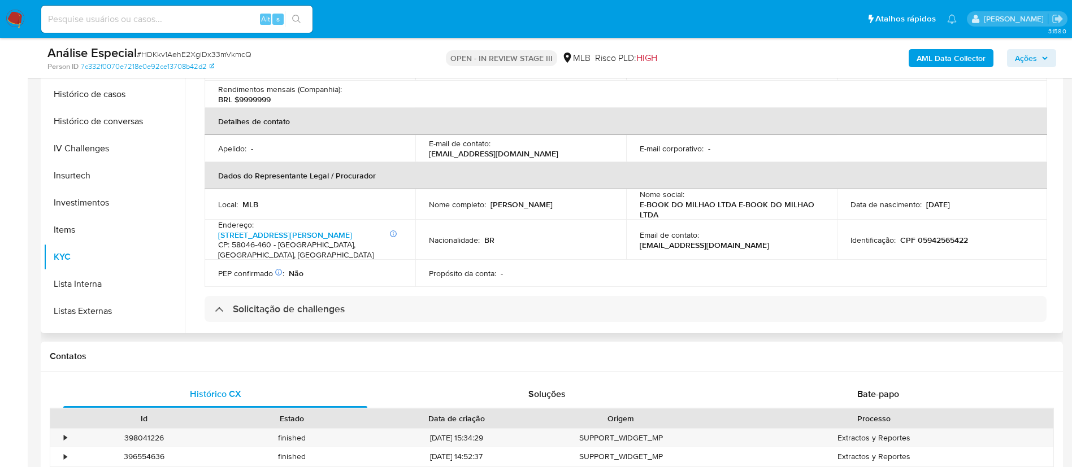
scroll to position [223, 0]
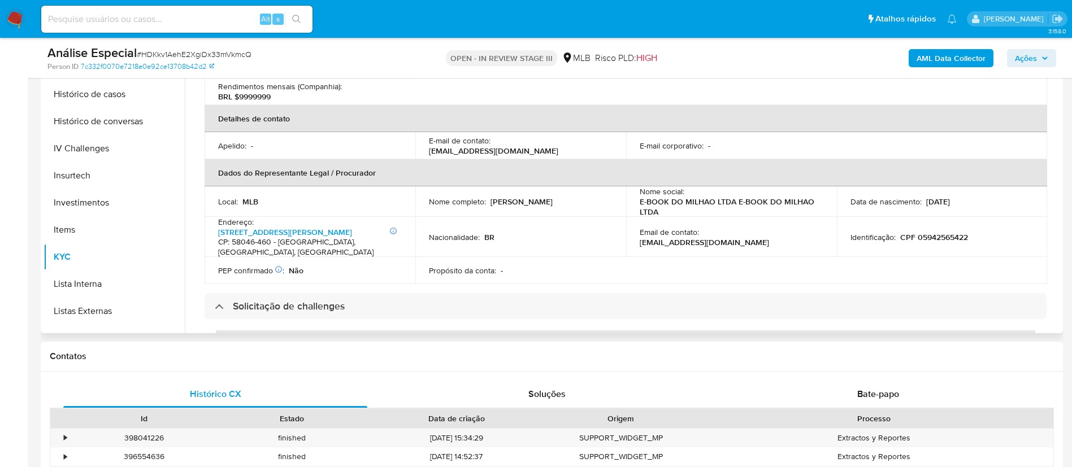
drag, startPoint x: 491, startPoint y: 201, endPoint x: 575, endPoint y: 211, distance: 84.8
click at [575, 211] on td "Nome completo : [PERSON_NAME]" at bounding box center [520, 201] width 211 height 31
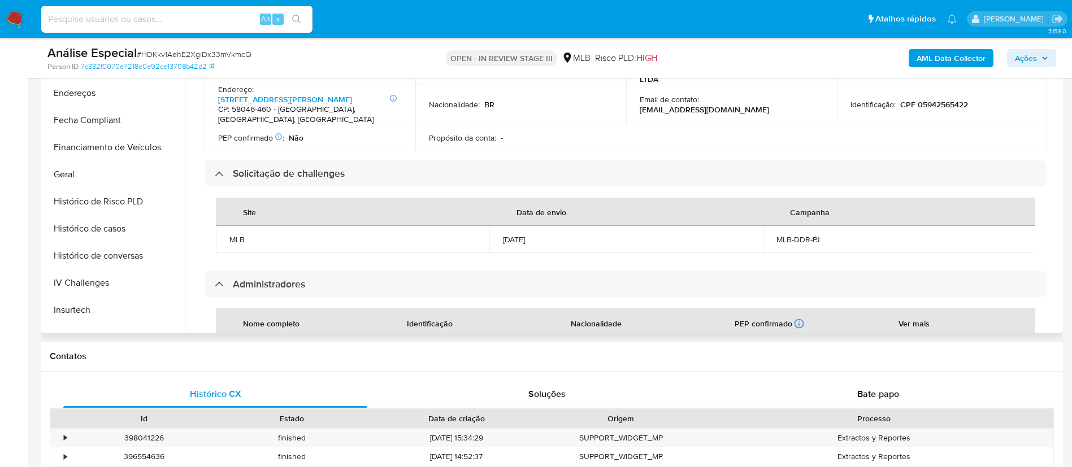
scroll to position [291, 0]
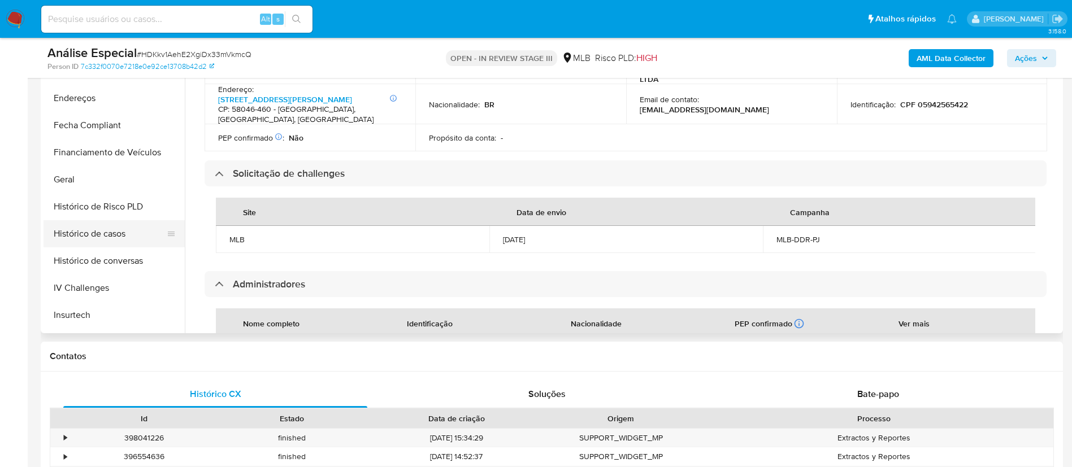
click at [122, 232] on button "Histórico de casos" at bounding box center [109, 233] width 132 height 27
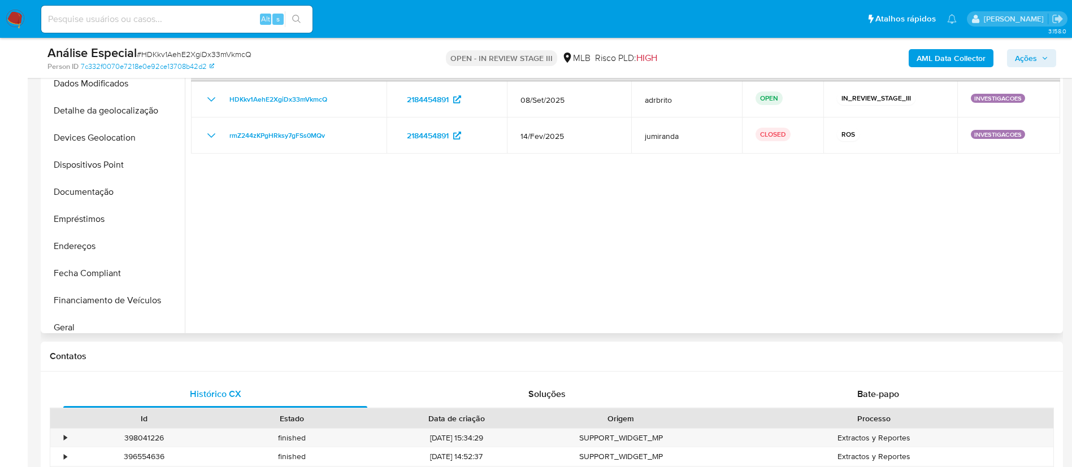
scroll to position [138, 0]
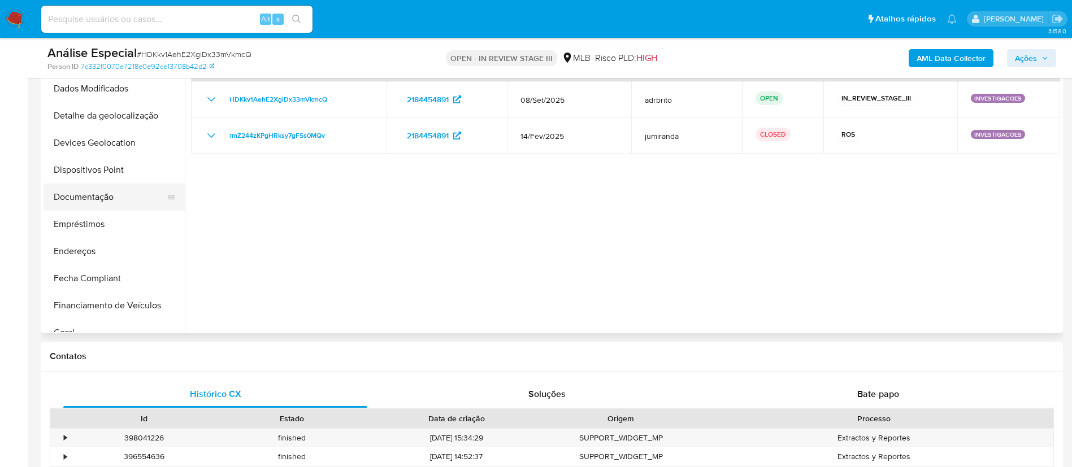
click at [95, 196] on button "Documentação" at bounding box center [109, 197] width 132 height 27
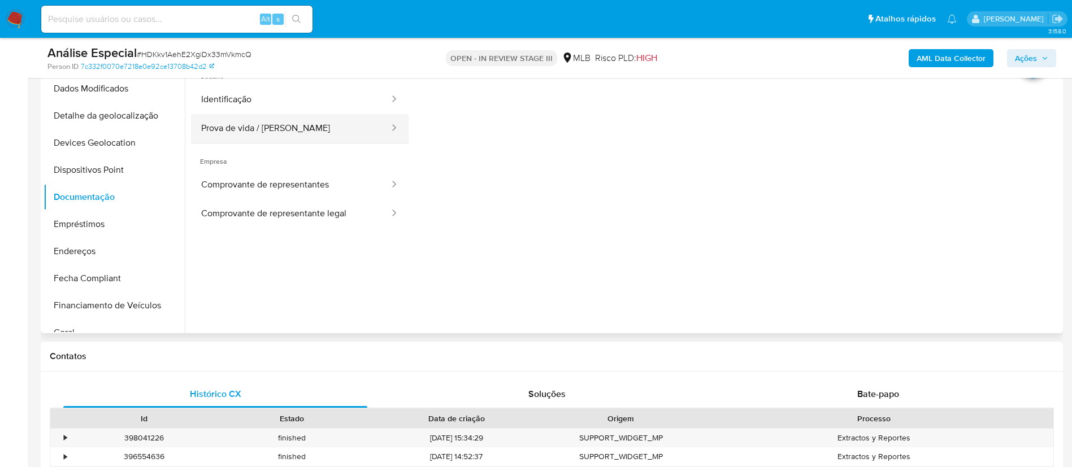
click at [319, 125] on button "Prova de vida / [PERSON_NAME]" at bounding box center [290, 128] width 199 height 29
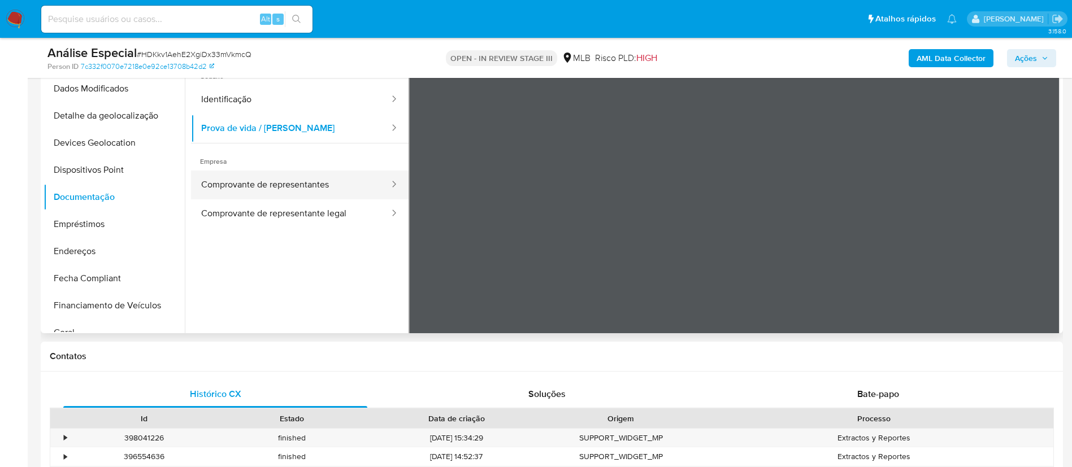
click at [315, 192] on button "Comprovante de representantes" at bounding box center [290, 185] width 199 height 29
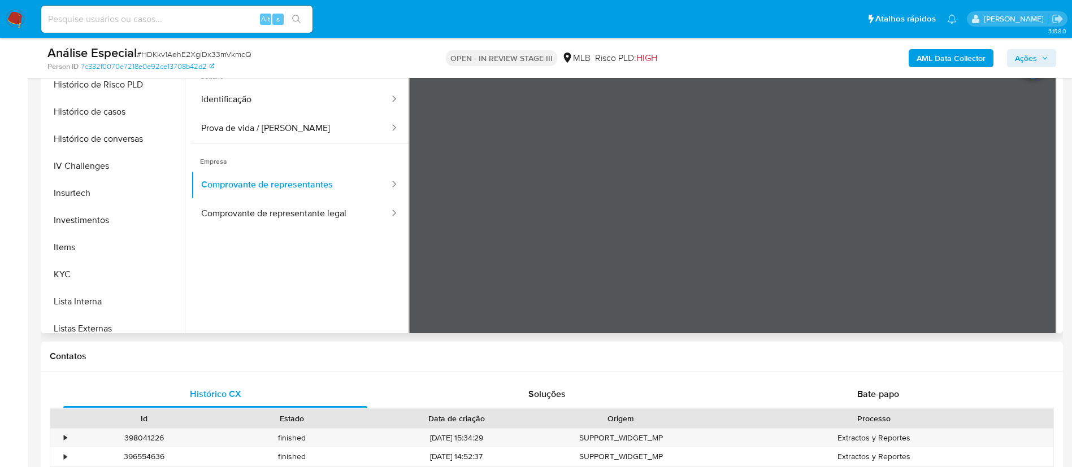
scroll to position [415, 0]
click at [85, 268] on button "KYC" at bounding box center [109, 272] width 132 height 27
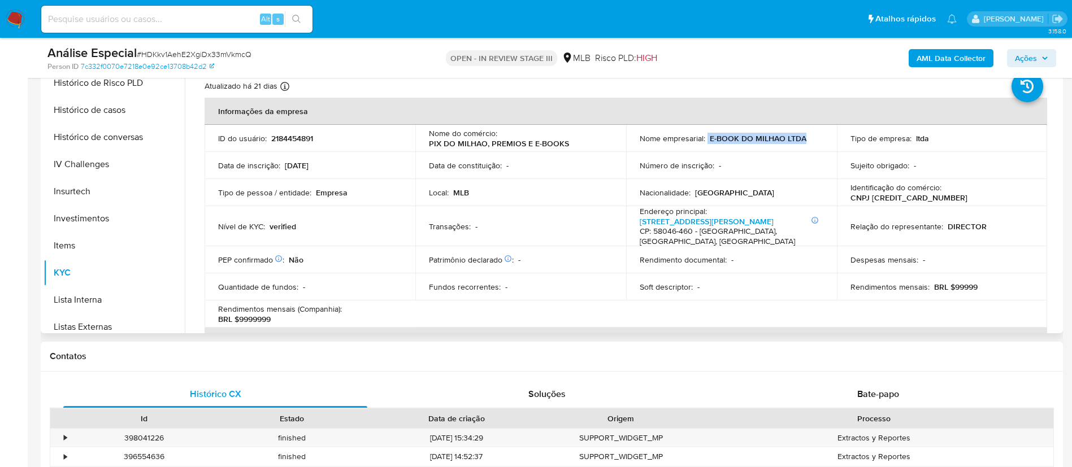
drag, startPoint x: 705, startPoint y: 132, endPoint x: 813, endPoint y: 143, distance: 109.1
click at [813, 143] on td "Nome empresarial : E-BOOK DO MILHAO LTDA" at bounding box center [731, 138] width 211 height 27
copy div "E-BOOK DO MILHAO LTDA"
drag, startPoint x: 932, startPoint y: 201, endPoint x: 870, endPoint y: 199, distance: 62.2
click at [870, 199] on p "CNPJ [CREDIT_CARD_NUMBER]" at bounding box center [908, 198] width 117 height 10
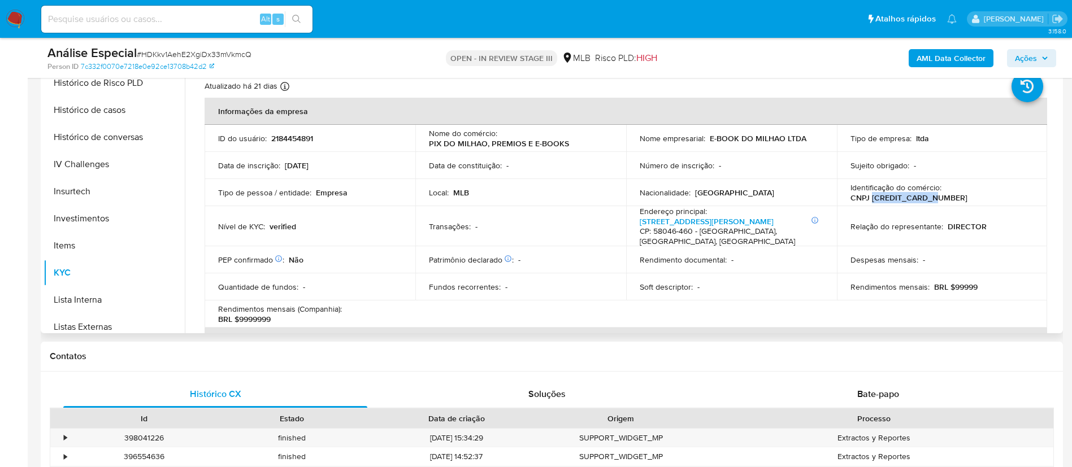
copy p "[CREDIT_CARD_NUMBER]"
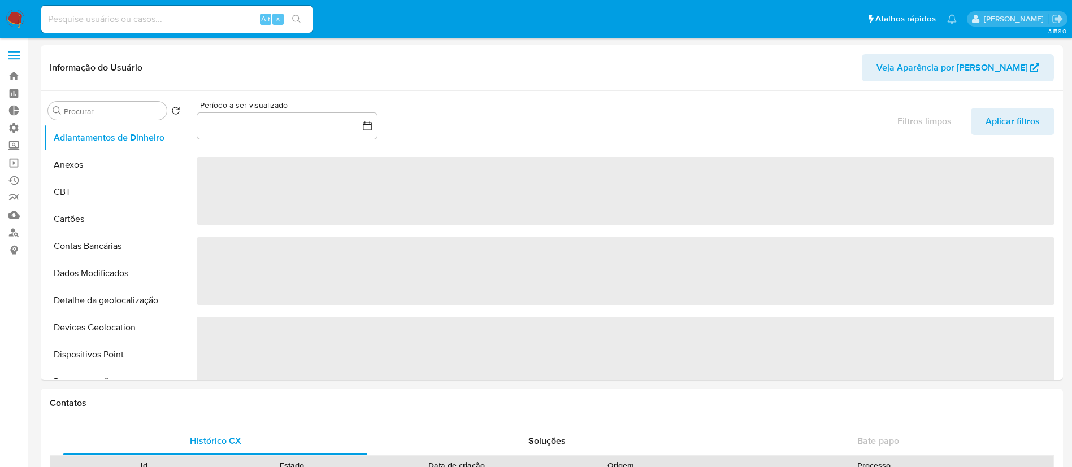
select select "10"
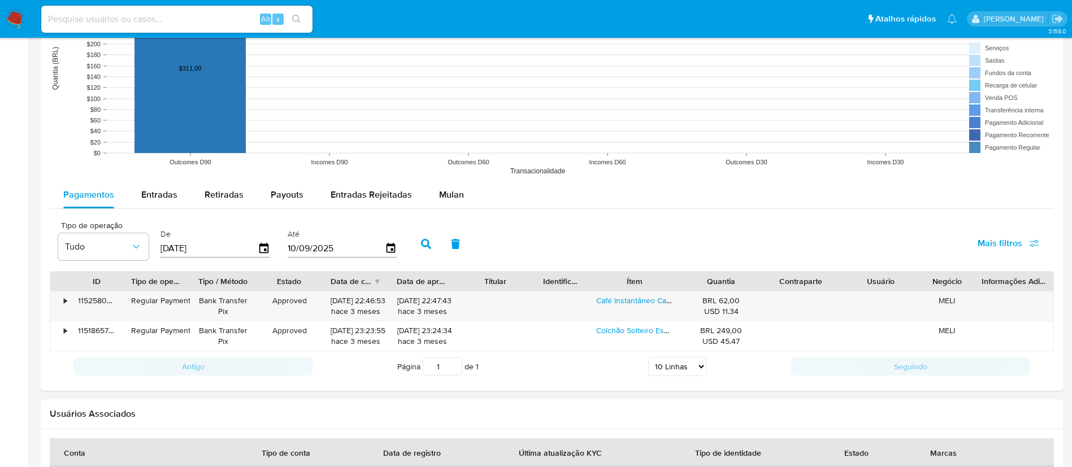
scroll to position [823, 0]
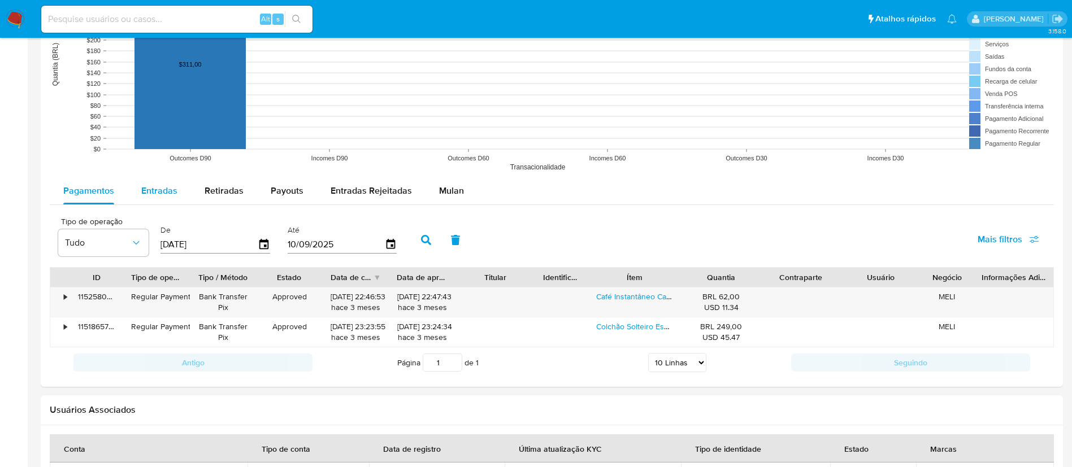
click at [152, 181] on div "Entradas" at bounding box center [159, 190] width 36 height 27
select select "10"
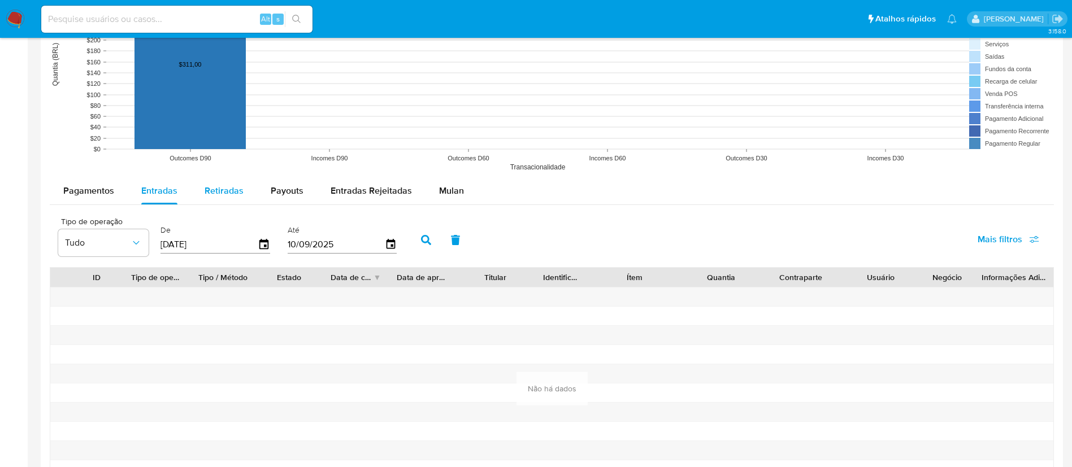
click at [233, 194] on span "Retiradas" at bounding box center [224, 190] width 39 height 13
select select "10"
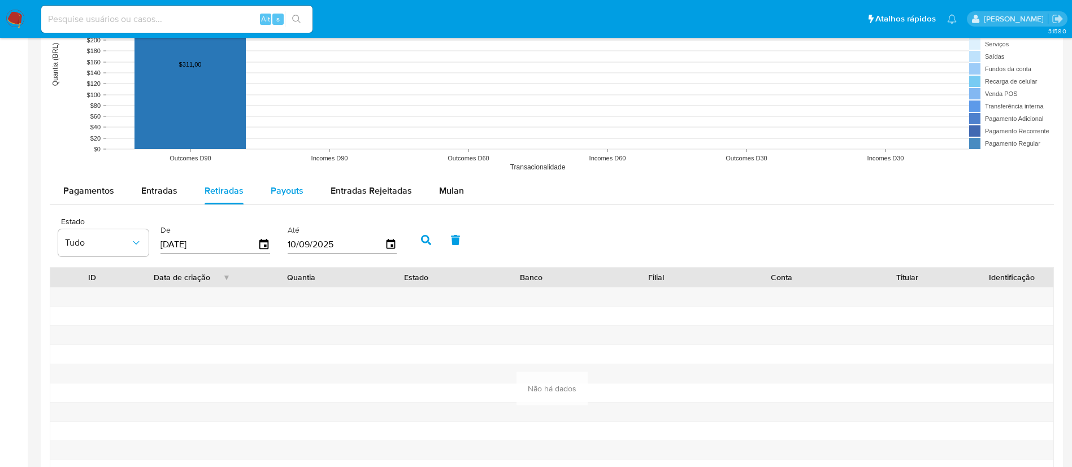
click at [277, 195] on span "Payouts" at bounding box center [287, 190] width 33 height 13
select select "10"
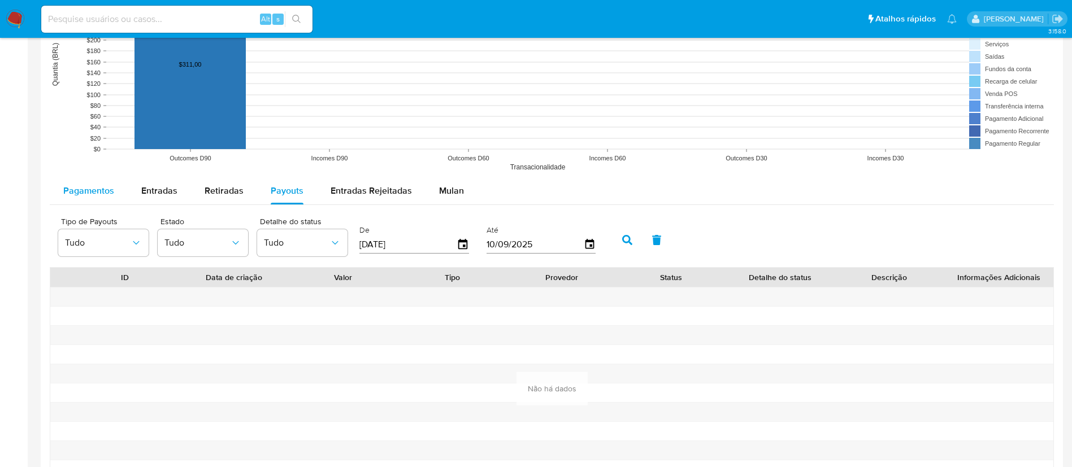
click at [85, 200] on div "Pagamentos" at bounding box center [88, 190] width 51 height 27
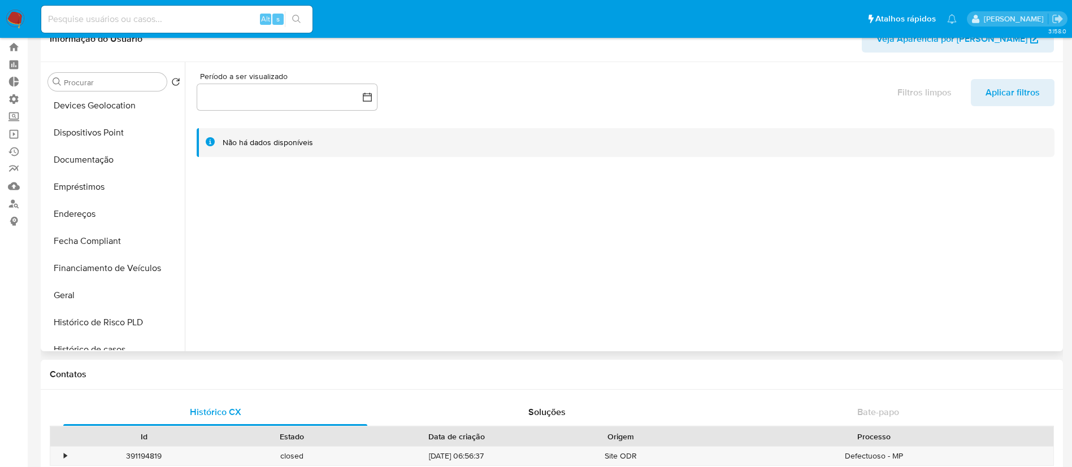
scroll to position [172, 0]
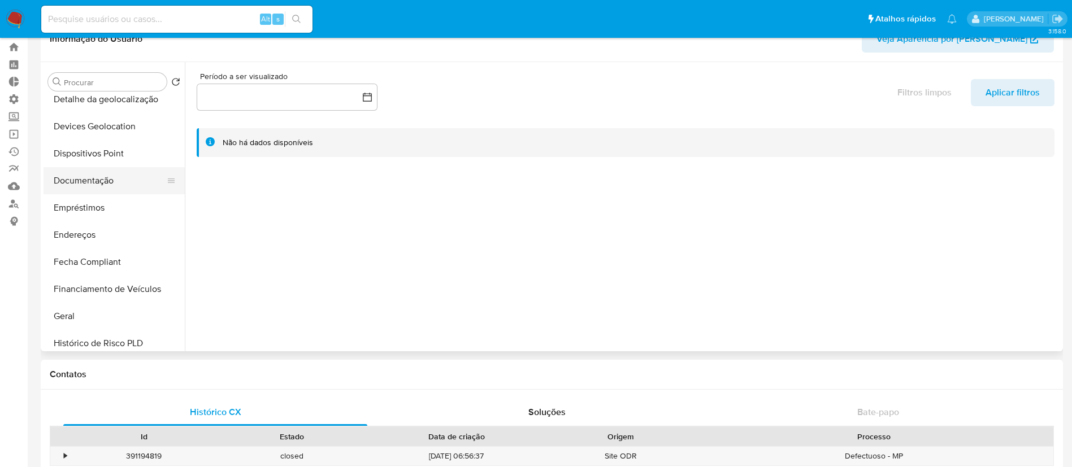
click at [97, 177] on button "Documentação" at bounding box center [109, 180] width 132 height 27
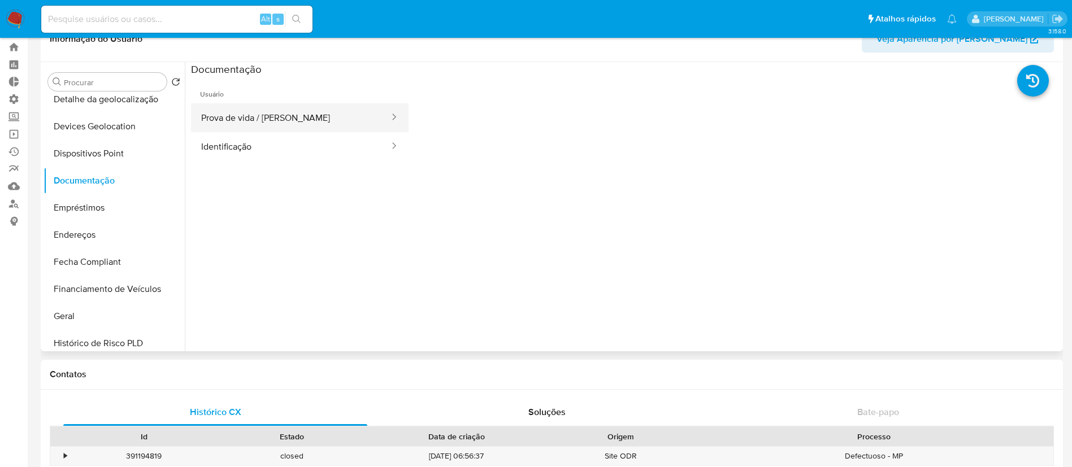
click at [304, 125] on button "Prova de vida / [PERSON_NAME]" at bounding box center [290, 117] width 199 height 29
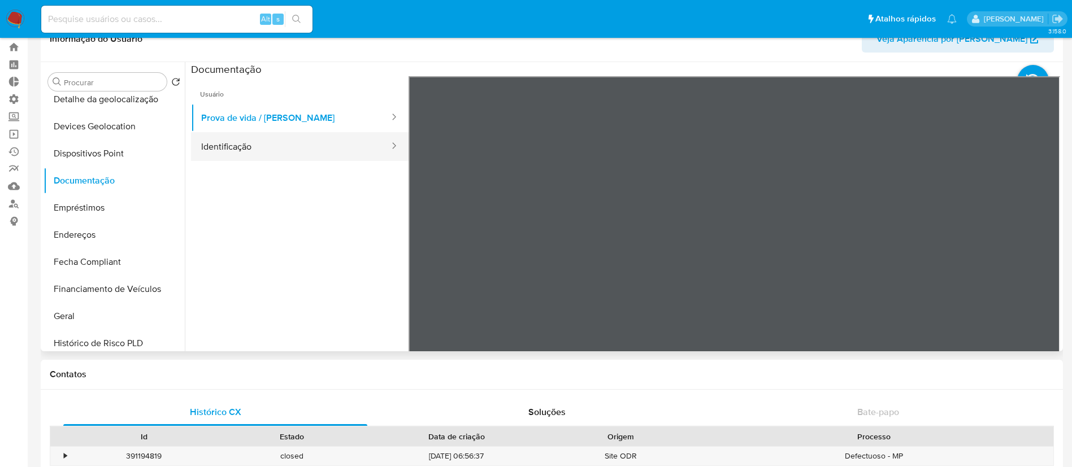
click at [286, 152] on button "Identificação" at bounding box center [290, 146] width 199 height 29
